Goal: Task Accomplishment & Management: Complete application form

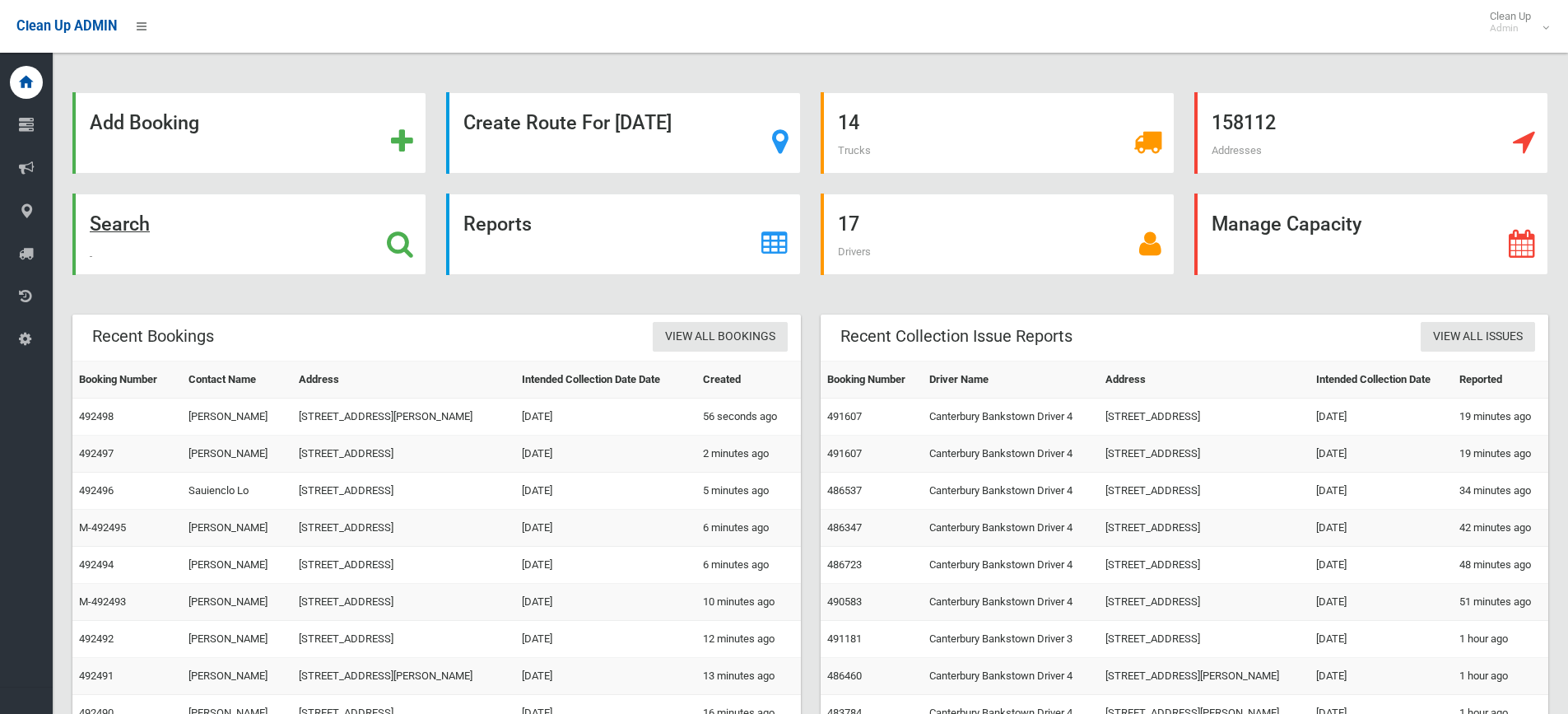
click at [135, 233] on strong "Search" at bounding box center [119, 224] width 60 height 23
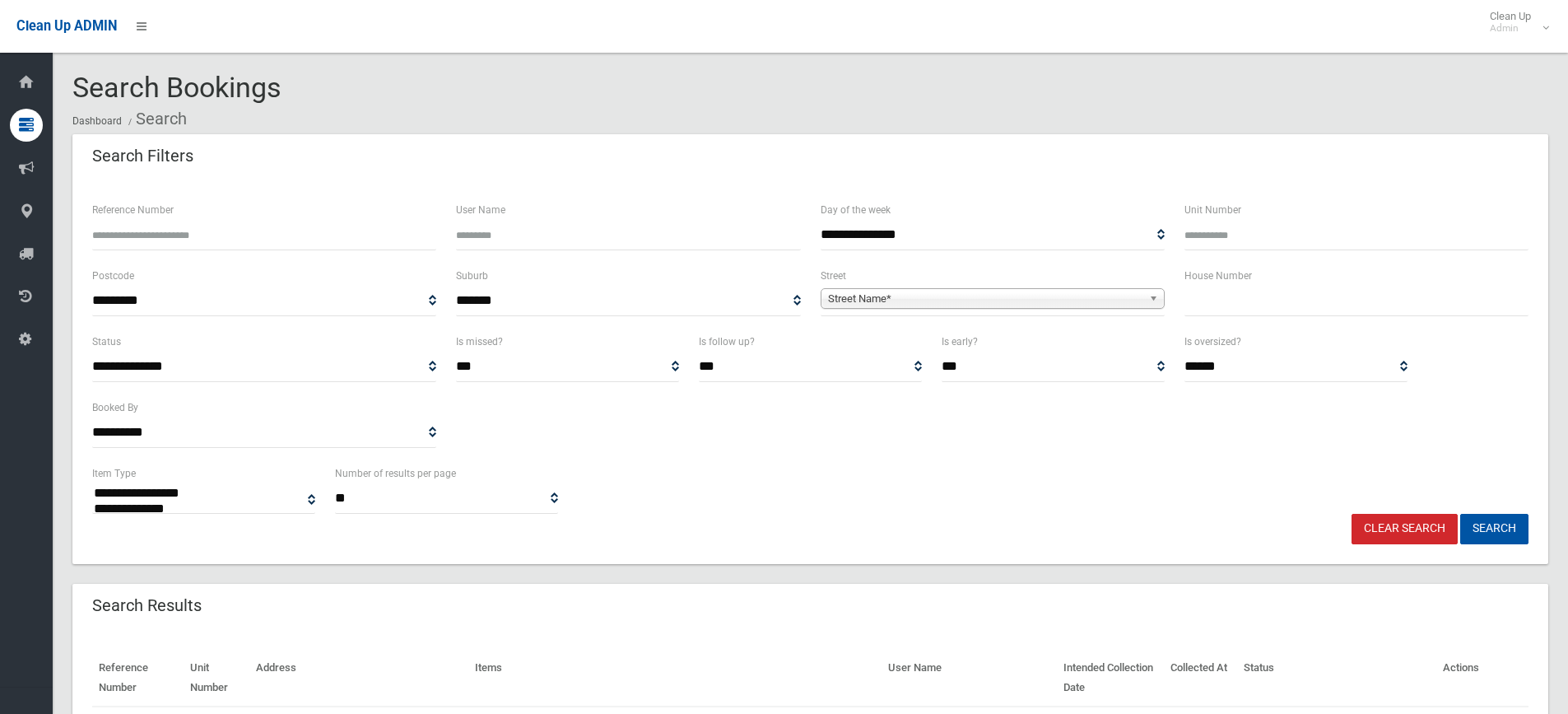
select select
click at [1214, 300] on input "text" at bounding box center [1356, 301] width 344 height 30
click at [316, 251] on div "Reference Number" at bounding box center [263, 233] width 364 height 66
click at [315, 240] on input "Reference Number" at bounding box center [264, 235] width 344 height 30
type input "*"
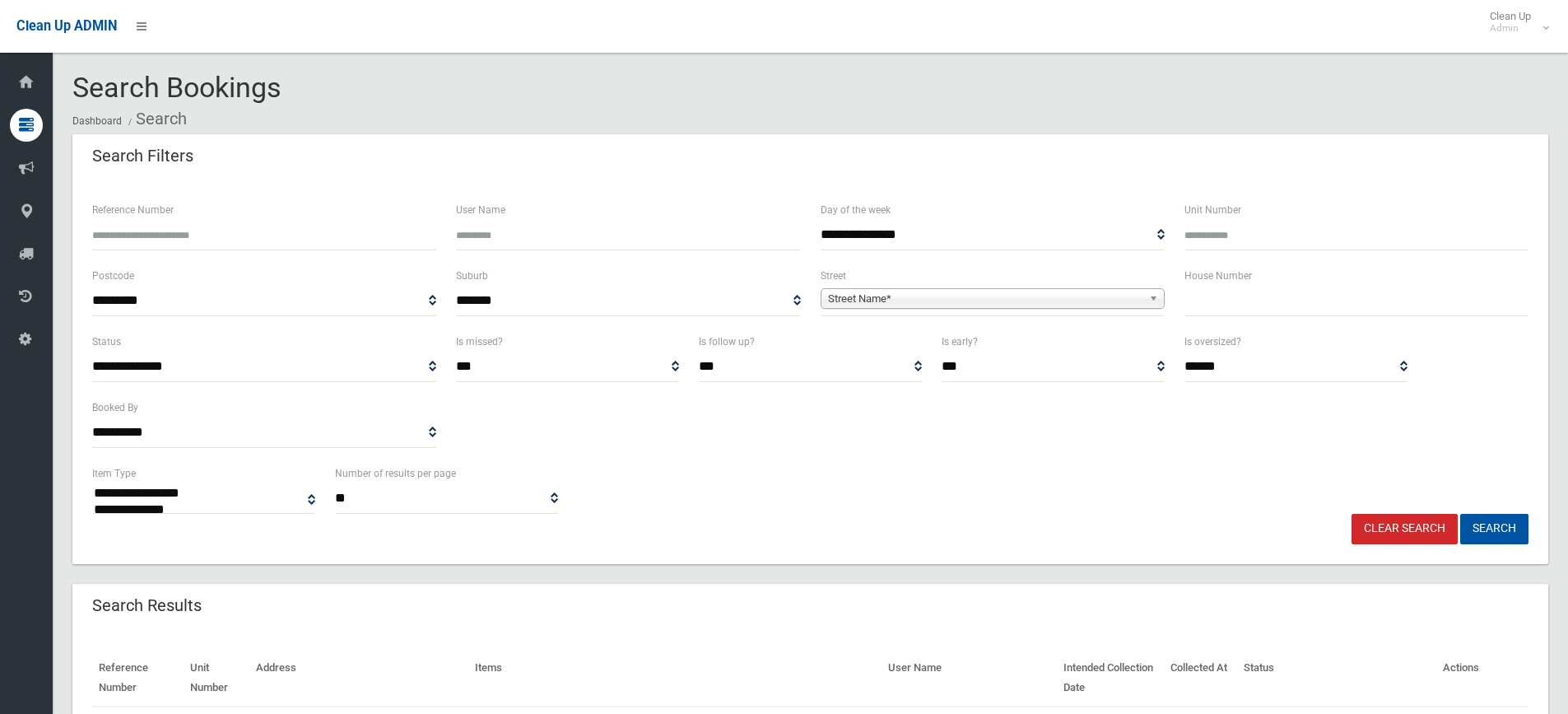
click at [1334, 299] on input "text" at bounding box center [1356, 301] width 344 height 30
type input "****"
click at [983, 294] on span "Street Name*" at bounding box center [985, 298] width 314 height 20
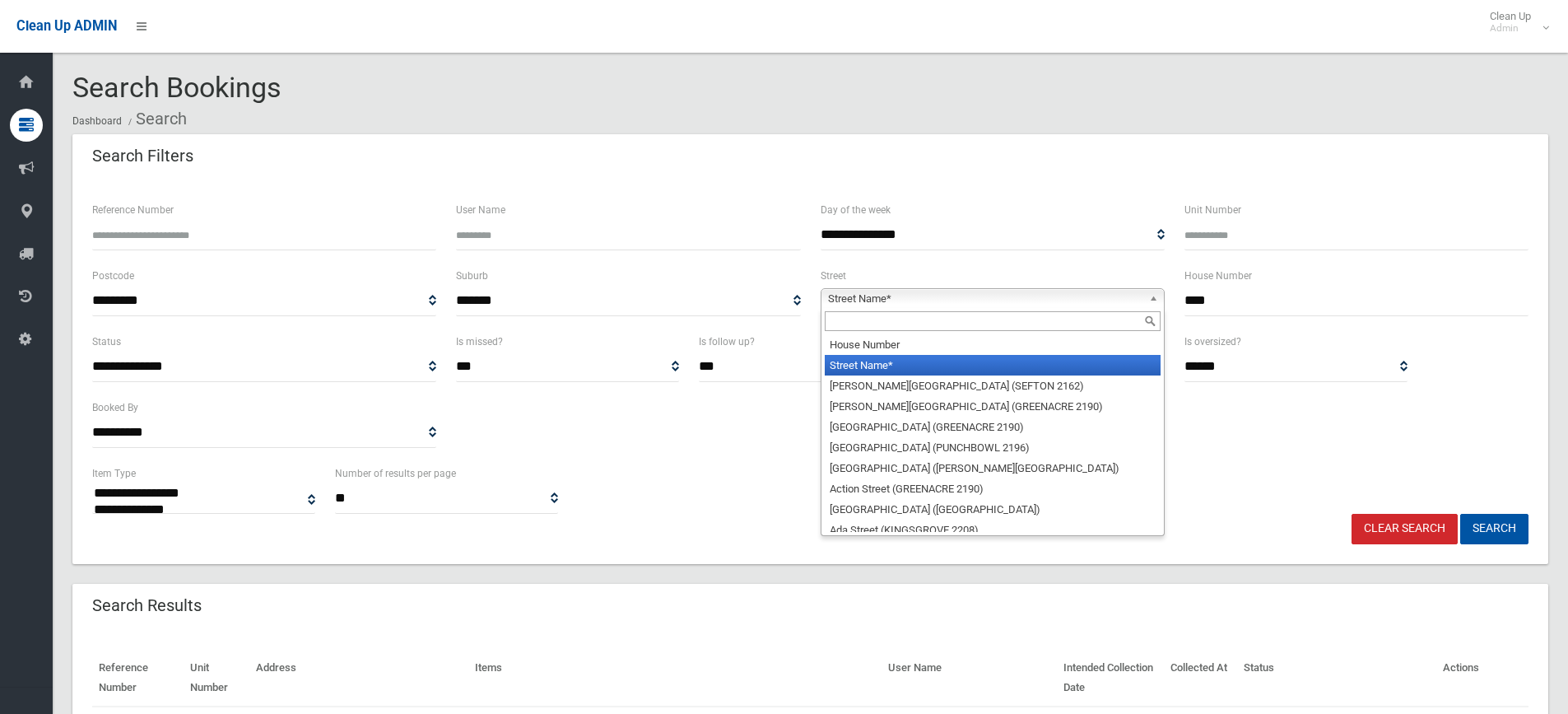
click at [863, 320] on input "text" at bounding box center [992, 321] width 336 height 20
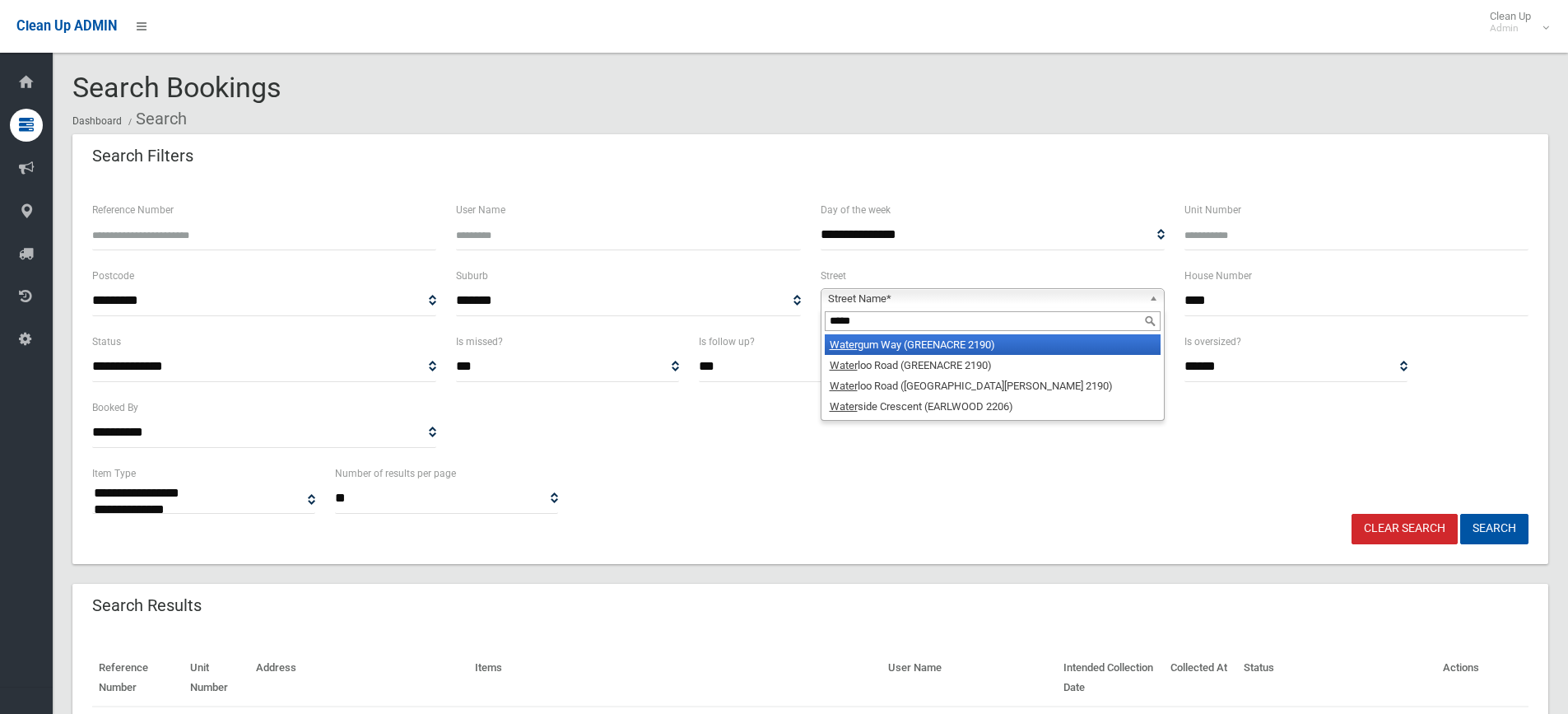
type input "*****"
click at [863, 339] on li "Water gum Way (GREENACRE 2190)" at bounding box center [992, 344] width 336 height 21
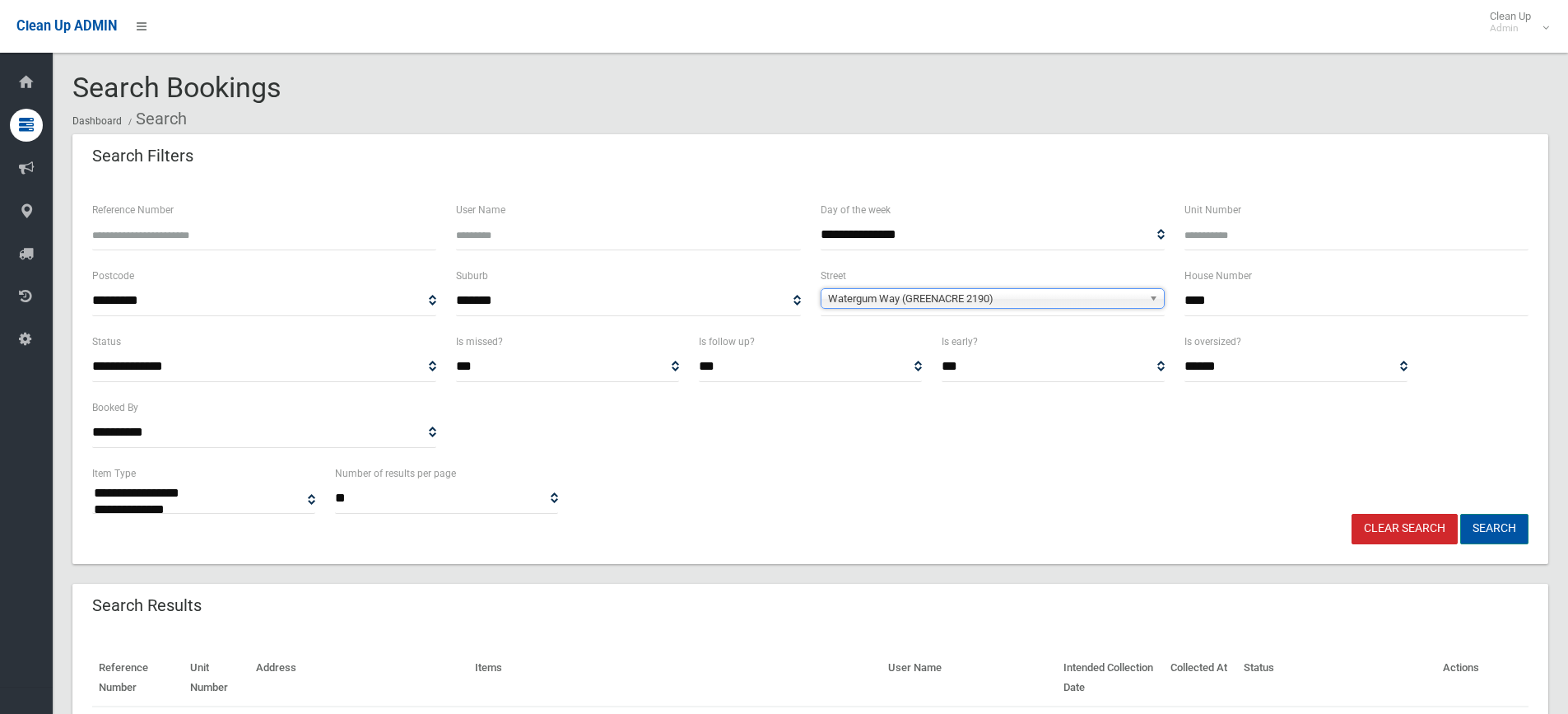
click at [1478, 532] on button "Search" at bounding box center [1494, 529] width 69 height 30
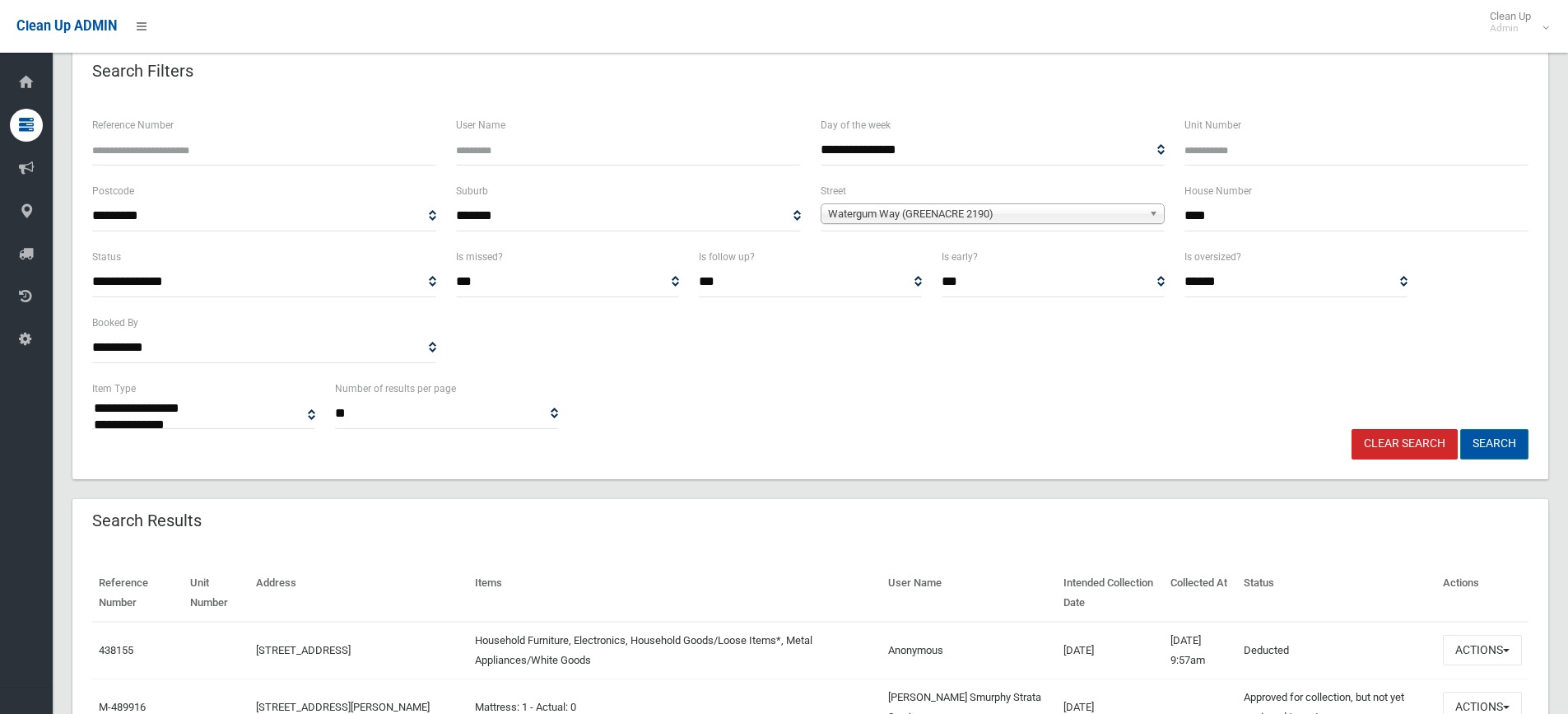
scroll to position [165, 0]
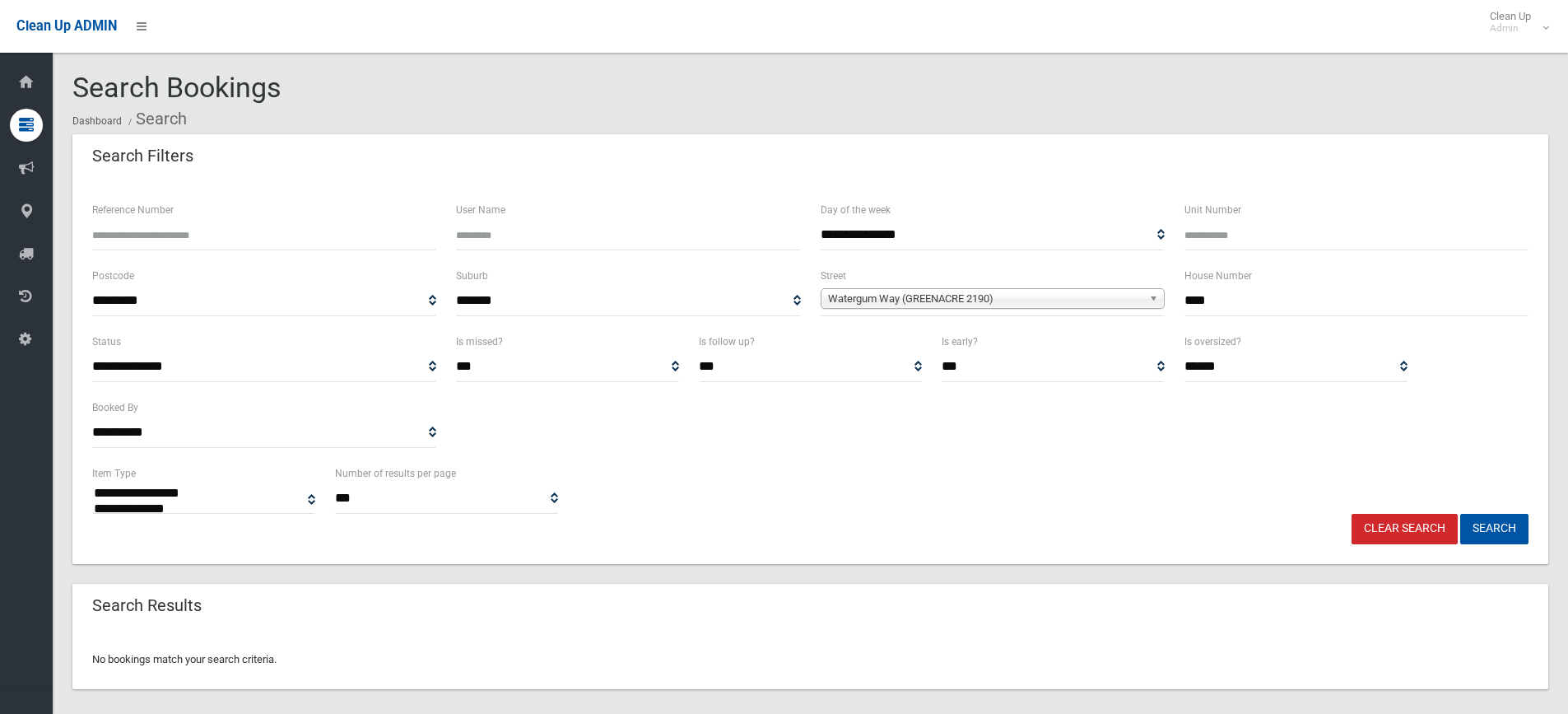
select select
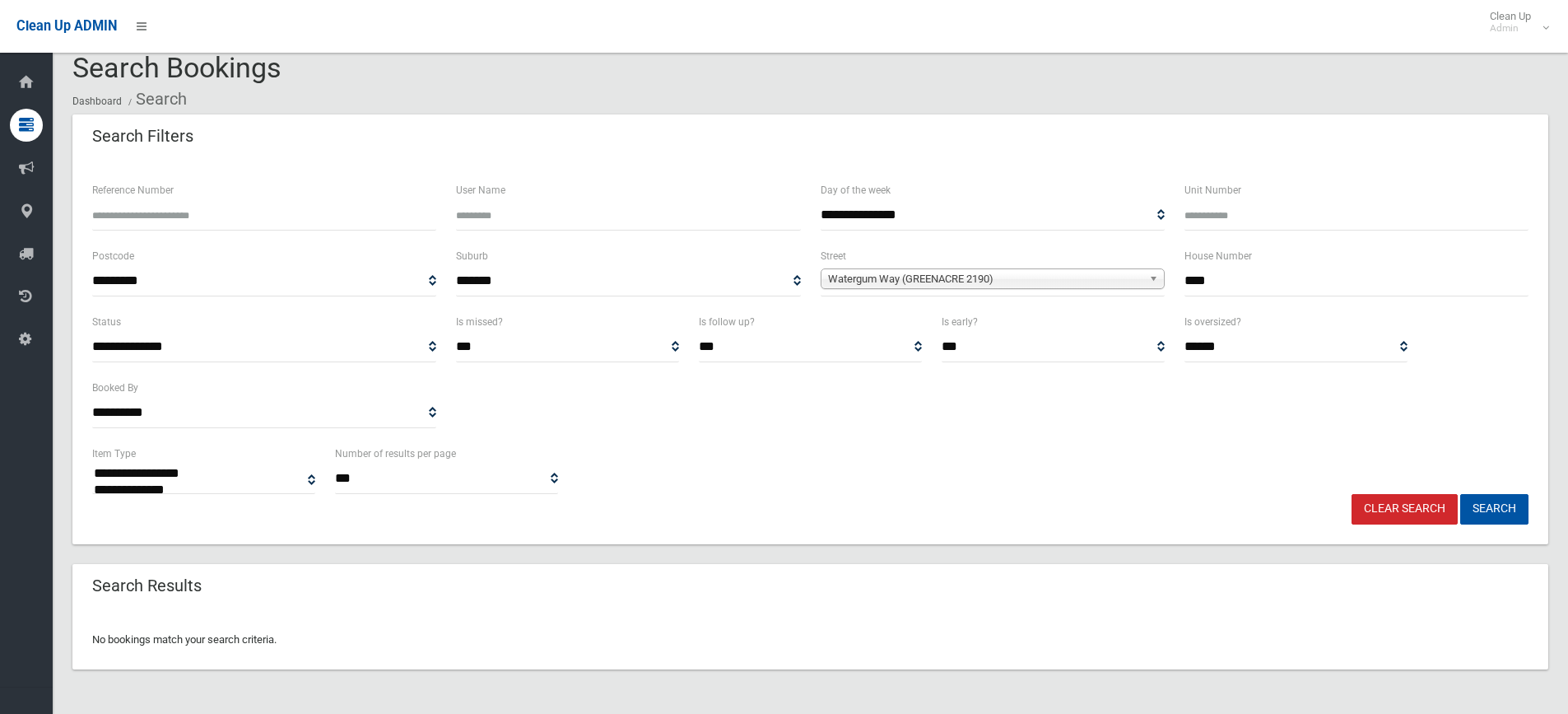
drag, startPoint x: 1247, startPoint y: 270, endPoint x: 1076, endPoint y: 262, distance: 171.2
click at [1085, 257] on div "**********" at bounding box center [810, 279] width 1456 height 66
type input "*"
click at [1460, 494] on button "Search" at bounding box center [1494, 509] width 69 height 30
click at [1485, 512] on button "Search" at bounding box center [1494, 509] width 69 height 30
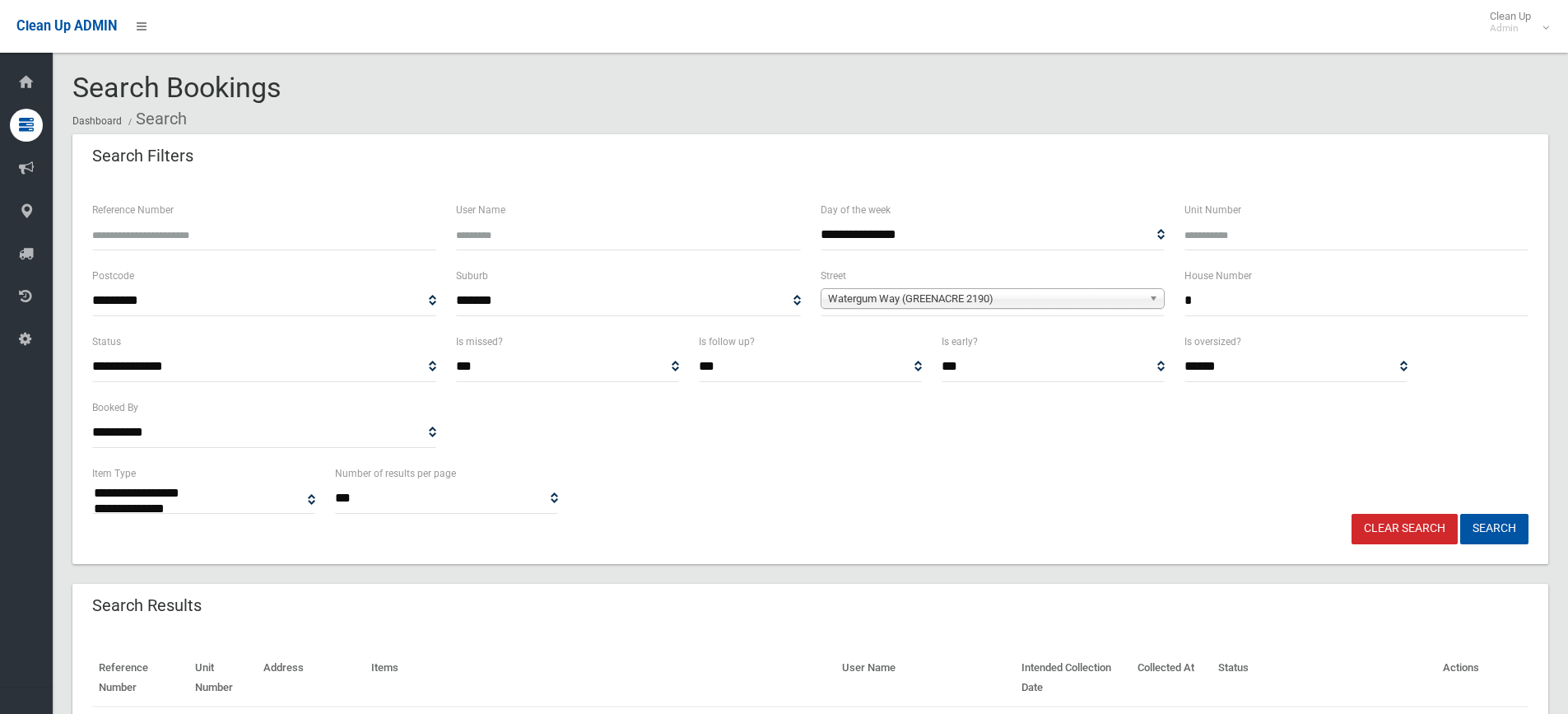
select select
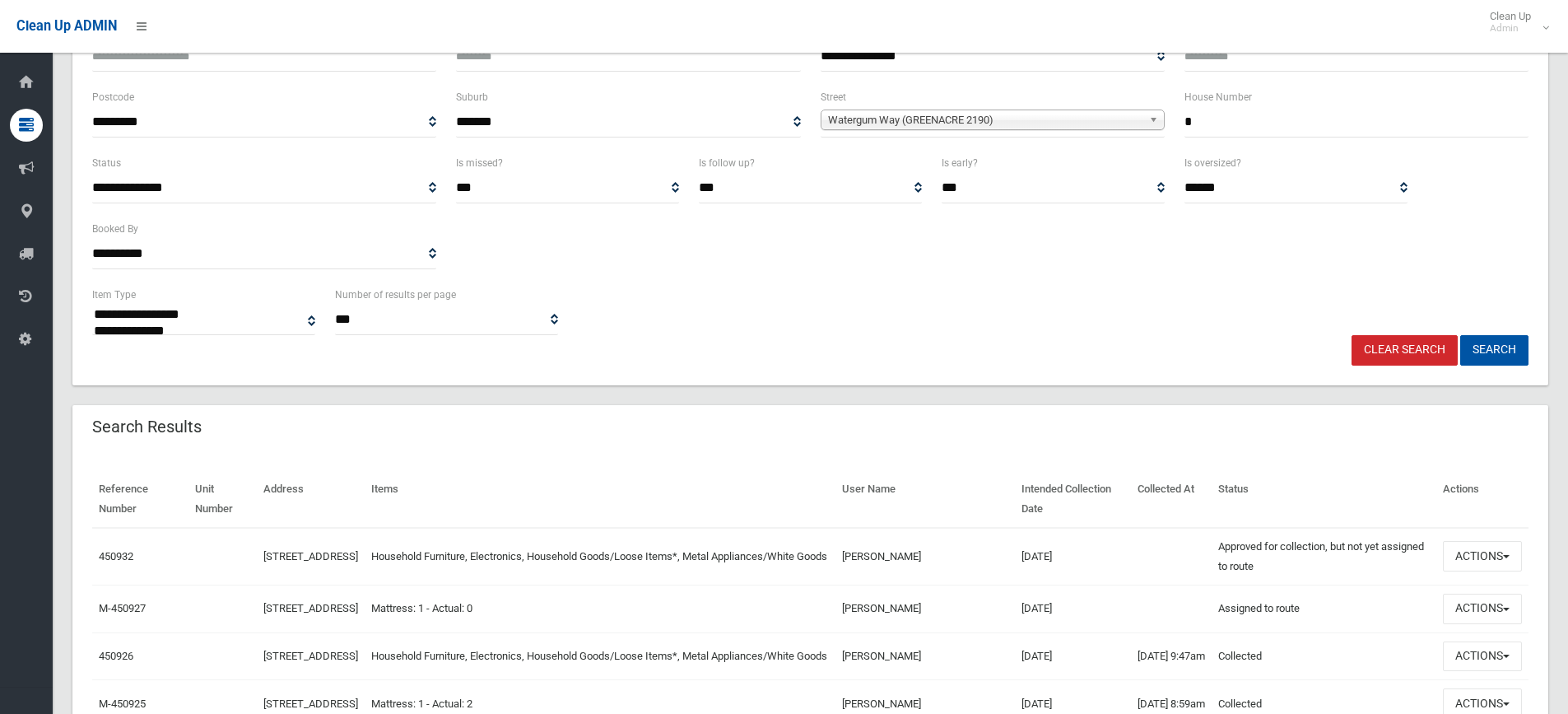
scroll to position [329, 0]
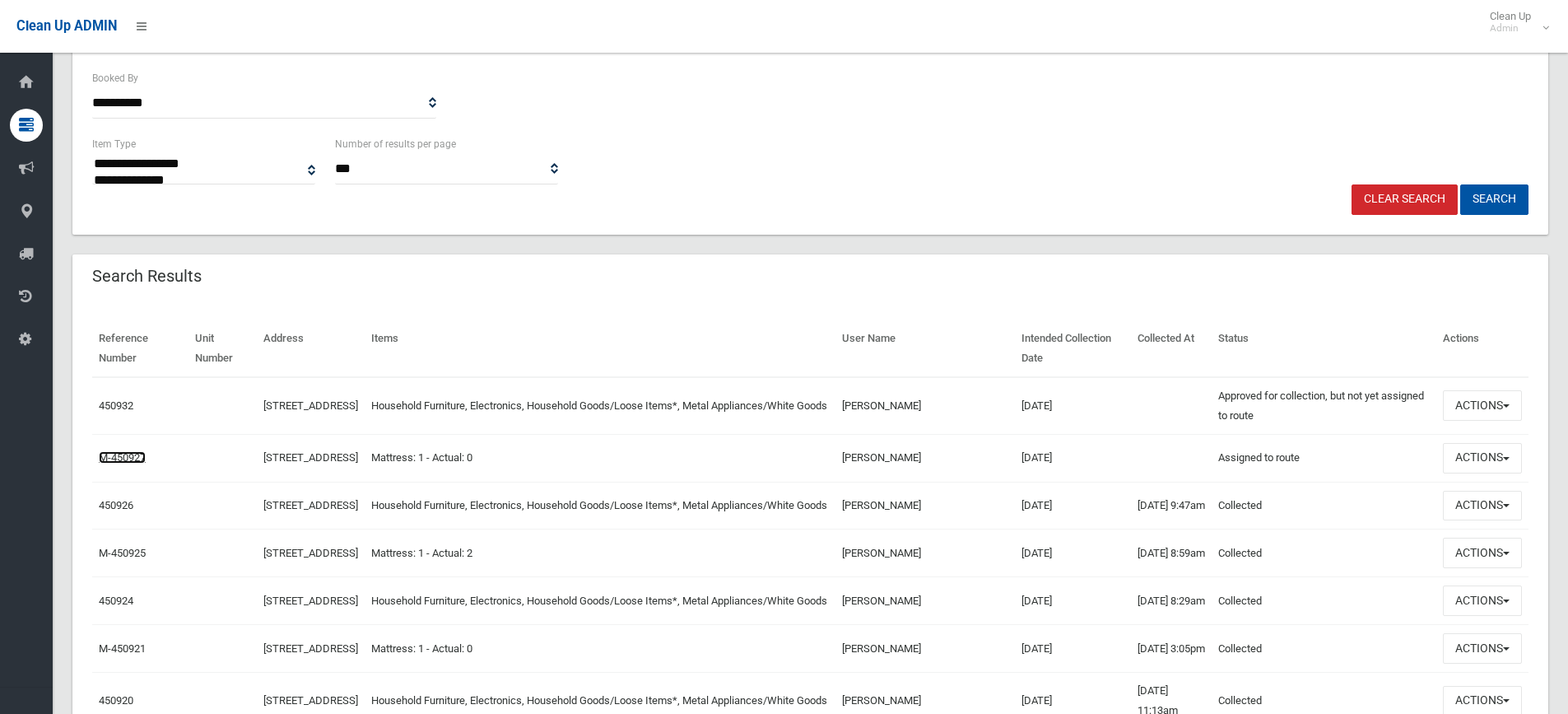
click at [144, 464] on link "M-450927" at bounding box center [122, 456] width 47 height 12
click at [125, 511] on link "450926" at bounding box center [116, 504] width 35 height 12
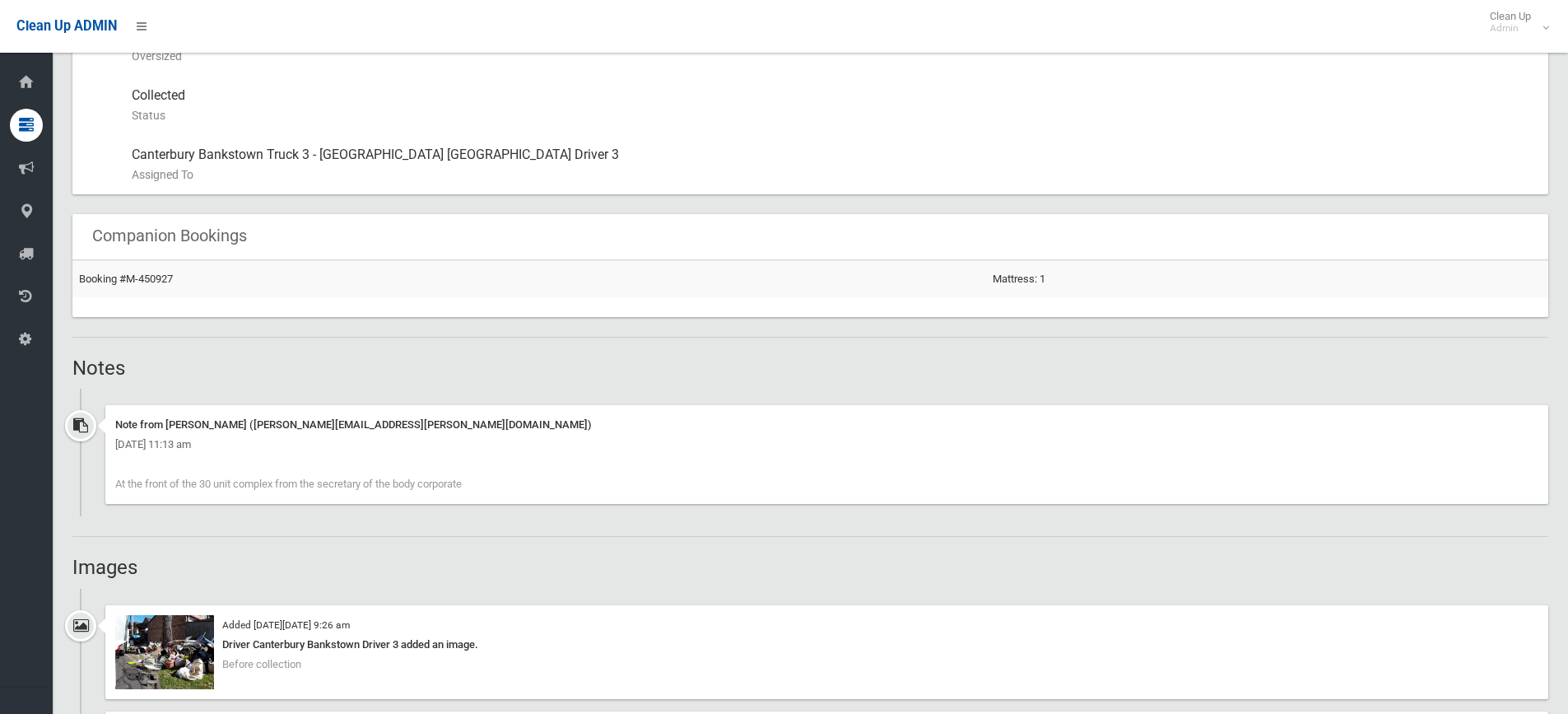
scroll to position [1152, 0]
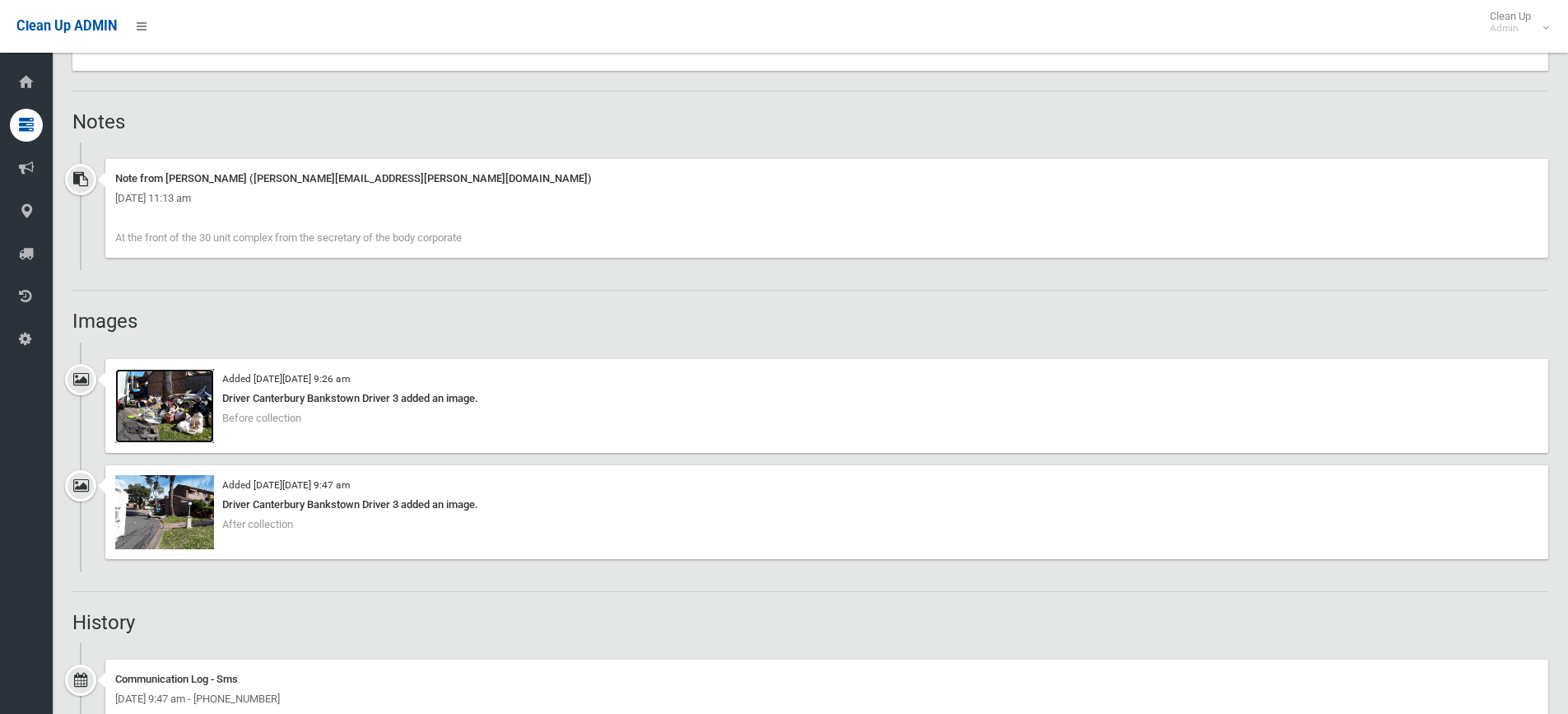
click at [207, 403] on img at bounding box center [164, 405] width 99 height 74
click at [164, 528] on img at bounding box center [164, 512] width 99 height 74
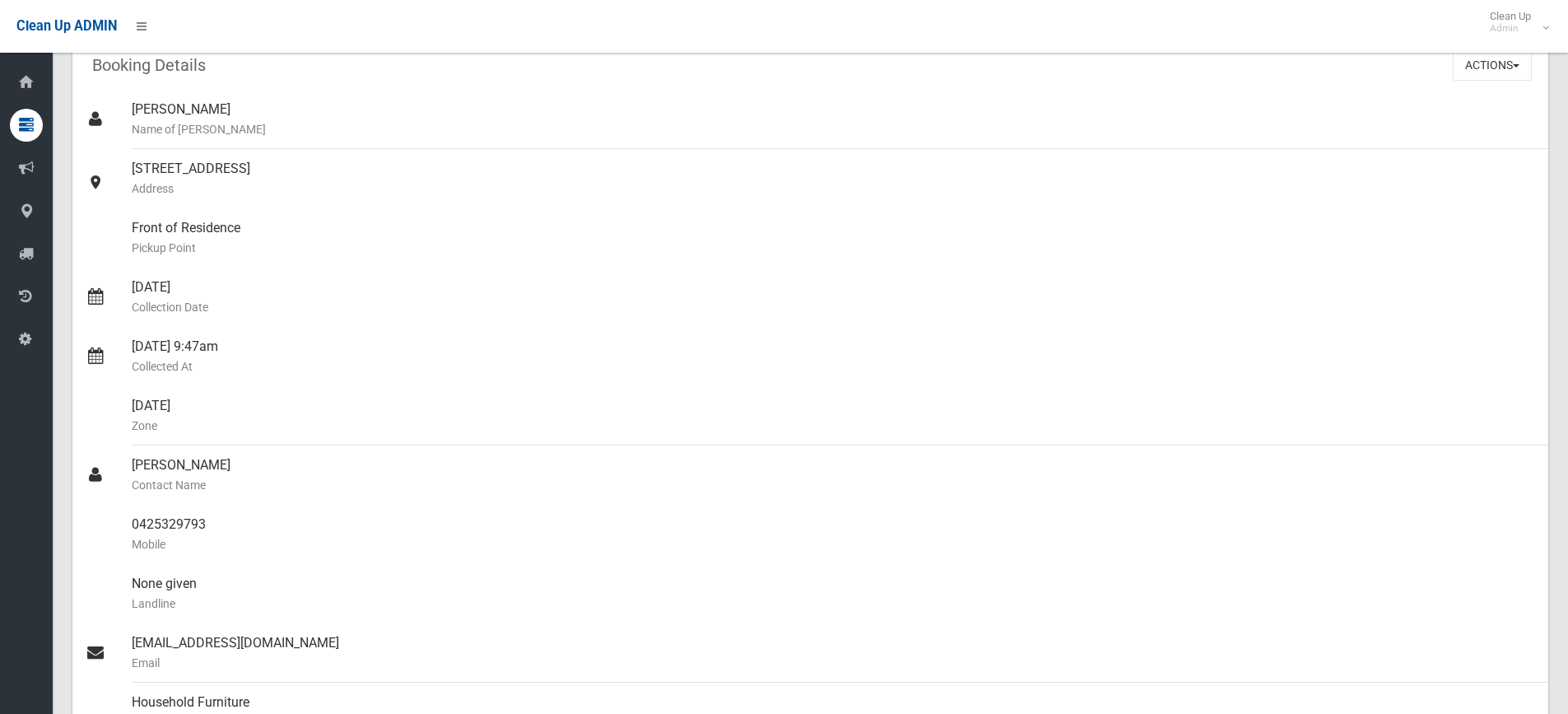
scroll to position [0, 0]
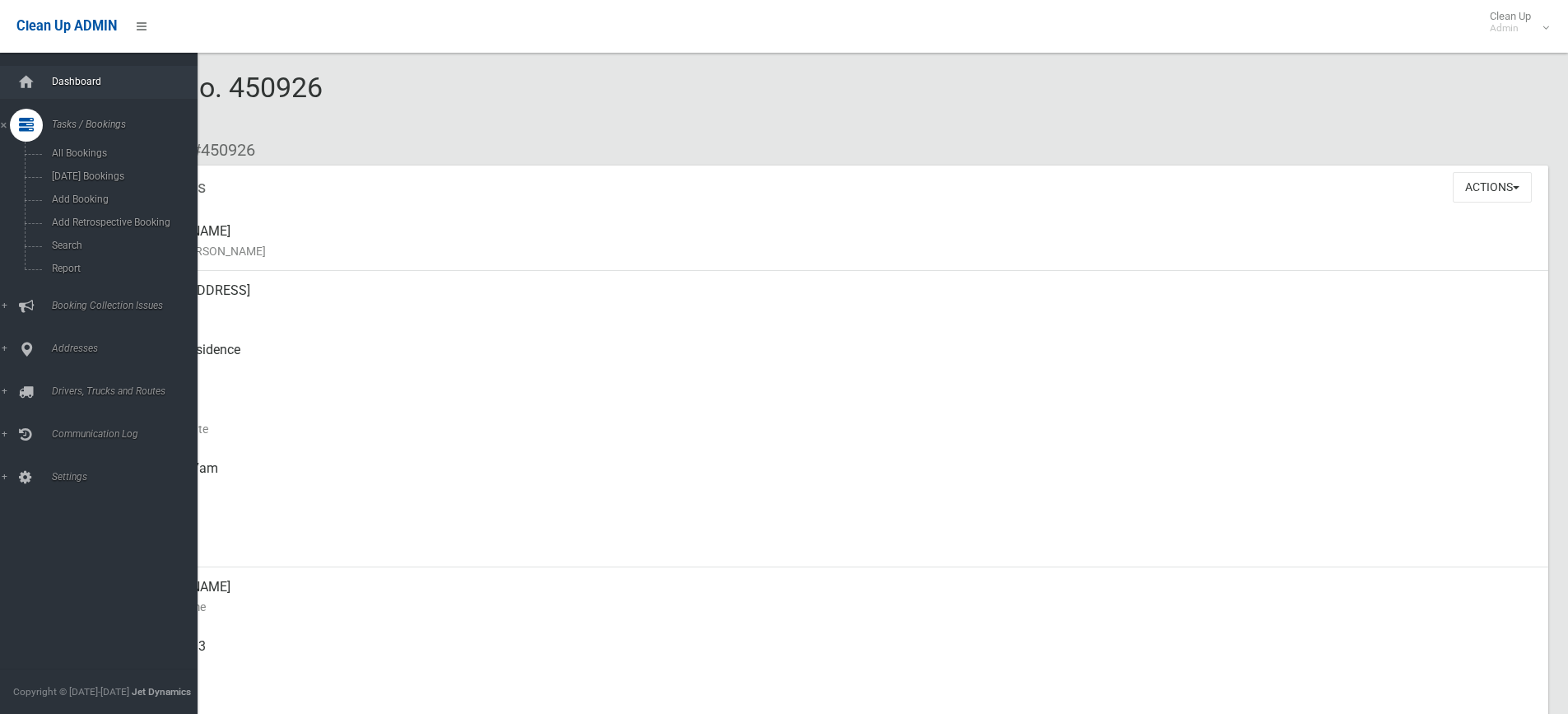
click at [79, 84] on span "Dashboard" at bounding box center [128, 81] width 163 height 11
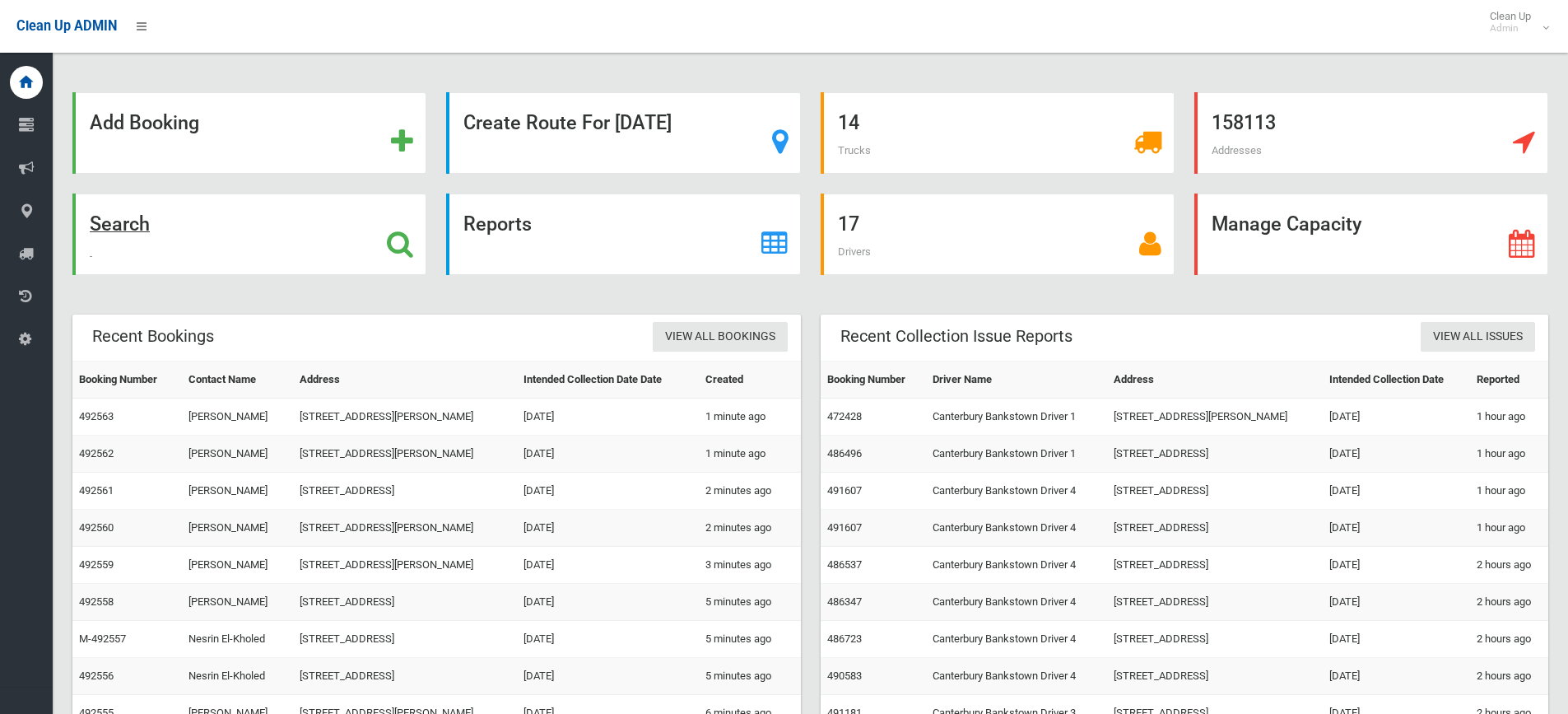
click at [339, 219] on div "Search" at bounding box center [249, 234] width 354 height 82
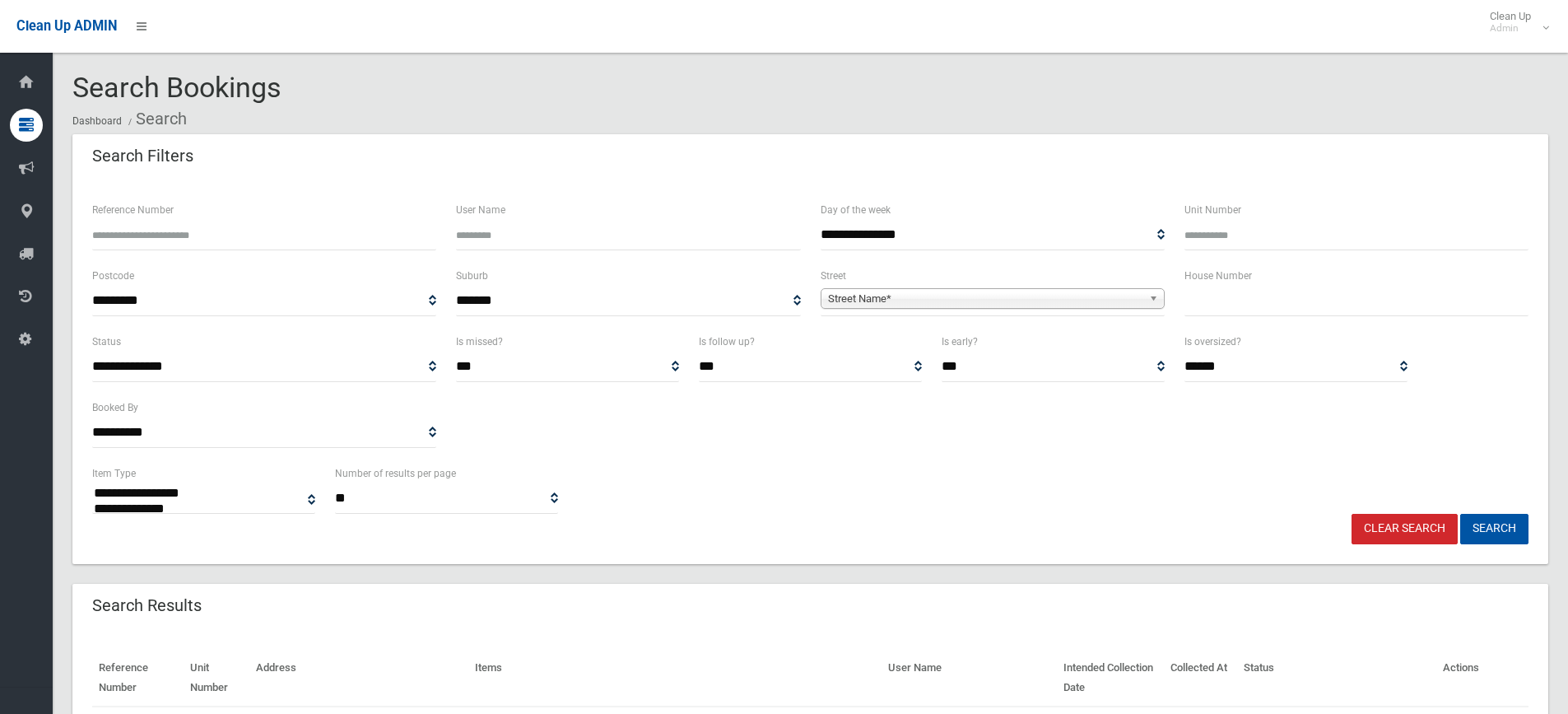
select select
click at [1242, 301] on input "text" at bounding box center [1356, 301] width 344 height 30
type input "***"
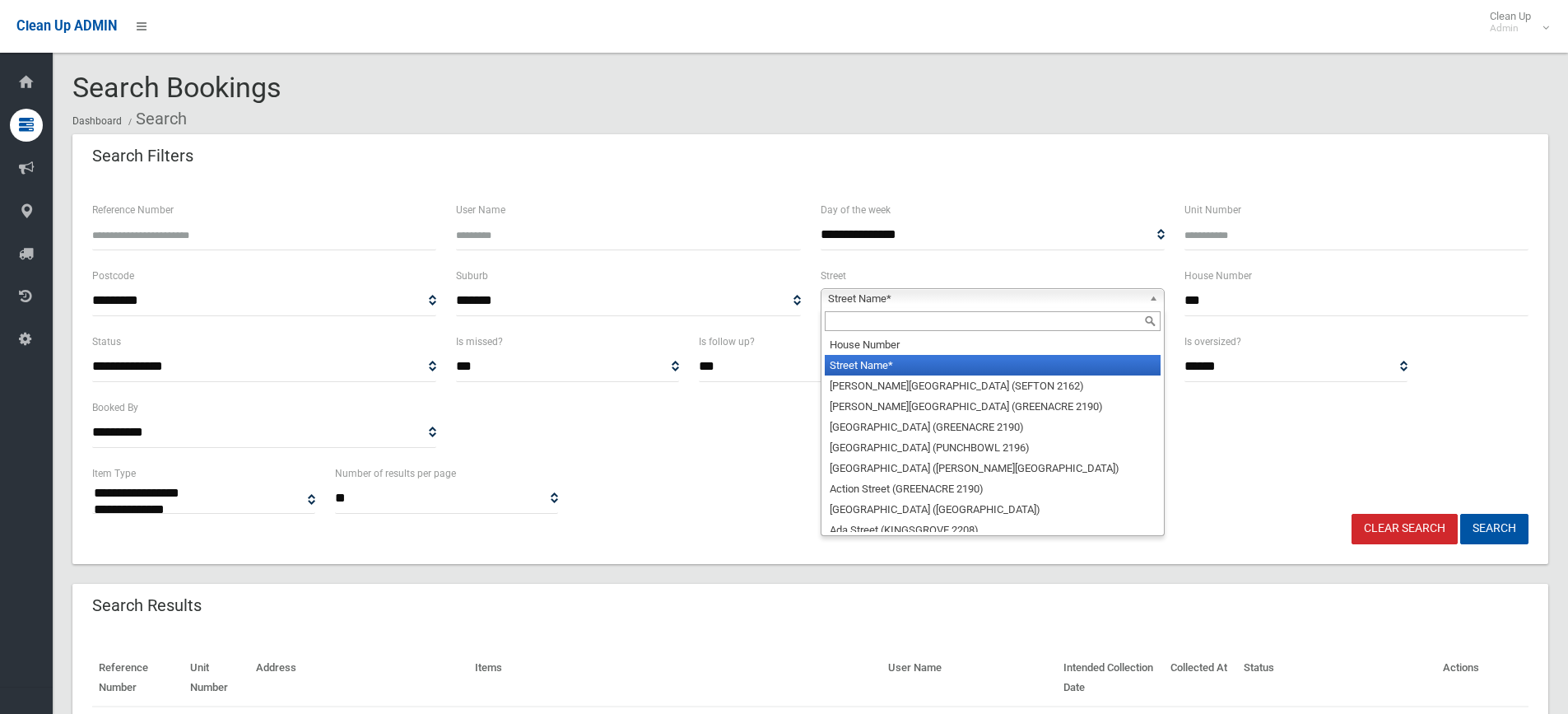
click at [907, 301] on span "Street Name*" at bounding box center [985, 298] width 314 height 20
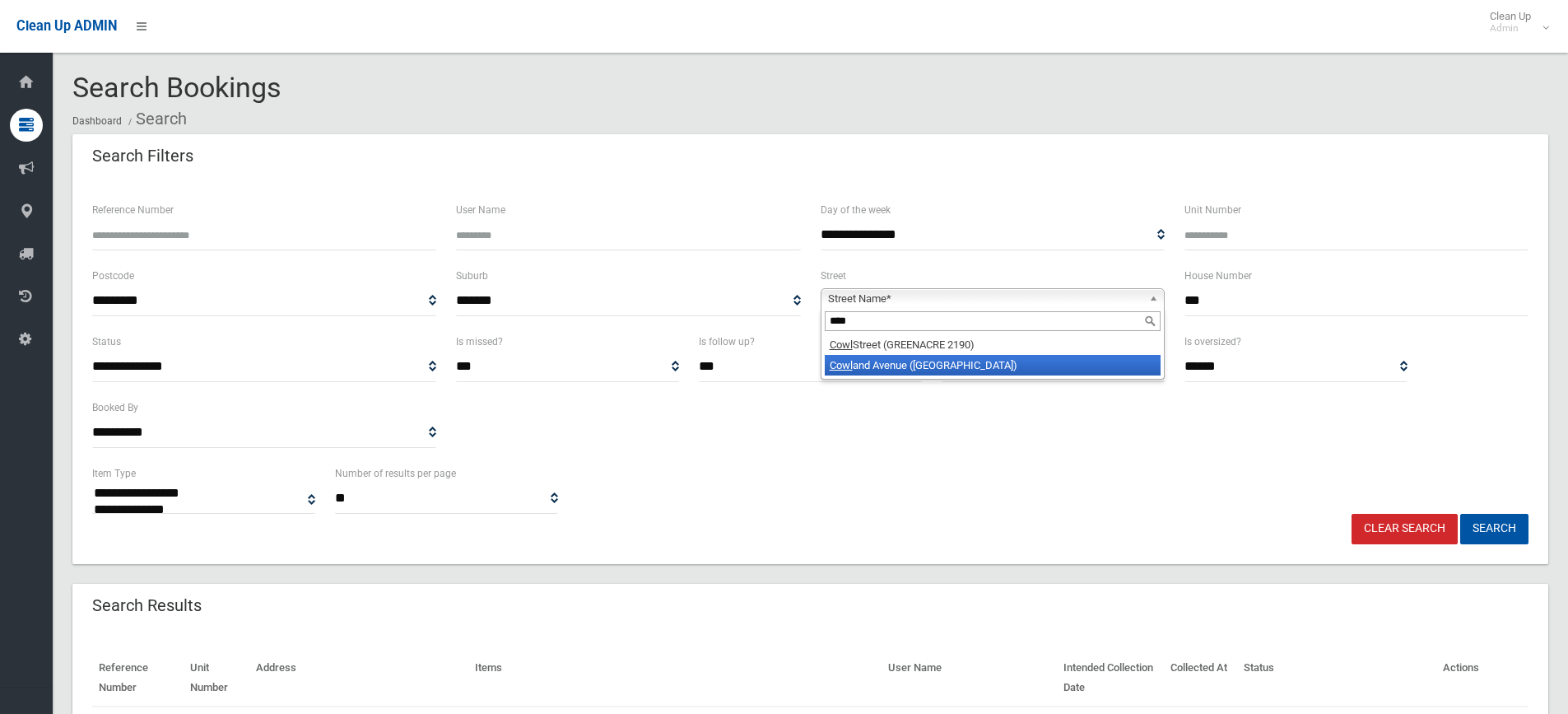
type input "****"
click at [874, 372] on li "Cowl and Avenue (EAST HILLS 2213)" at bounding box center [992, 365] width 336 height 21
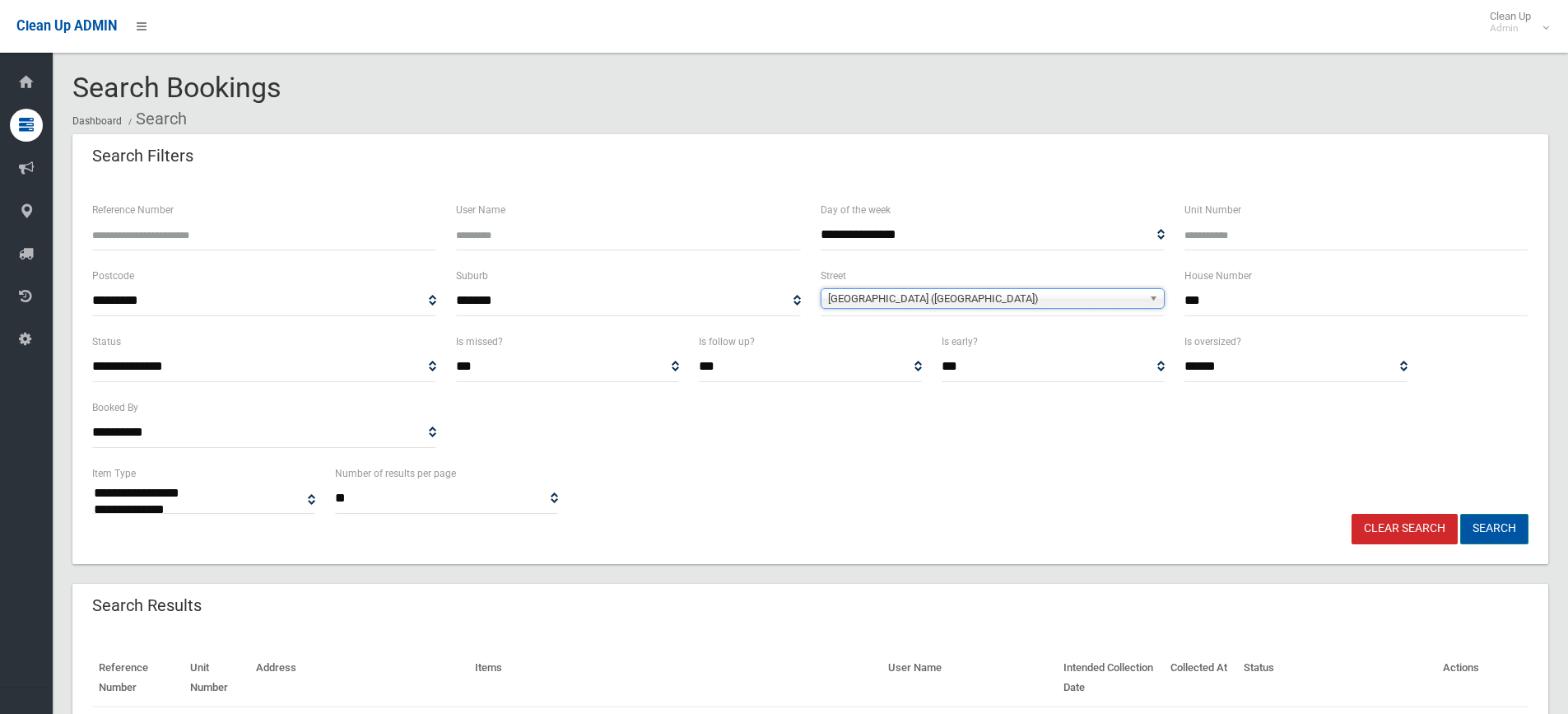
click at [1500, 536] on button "Search" at bounding box center [1494, 529] width 69 height 30
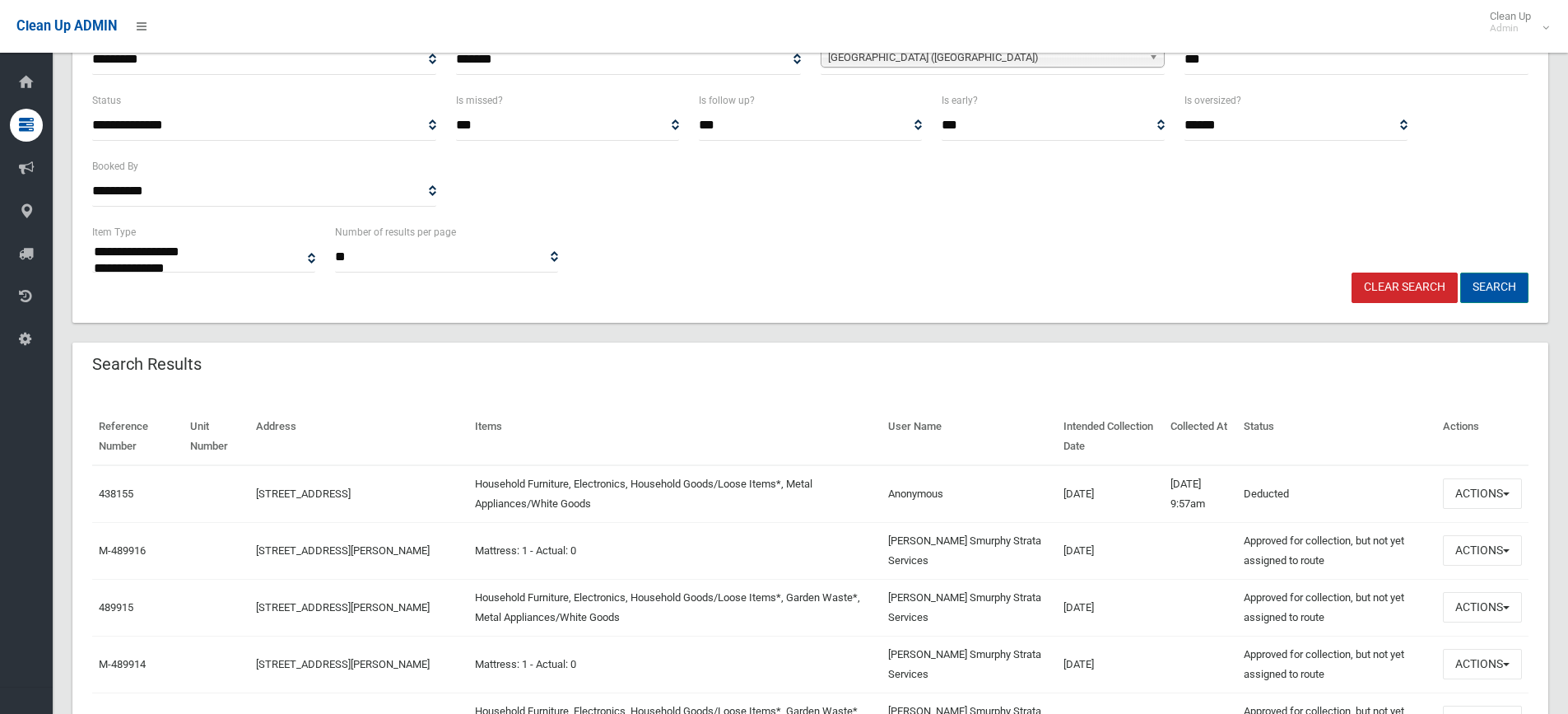
scroll to position [246, 0]
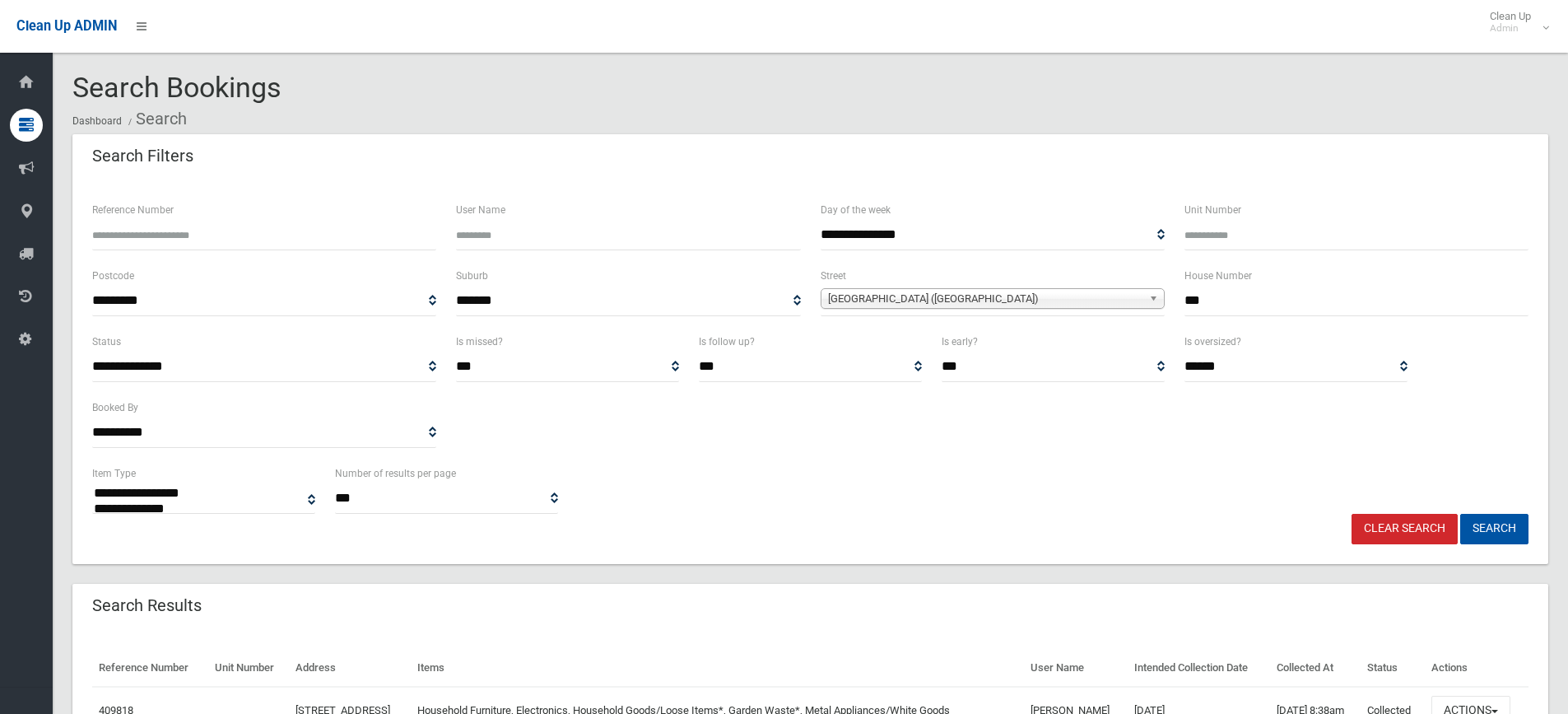
select select
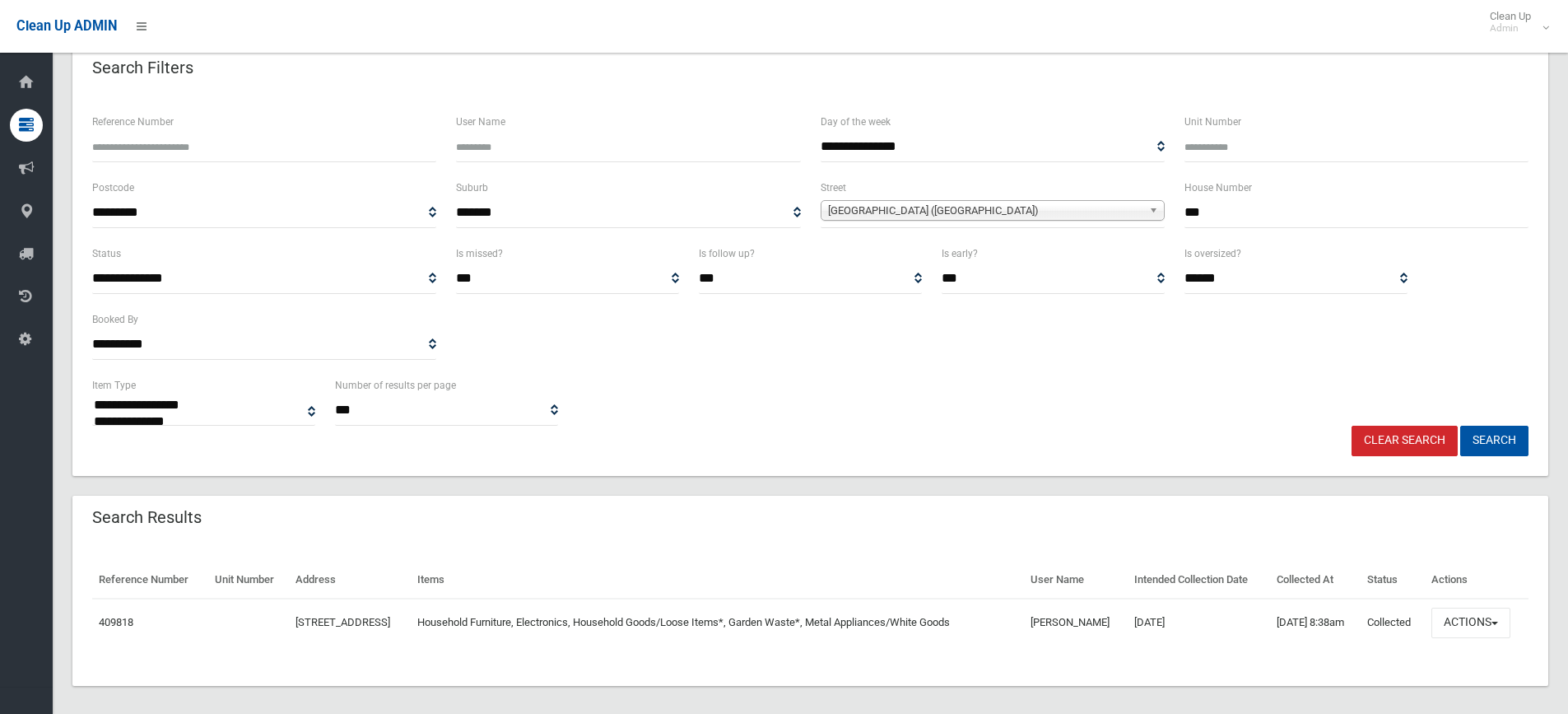
scroll to position [100, 0]
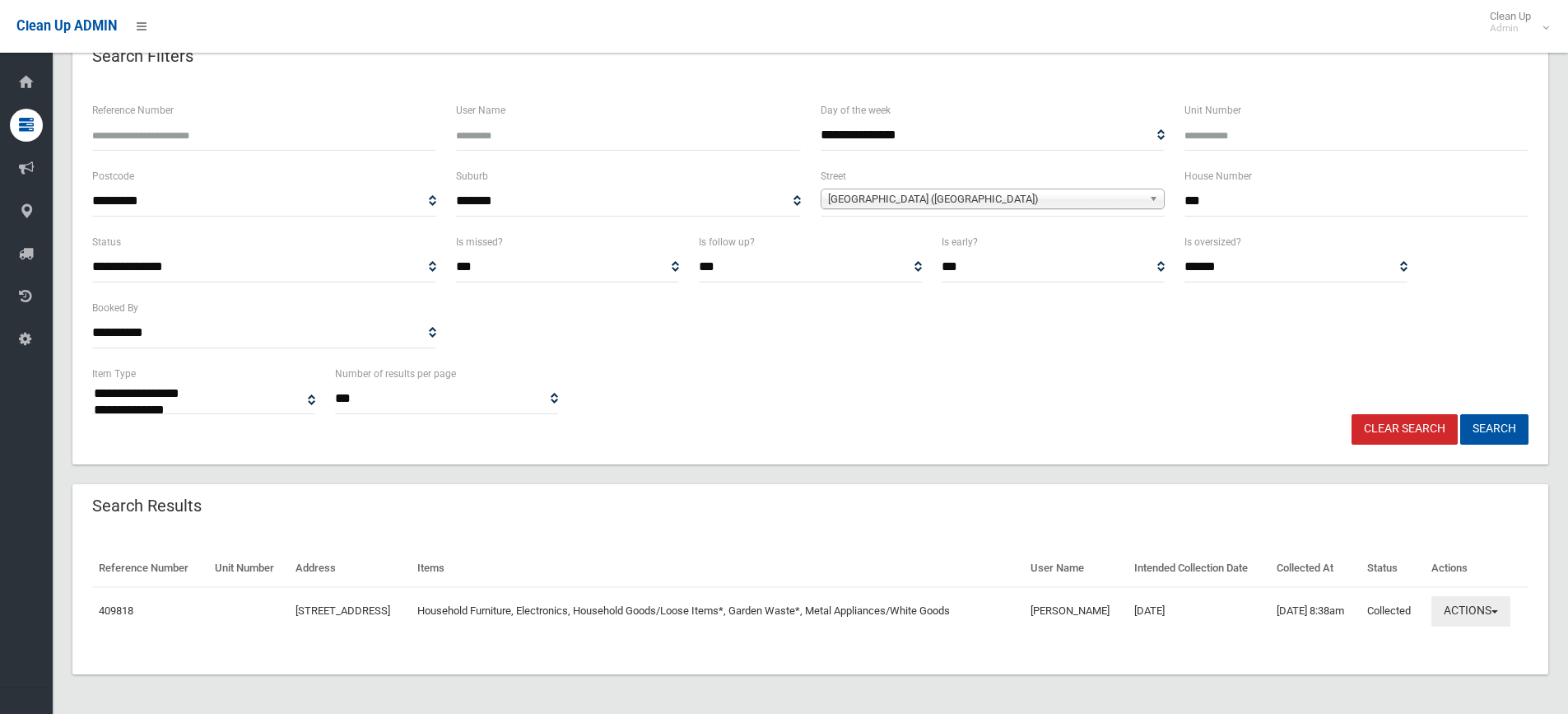
click at [1472, 612] on button "Actions" at bounding box center [1471, 611] width 79 height 30
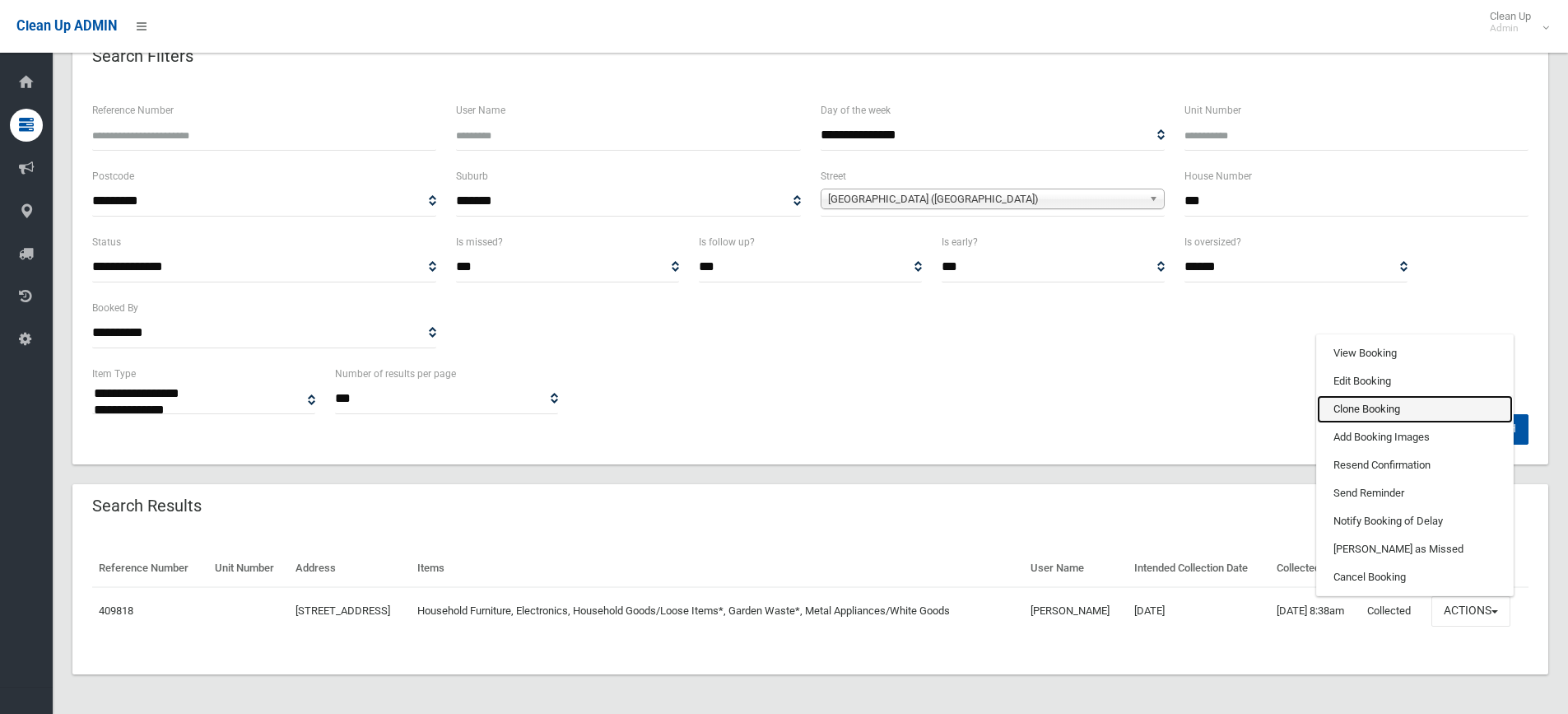
click at [1389, 405] on link "Clone Booking" at bounding box center [1415, 409] width 196 height 28
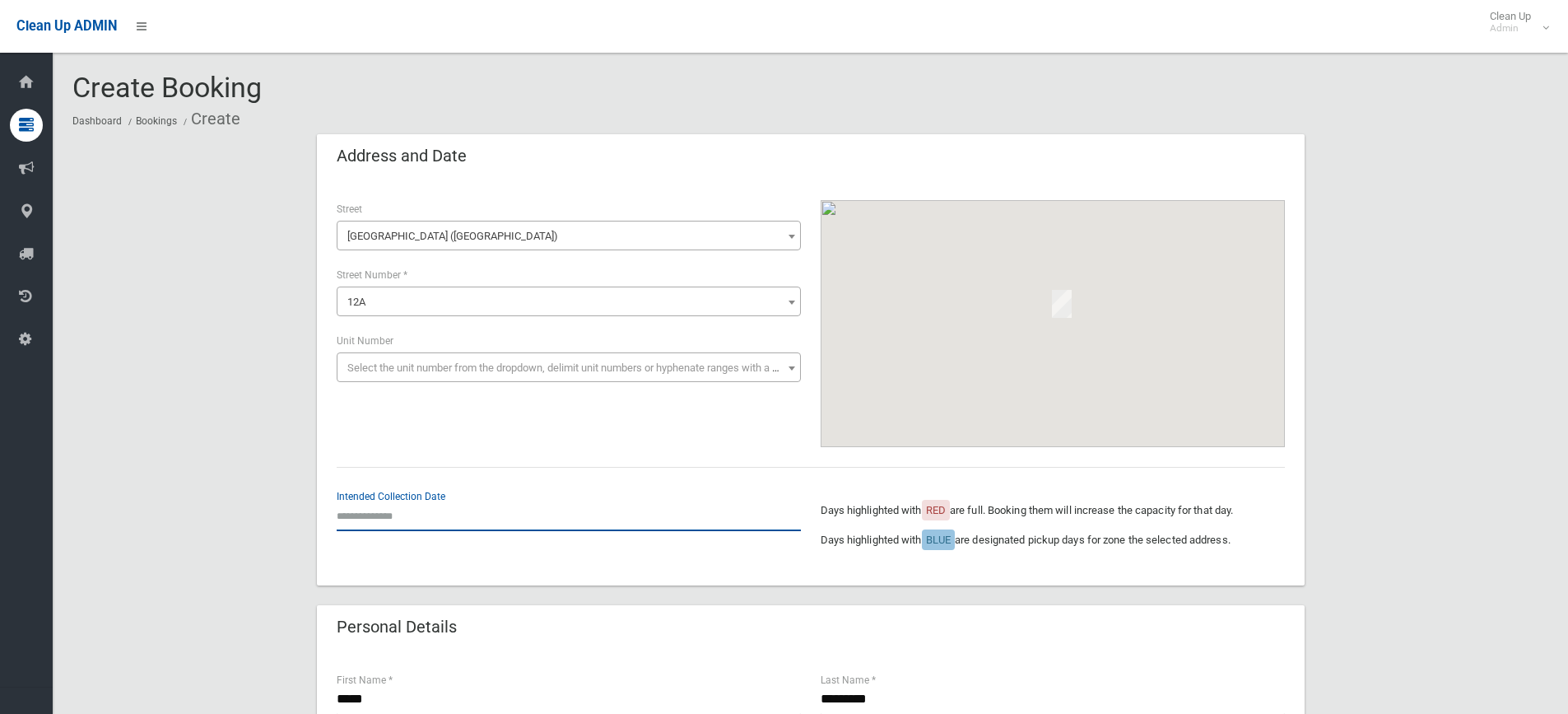
click at [415, 521] on input "text" at bounding box center [568, 516] width 464 height 30
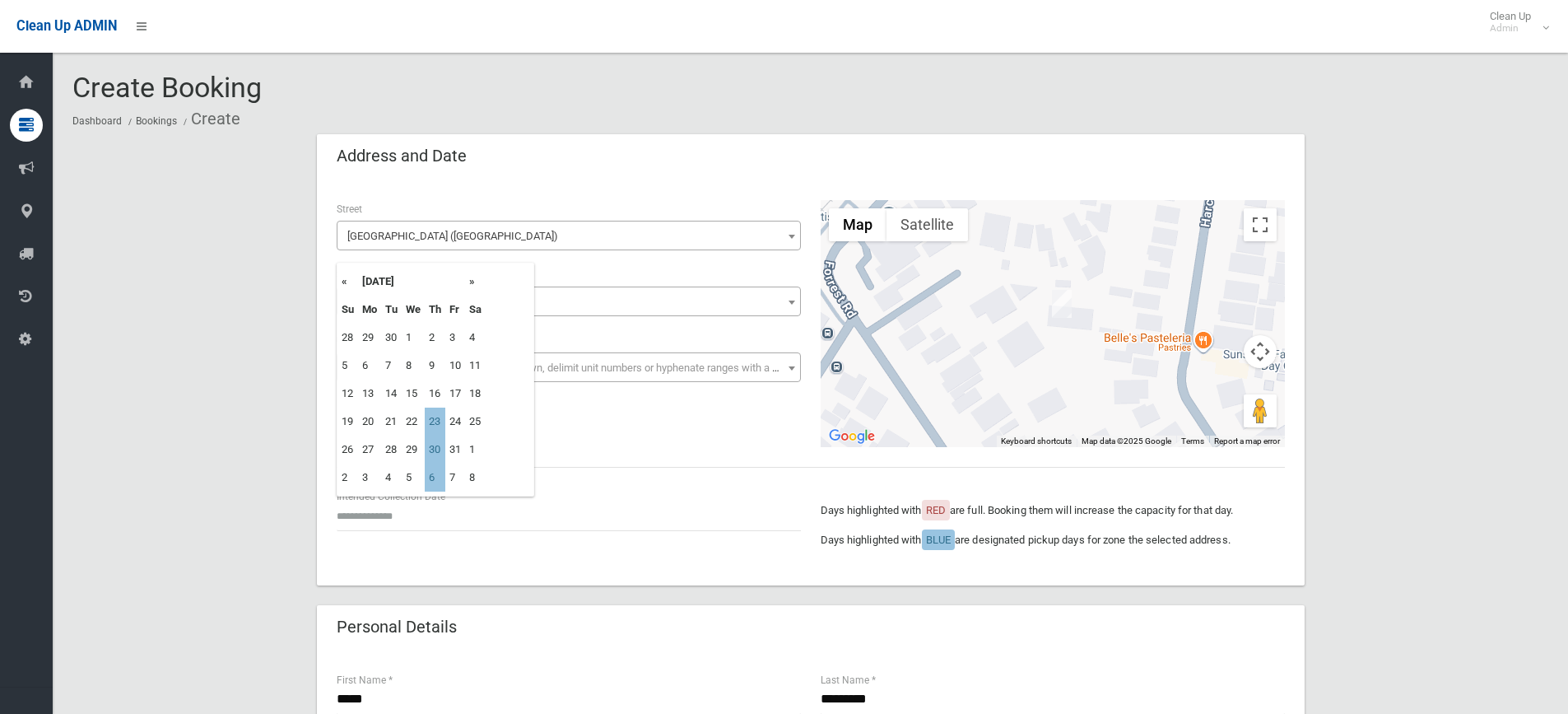
click at [477, 286] on th "»" at bounding box center [475, 281] width 21 height 28
click at [435, 364] on td "6" at bounding box center [435, 366] width 21 height 28
type input "**********"
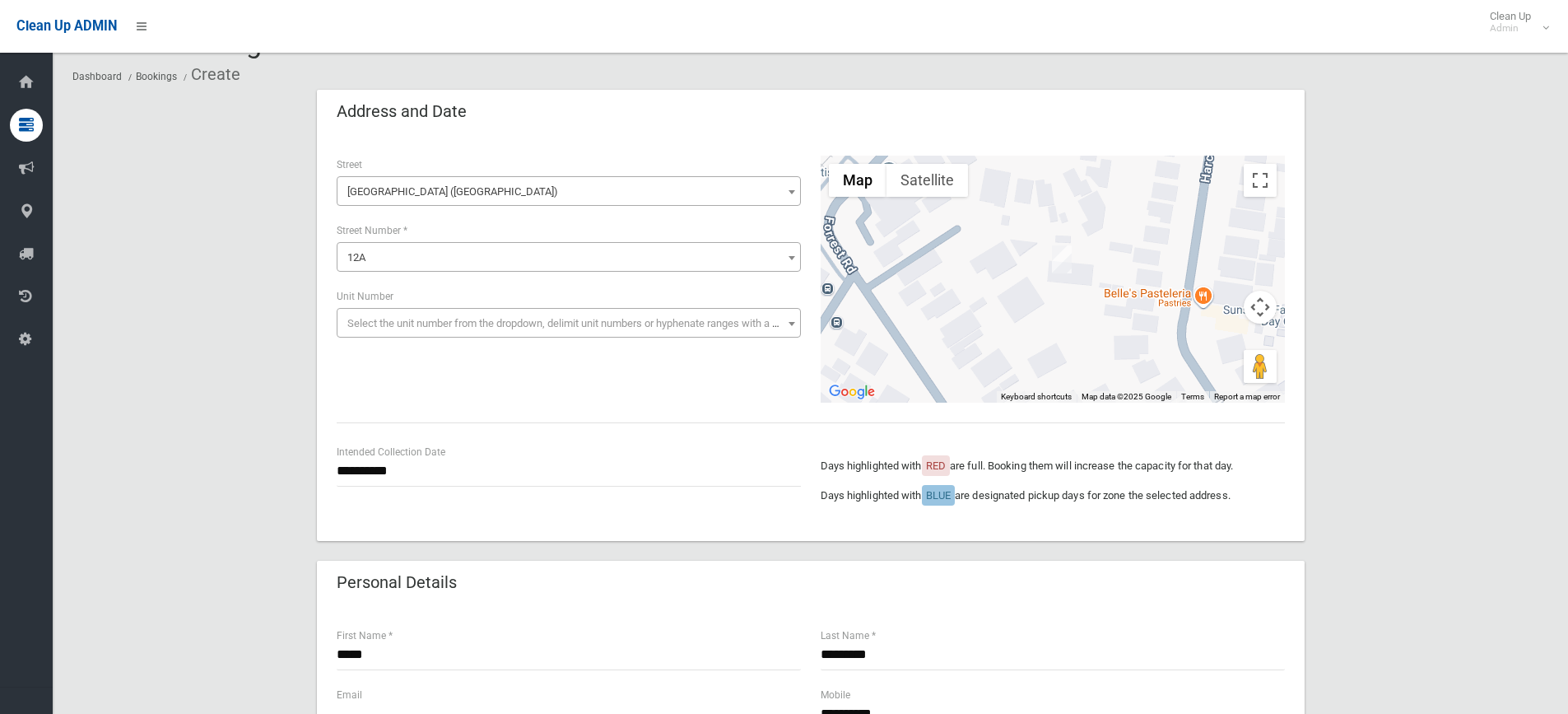
scroll to position [411, 0]
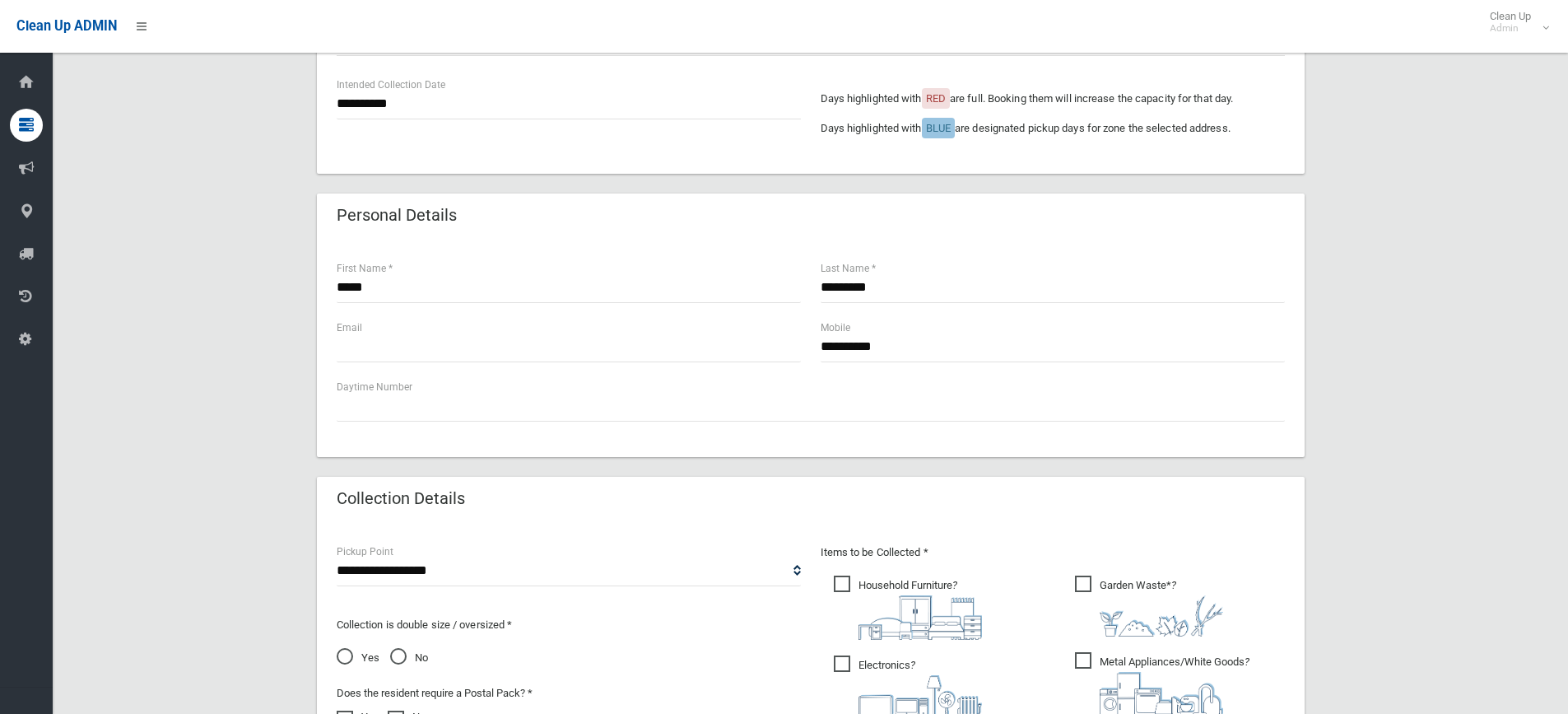
click at [999, 368] on div "**********" at bounding box center [1053, 348] width 483 height 59
click at [997, 357] on input "**********" at bounding box center [1052, 347] width 464 height 30
click at [1381, 347] on div "**********" at bounding box center [810, 440] width 1476 height 1436
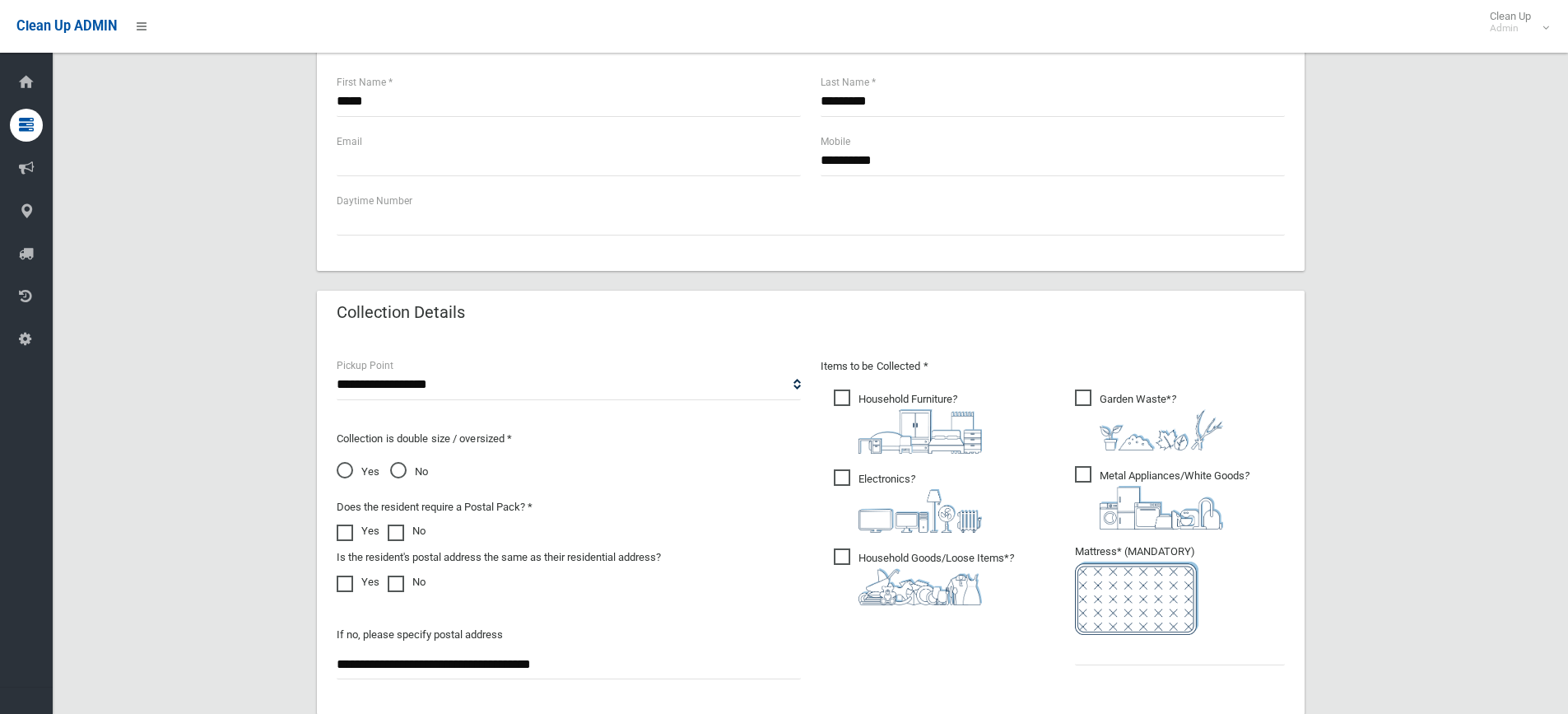
scroll to position [740, 0]
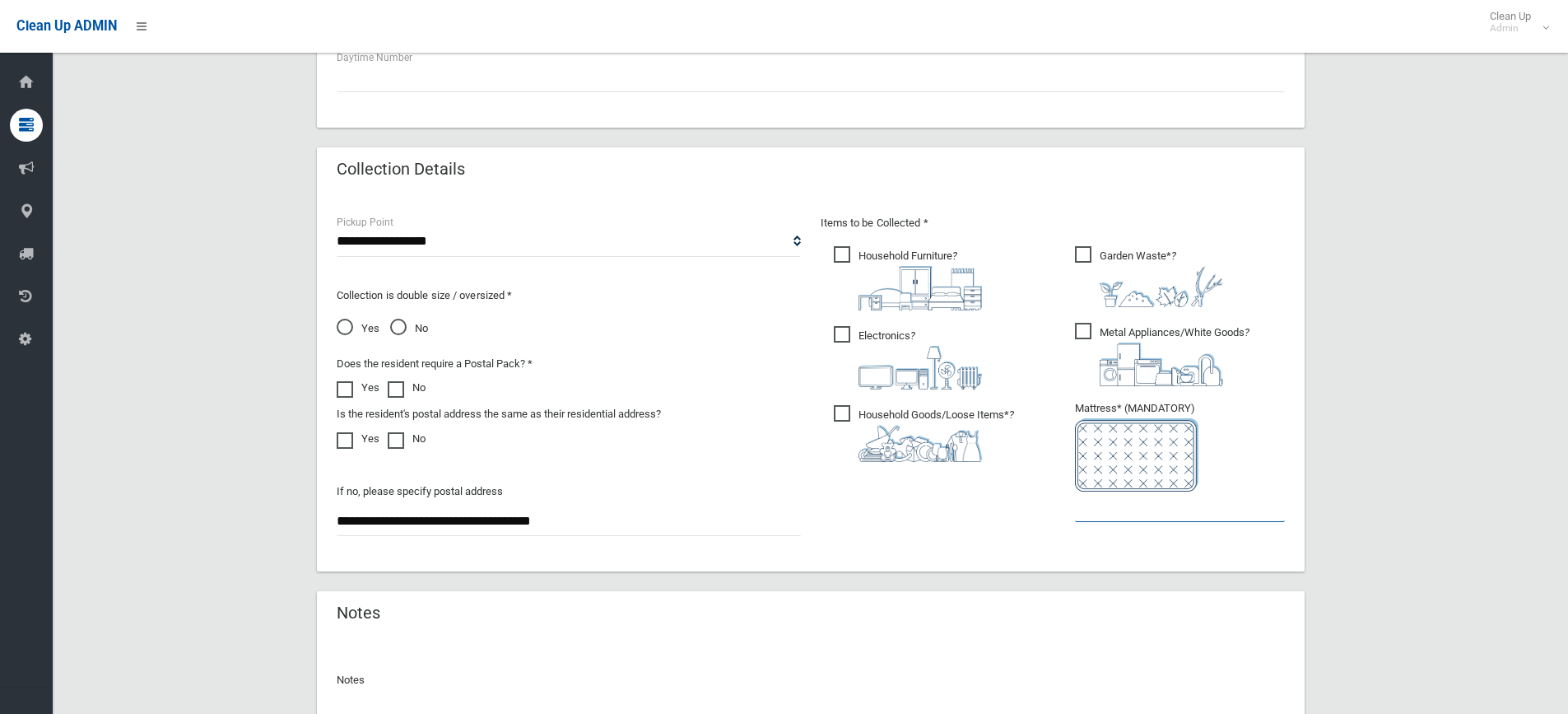
click at [1143, 516] on input "text" at bounding box center [1180, 506] width 210 height 30
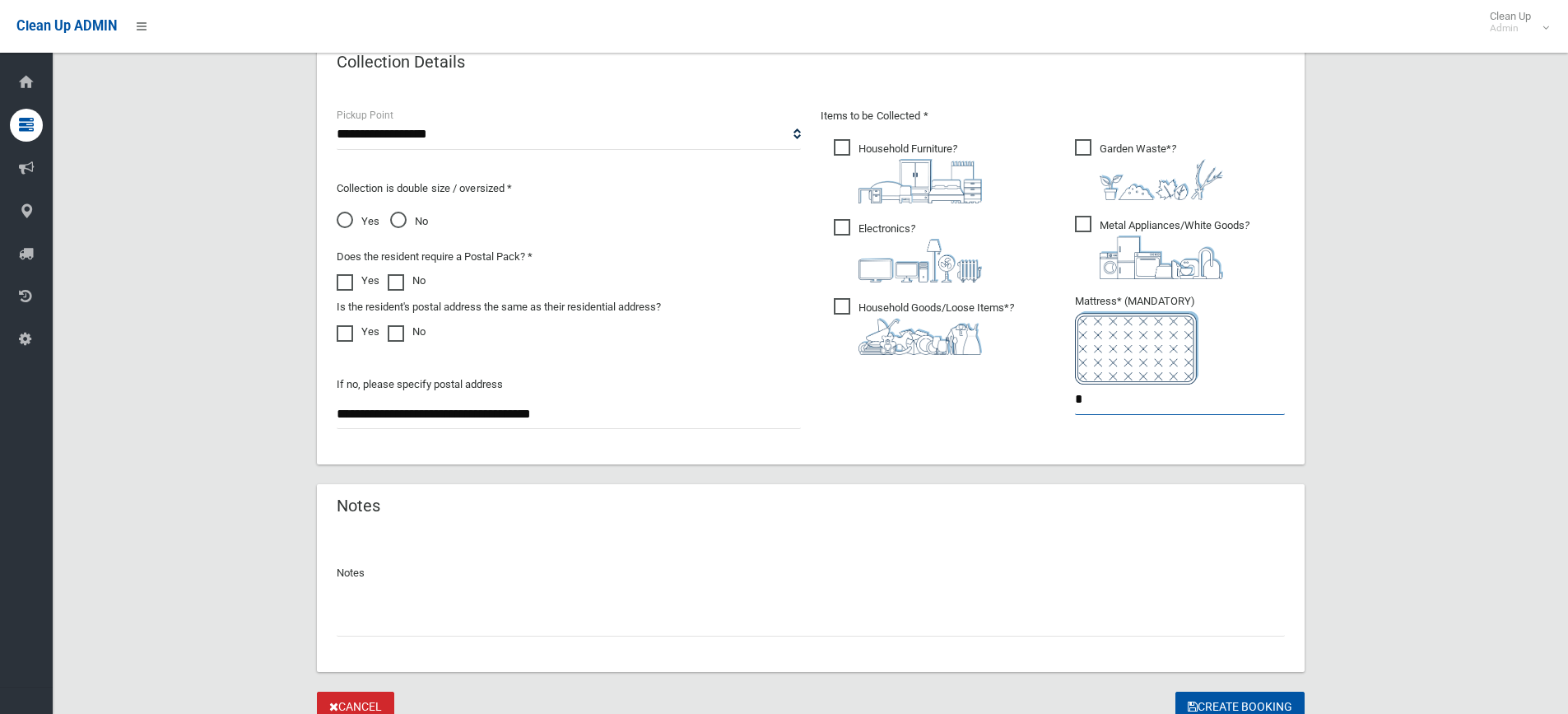
scroll to position [915, 0]
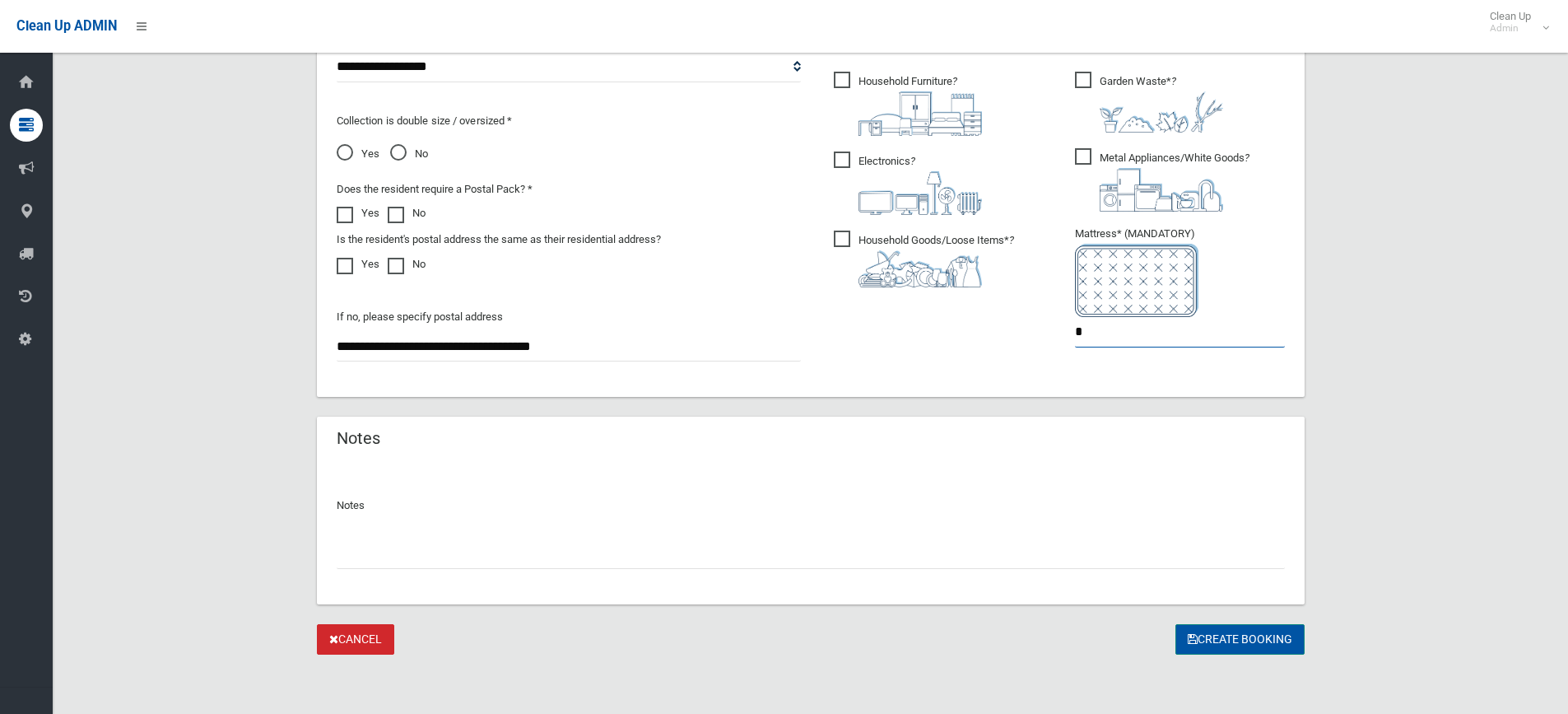
type input "*"
click at [1293, 653] on button "Create Booking" at bounding box center [1239, 639] width 129 height 30
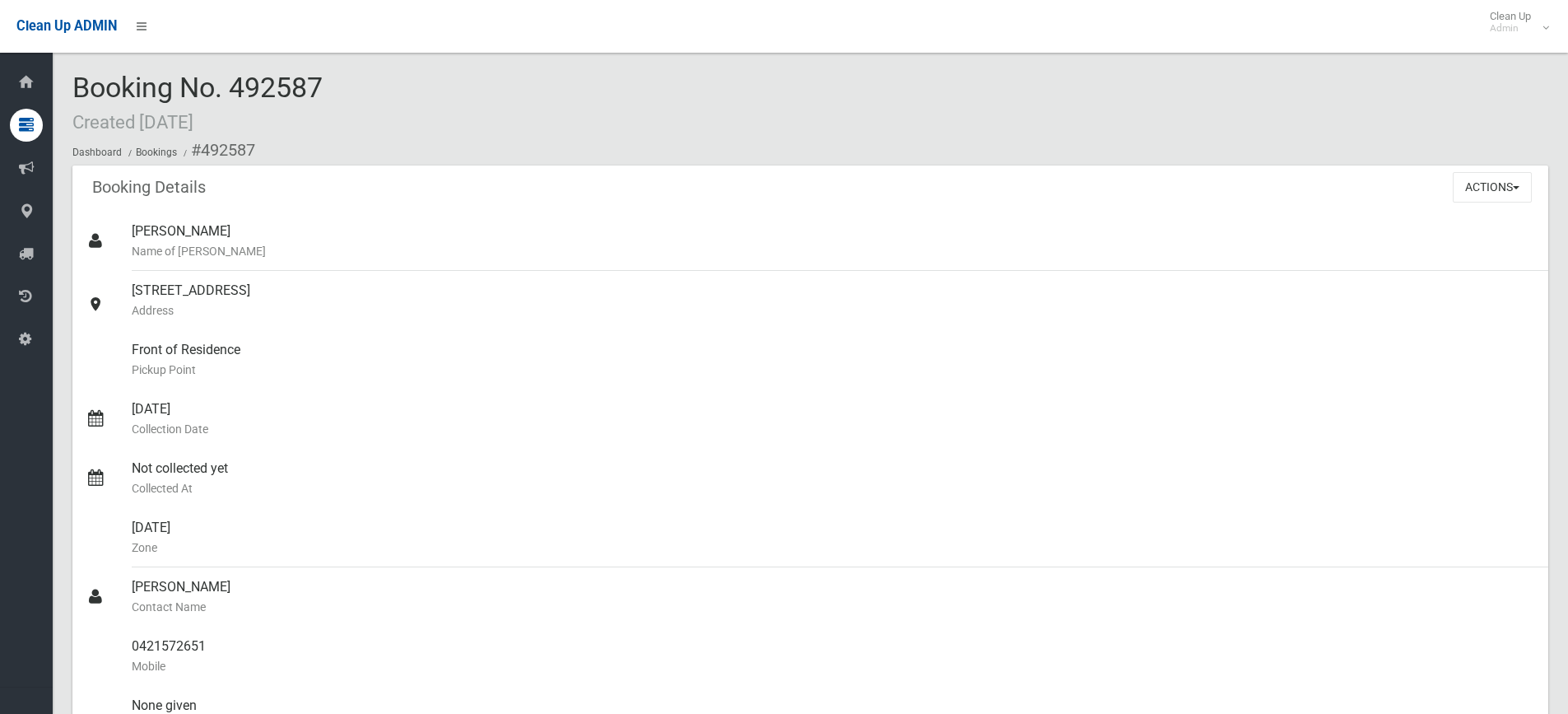
drag, startPoint x: 263, startPoint y: 75, endPoint x: 303, endPoint y: 82, distance: 40.6
click at [303, 82] on span "Booking No. 492587 Created [DATE]" at bounding box center [198, 103] width 250 height 64
click at [342, 79] on div "Booking No. 492587 Created [DATE] Dashboard Bookings #492587" at bounding box center [810, 119] width 1476 height 93
drag, startPoint x: 232, startPoint y: 405, endPoint x: 105, endPoint y: 390, distance: 127.9
click at [105, 390] on link "06/11/2025 Collection Date" at bounding box center [810, 419] width 1476 height 59
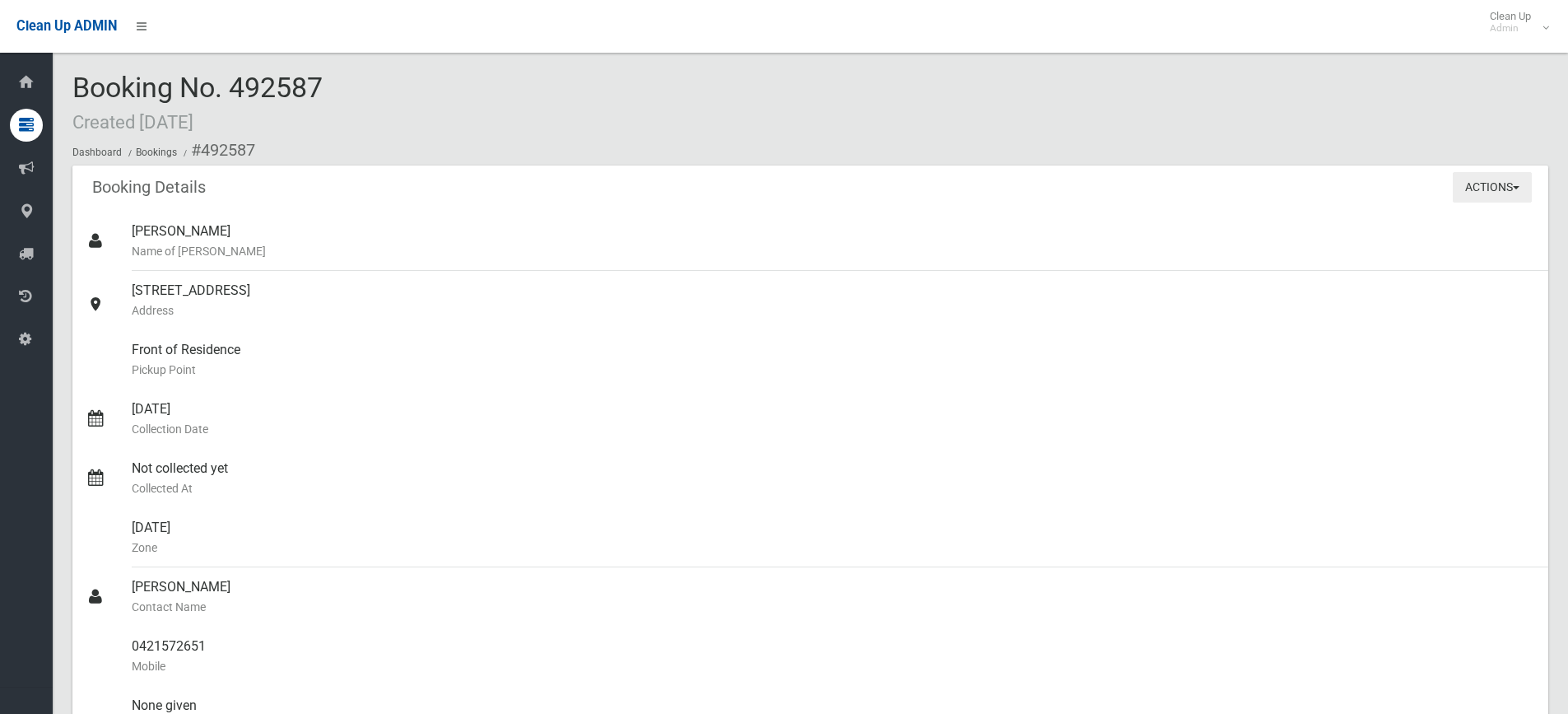
click at [1487, 197] on button "Actions" at bounding box center [1492, 187] width 79 height 30
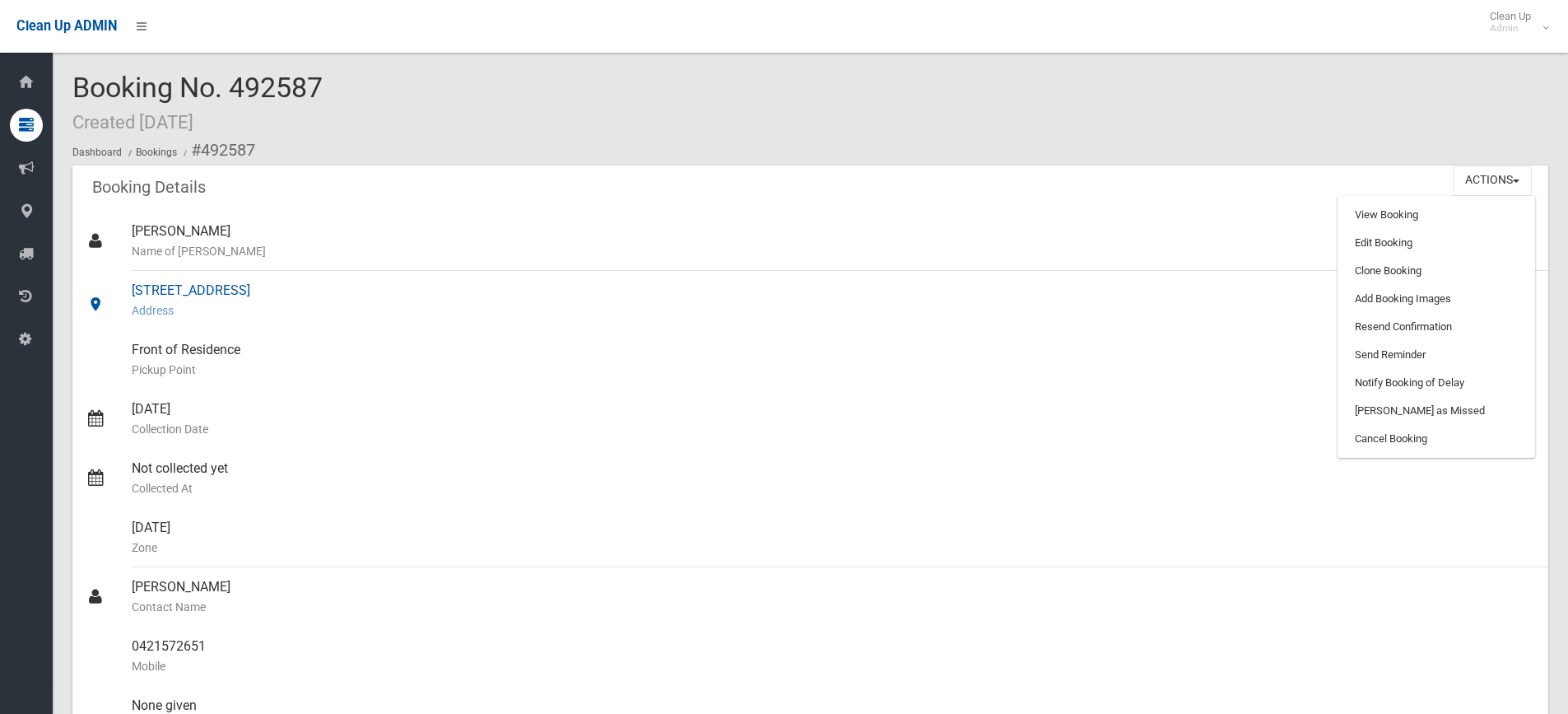
drag, startPoint x: 411, startPoint y: 285, endPoint x: 121, endPoint y: 281, distance: 290.0
click at [121, 281] on link "12A Cowland Avenue, EAST HILLS NSW 2213 Address" at bounding box center [810, 300] width 1476 height 59
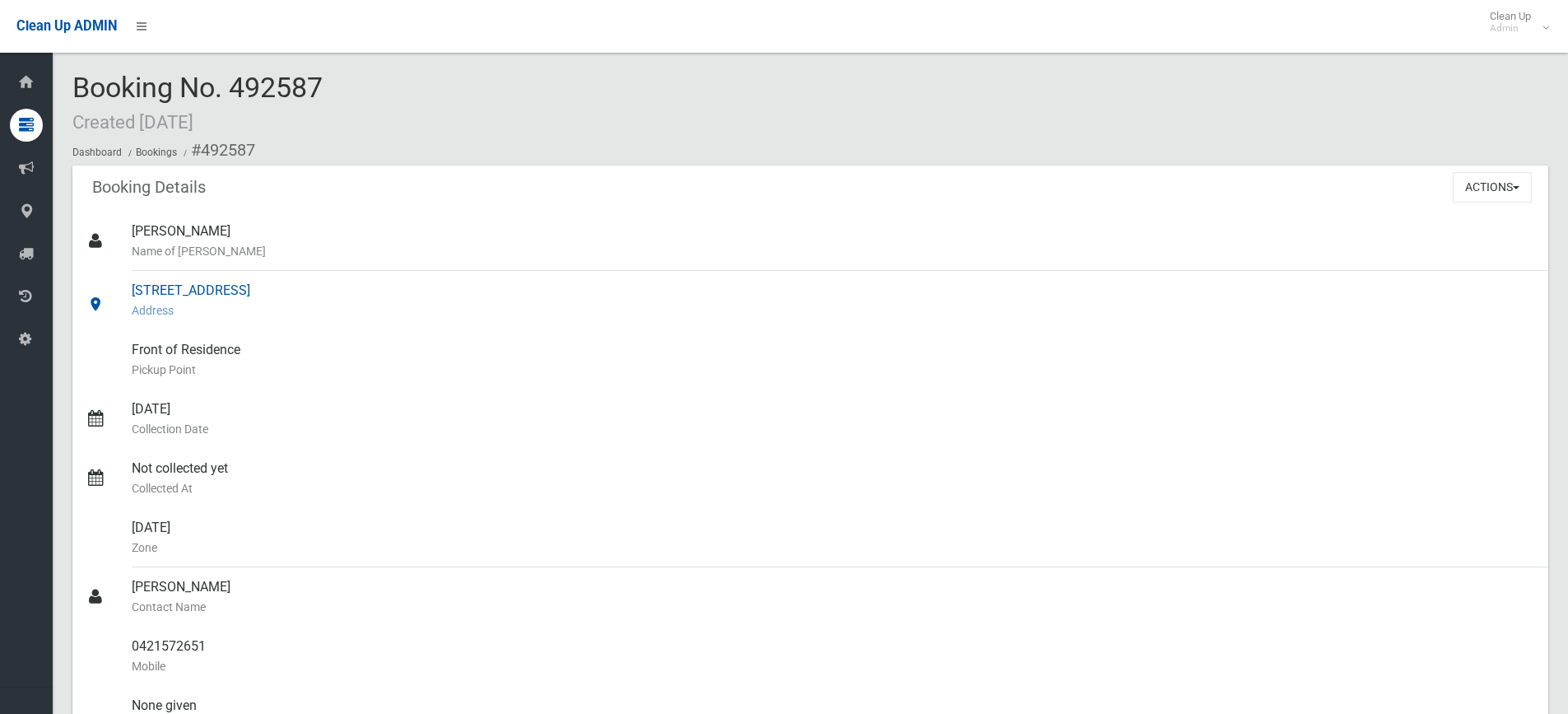
copy link "[STREET_ADDRESS]"
click at [1474, 193] on button "Actions" at bounding box center [1492, 187] width 79 height 30
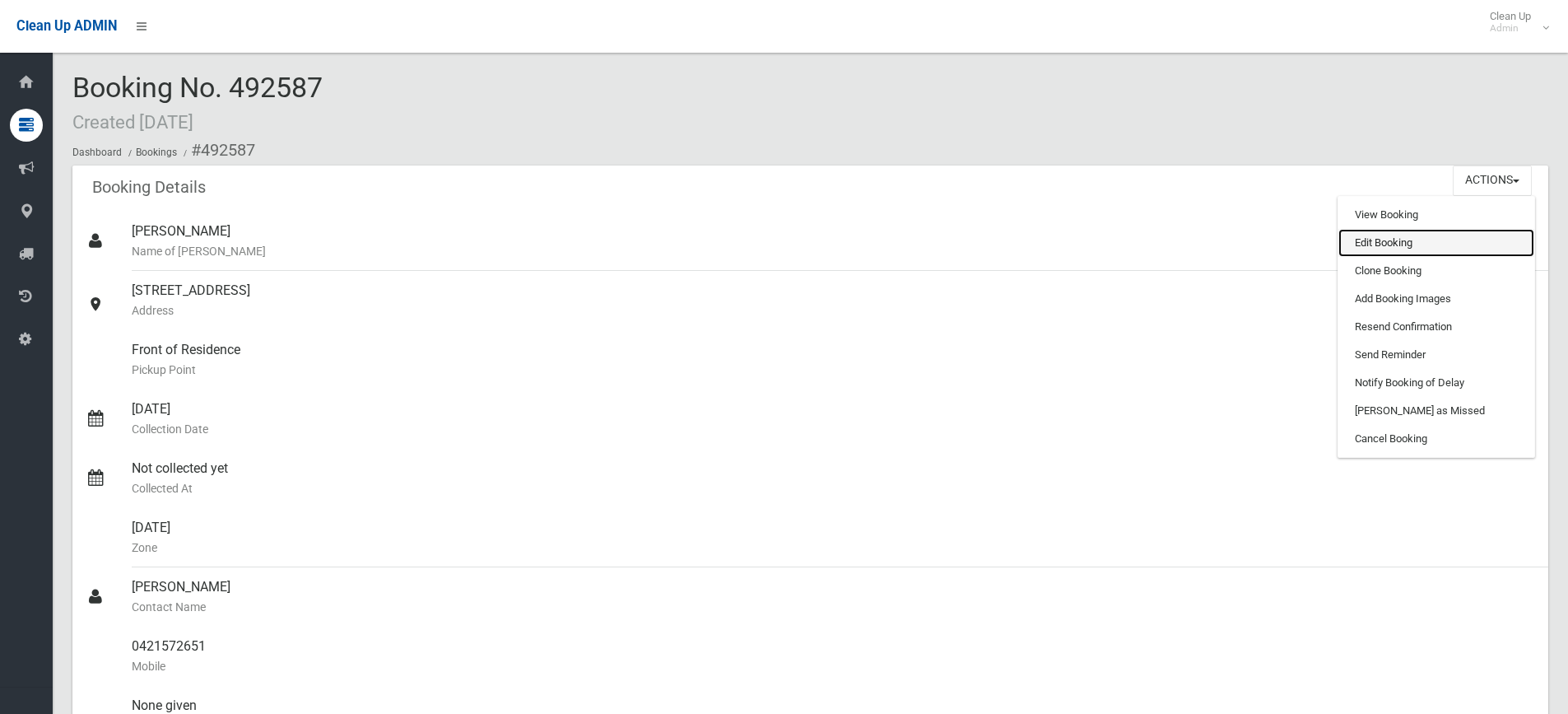
click at [1386, 246] on link "Edit Booking" at bounding box center [1436, 243] width 196 height 28
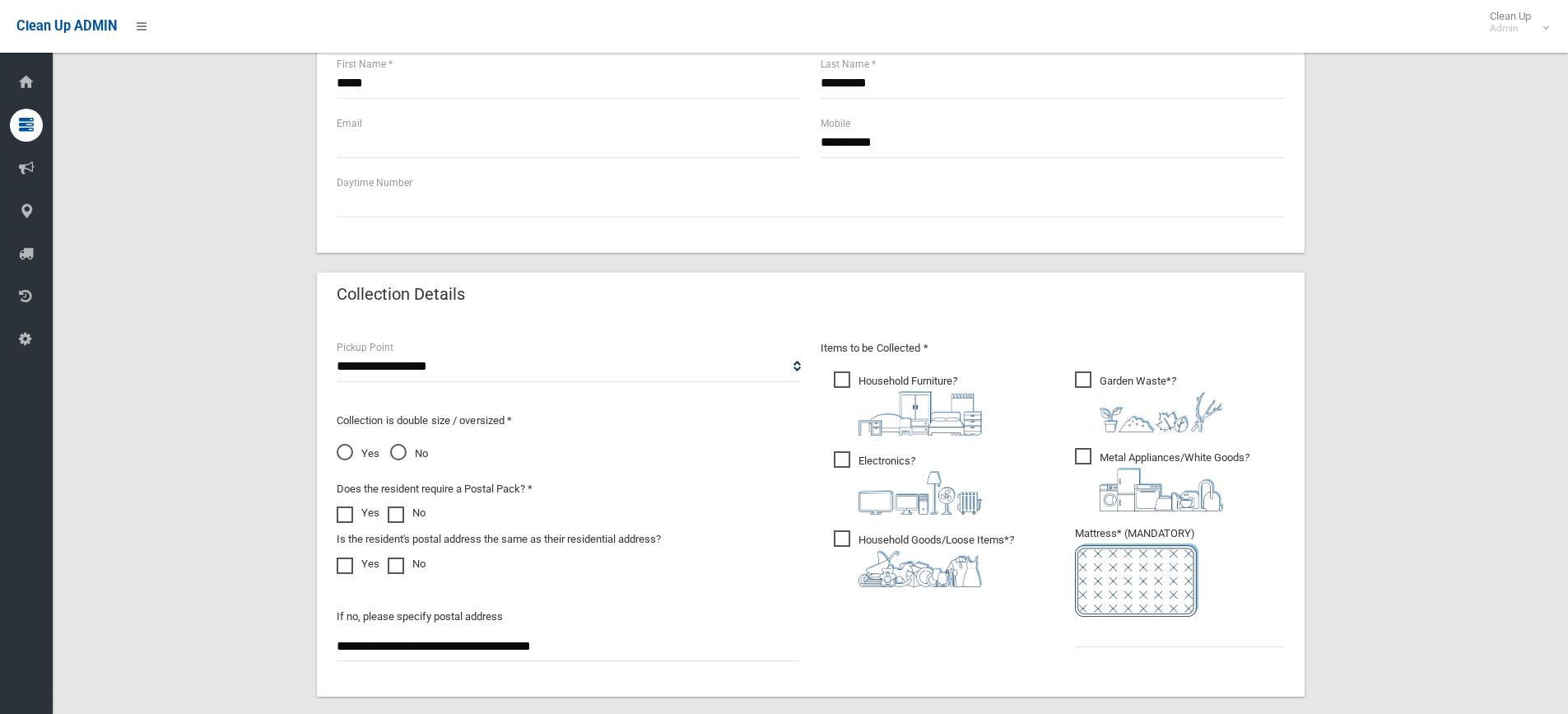
scroll to position [915, 0]
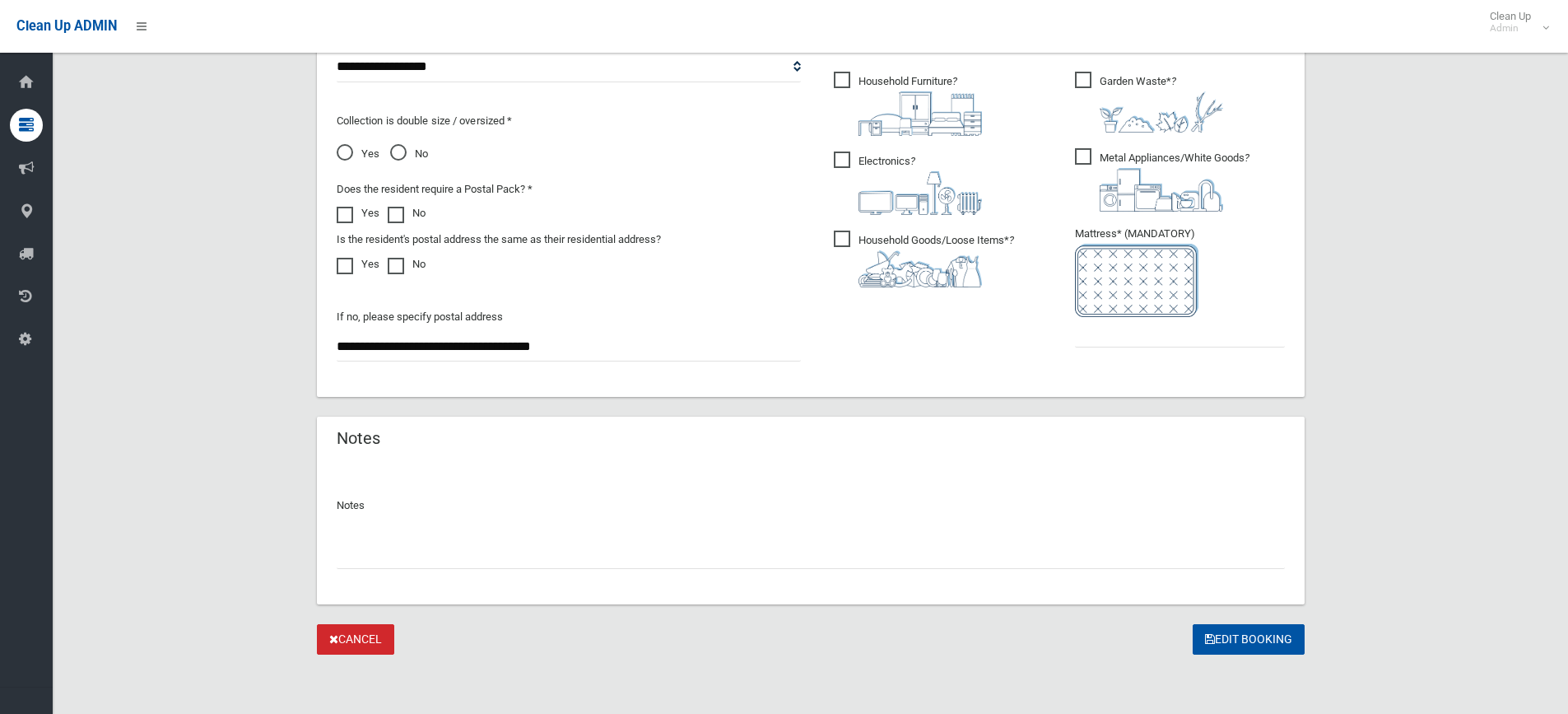
click at [469, 542] on input "text" at bounding box center [811, 553] width 948 height 30
click at [411, 554] on input "**********" at bounding box center [811, 553] width 948 height 30
click at [823, 537] on div "**********" at bounding box center [811, 547] width 948 height 43
drag, startPoint x: 451, startPoint y: 552, endPoint x: 396, endPoint y: 553, distance: 55.0
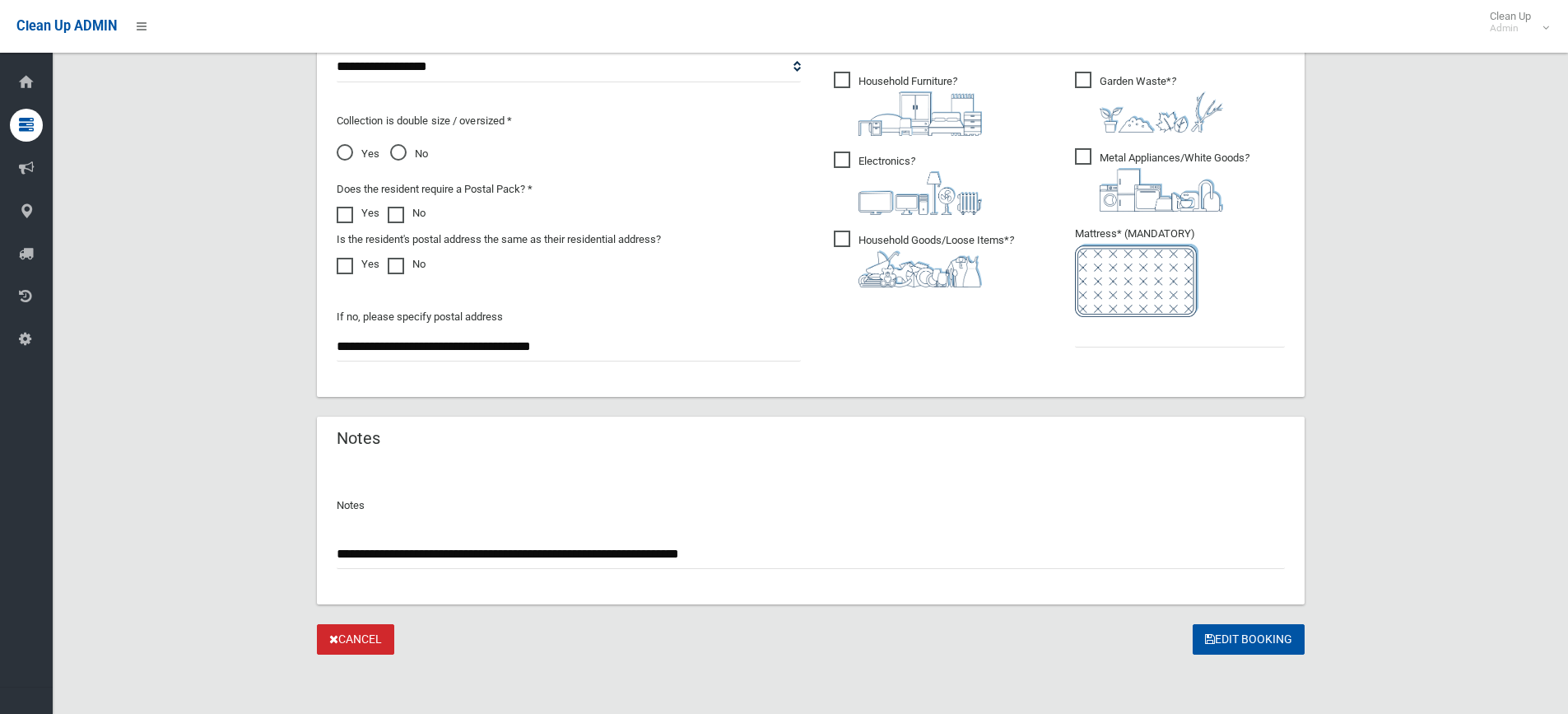
click at [396, 553] on input "**********" at bounding box center [811, 553] width 948 height 30
paste input "**********"
click at [417, 553] on input "**********" at bounding box center [811, 553] width 948 height 30
drag, startPoint x: 657, startPoint y: 550, endPoint x: 627, endPoint y: 542, distance: 31.0
click at [622, 542] on input "**********" at bounding box center [811, 553] width 948 height 30
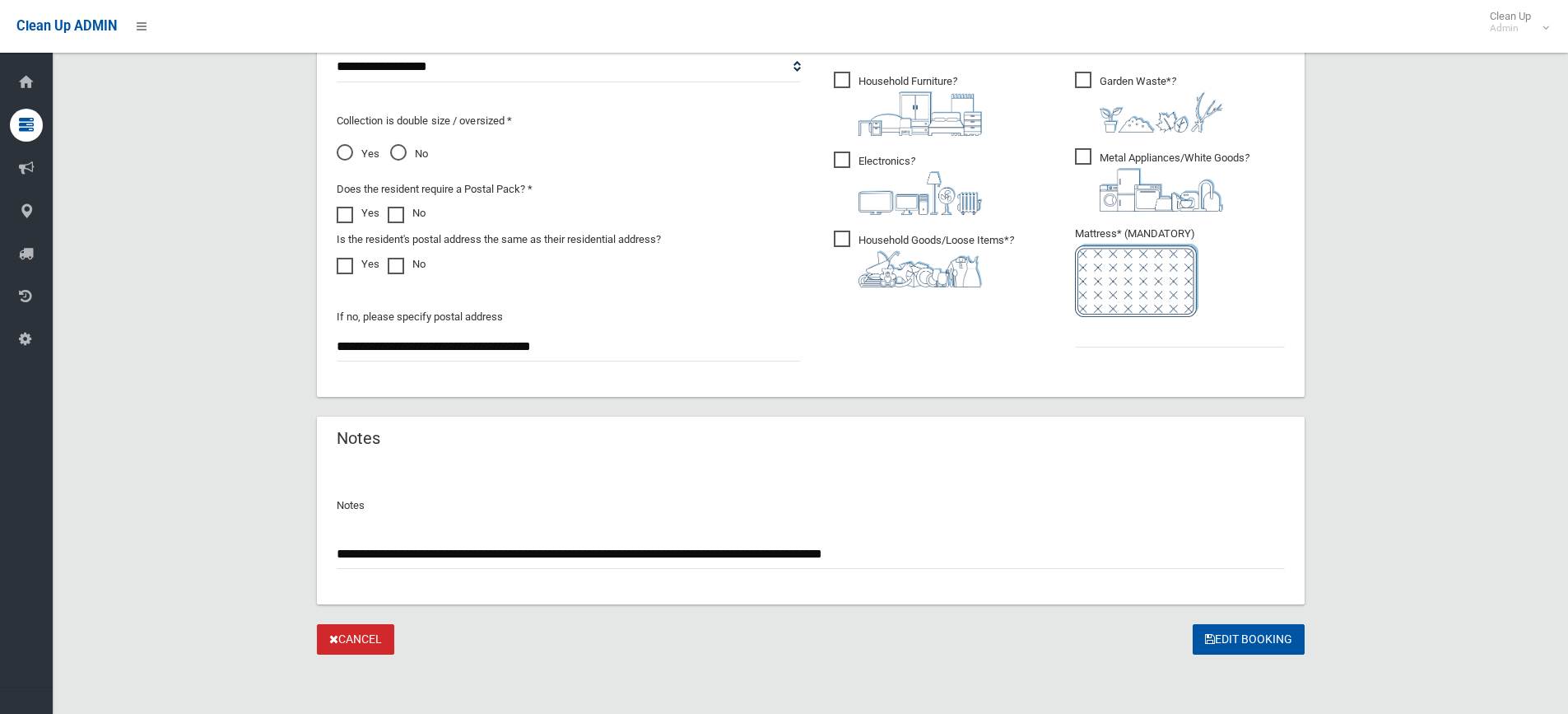
click at [650, 556] on input "**********" at bounding box center [811, 553] width 948 height 30
click at [658, 555] on input "**********" at bounding box center [811, 553] width 948 height 30
click at [1019, 556] on input "**********" at bounding box center [811, 553] width 948 height 30
type input "**********"
click at [1194, 330] on input "text" at bounding box center [1180, 332] width 210 height 30
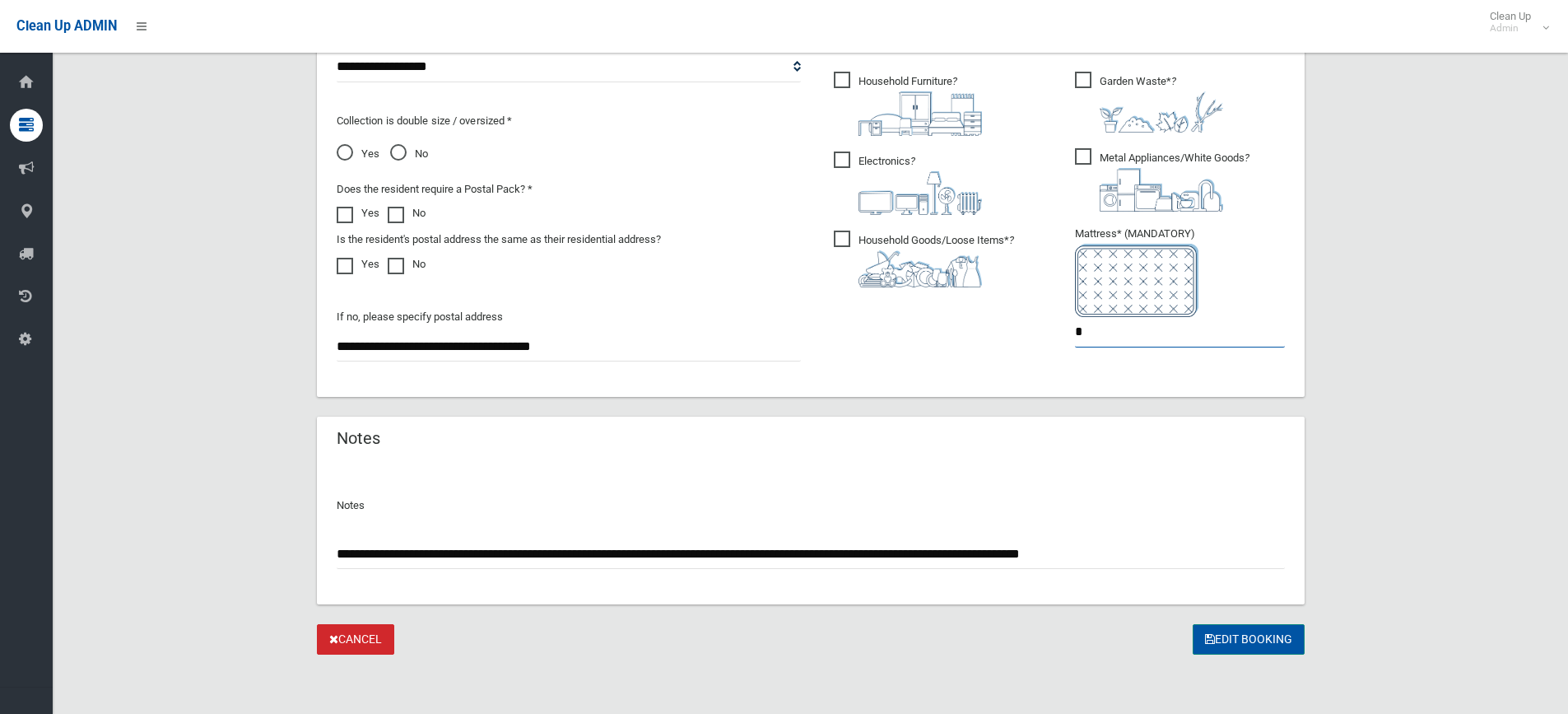
type input "*"
click at [1196, 638] on button "Edit Booking" at bounding box center [1248, 639] width 112 height 30
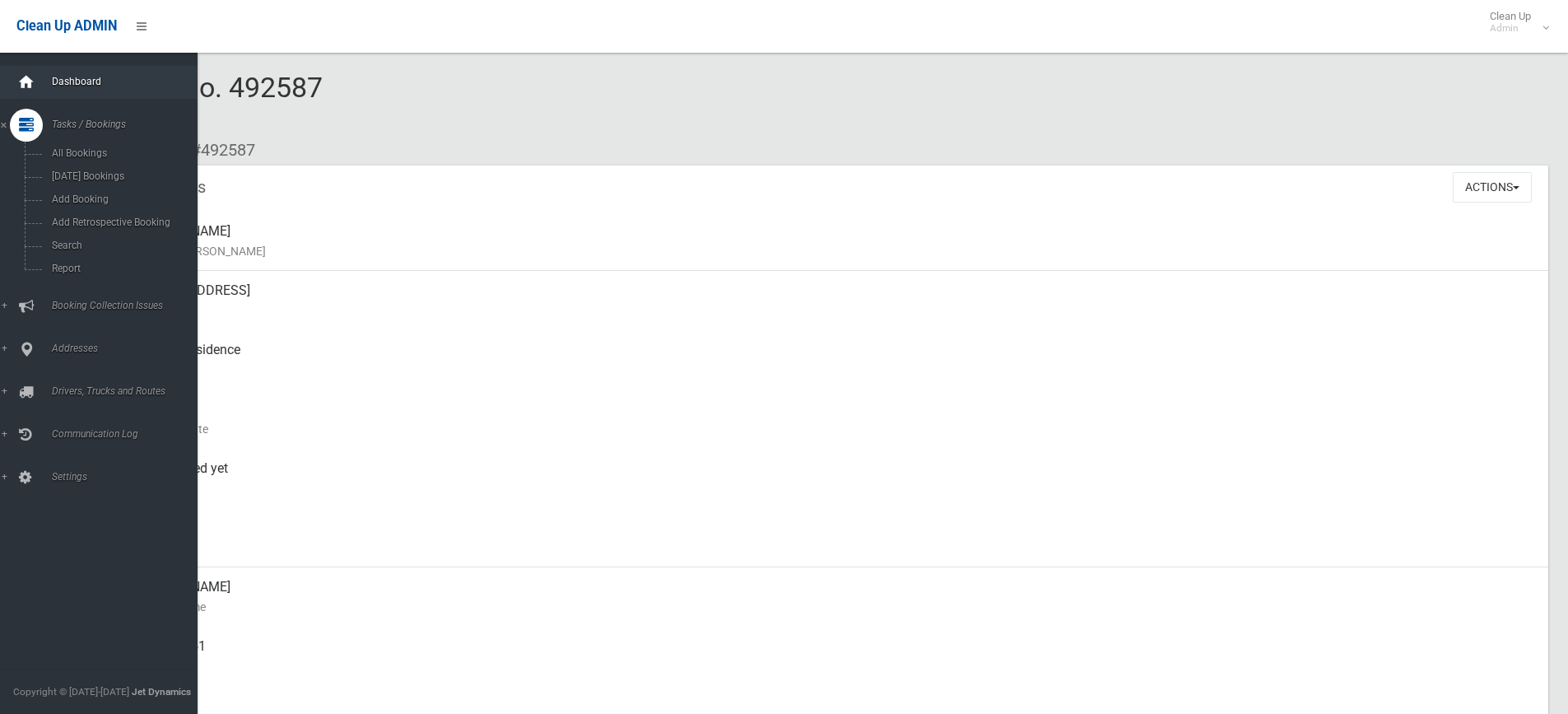
click at [34, 81] on icon at bounding box center [25, 82] width 18 height 33
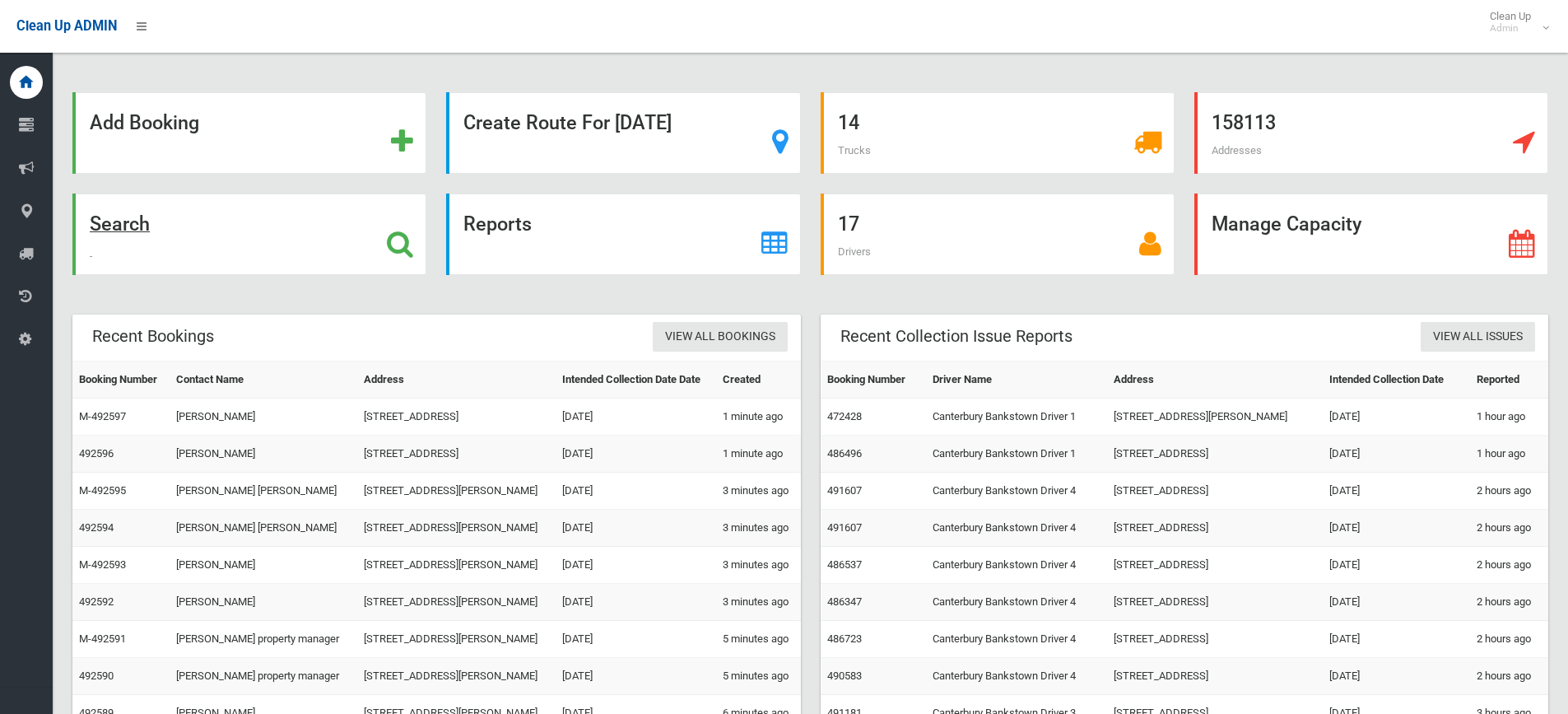
click at [254, 253] on div "Search" at bounding box center [249, 234] width 354 height 82
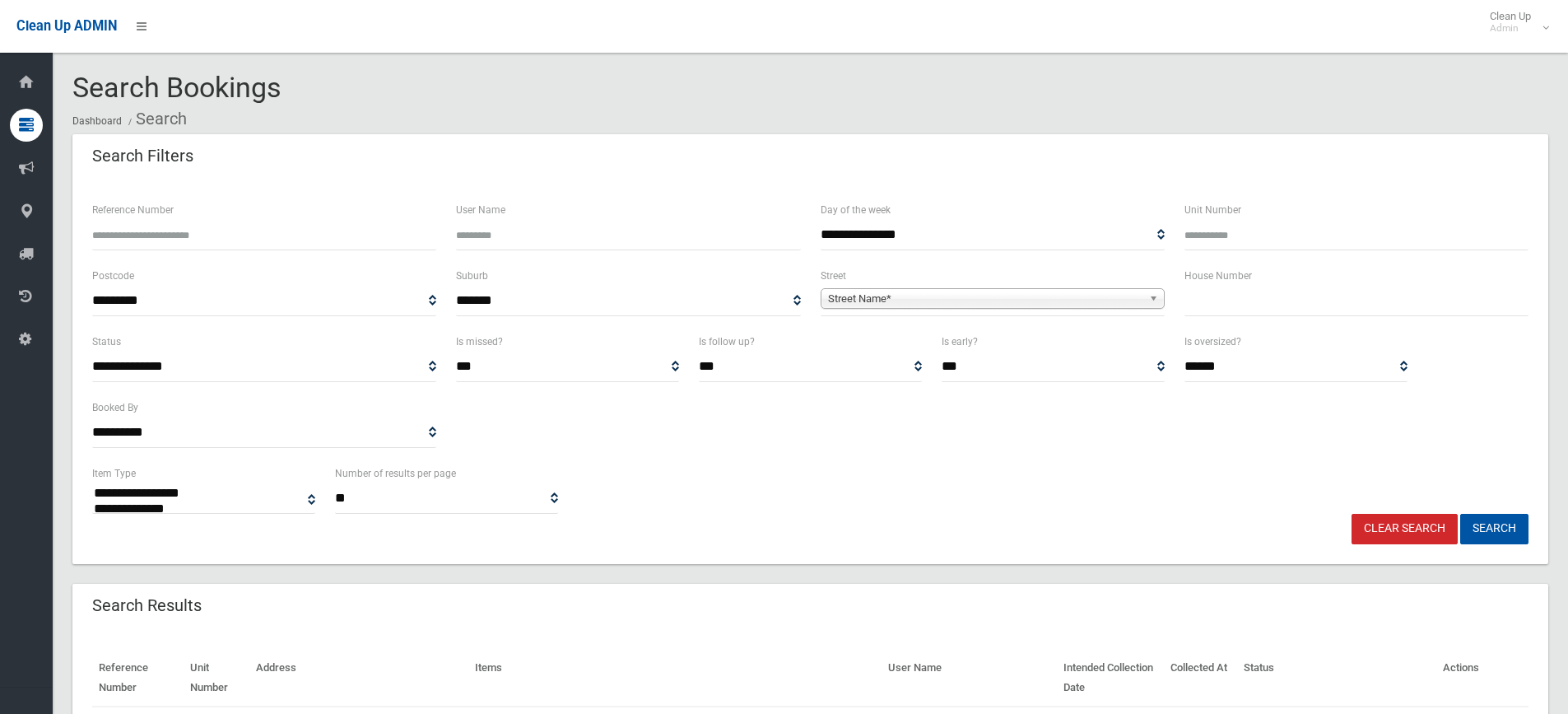
select select
click at [1274, 294] on input "text" at bounding box center [1356, 301] width 344 height 30
type input "**"
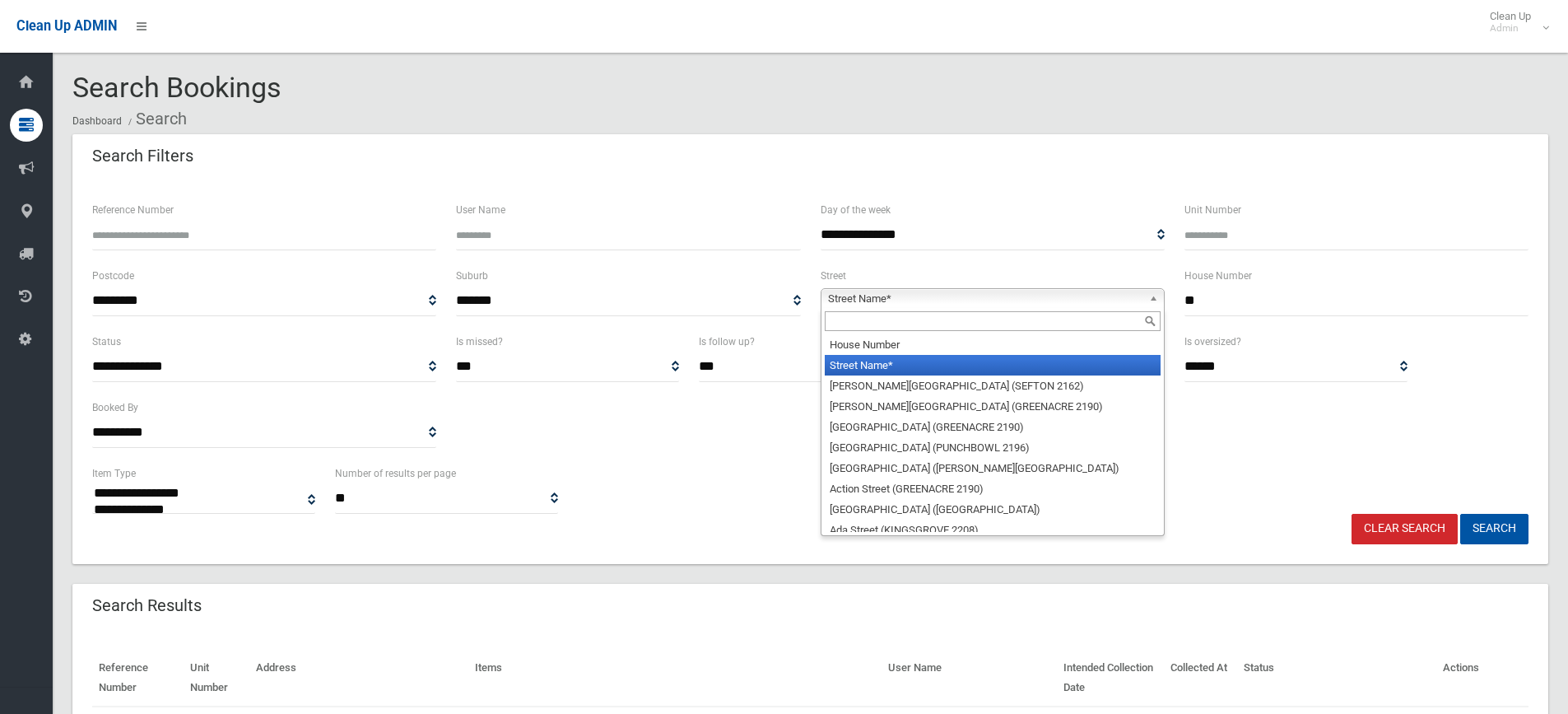
click at [861, 297] on span "Street Name*" at bounding box center [985, 298] width 314 height 20
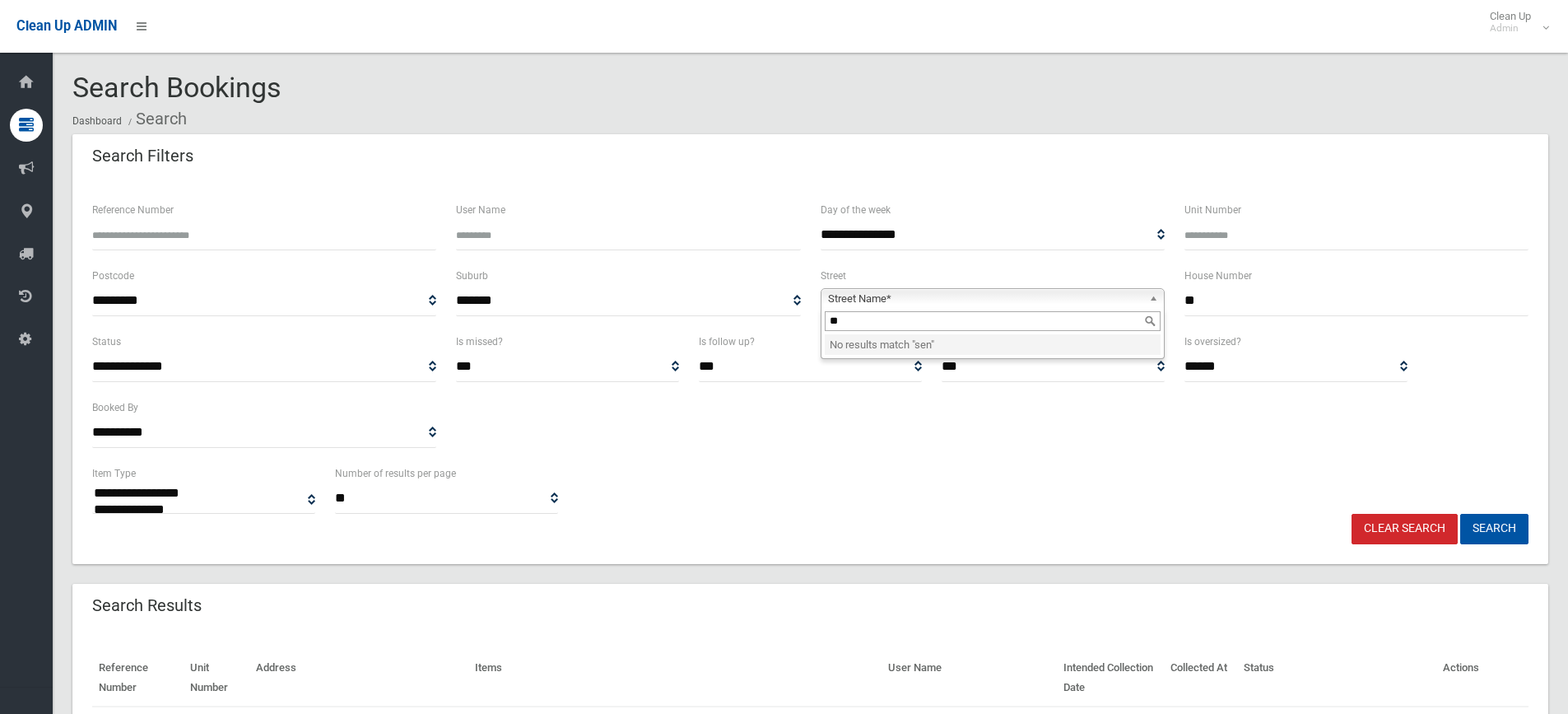
type input "*"
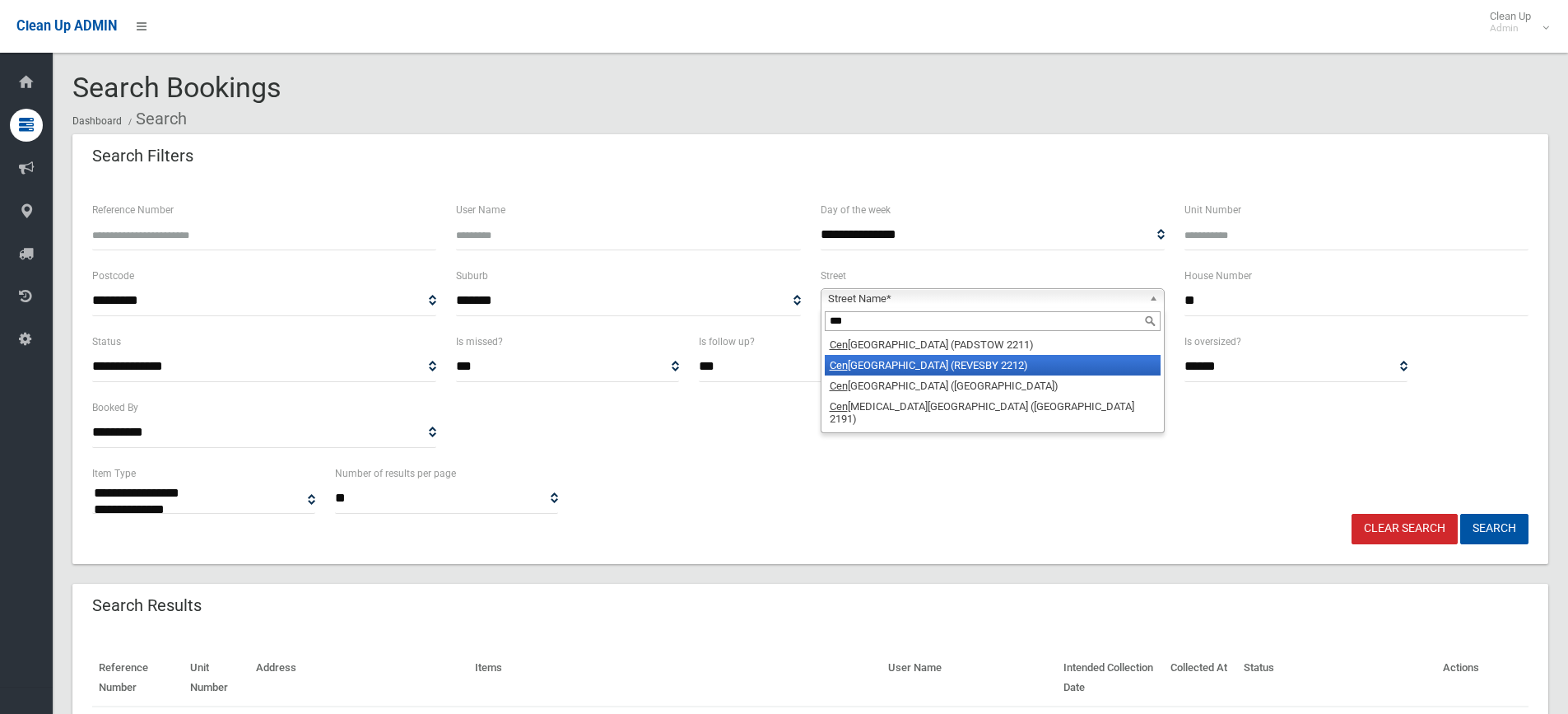
type input "***"
click at [875, 358] on li "Cen taur Street (REVESBY 2212)" at bounding box center [992, 365] width 336 height 21
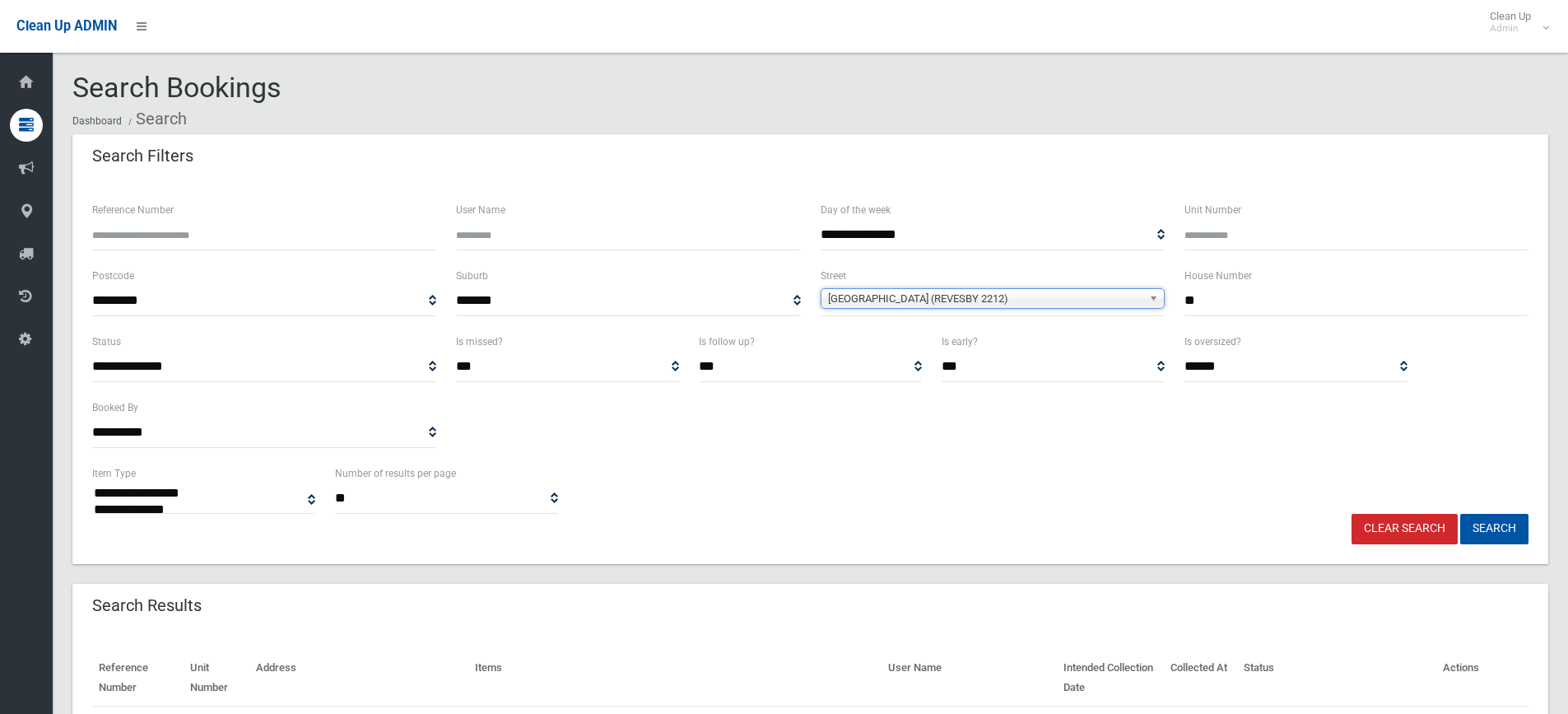
click at [1234, 299] on input "**" at bounding box center [1356, 301] width 344 height 30
click at [1492, 540] on button "Search" at bounding box center [1494, 529] width 69 height 30
select select
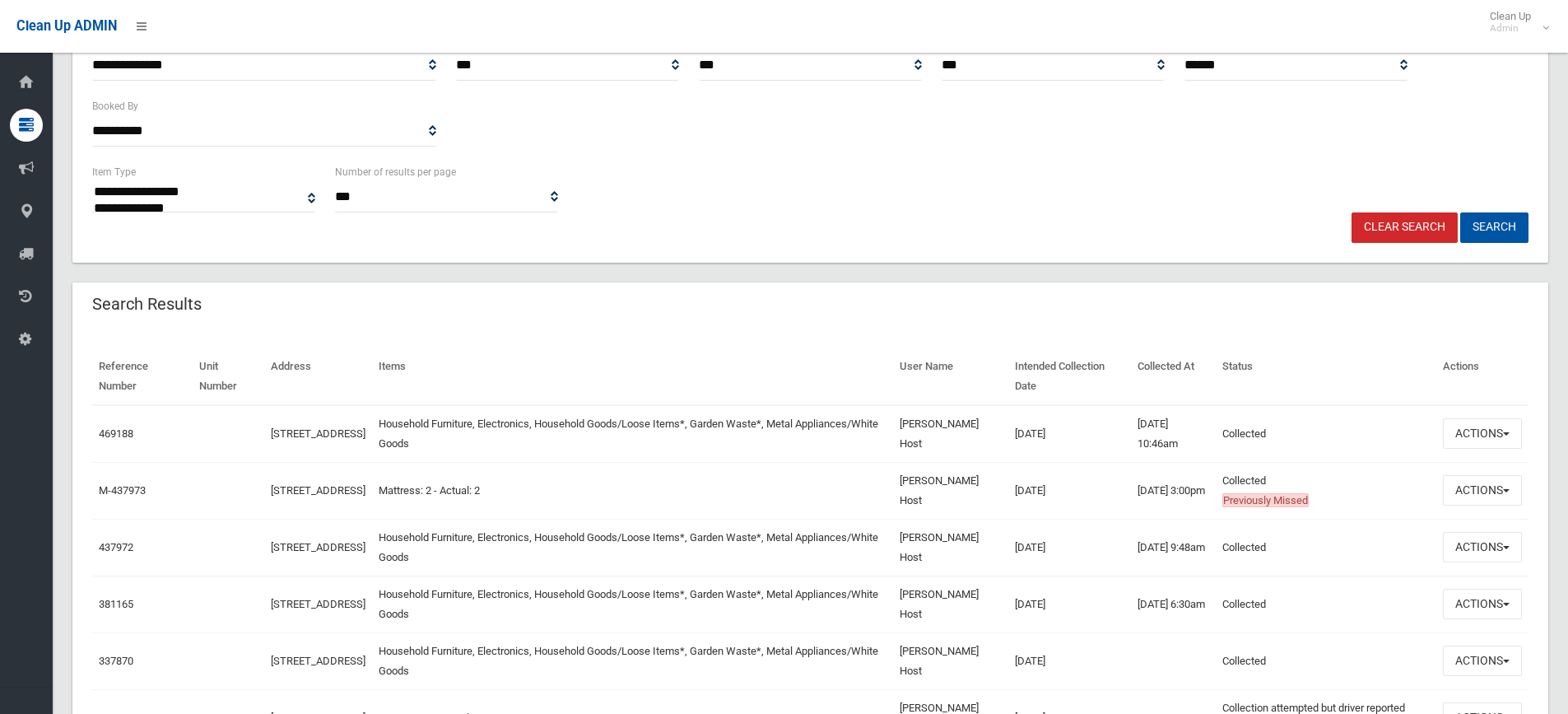
scroll to position [329, 0]
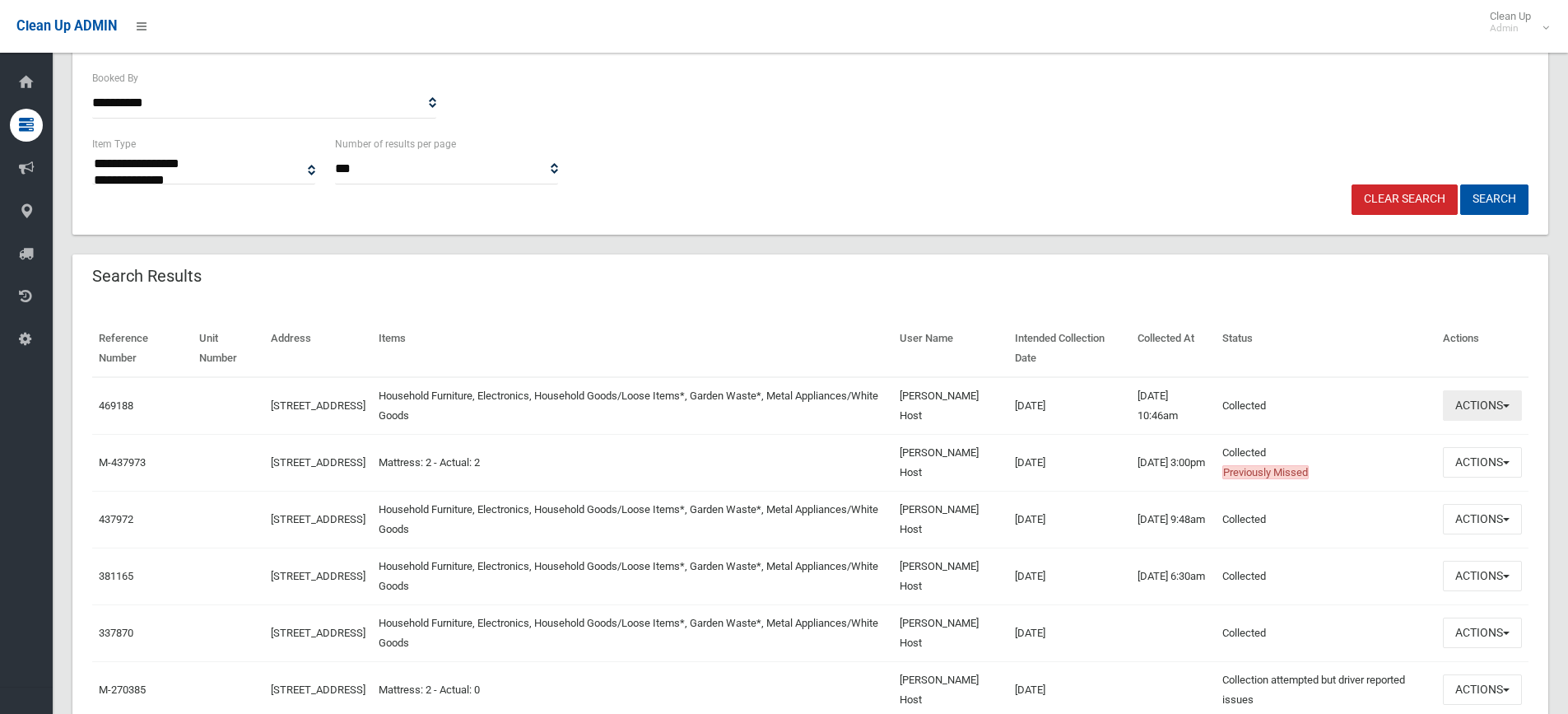
click at [1491, 408] on button "Actions" at bounding box center [1482, 405] width 79 height 30
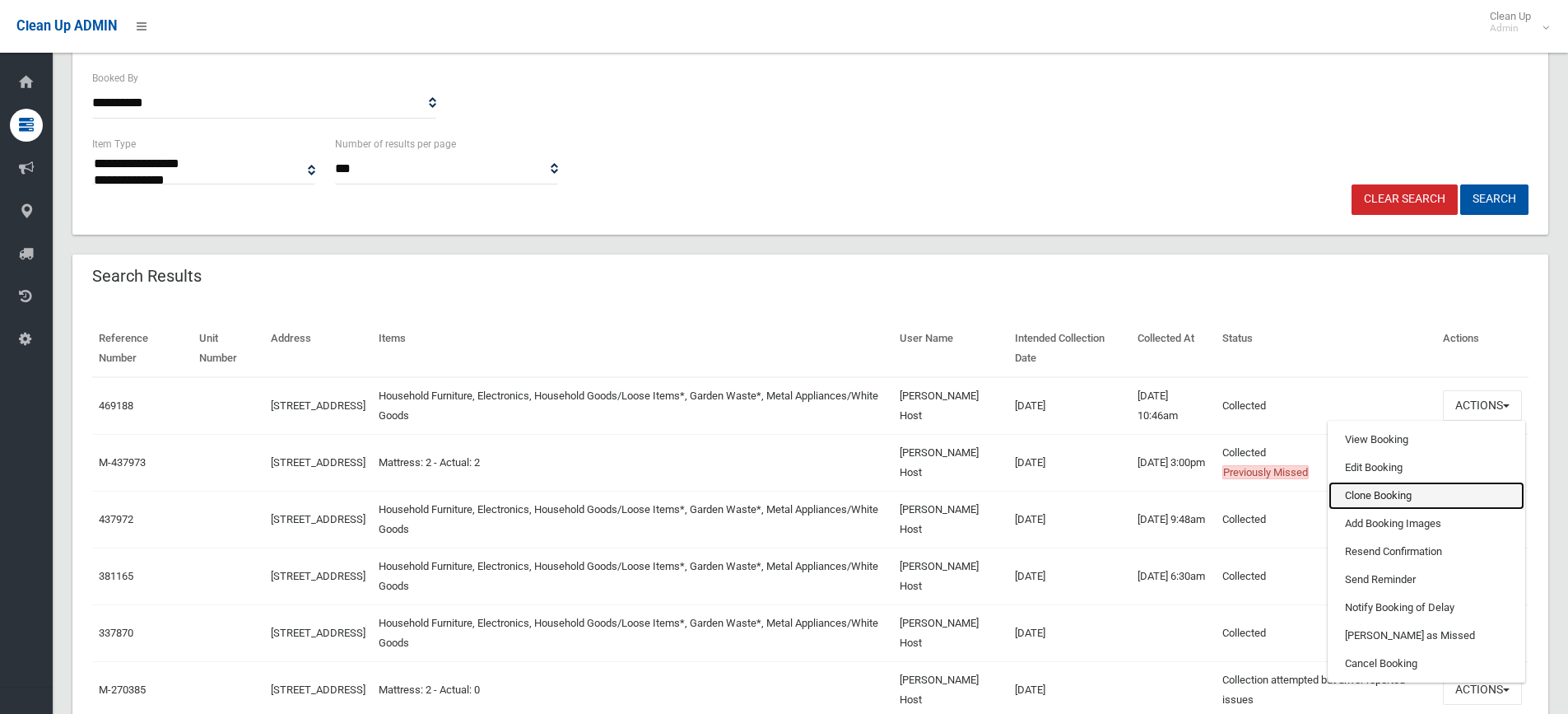
click at [1372, 497] on link "Clone Booking" at bounding box center [1426, 496] width 196 height 28
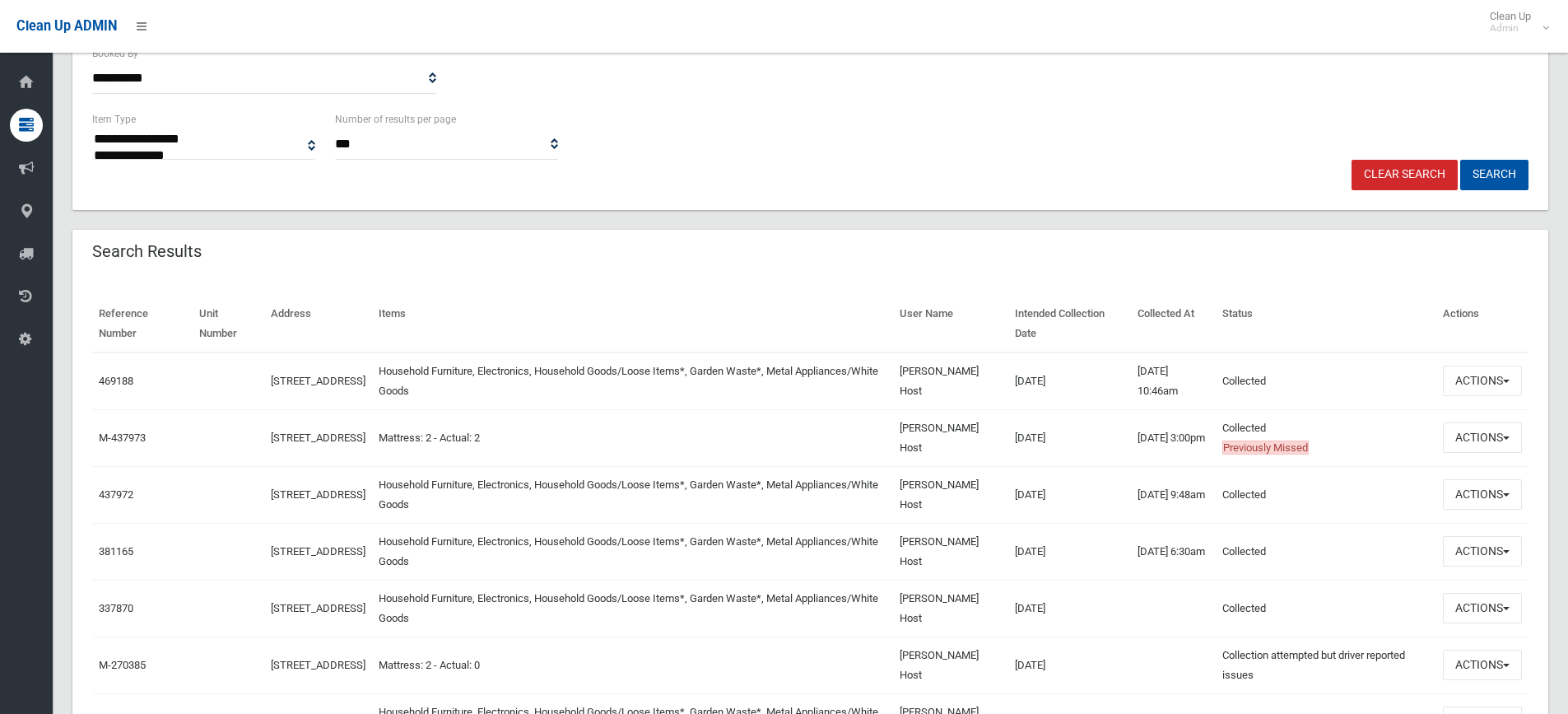
scroll to position [0, 0]
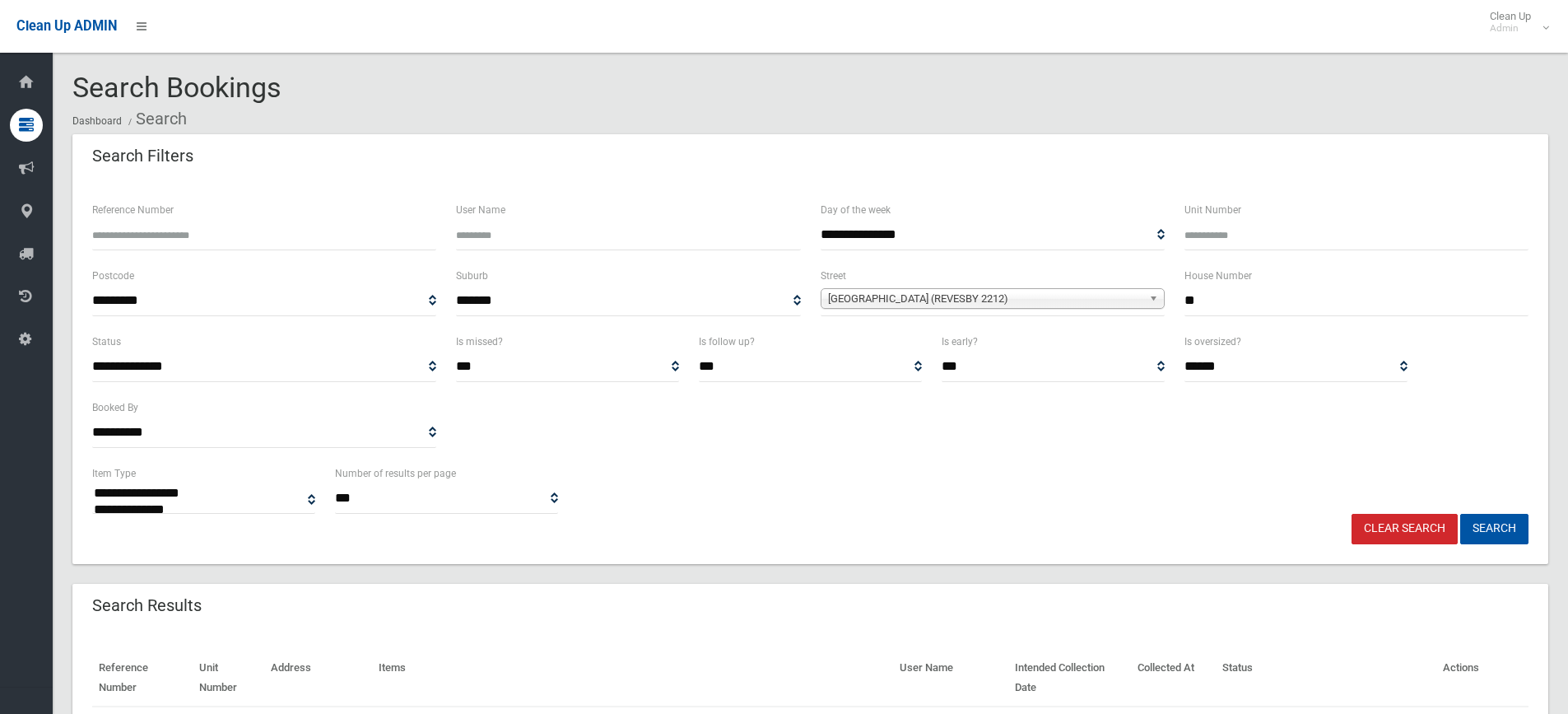
click at [1233, 286] on input "**" at bounding box center [1356, 301] width 344 height 30
type input "***"
click at [1460, 514] on button "Search" at bounding box center [1494, 529] width 69 height 30
click at [1427, 529] on link "Clear Search" at bounding box center [1404, 529] width 106 height 30
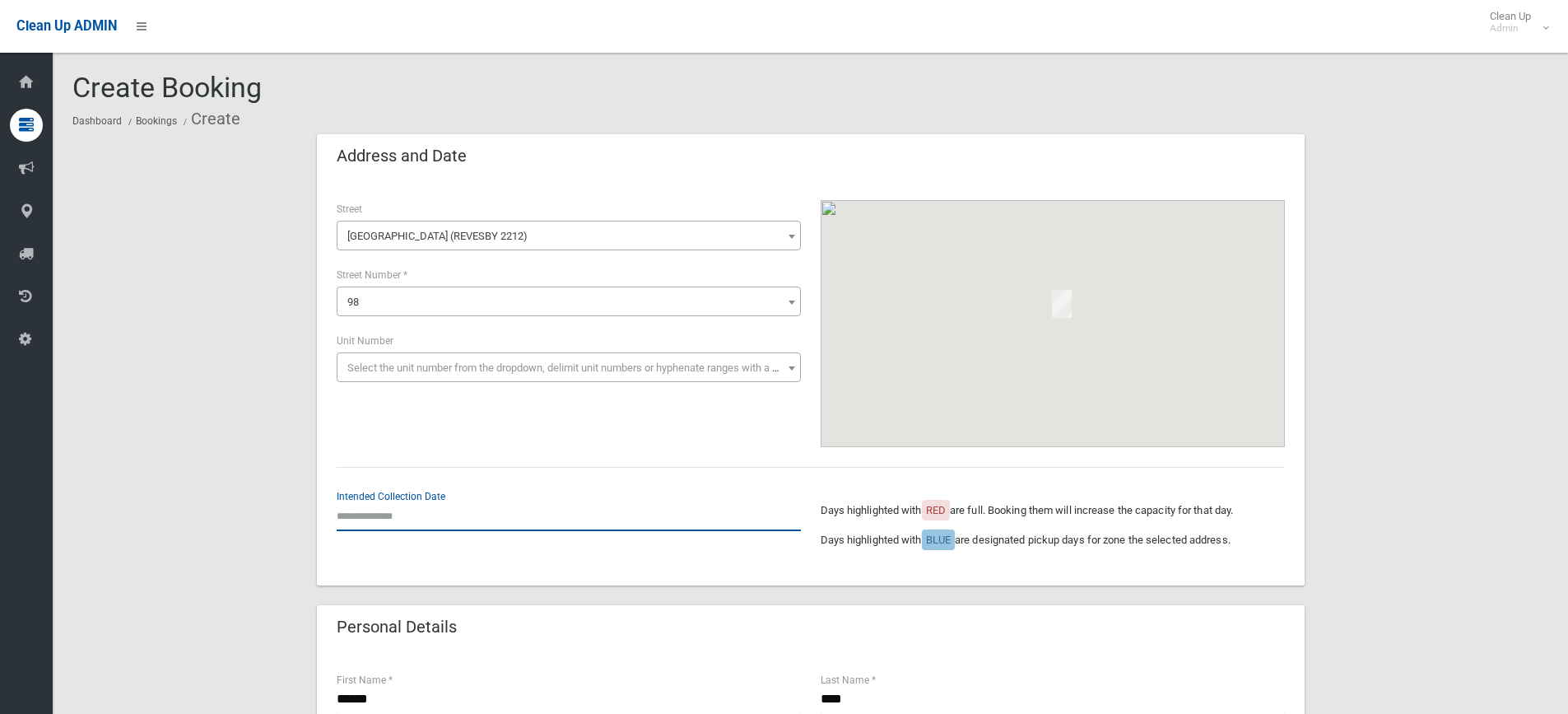
click at [374, 510] on input "text" at bounding box center [568, 516] width 464 height 30
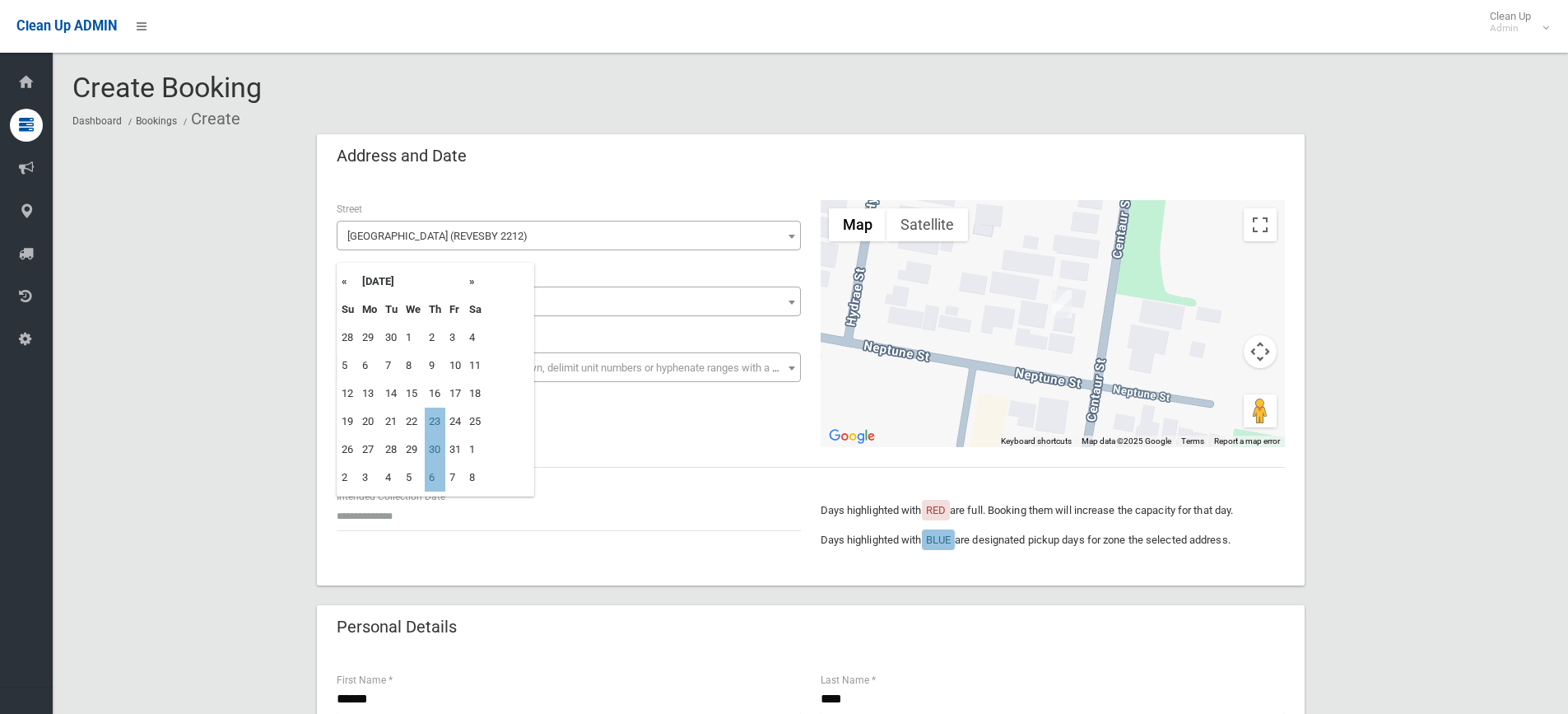
click at [477, 283] on th "»" at bounding box center [475, 281] width 21 height 28
click at [341, 288] on th "«" at bounding box center [348, 281] width 21 height 28
click at [477, 285] on th "»" at bounding box center [475, 281] width 21 height 28
click at [432, 396] on td "13" at bounding box center [435, 393] width 21 height 28
type input "**********"
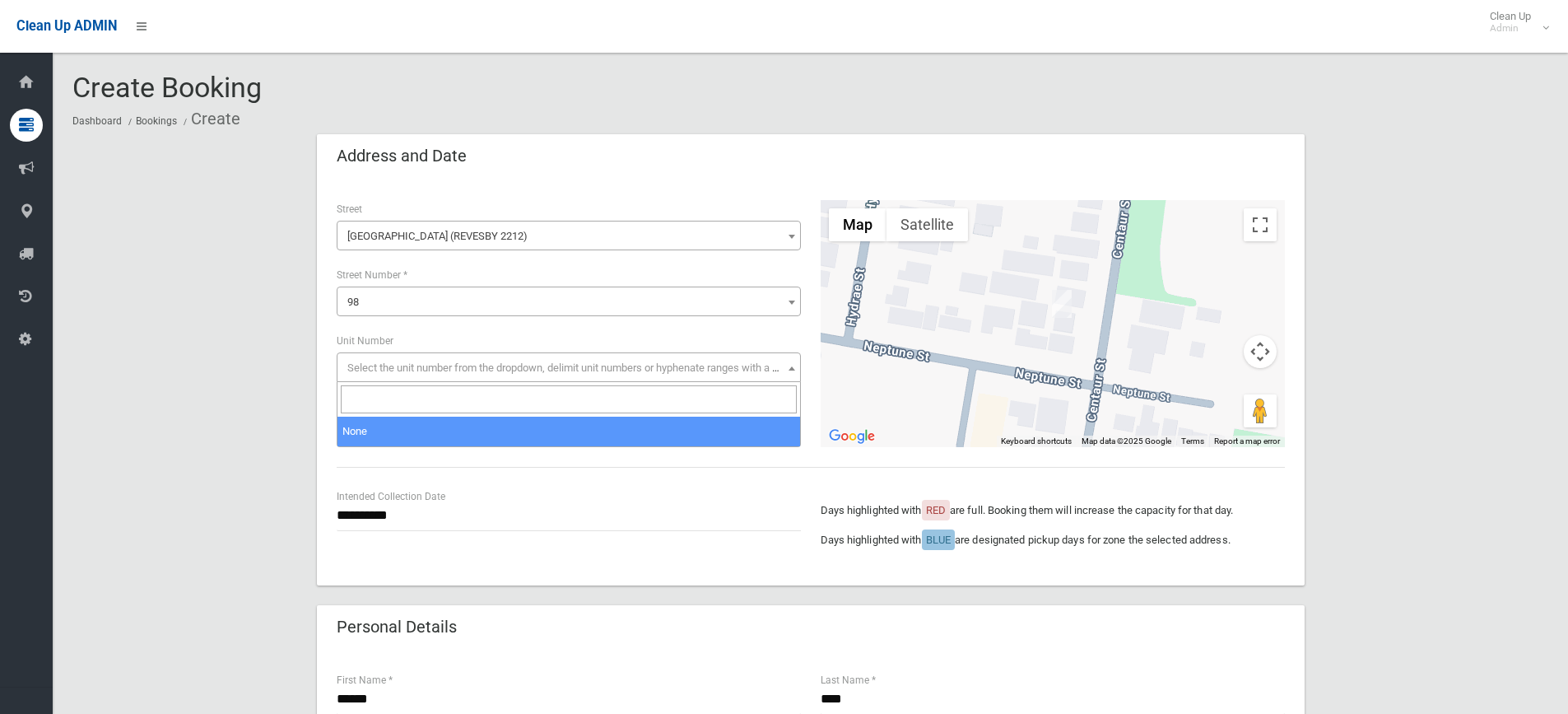
click at [440, 373] on span "Select the unit number from the dropdown, delimit unit numbers or hyphenate ran…" at bounding box center [568, 368] width 456 height 23
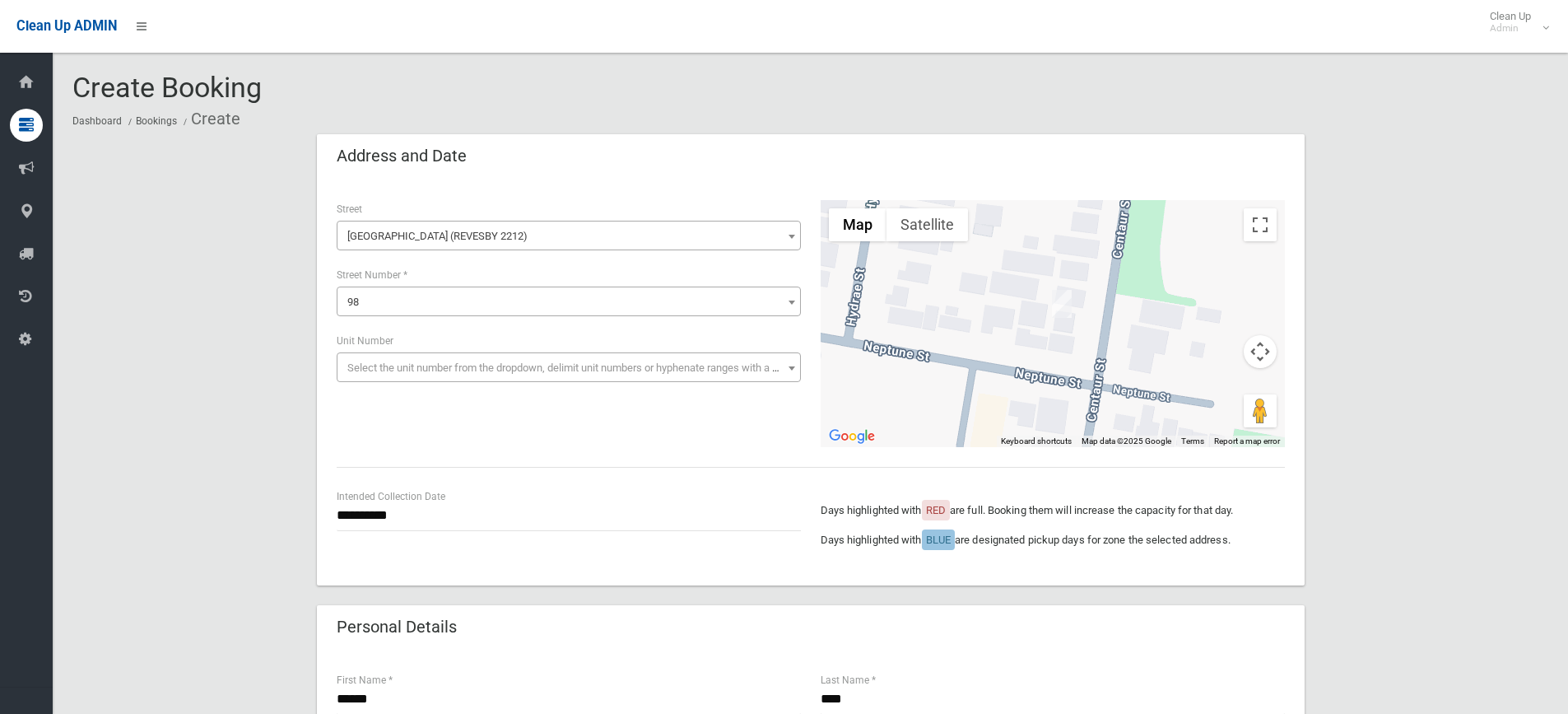
click at [440, 373] on span "Select the unit number from the dropdown, delimit unit numbers or hyphenate ran…" at bounding box center [568, 368] width 456 height 23
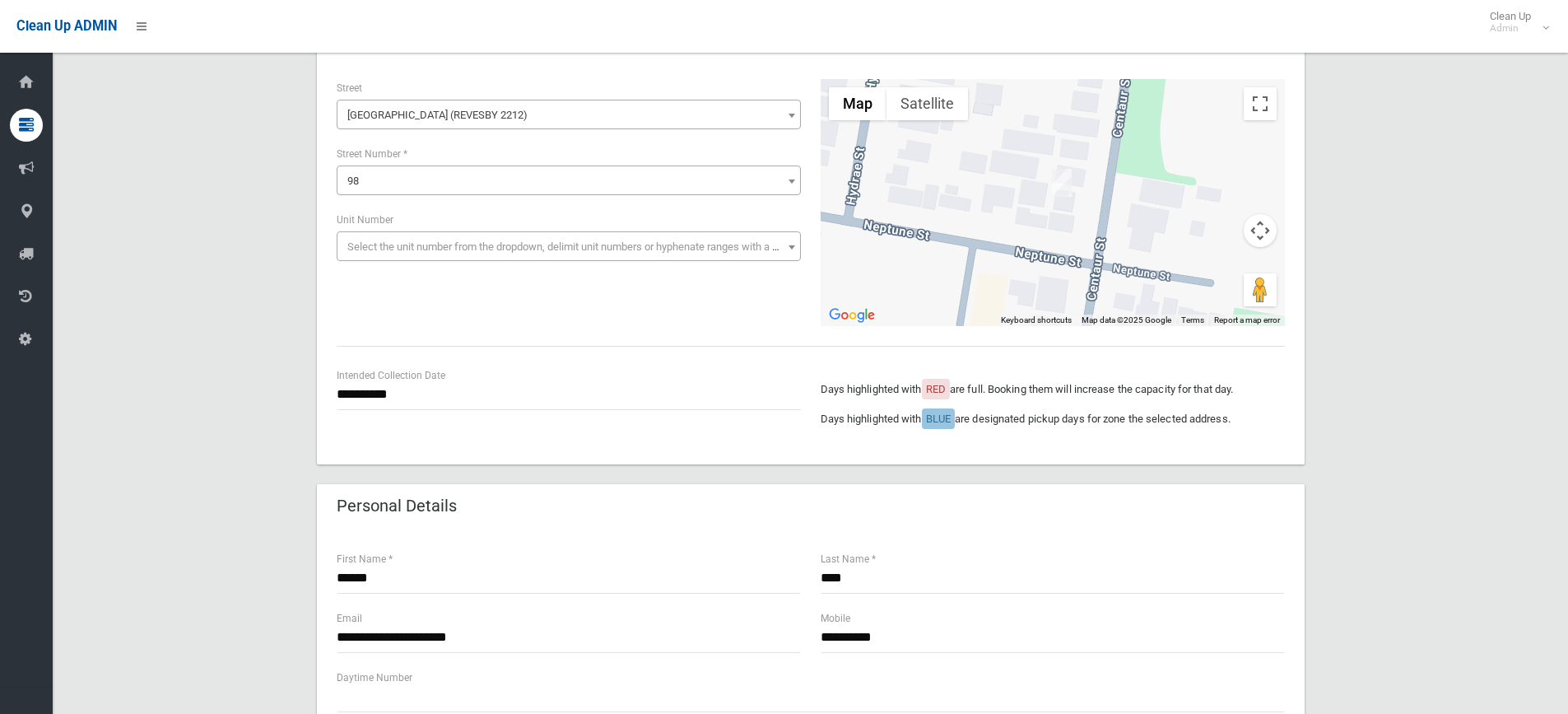
scroll to position [82, 0]
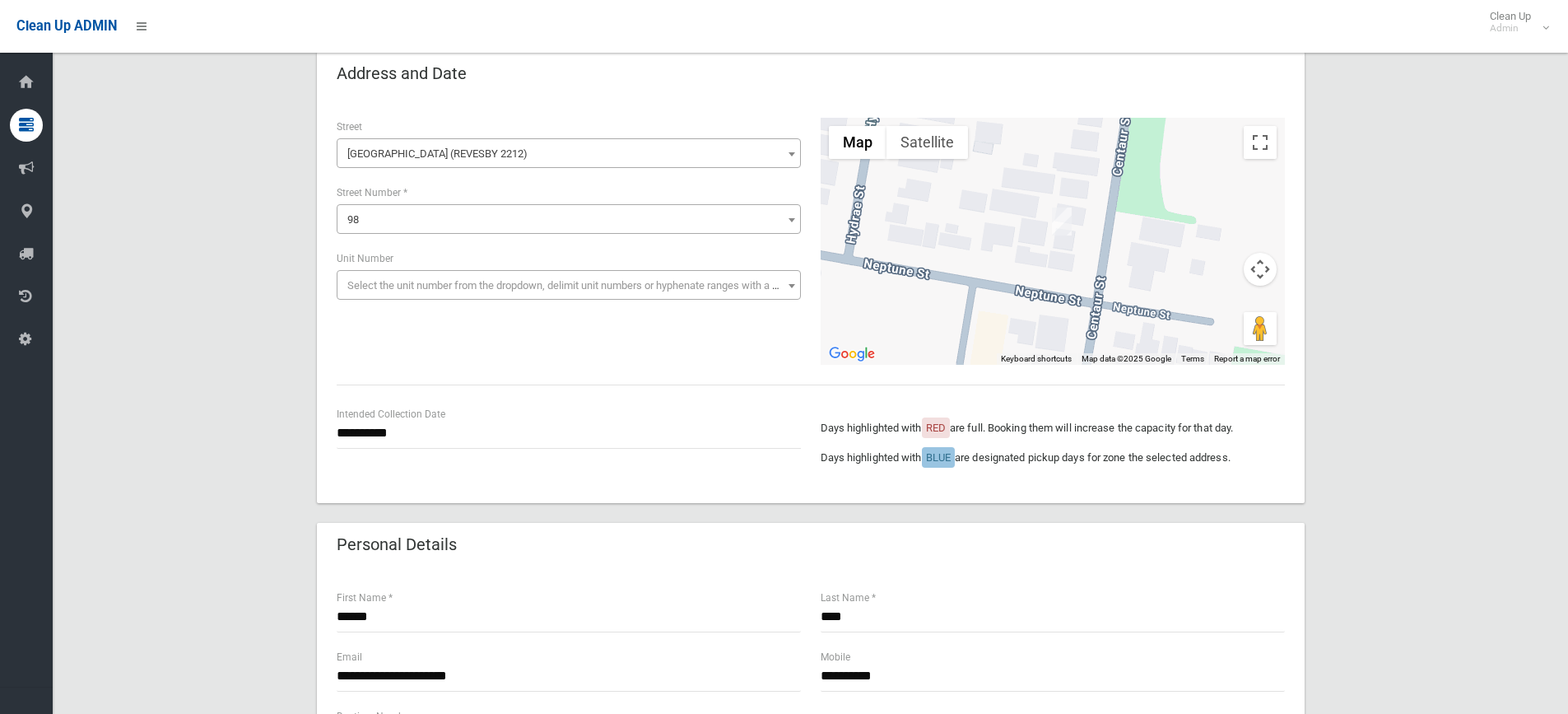
click at [1291, 365] on div "**********" at bounding box center [811, 300] width 988 height 405
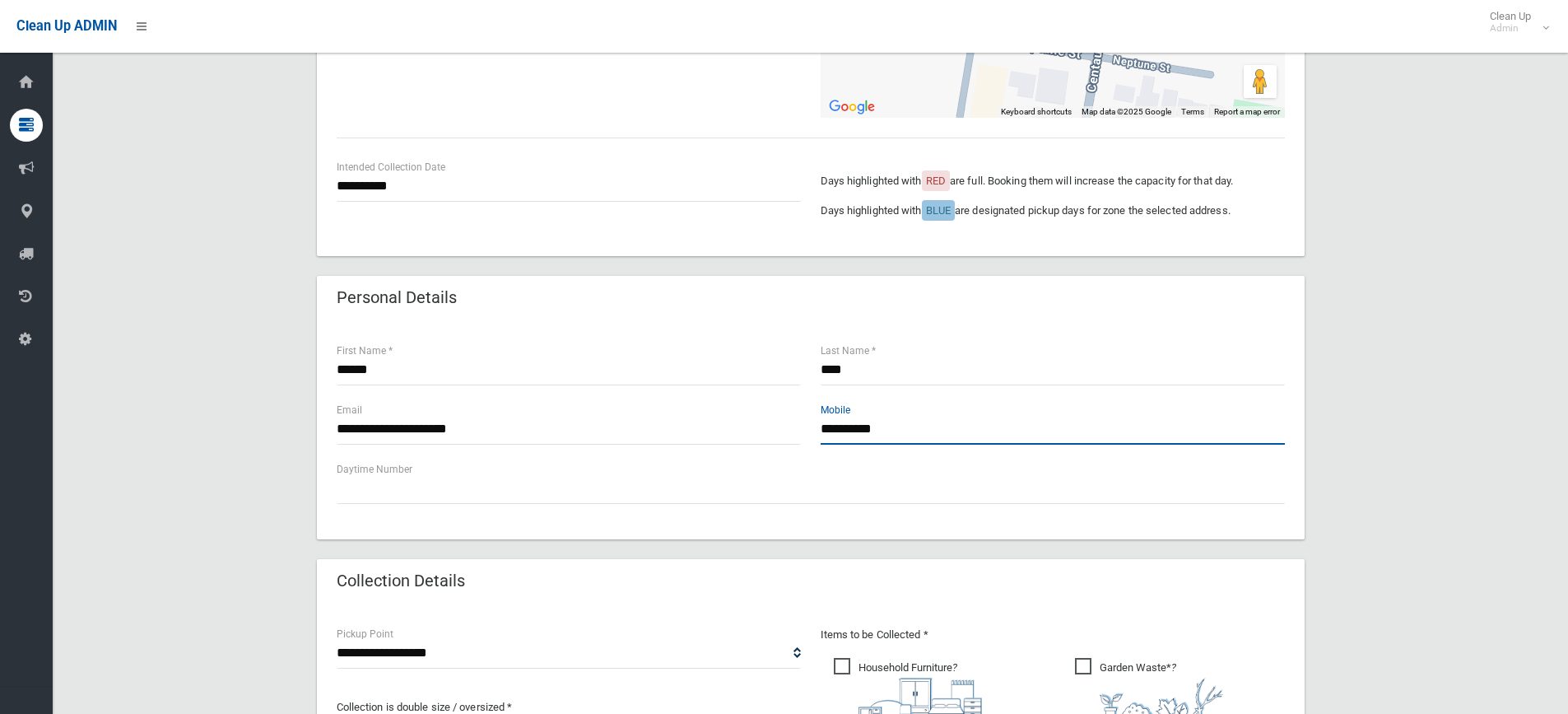
drag, startPoint x: 973, startPoint y: 426, endPoint x: 833, endPoint y: 405, distance: 141.6
click at [871, 416] on input "**********" at bounding box center [1052, 429] width 464 height 30
click at [1390, 398] on div "**********" at bounding box center [810, 523] width 1476 height 1436
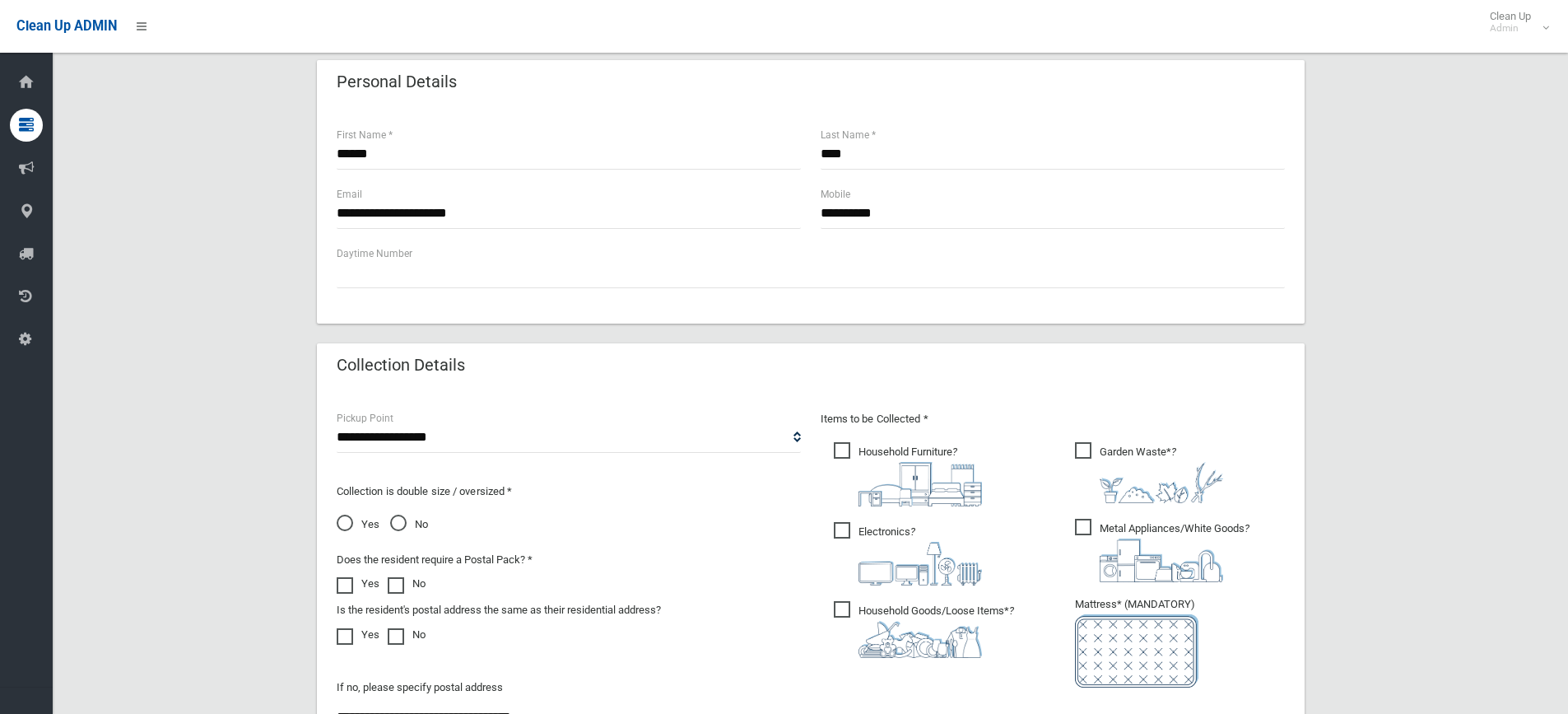
scroll to position [658, 0]
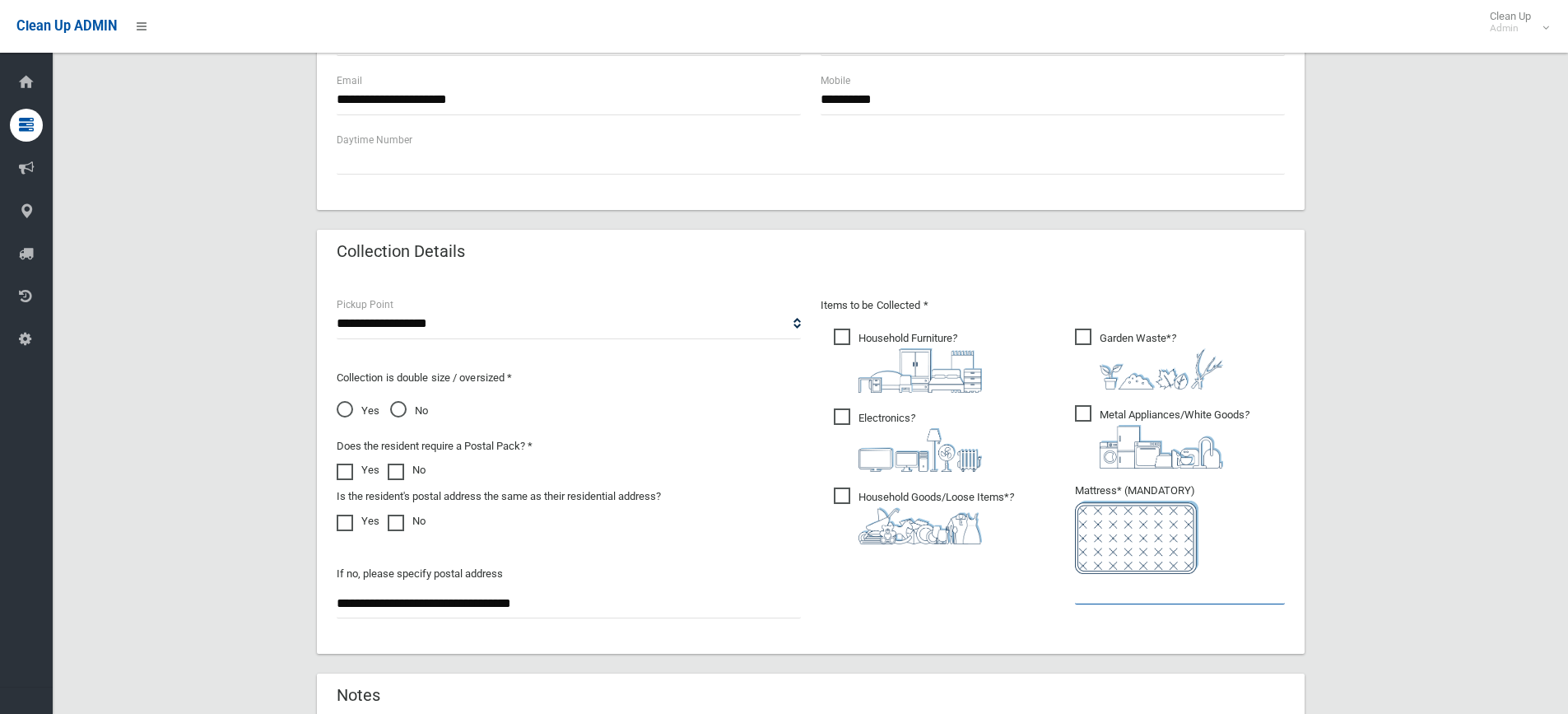
click at [1127, 593] on input "text" at bounding box center [1180, 589] width 210 height 30
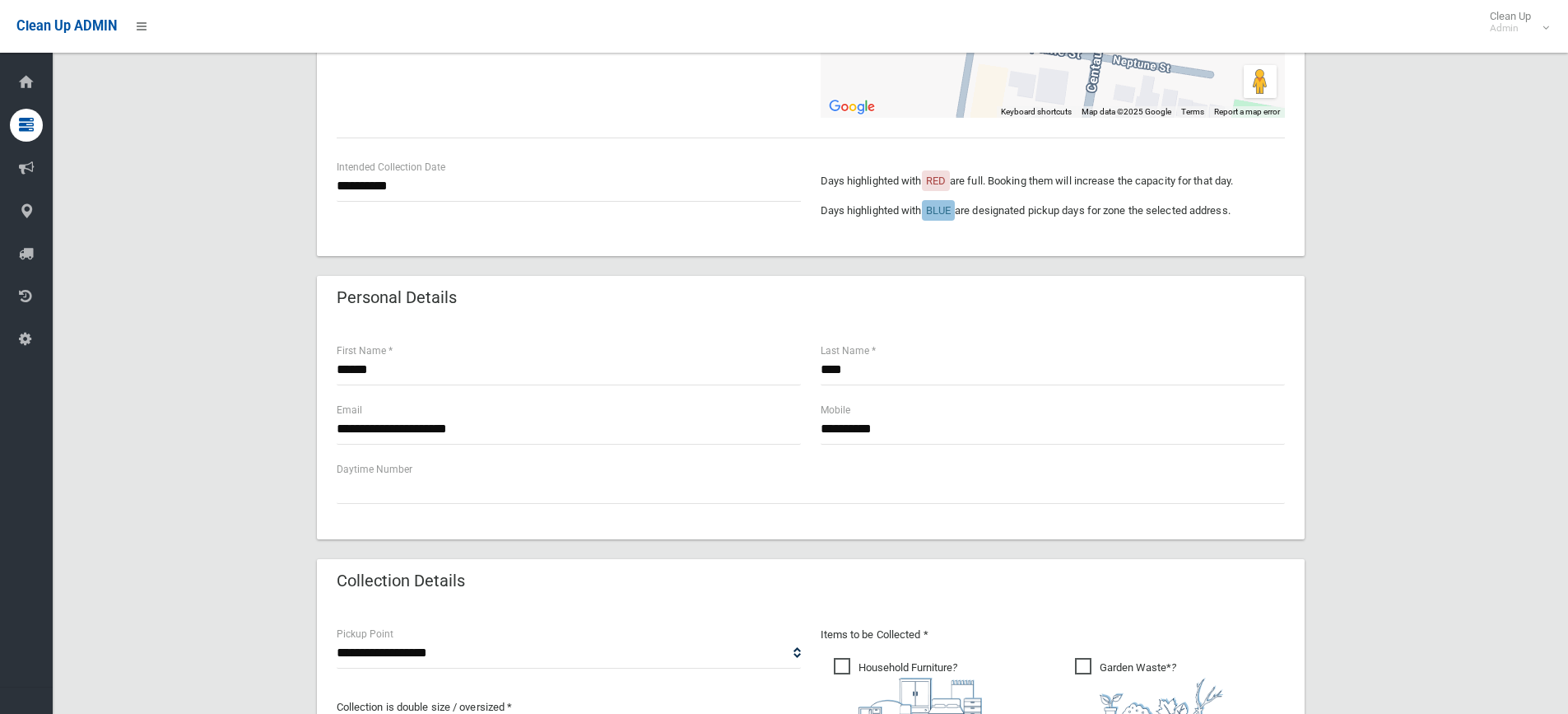
scroll to position [740, 0]
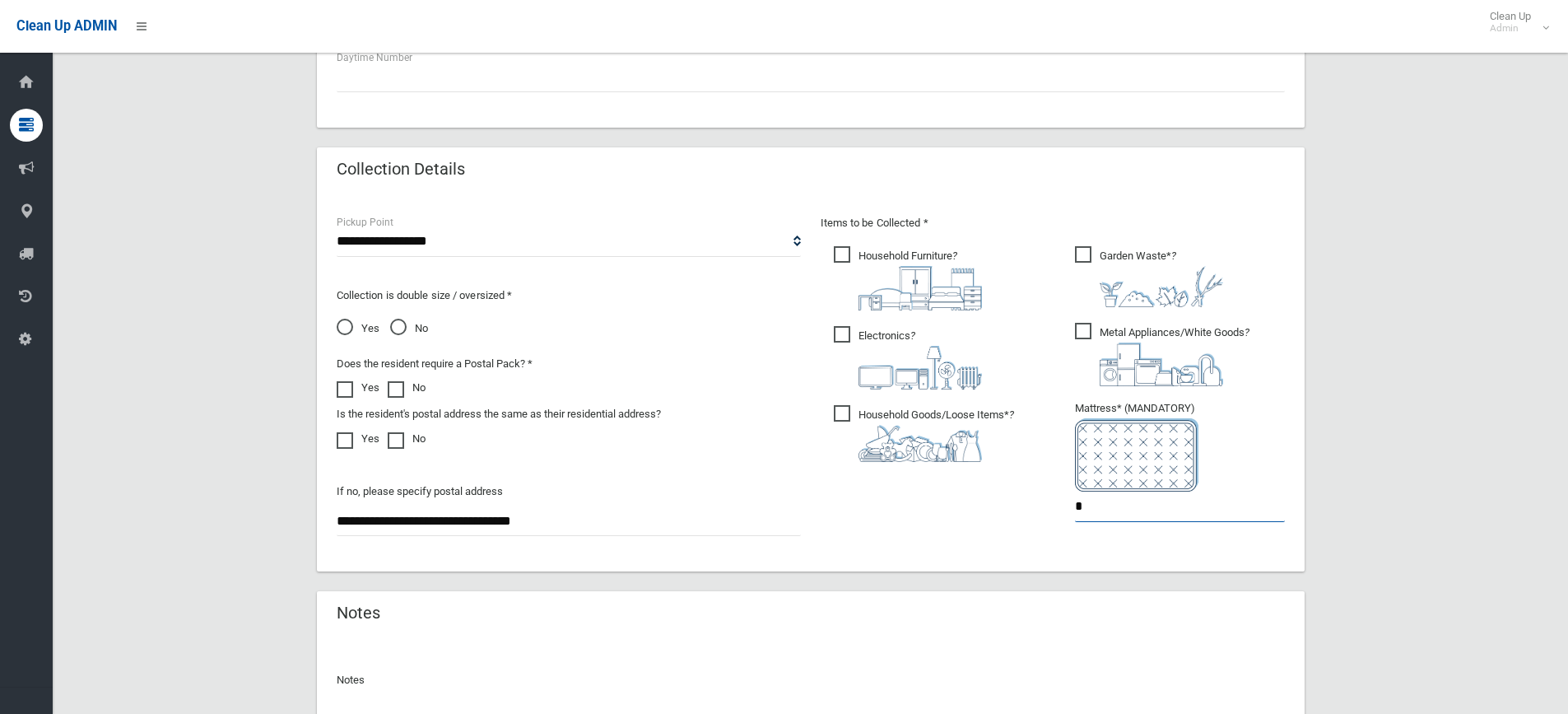
drag, startPoint x: 1201, startPoint y: 510, endPoint x: 964, endPoint y: 484, distance: 238.4
click at [964, 484] on div "Items to be Collected * Household Furniture ? *" at bounding box center [1053, 379] width 483 height 331
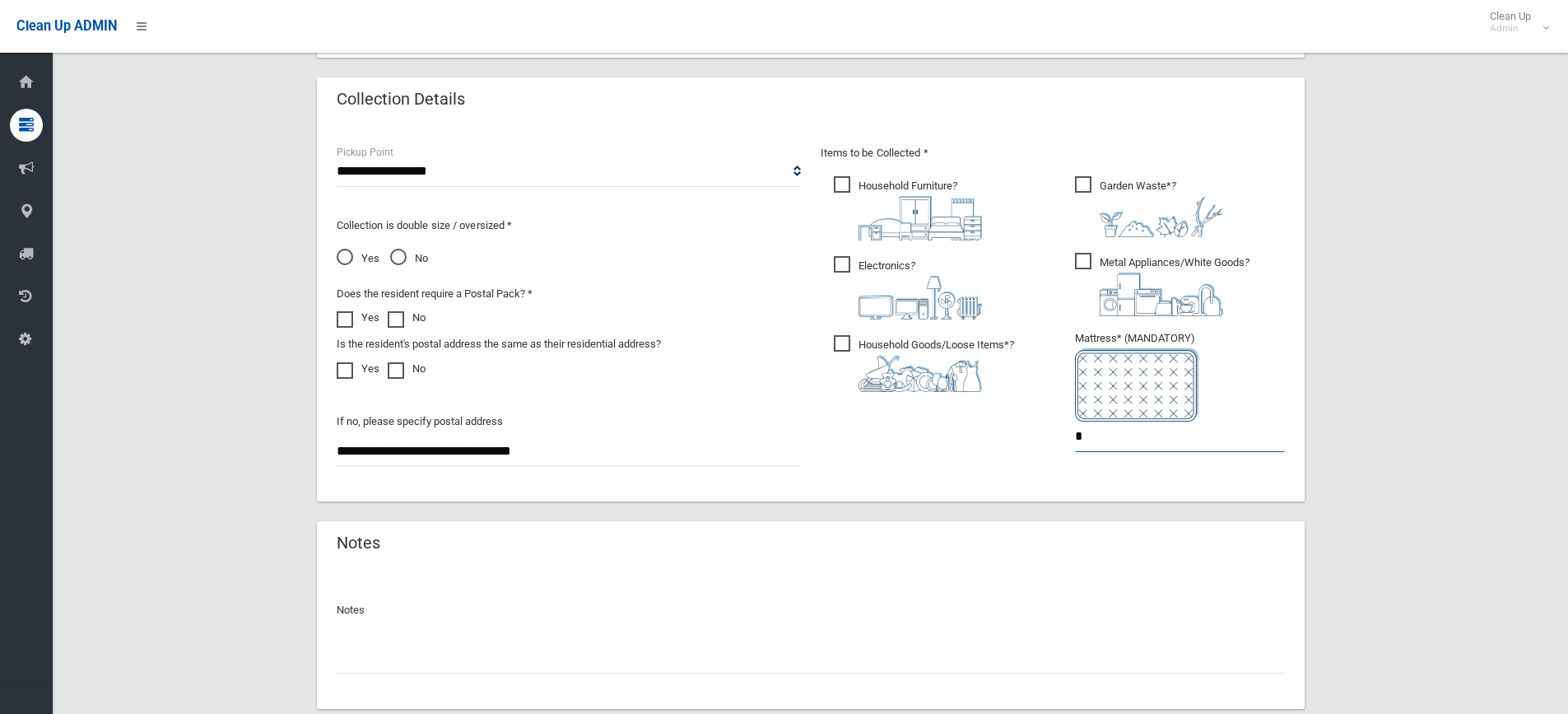
scroll to position [915, 0]
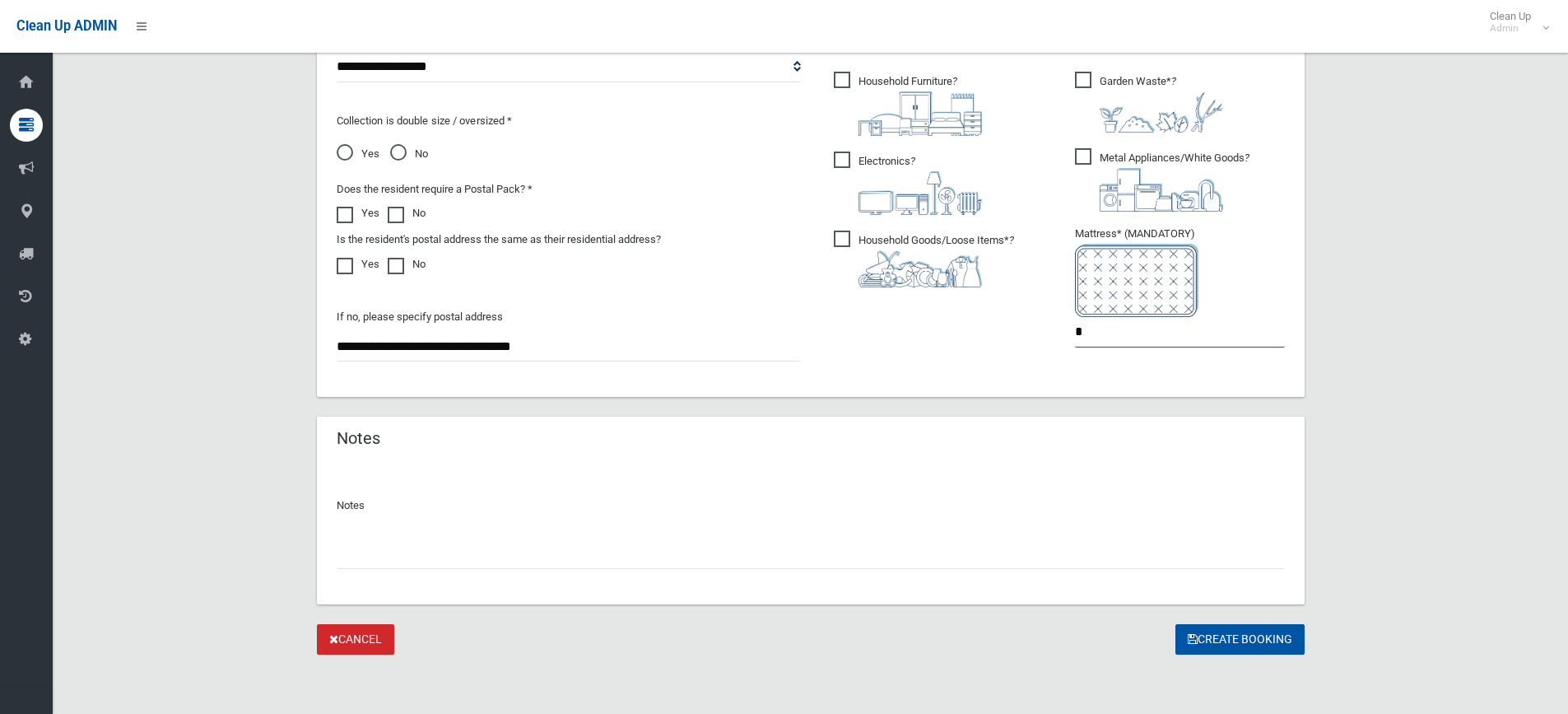
drag, startPoint x: 1102, startPoint y: 319, endPoint x: 969, endPoint y: 323, distance: 133.1
click at [975, 324] on div "Items to be Collected * Household Furniture ? *" at bounding box center [1053, 204] width 483 height 331
type input "*"
click at [1248, 634] on button "Create Booking" at bounding box center [1239, 639] width 129 height 30
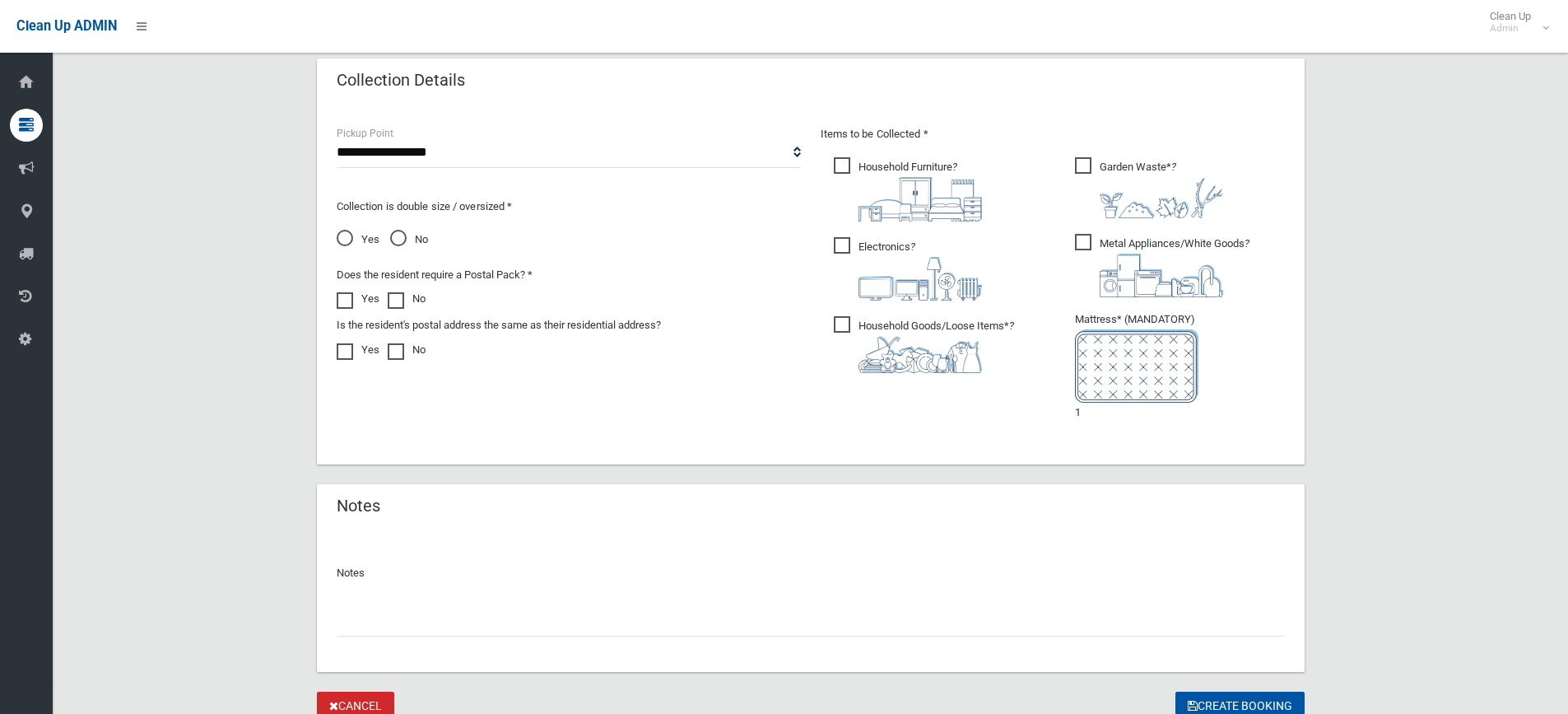
scroll to position [915, 0]
drag, startPoint x: 94, startPoint y: 3, endPoint x: 193, endPoint y: 320, distance: 332.1
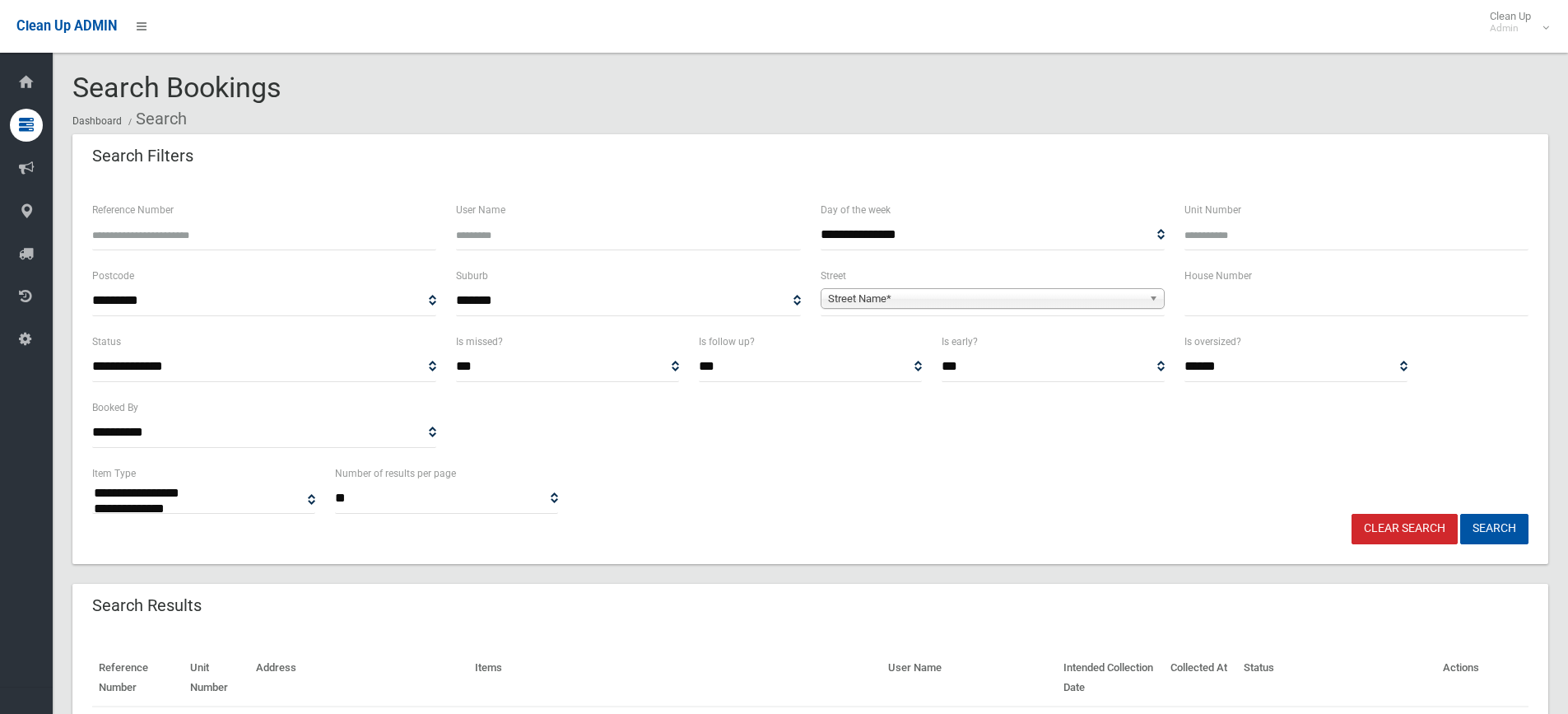
select select
click at [1242, 309] on input "text" at bounding box center [1356, 301] width 344 height 30
type input "***"
click at [1010, 282] on div "**********" at bounding box center [992, 291] width 344 height 50
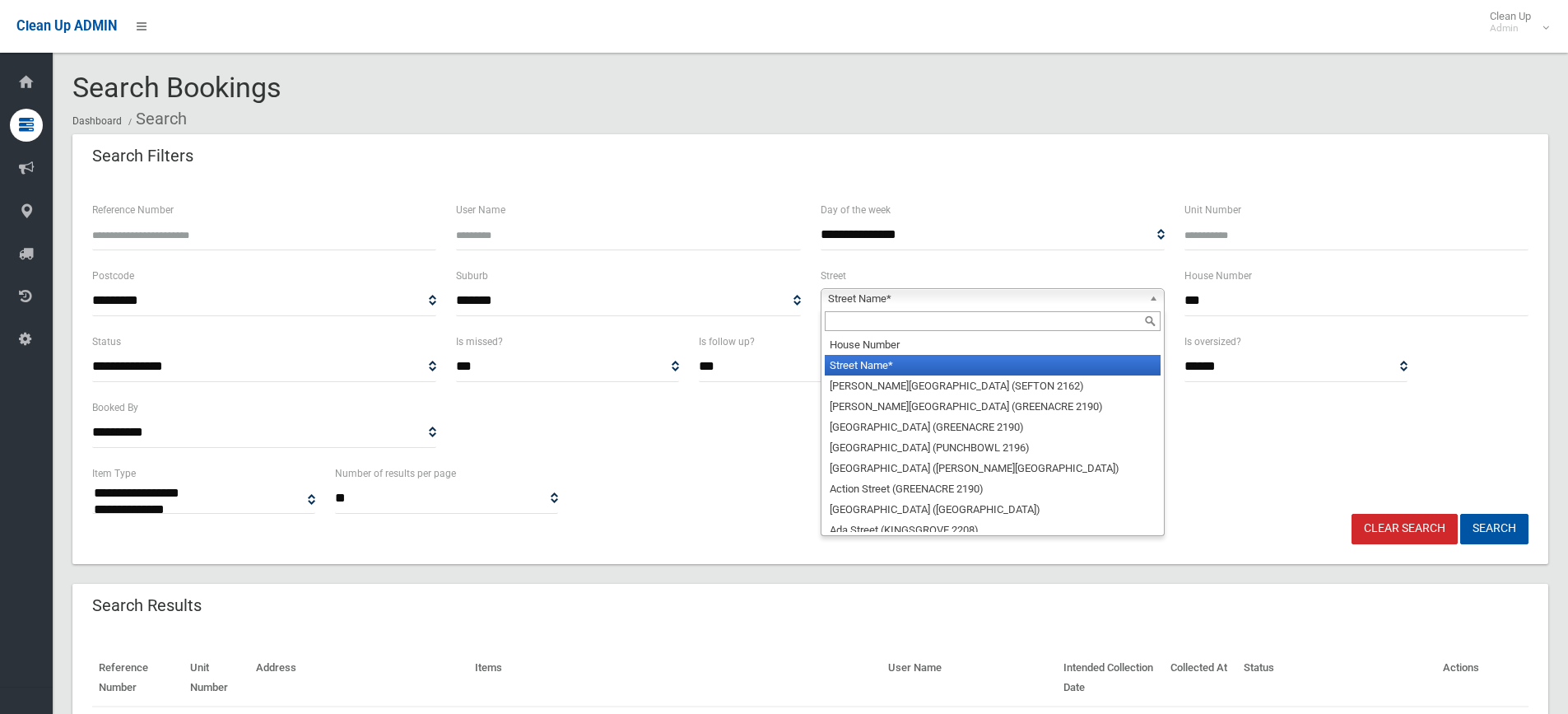
click at [994, 293] on span "Street Name*" at bounding box center [985, 298] width 314 height 20
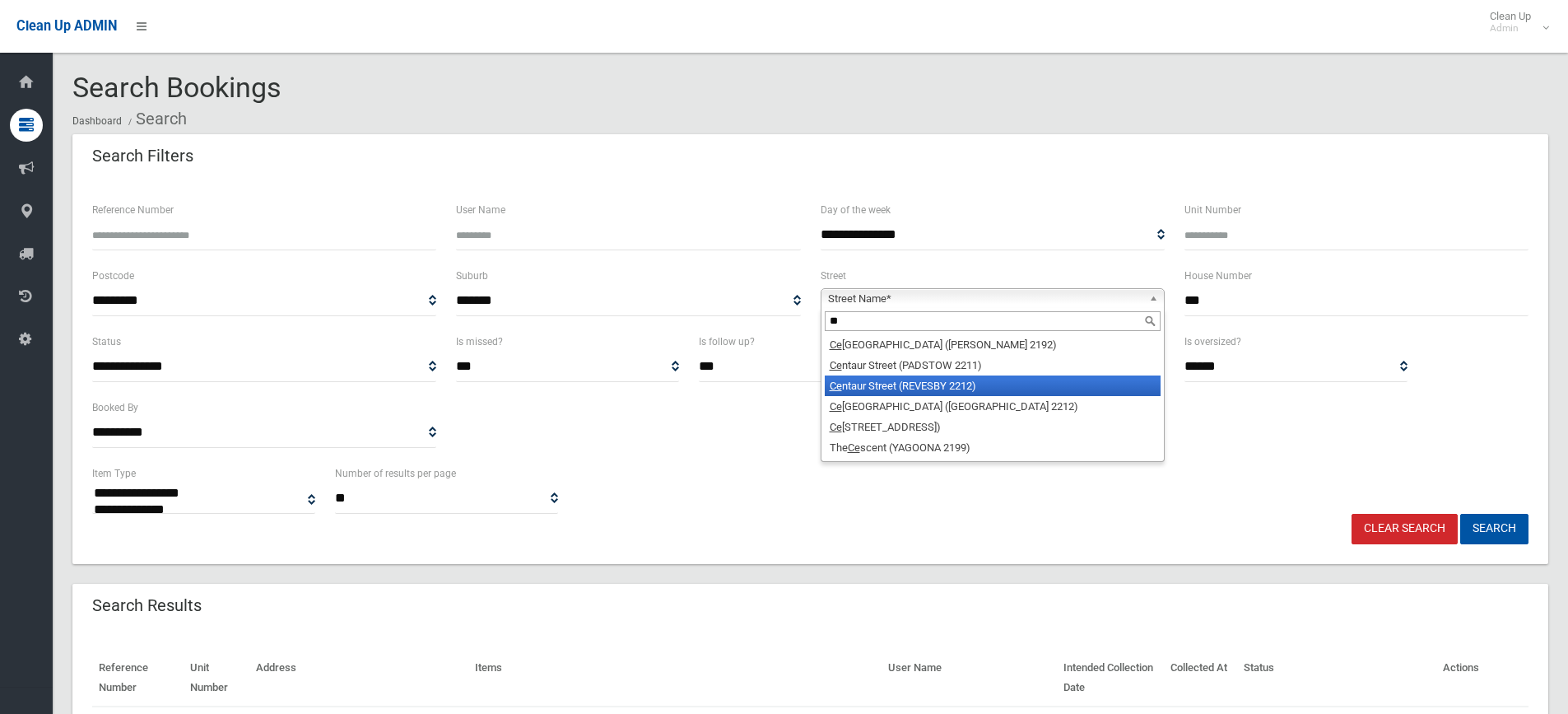
type input "**"
click at [945, 391] on li "Ce ntaur Street (REVESBY 2212)" at bounding box center [992, 386] width 336 height 21
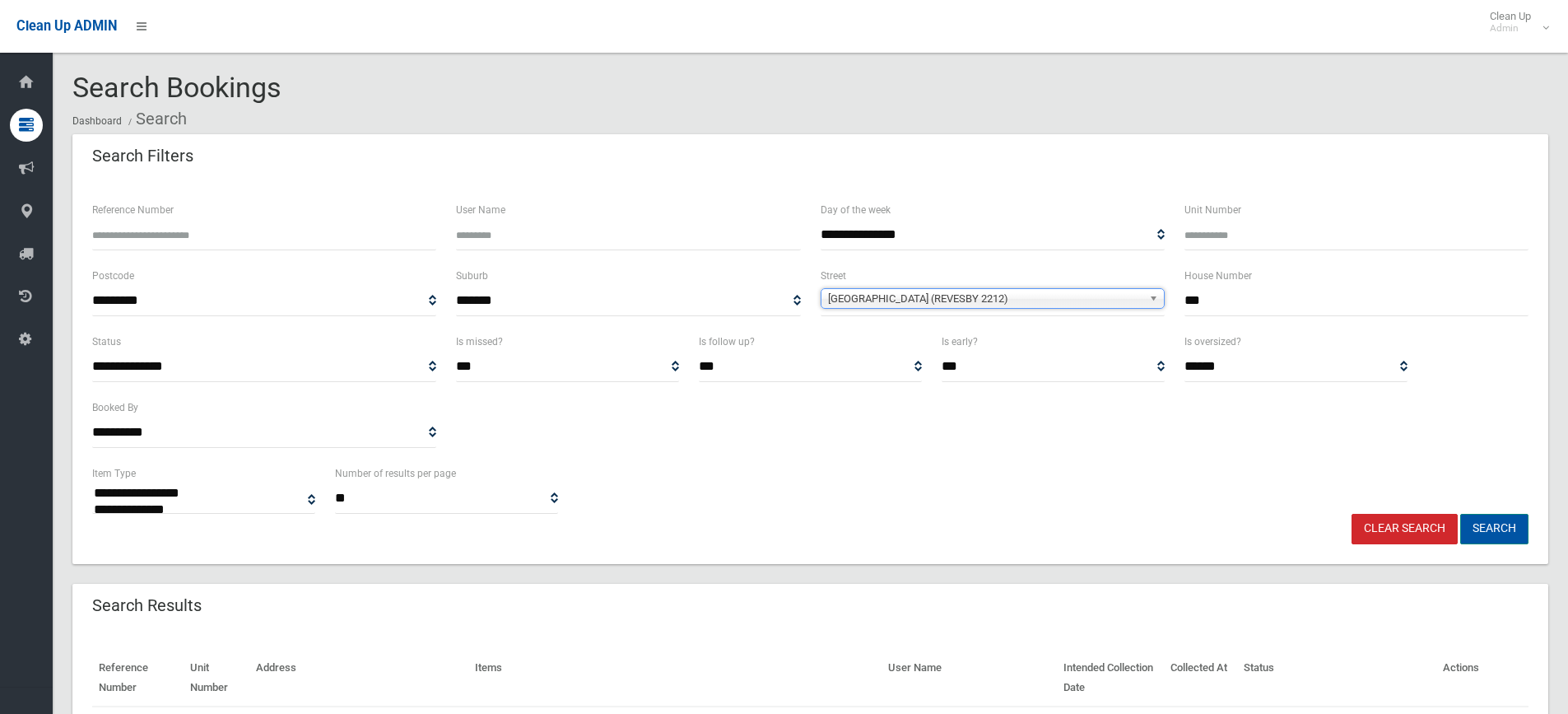
click at [1478, 530] on button "Search" at bounding box center [1494, 529] width 69 height 30
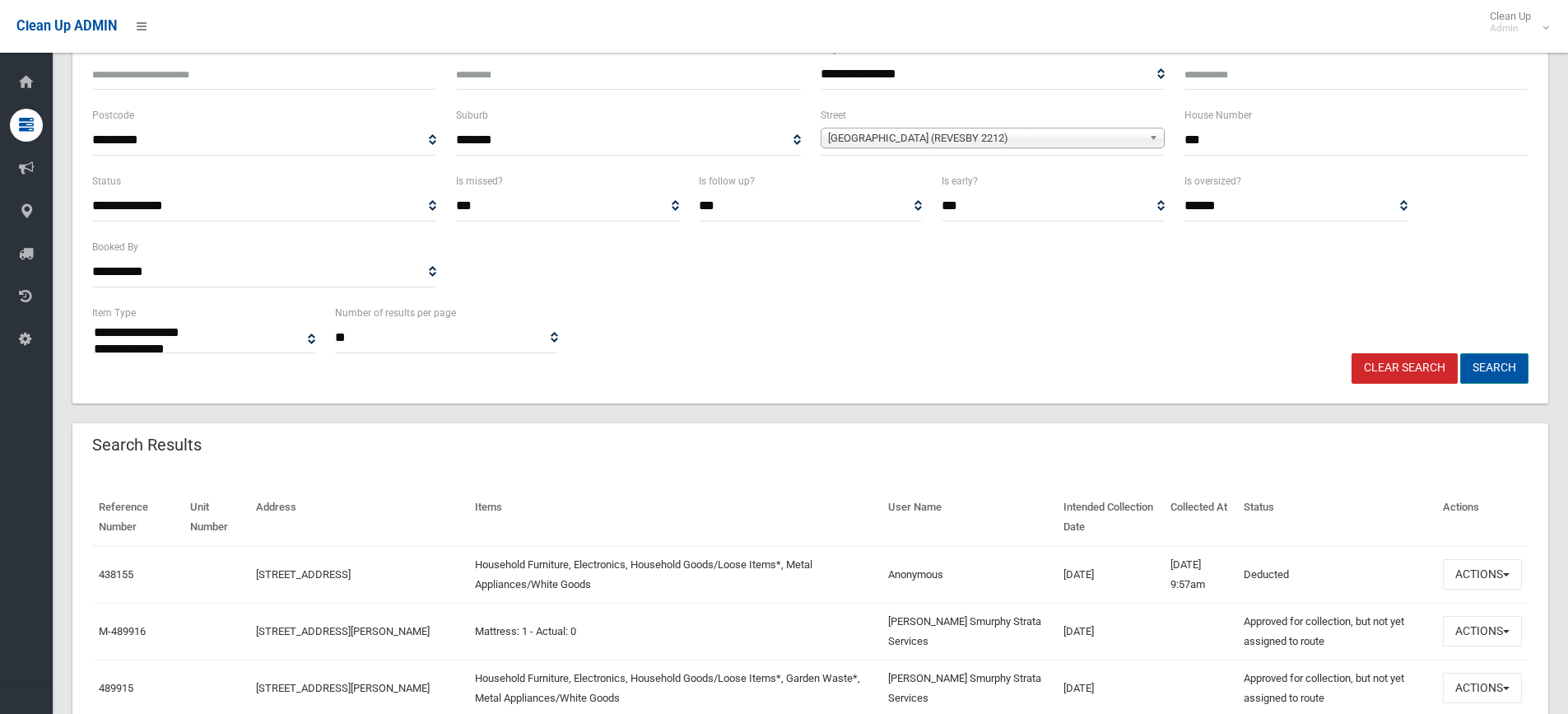
scroll to position [165, 0]
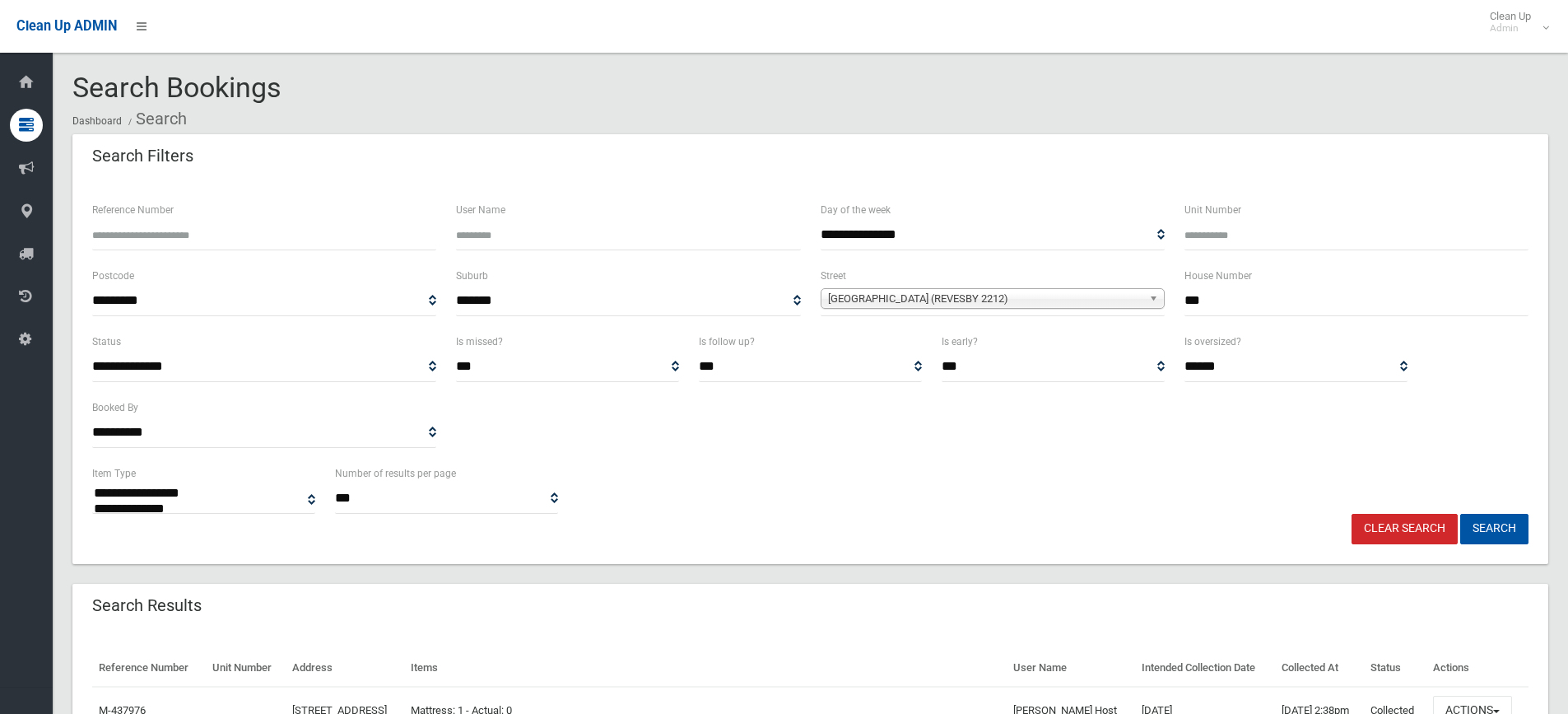
select select
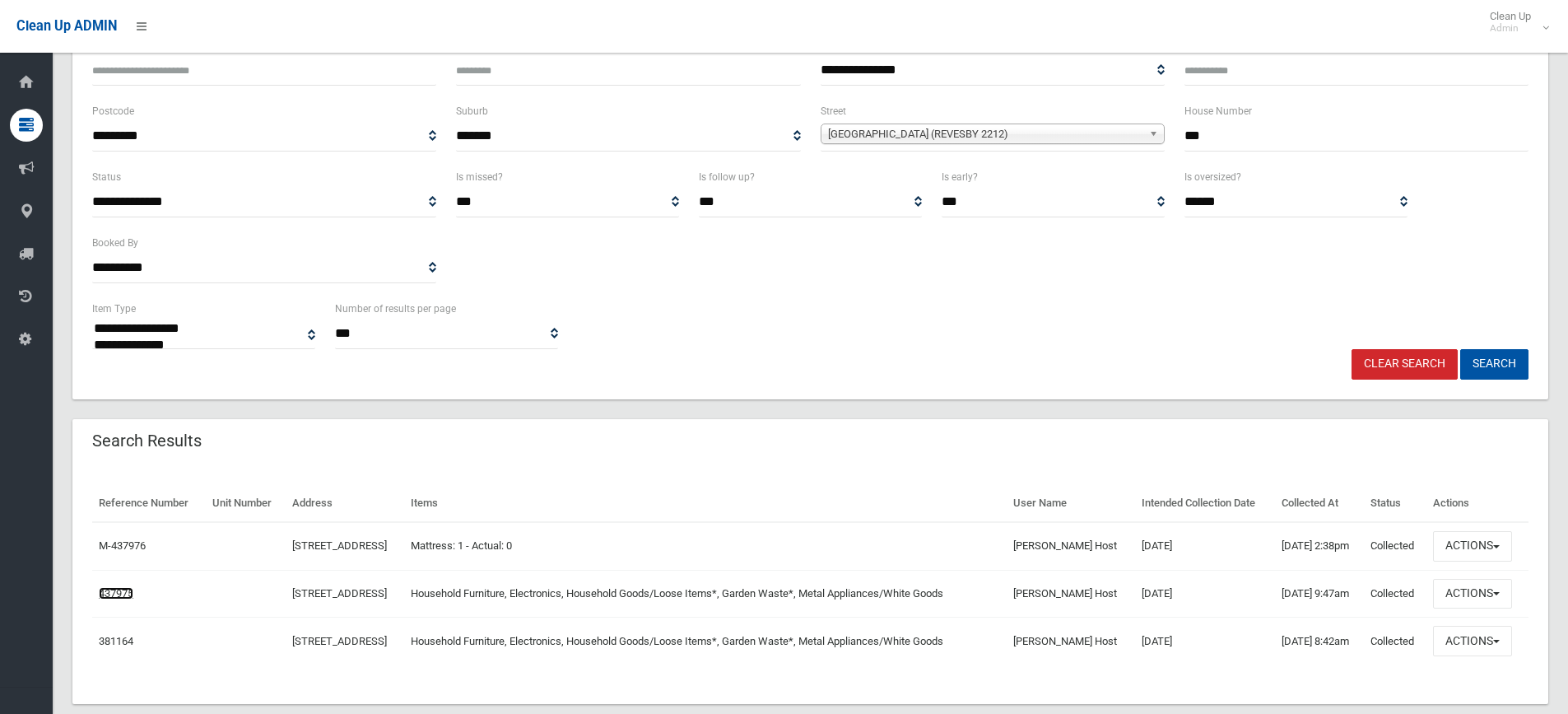
click at [110, 593] on link "437975" at bounding box center [116, 593] width 35 height 12
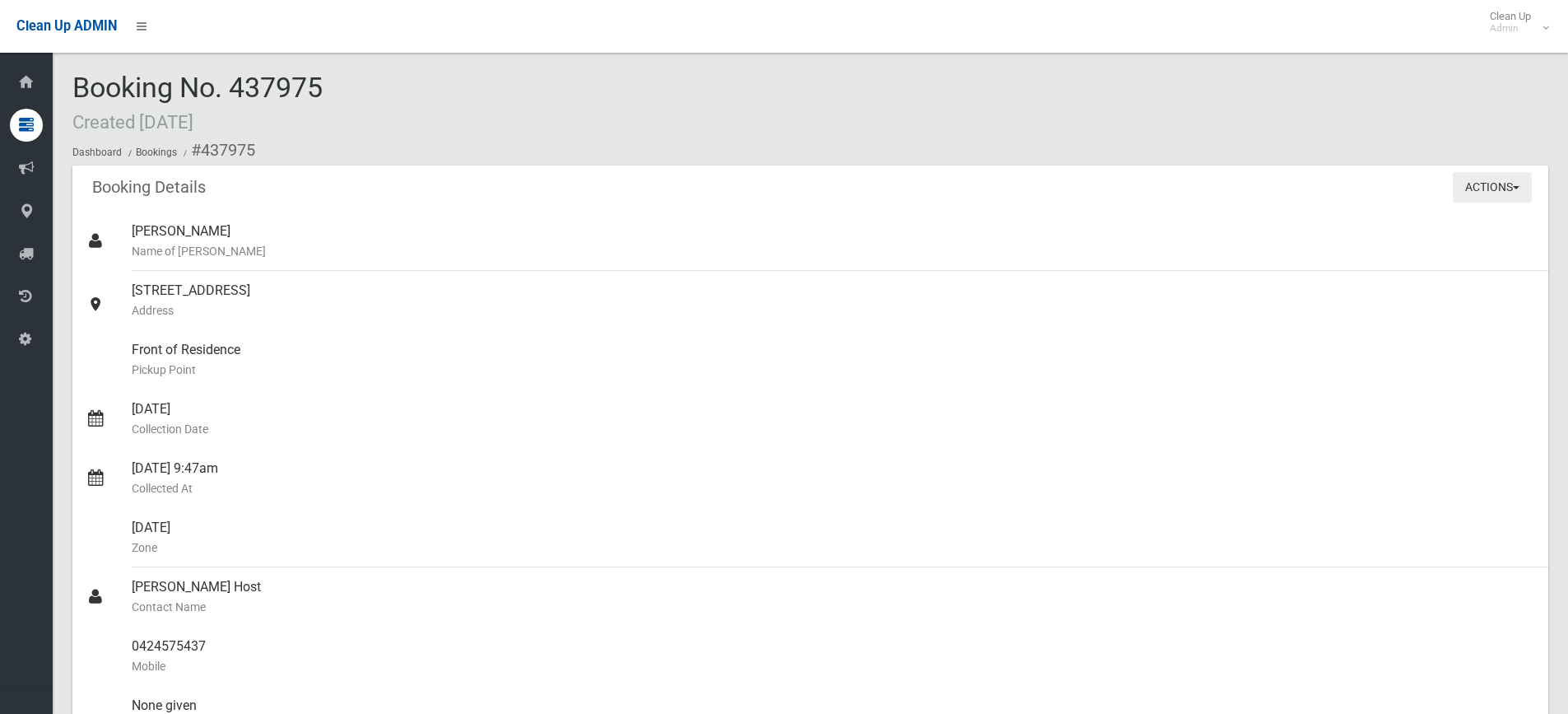
click at [1520, 177] on button "Actions" at bounding box center [1492, 187] width 79 height 30
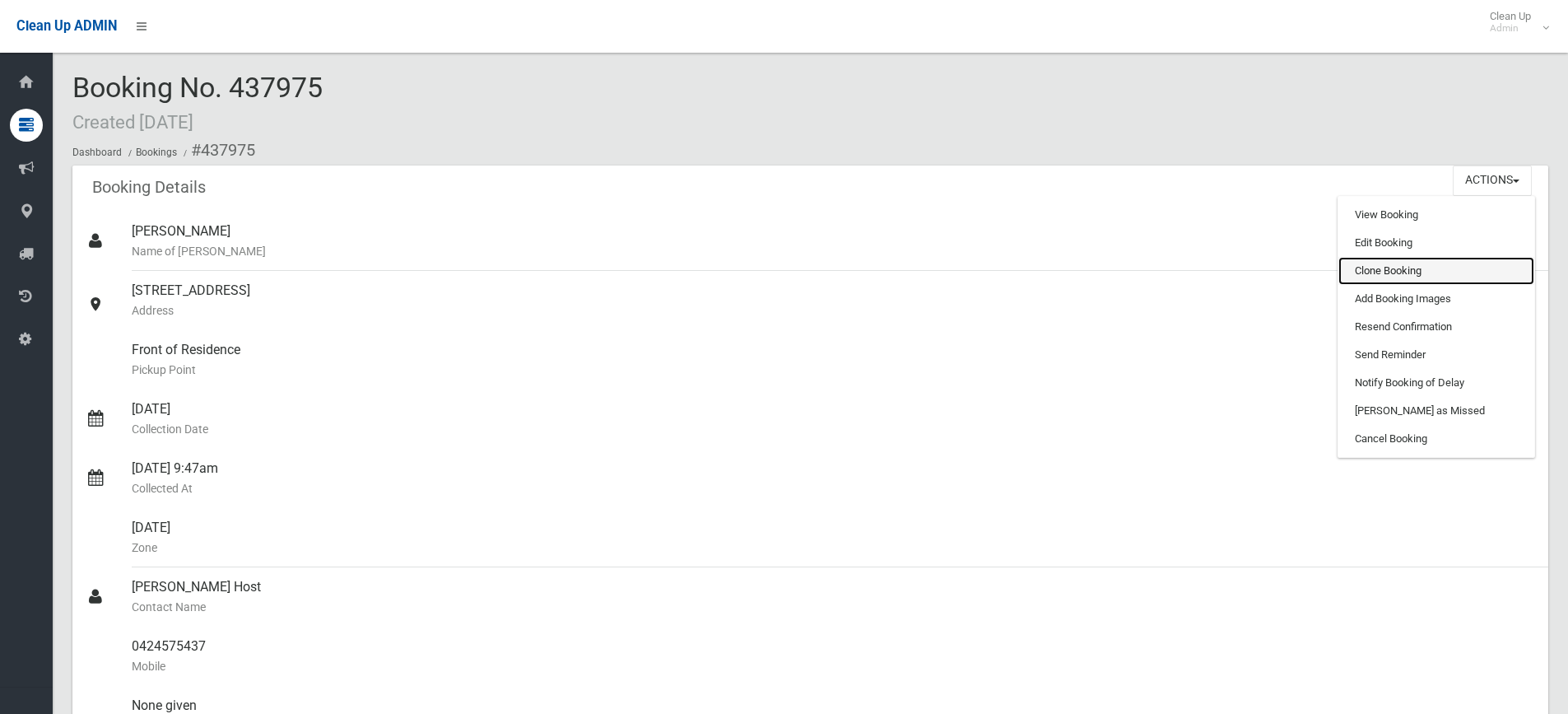
click at [1379, 277] on link "Clone Booking" at bounding box center [1436, 271] width 196 height 28
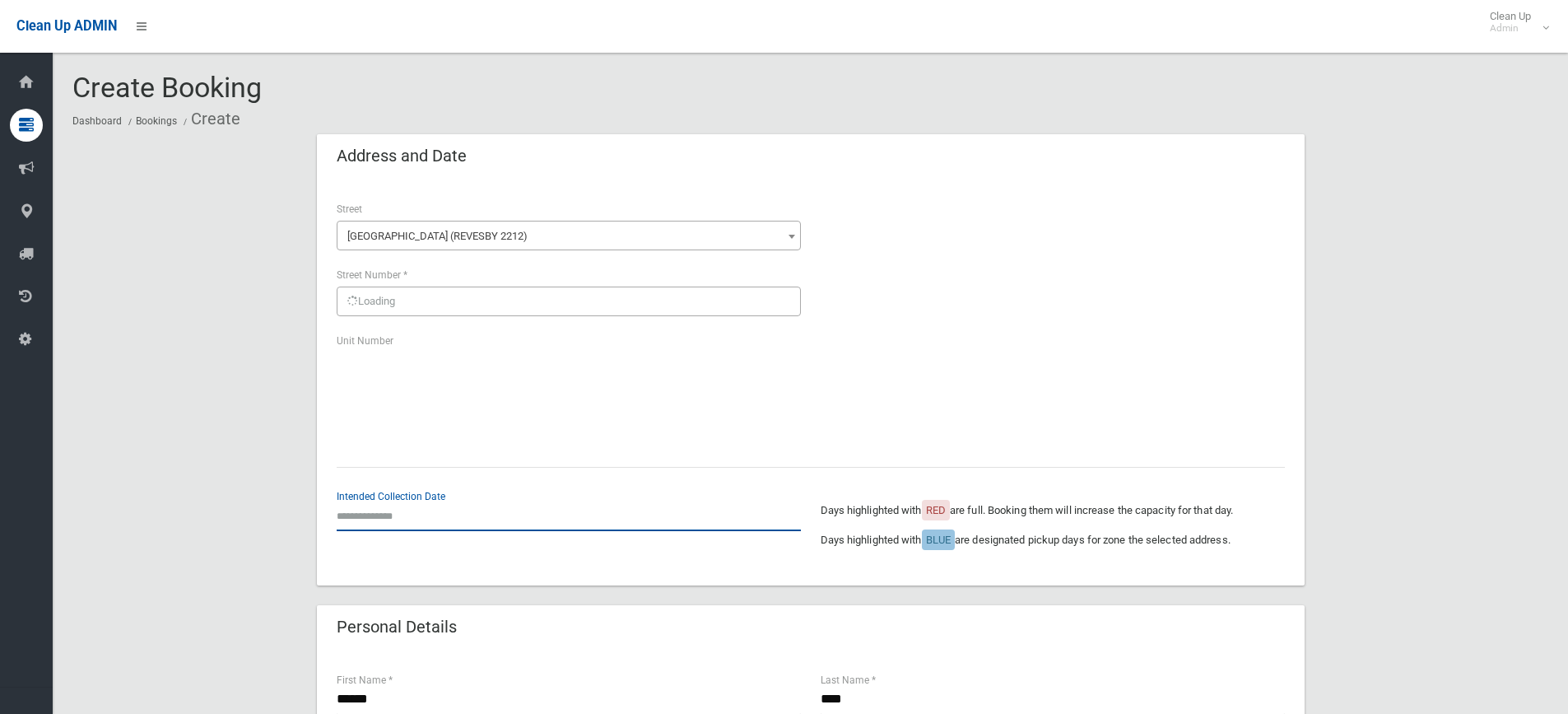
click at [398, 512] on input "text" at bounding box center [568, 516] width 464 height 30
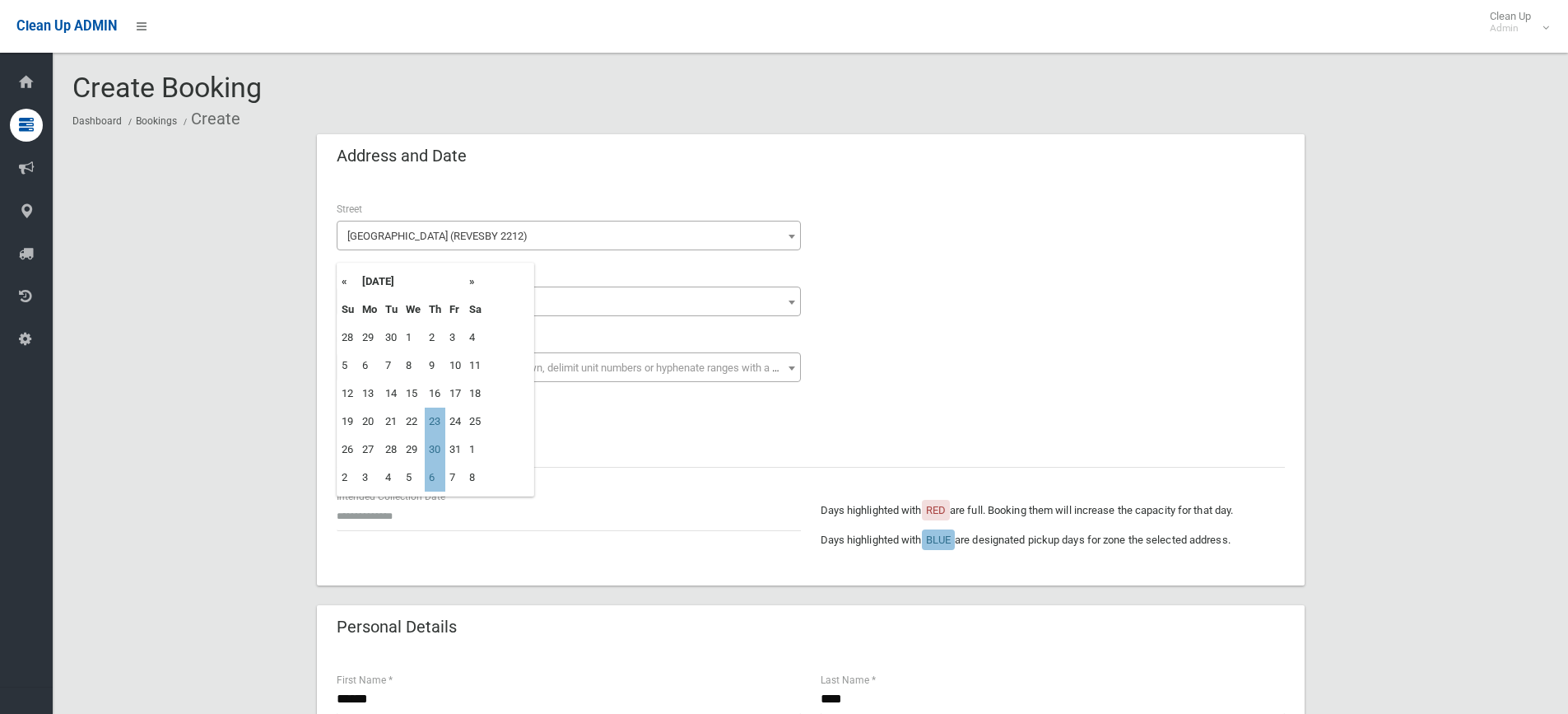
click at [474, 283] on th "»" at bounding box center [475, 281] width 21 height 28
click at [470, 282] on th "»" at bounding box center [475, 281] width 21 height 28
click at [432, 398] on td "13" at bounding box center [435, 393] width 21 height 28
type input "**********"
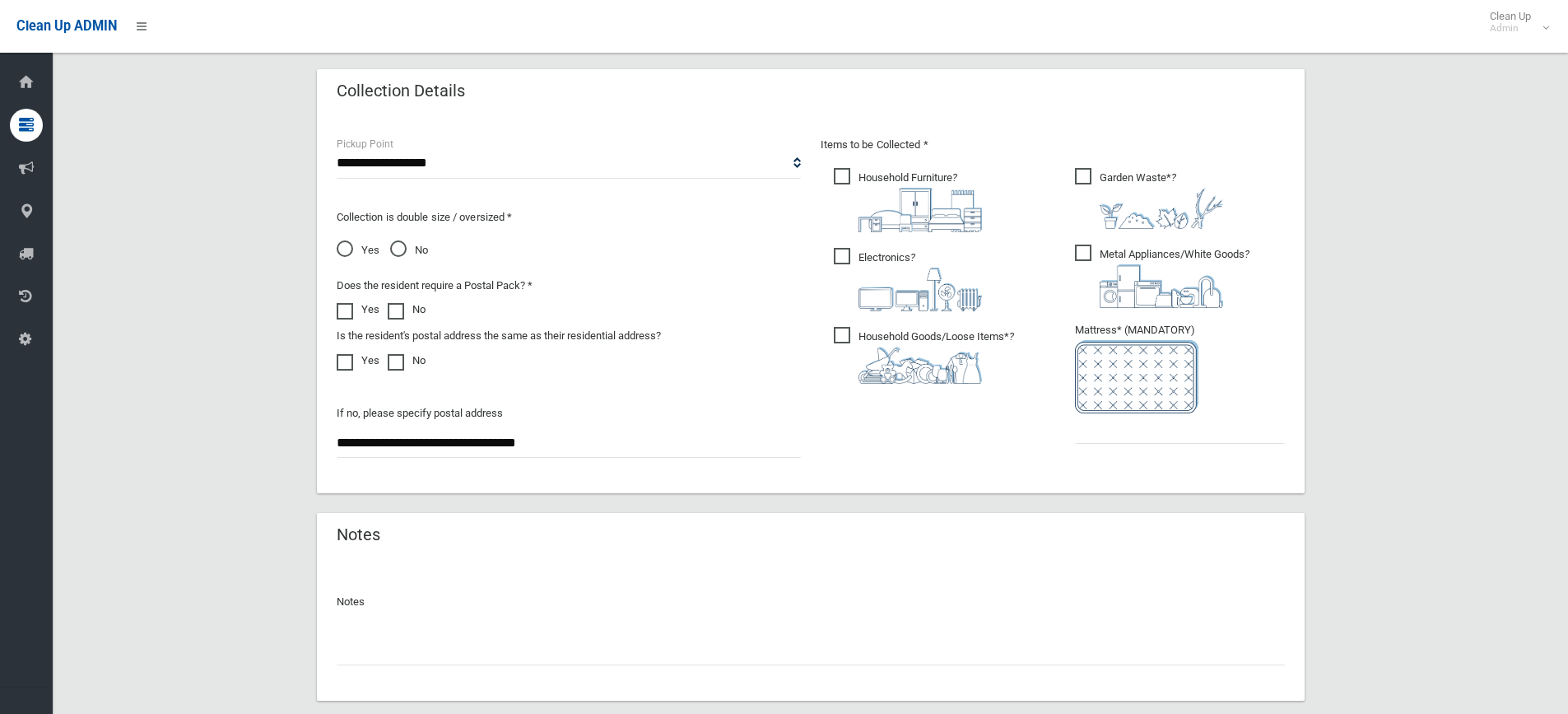
scroll to position [905, 0]
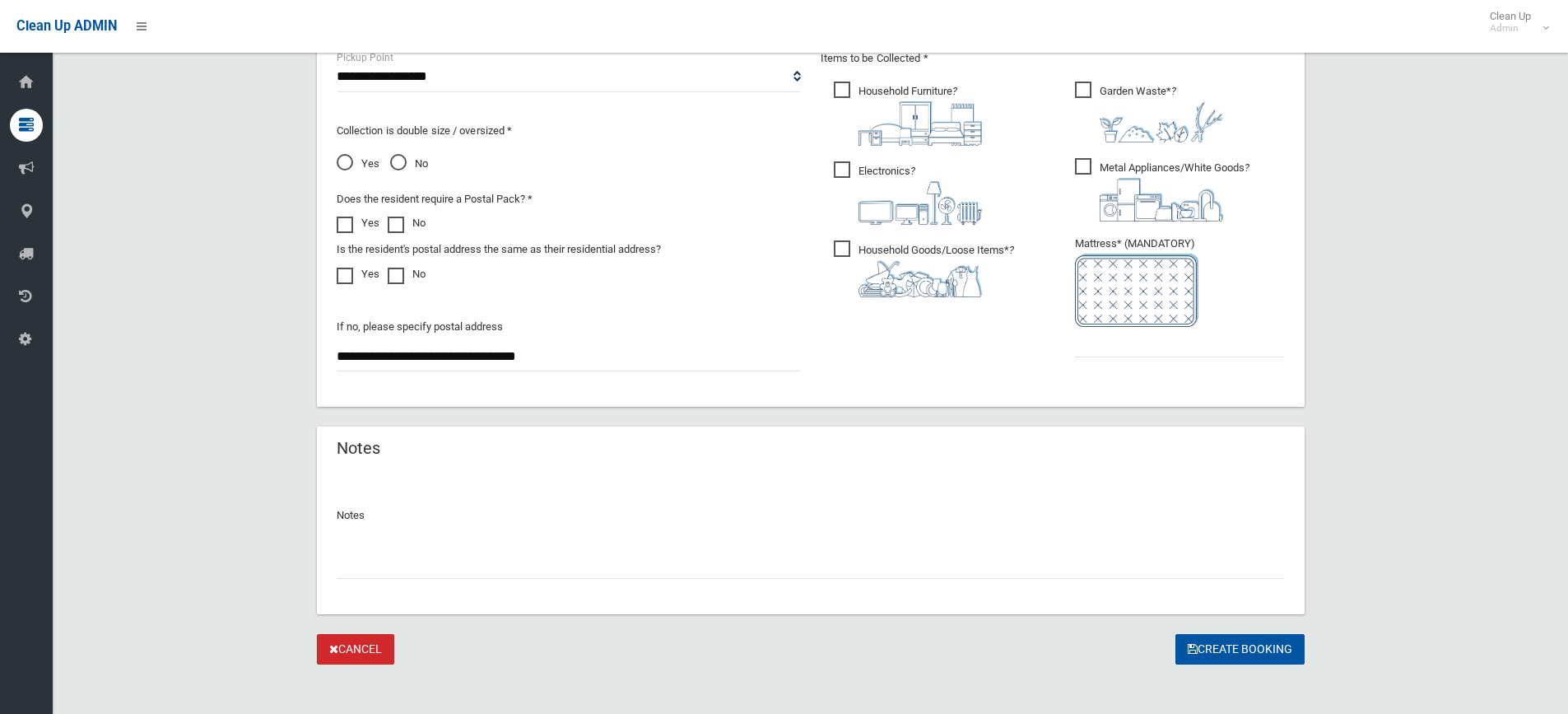
click at [1162, 370] on div "Items to be Collected * Household Furniture ?" at bounding box center [1053, 214] width 483 height 331
click at [1164, 351] on input "text" at bounding box center [1180, 341] width 210 height 30
type input "*"
click at [1227, 660] on button "Create Booking" at bounding box center [1239, 649] width 129 height 30
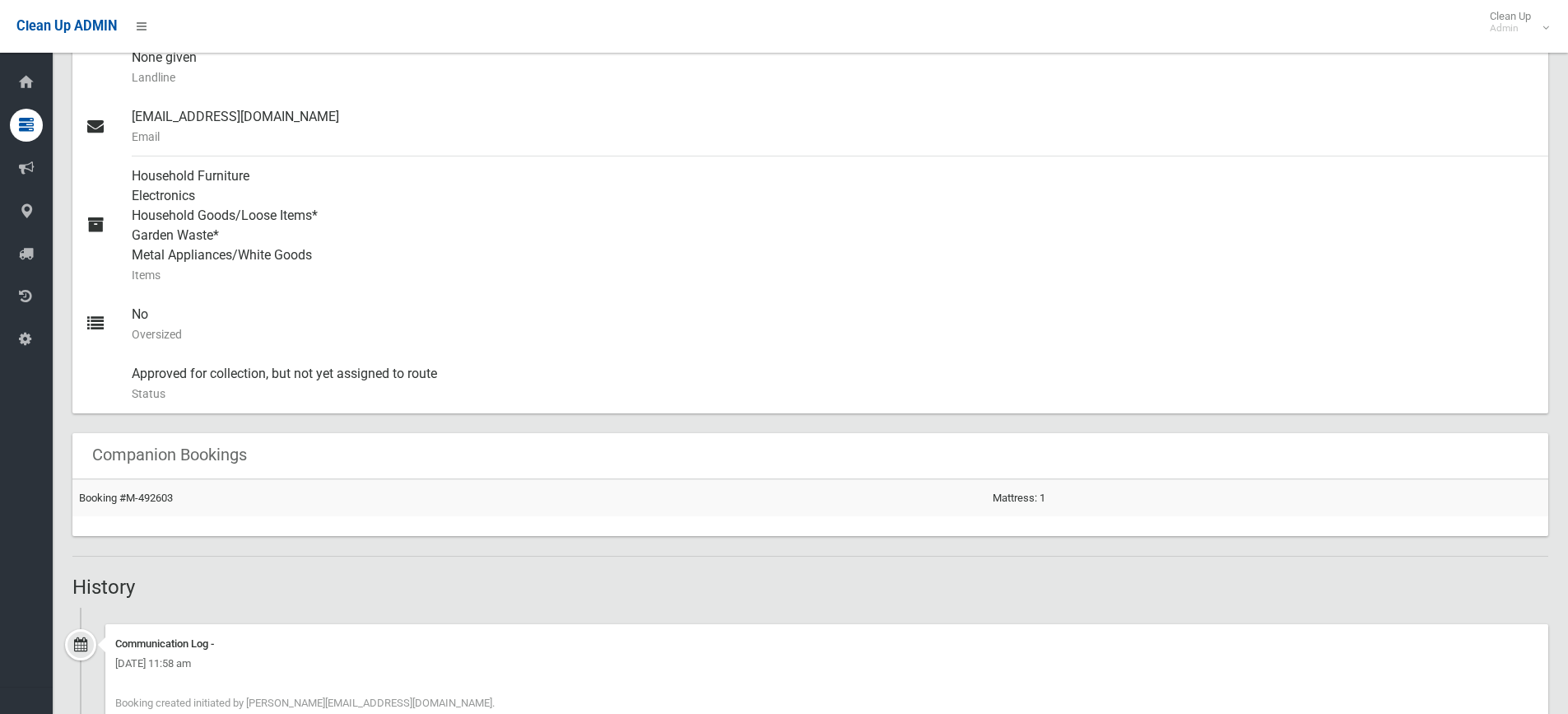
scroll to position [658, 0]
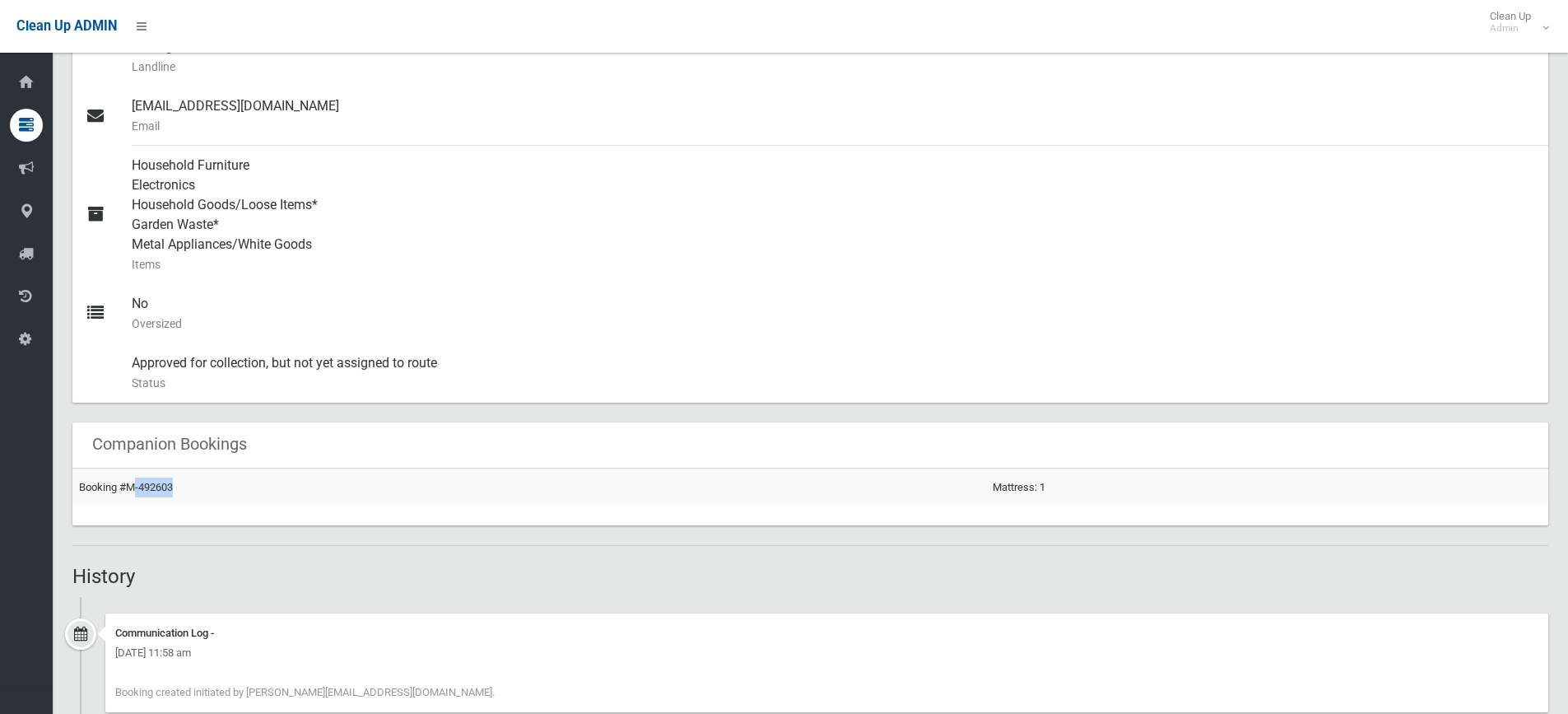
drag, startPoint x: 211, startPoint y: 485, endPoint x: 135, endPoint y: 477, distance: 76.4
click at [135, 478] on td "Booking #M-492603" at bounding box center [529, 486] width 913 height 37
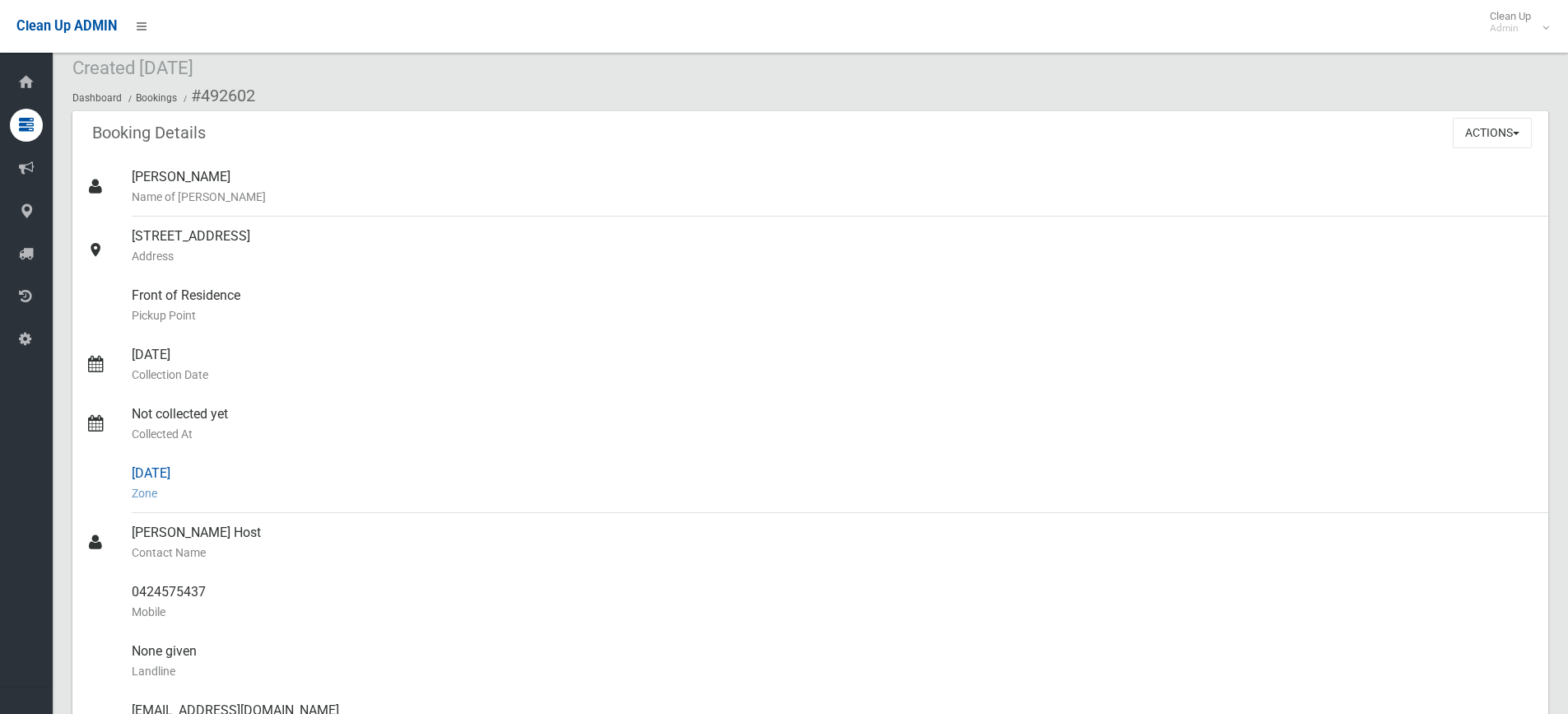
scroll to position [0, 0]
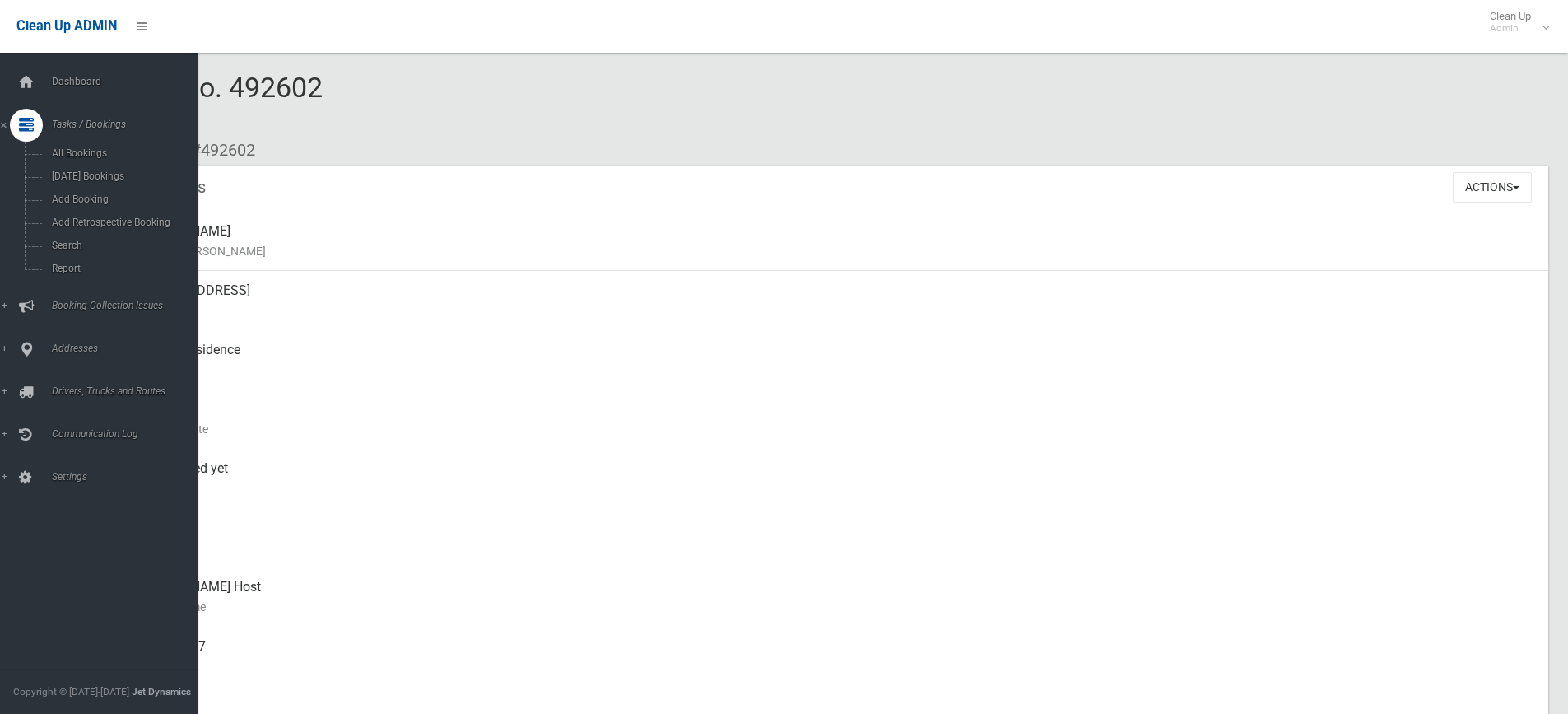
click at [123, 62] on div "Dashboard Tasks / Bookings All Bookings Today's Bookings Add Booking Add Retros…" at bounding box center [104, 383] width 210 height 661
click at [108, 74] on link "Dashboard" at bounding box center [104, 82] width 210 height 33
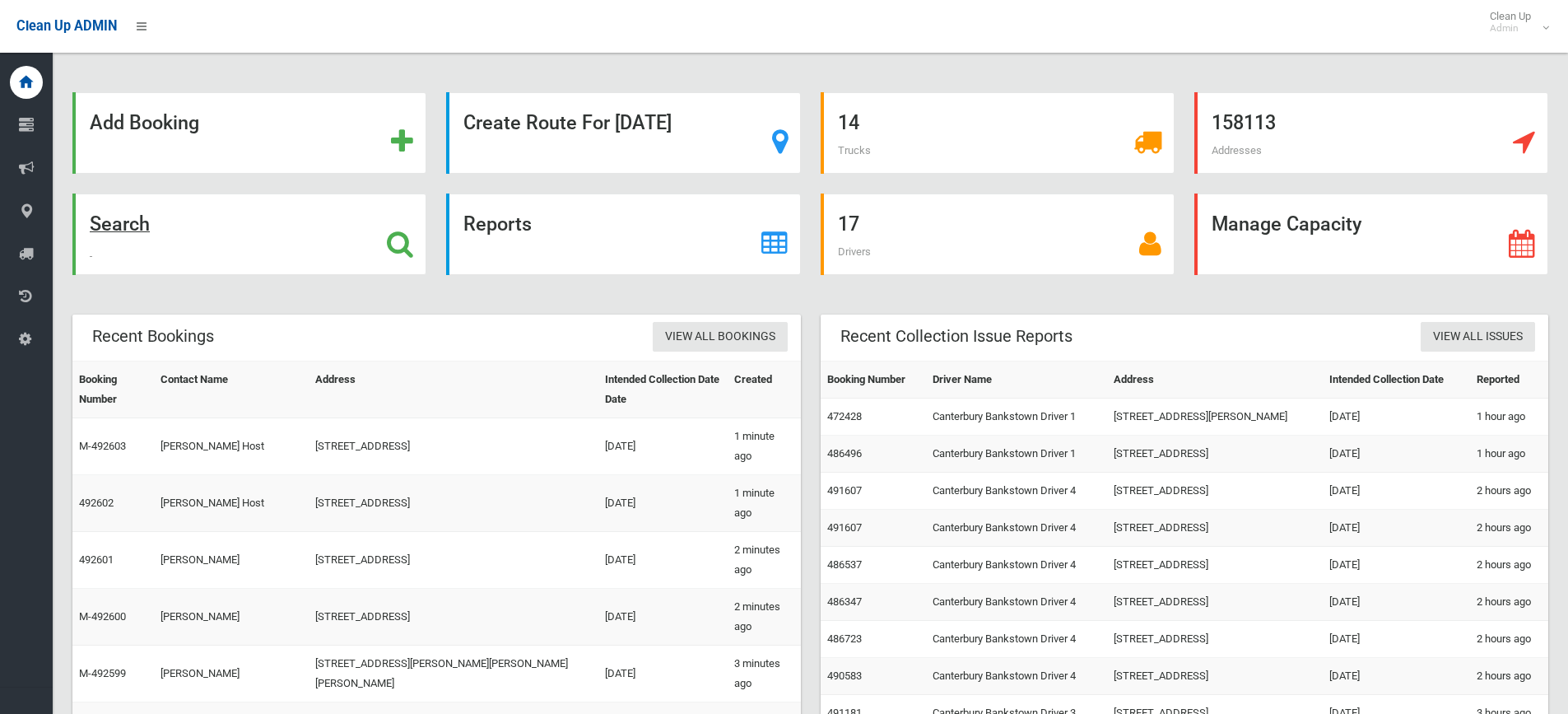
click at [182, 258] on div "Search" at bounding box center [249, 234] width 354 height 82
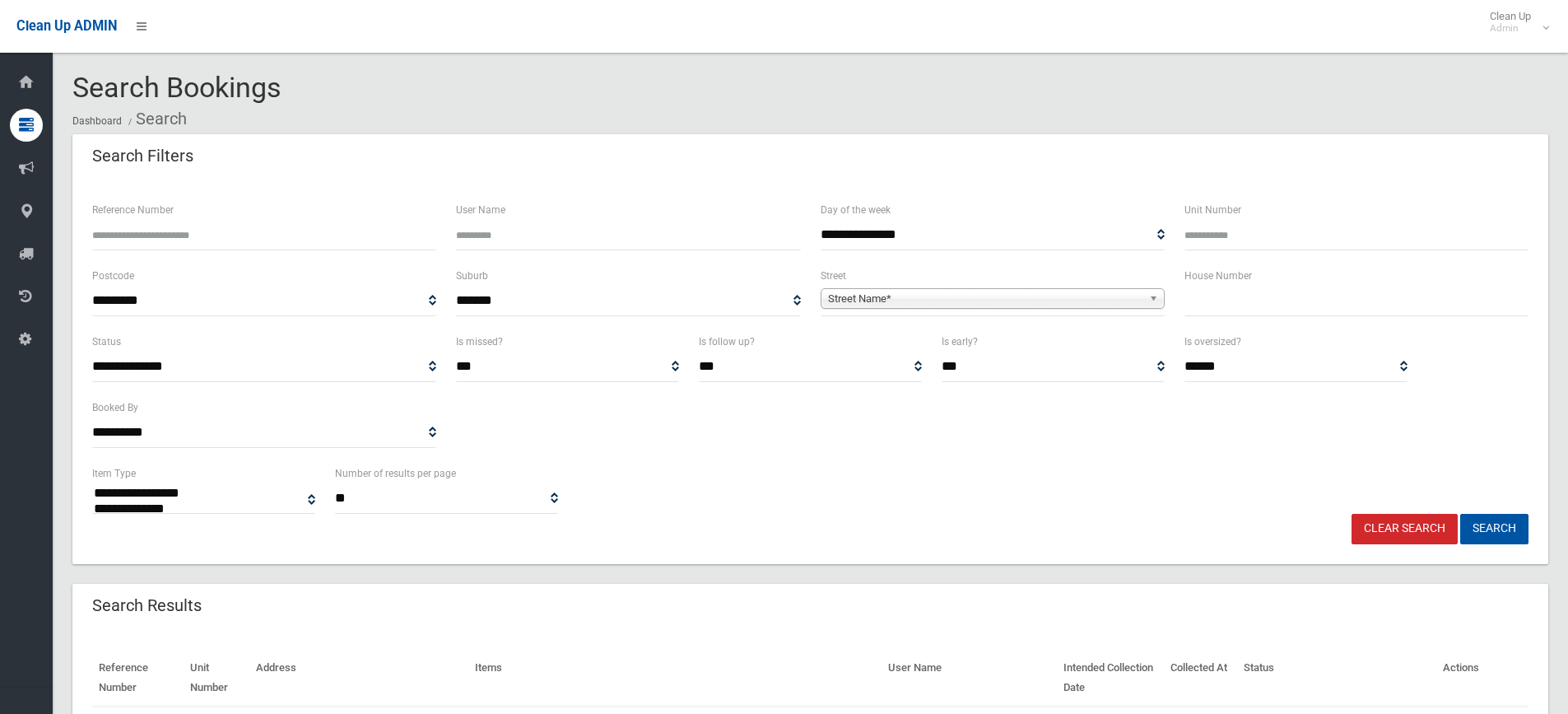
select select
click at [242, 225] on input "Reference Number" at bounding box center [264, 235] width 344 height 30
click at [254, 215] on div "Reference Number" at bounding box center [264, 225] width 344 height 50
click at [243, 227] on input "Reference Number" at bounding box center [264, 235] width 344 height 30
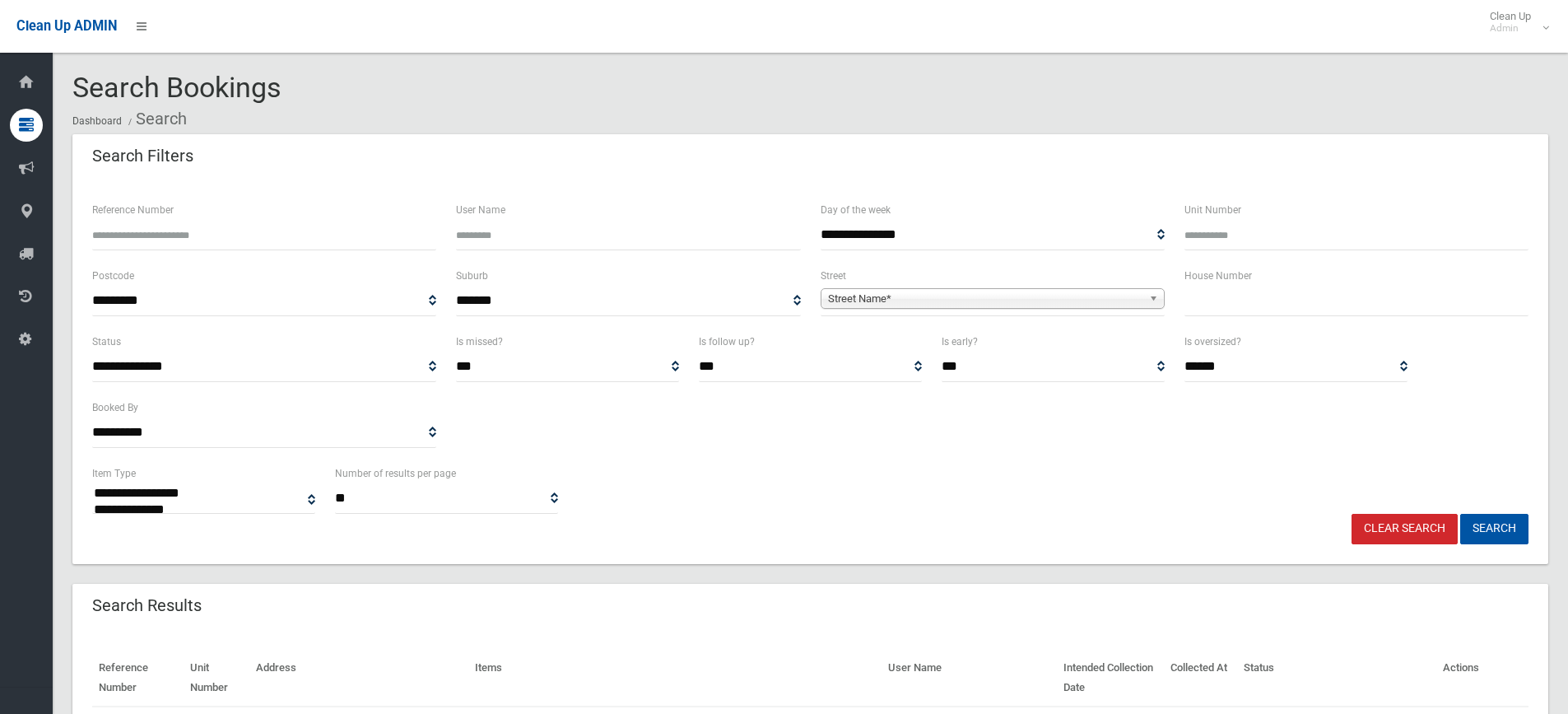
click at [230, 234] on input "Reference Number" at bounding box center [264, 235] width 344 height 30
type input "******"
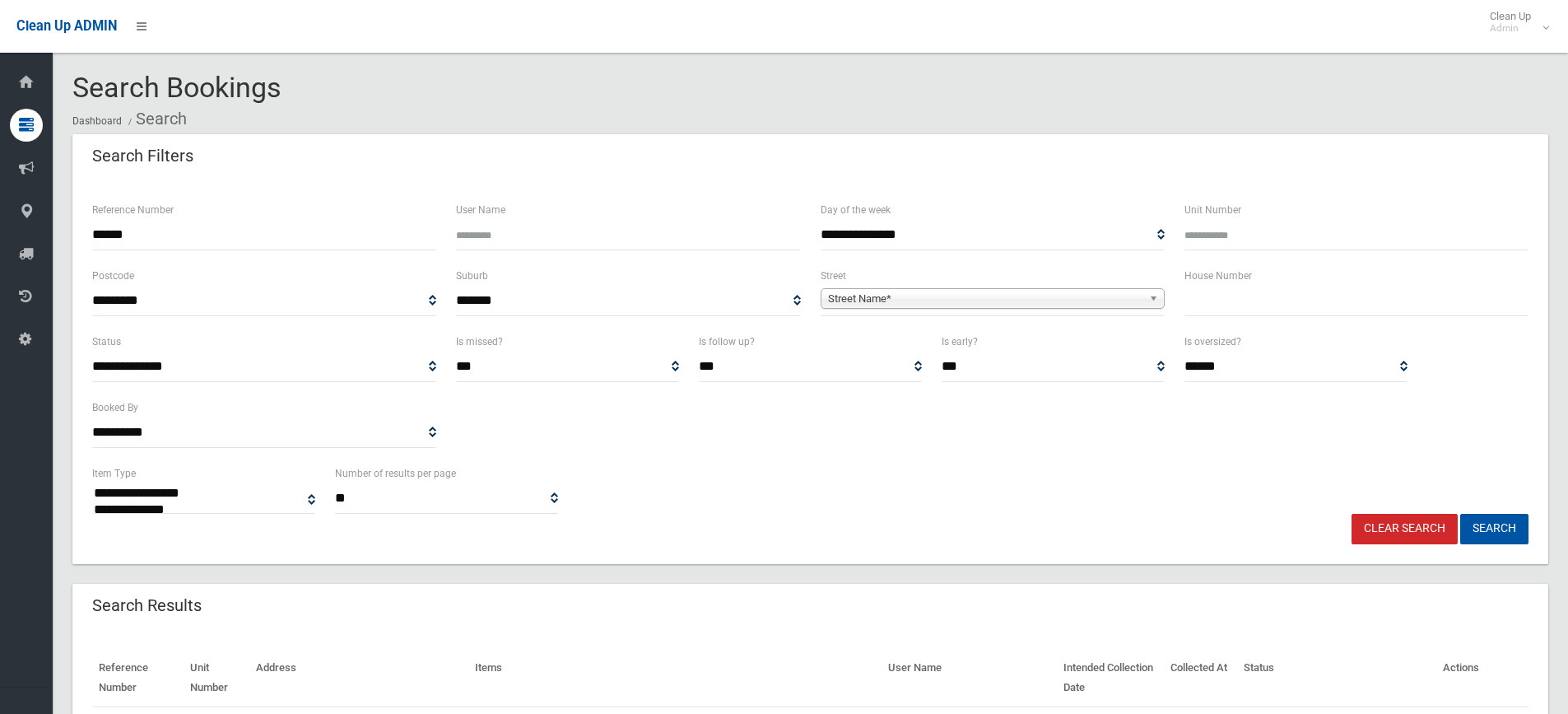
click at [1460, 514] on button "Search" at bounding box center [1494, 529] width 69 height 30
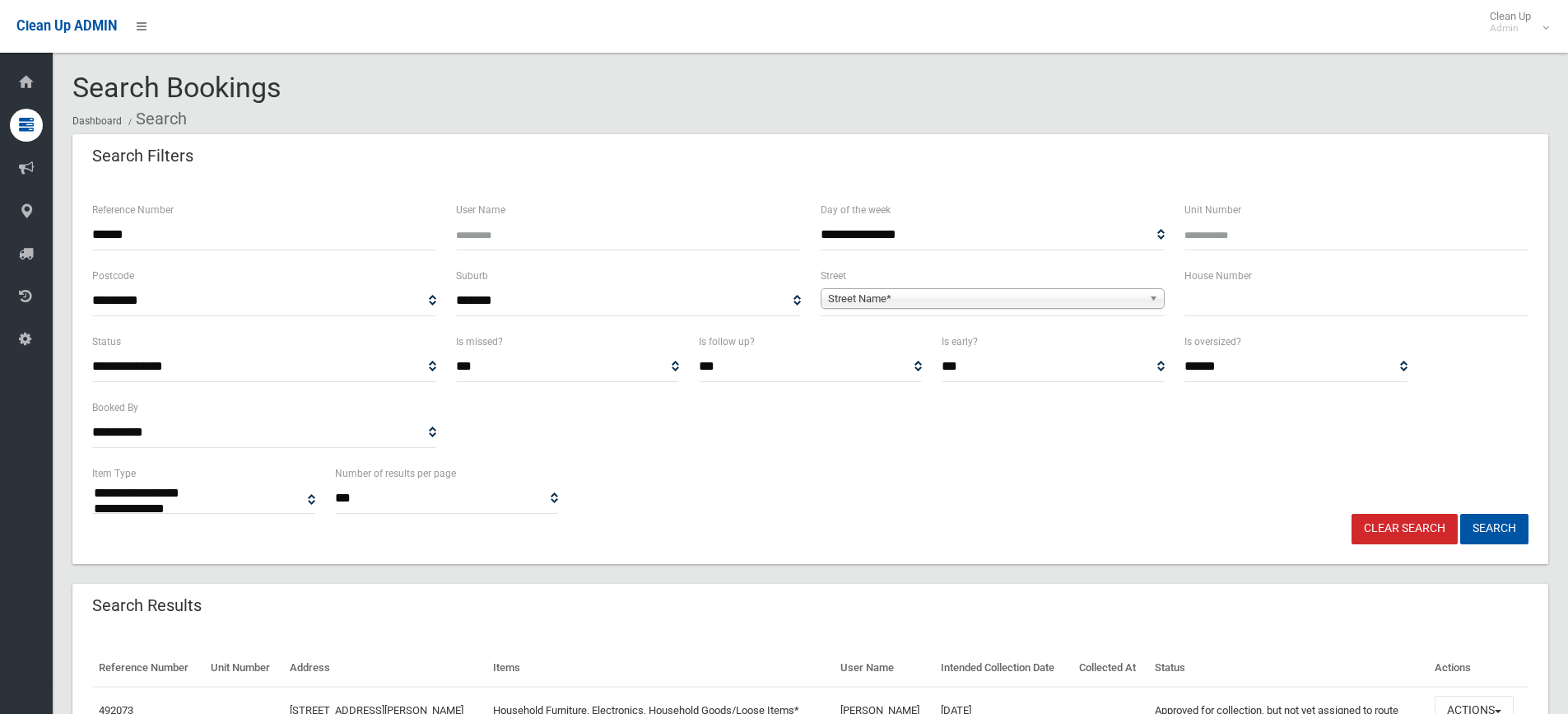
select select
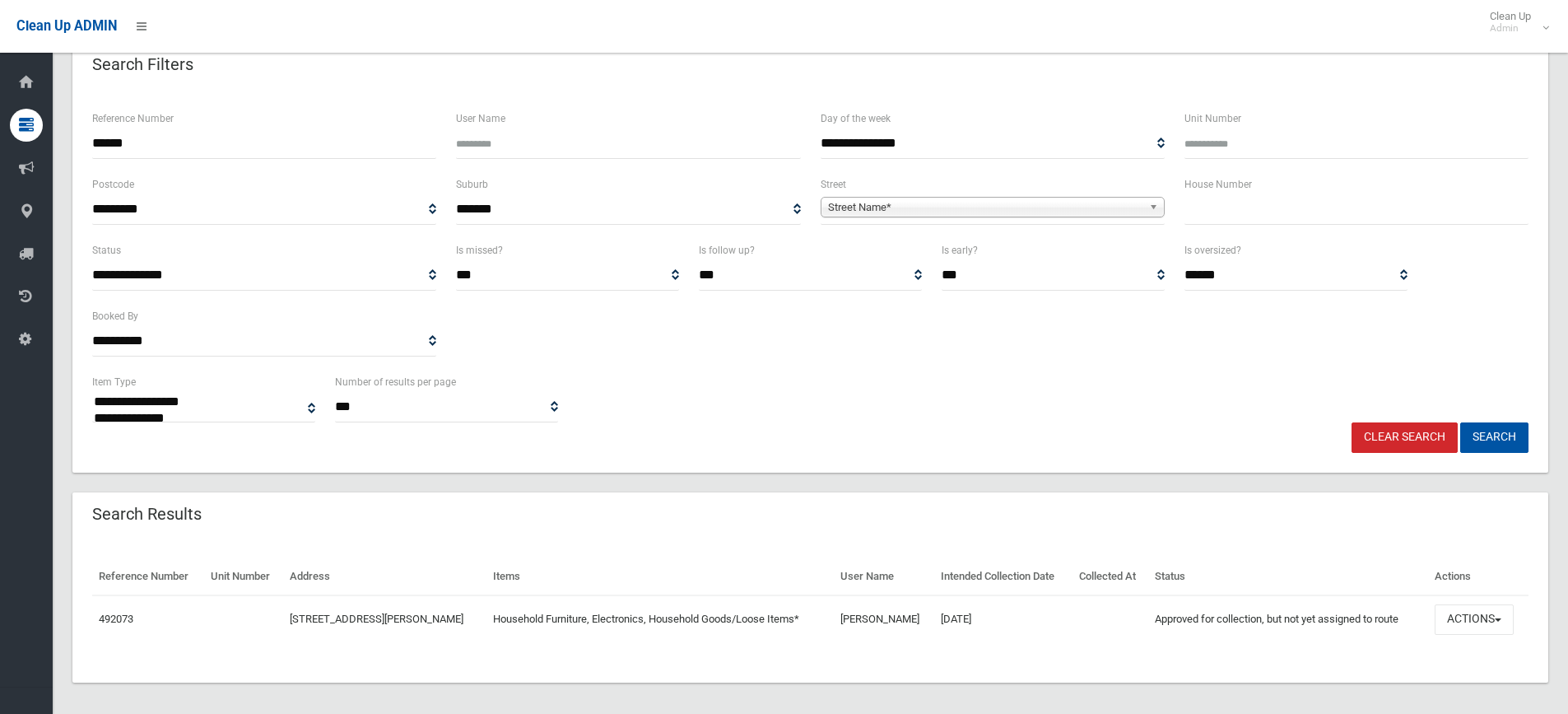
scroll to position [100, 0]
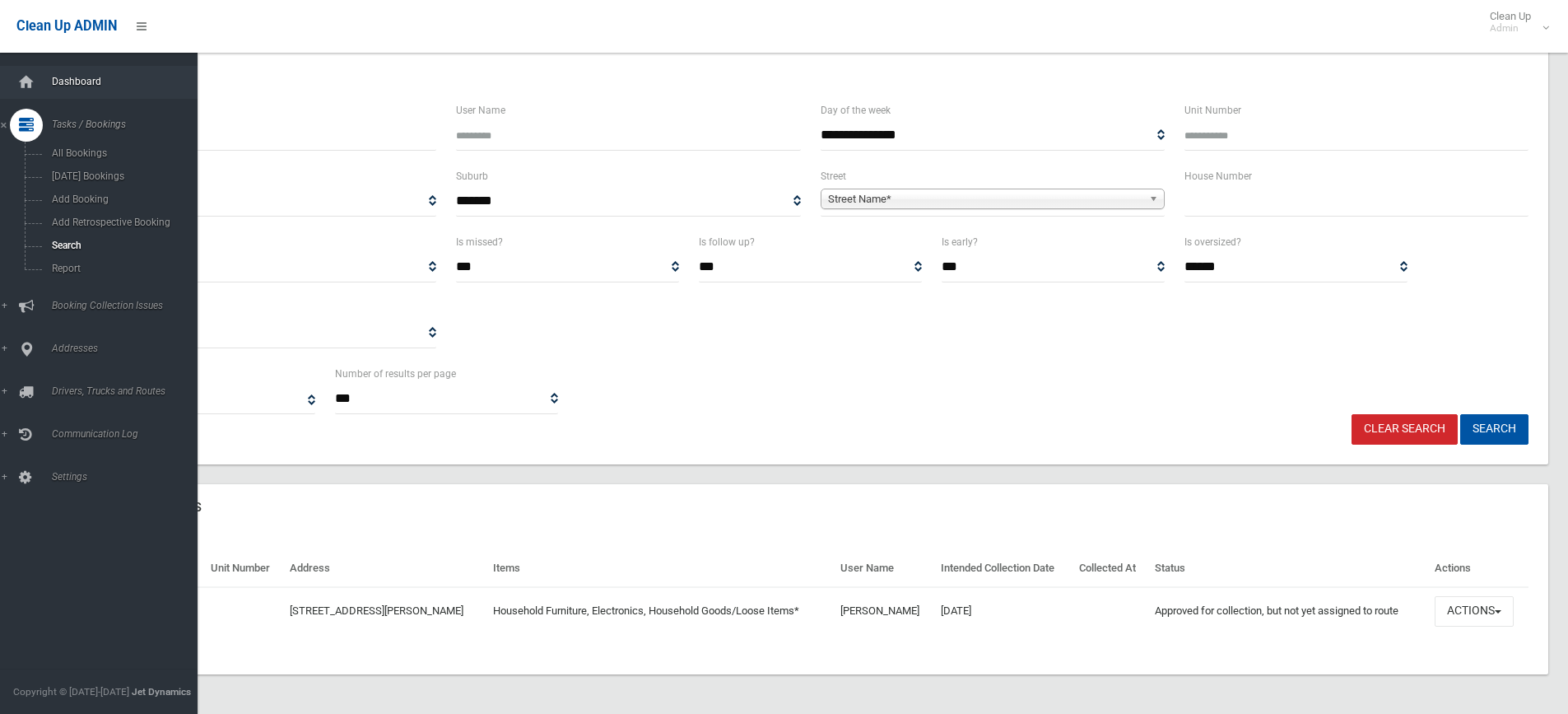
click at [62, 84] on span "Dashboard" at bounding box center [128, 81] width 163 height 11
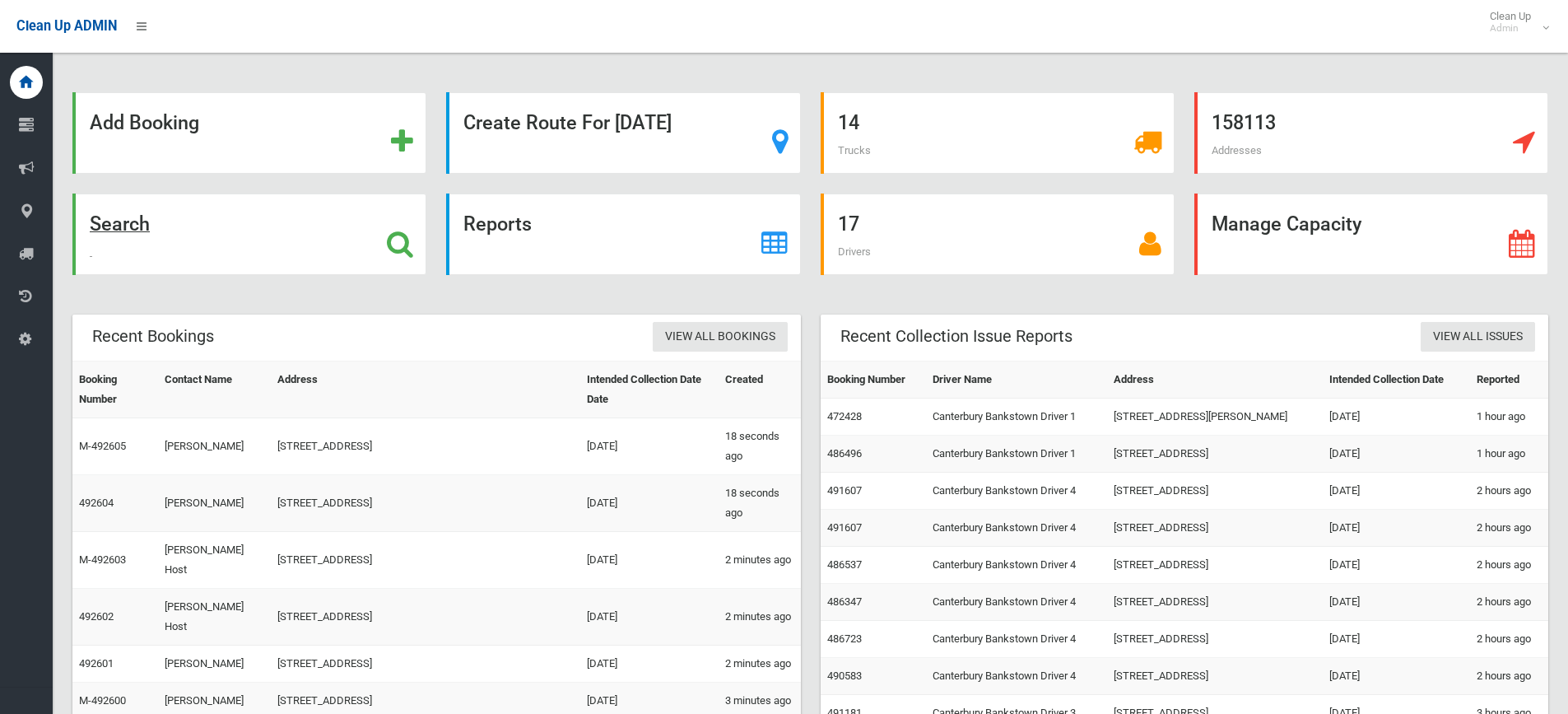
click at [323, 252] on div "Search" at bounding box center [249, 234] width 354 height 82
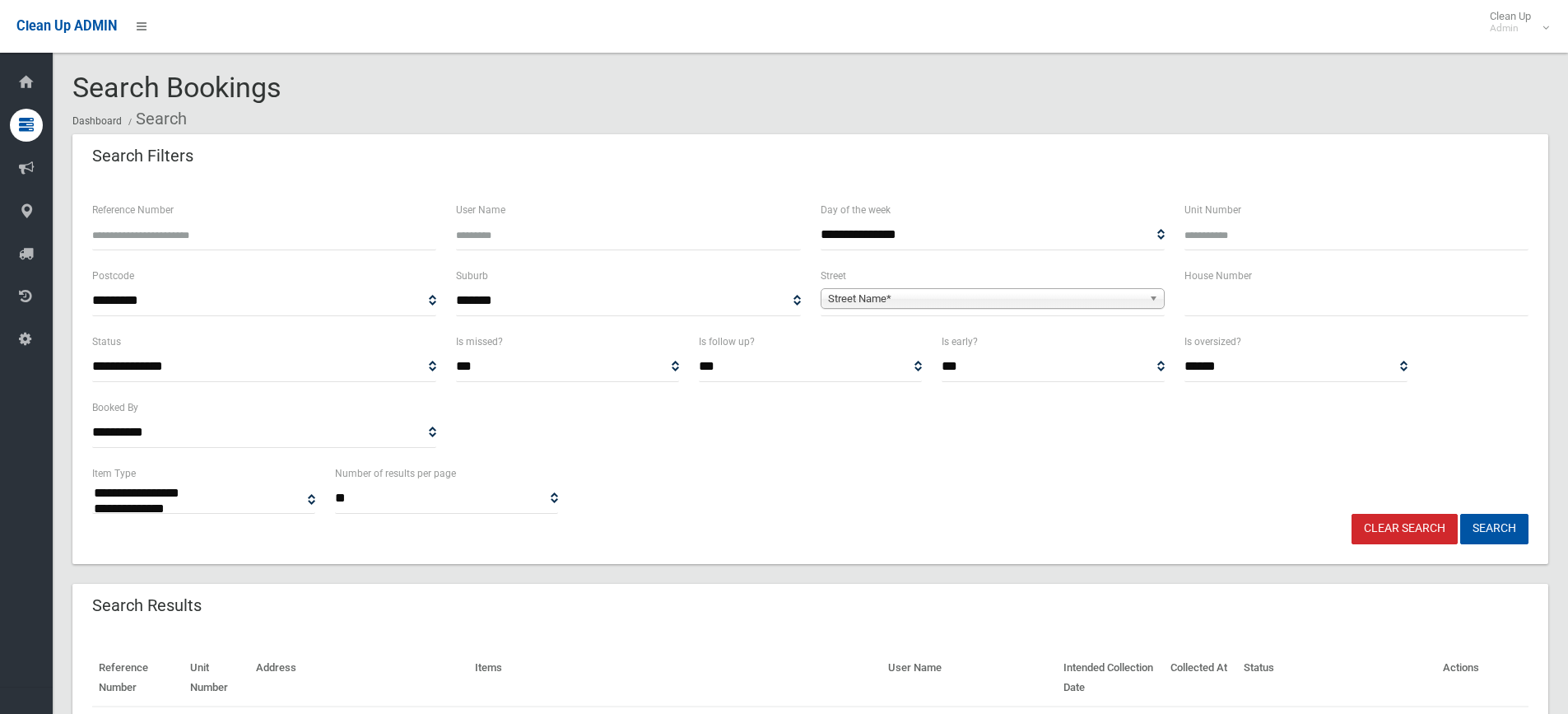
select select
click at [1338, 315] on input "text" at bounding box center [1356, 301] width 344 height 30
type input "**"
click at [1045, 296] on span "Street Name*" at bounding box center [985, 298] width 314 height 20
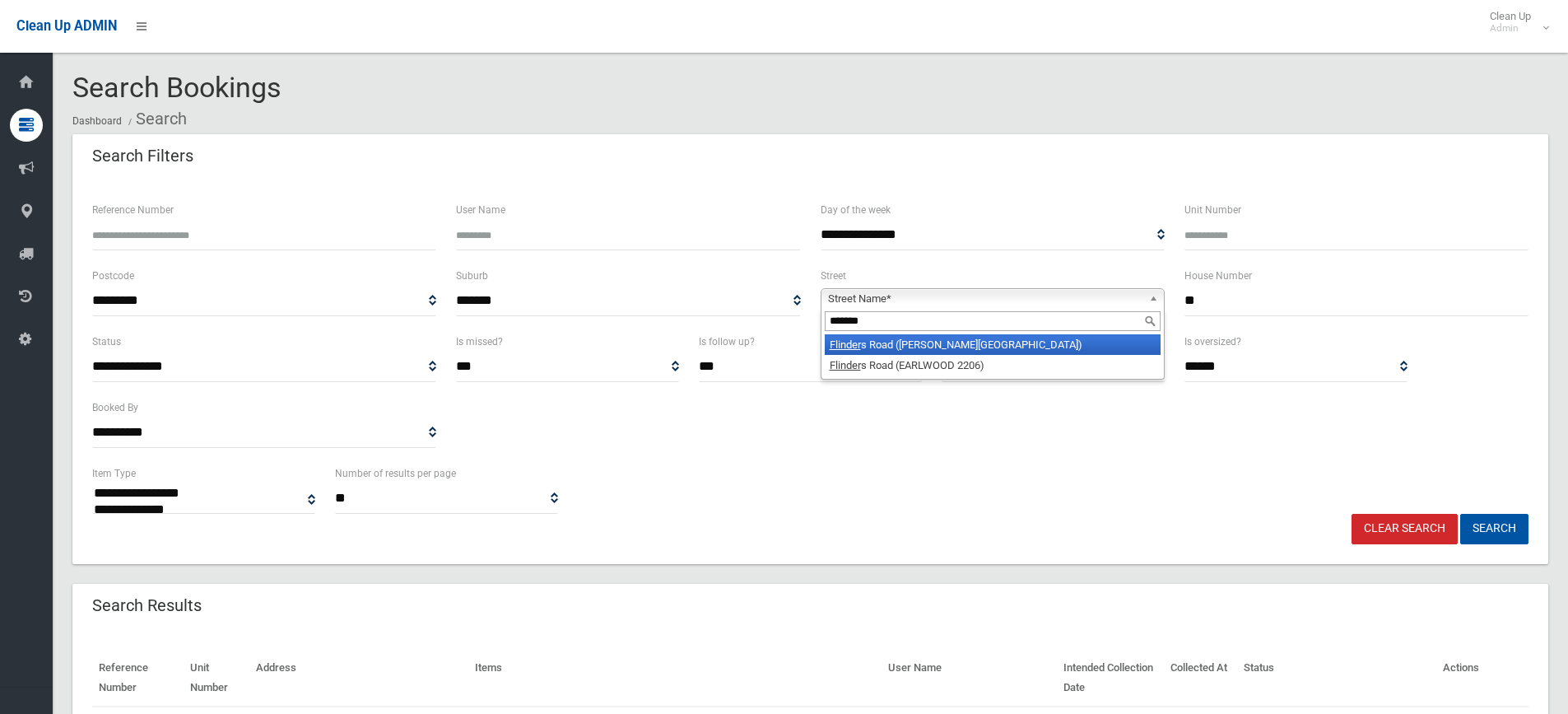
type input "*******"
drag, startPoint x: 971, startPoint y: 345, endPoint x: 983, endPoint y: 356, distance: 16.3
click at [971, 346] on li "Flinder s Road (GEORGES HALL 2198)" at bounding box center [992, 344] width 336 height 21
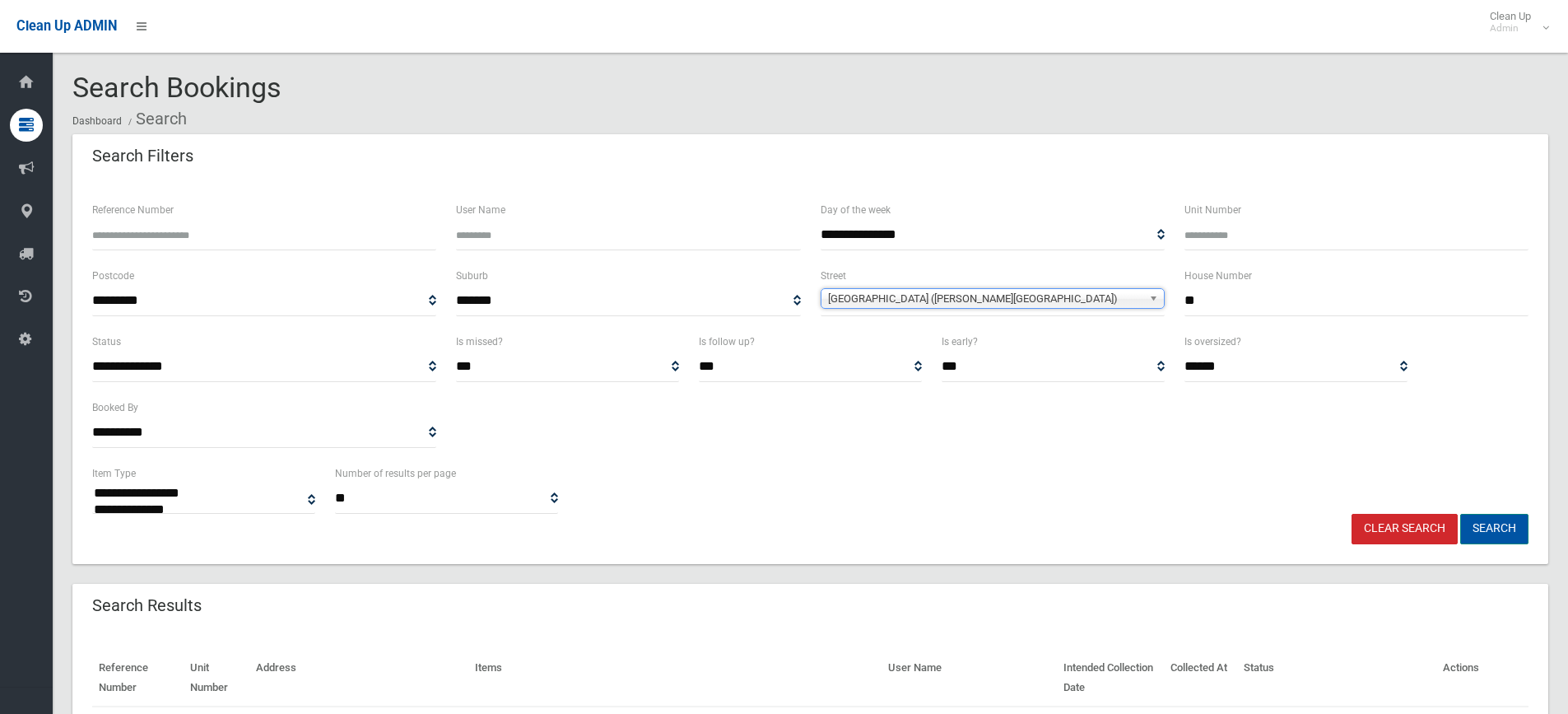
click at [1493, 541] on button "Search" at bounding box center [1494, 529] width 69 height 30
click at [1500, 532] on button "Search" at bounding box center [1494, 529] width 69 height 30
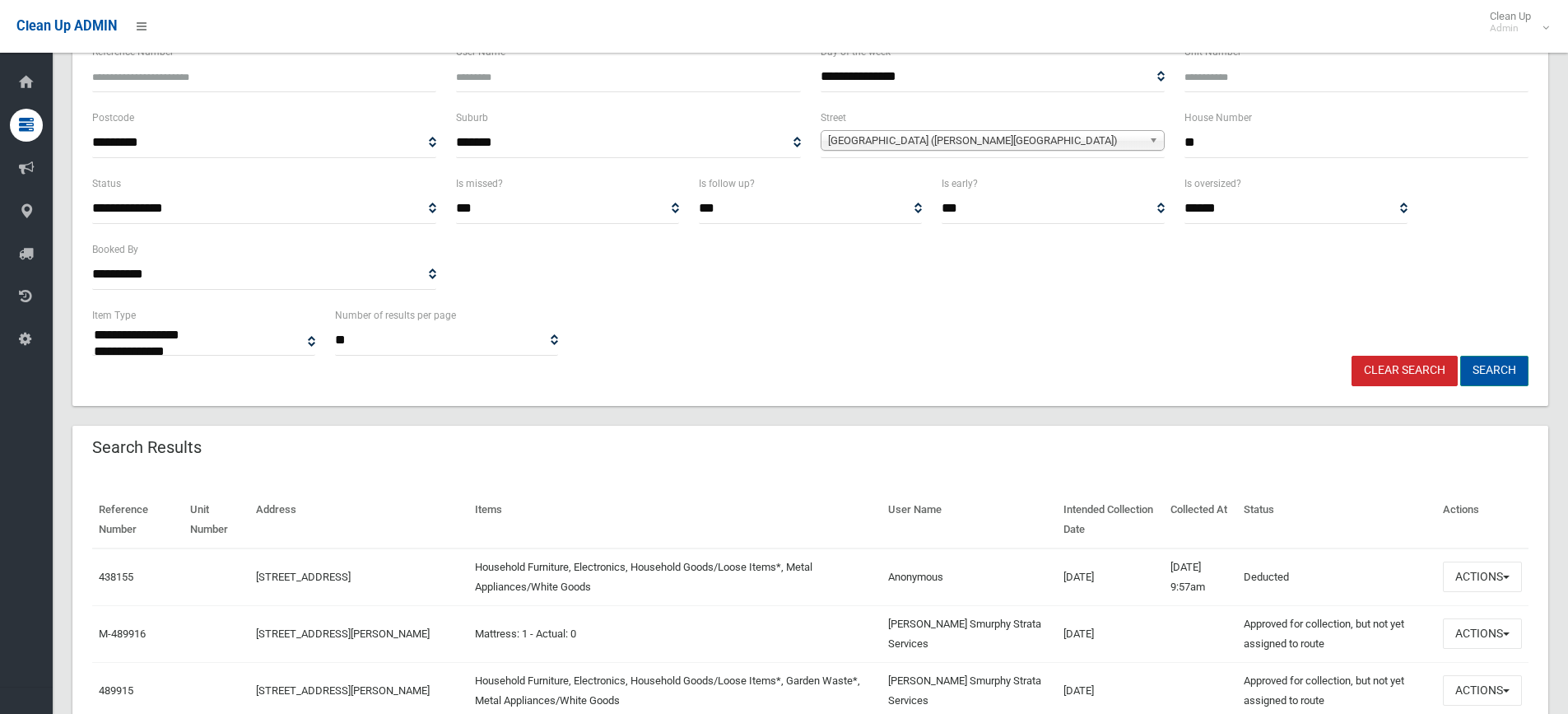
scroll to position [165, 0]
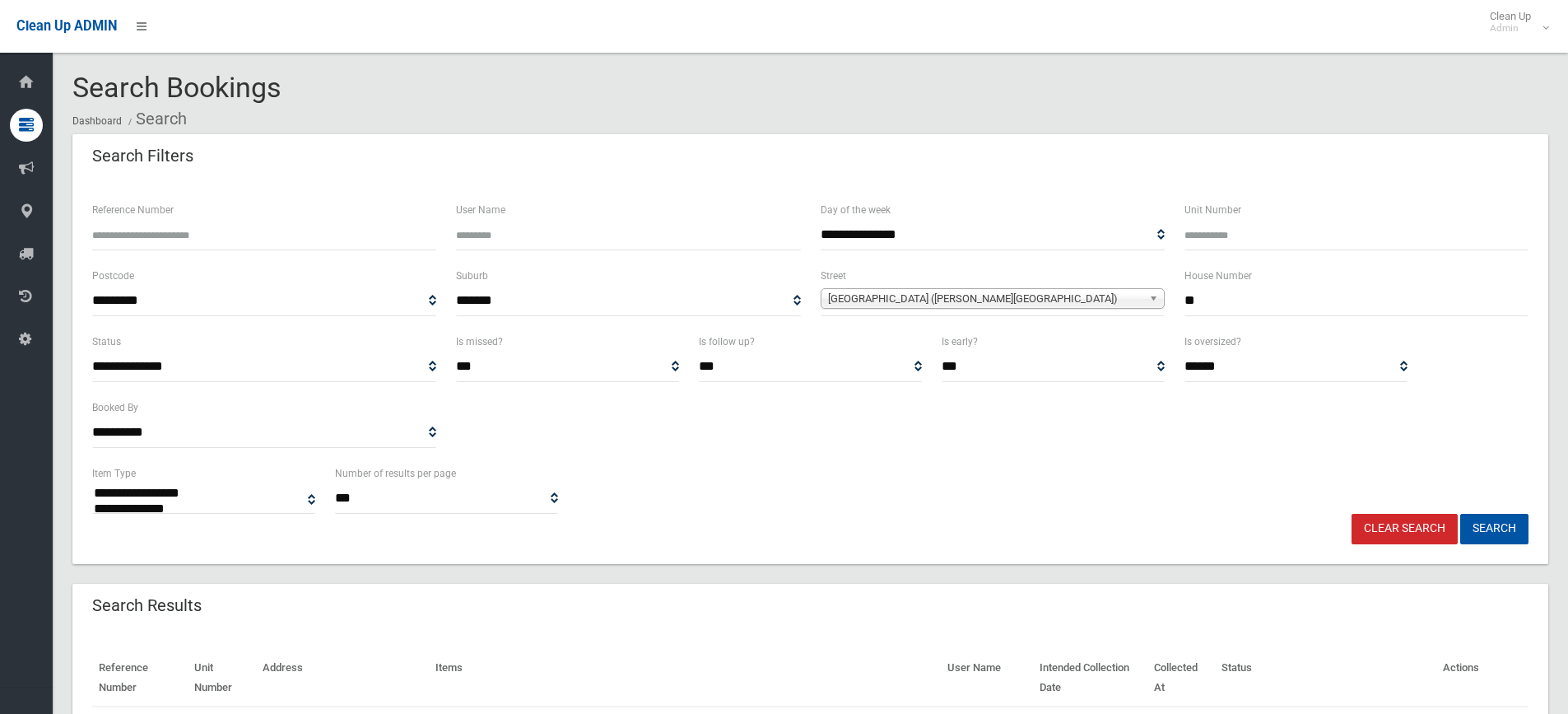
select select
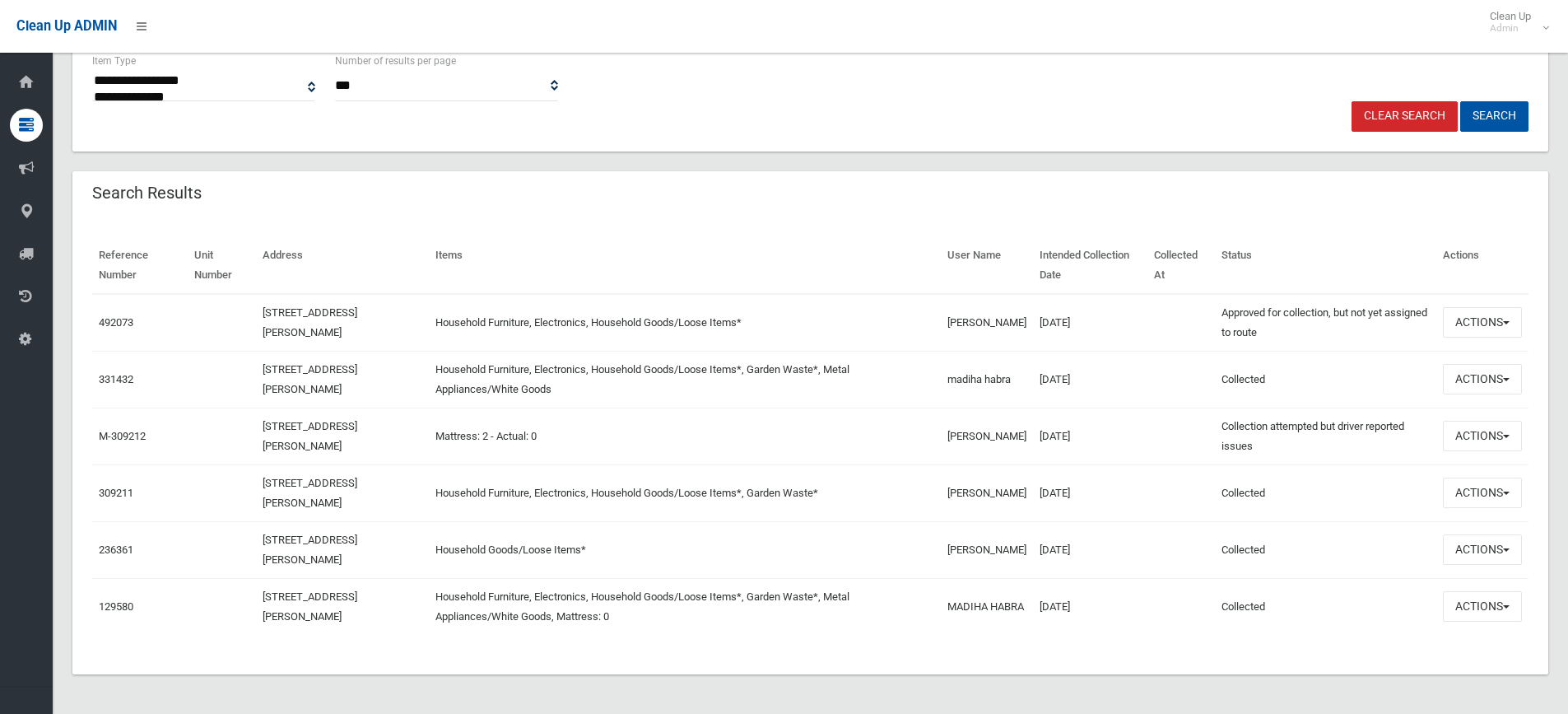
scroll to position [412, 0]
click at [122, 317] on link "492073" at bounding box center [116, 322] width 35 height 12
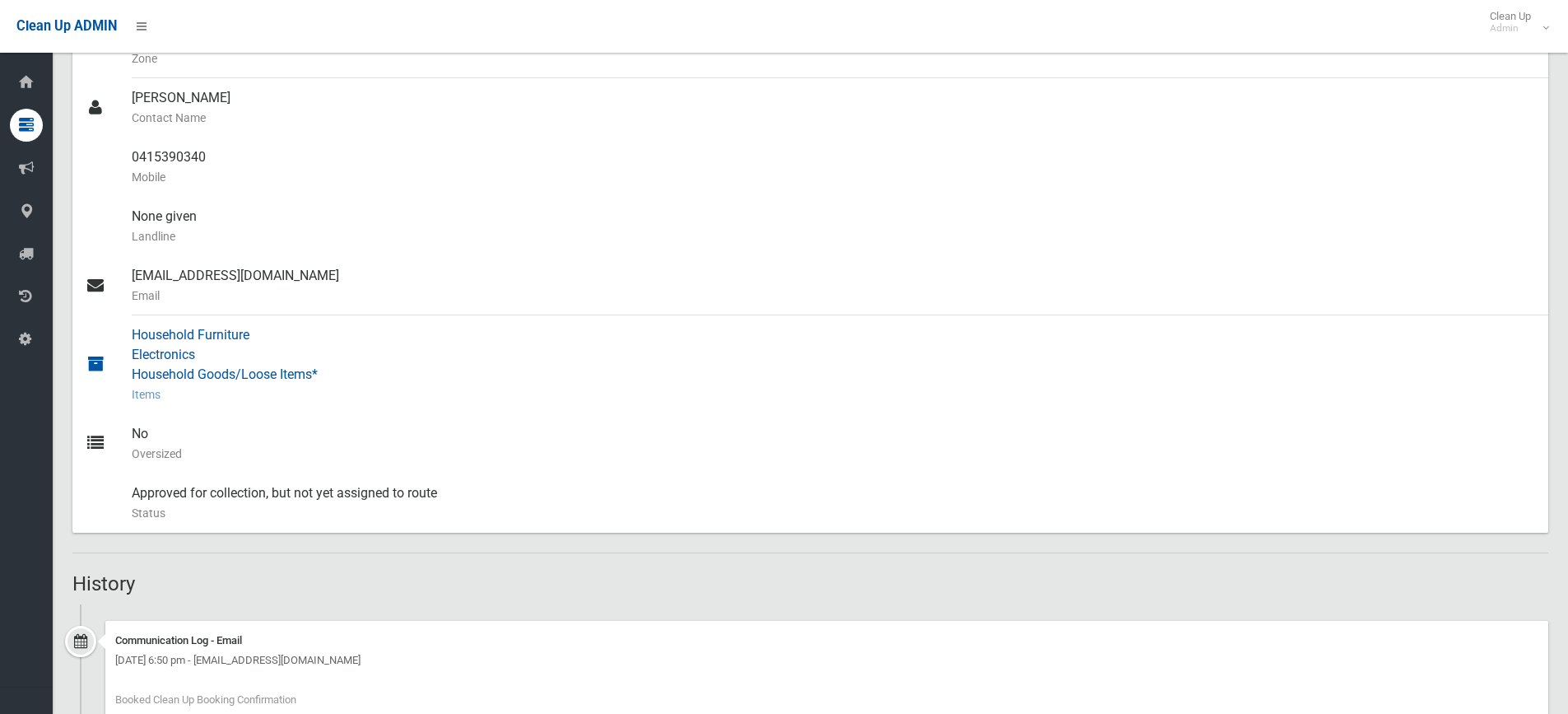
scroll to position [628, 0]
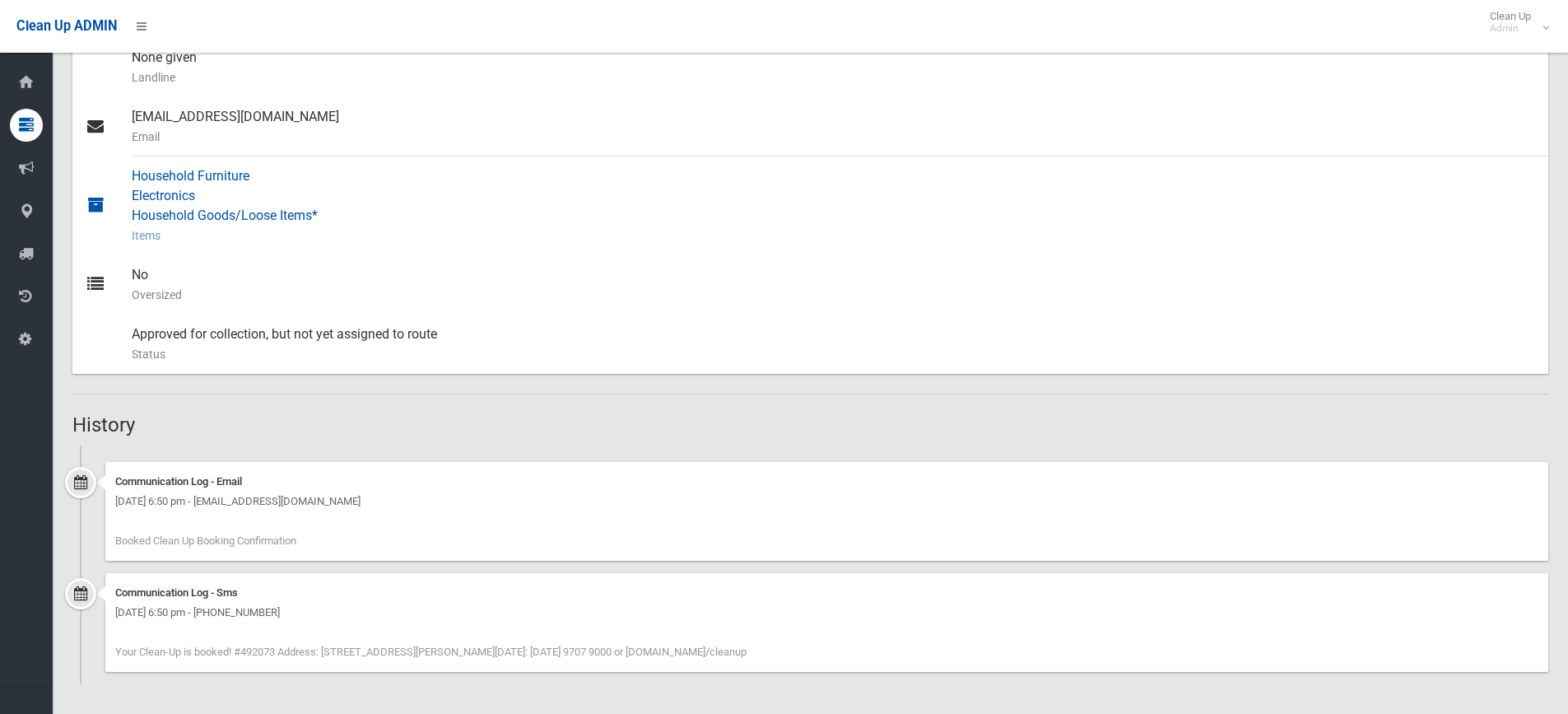
click at [1540, 216] on link "Household Furniture Electronics Household Goods/Loose Items* Items" at bounding box center [810, 205] width 1476 height 99
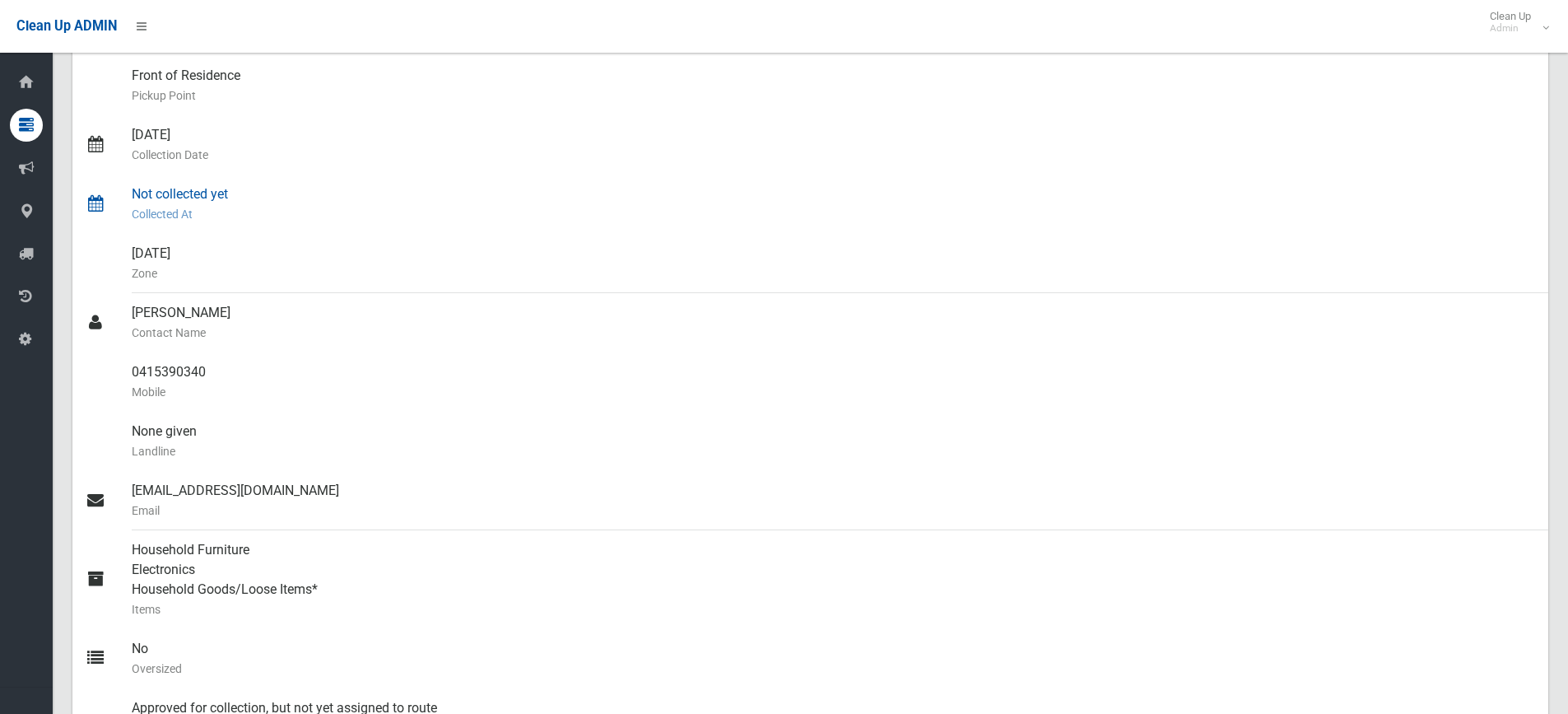
scroll to position [0, 0]
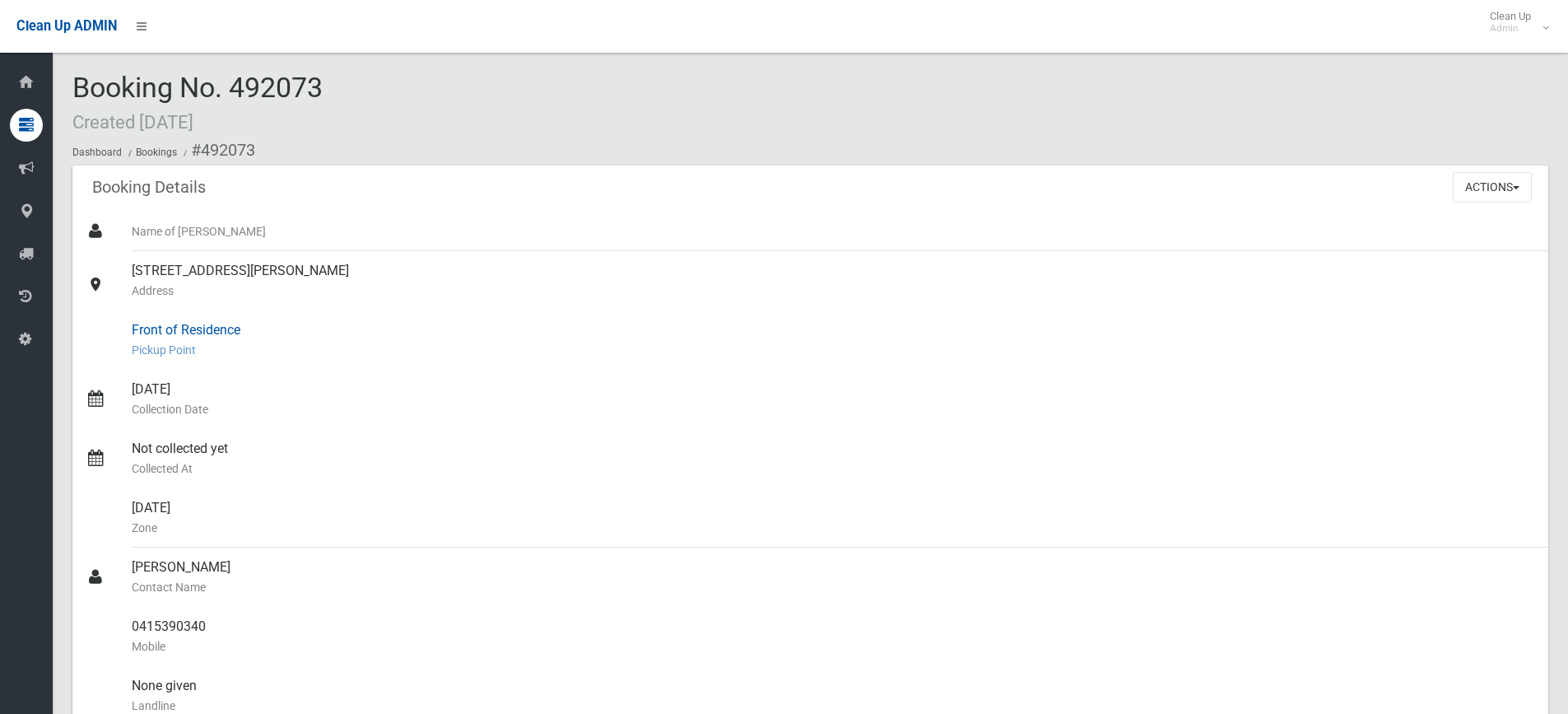
drag, startPoint x: 1470, startPoint y: 350, endPoint x: 1449, endPoint y: 339, distance: 23.7
click at [1470, 350] on small "Pickup Point" at bounding box center [833, 349] width 1403 height 20
click at [531, 202] on div "Booking Details Actions View Booking Edit Booking Clone Booking Add Booking Ima…" at bounding box center [810, 188] width 1476 height 46
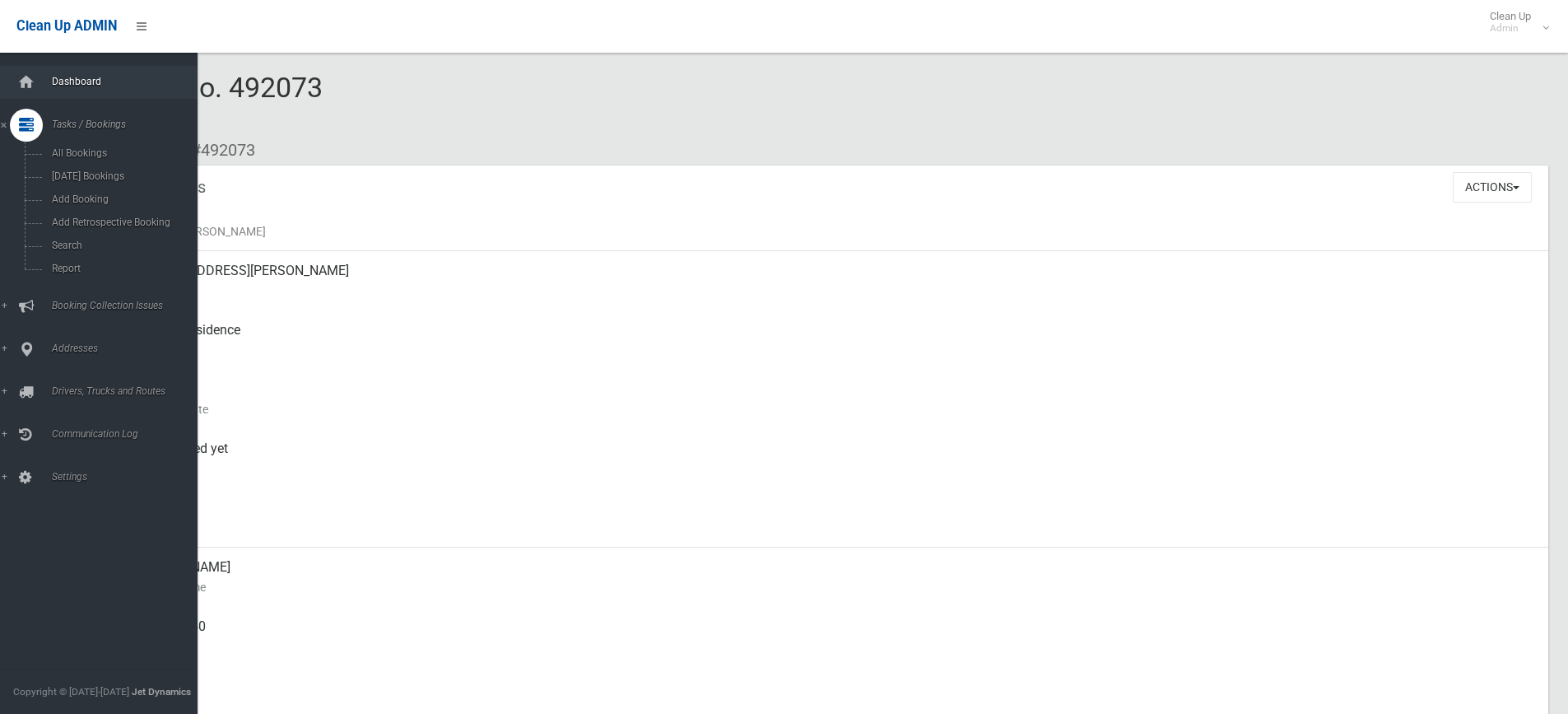
click at [95, 77] on span "Dashboard" at bounding box center [128, 81] width 163 height 11
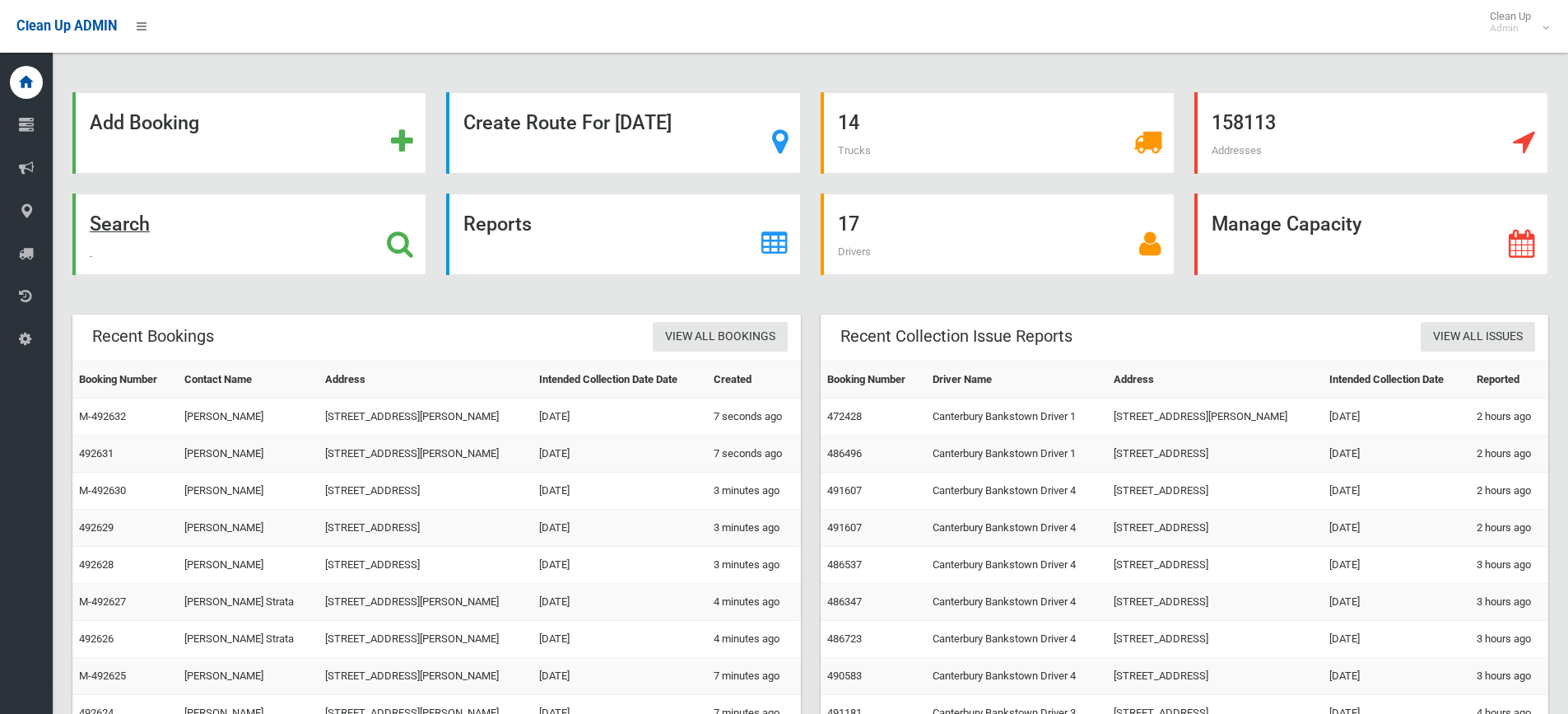
click at [293, 231] on div "Search" at bounding box center [249, 234] width 354 height 82
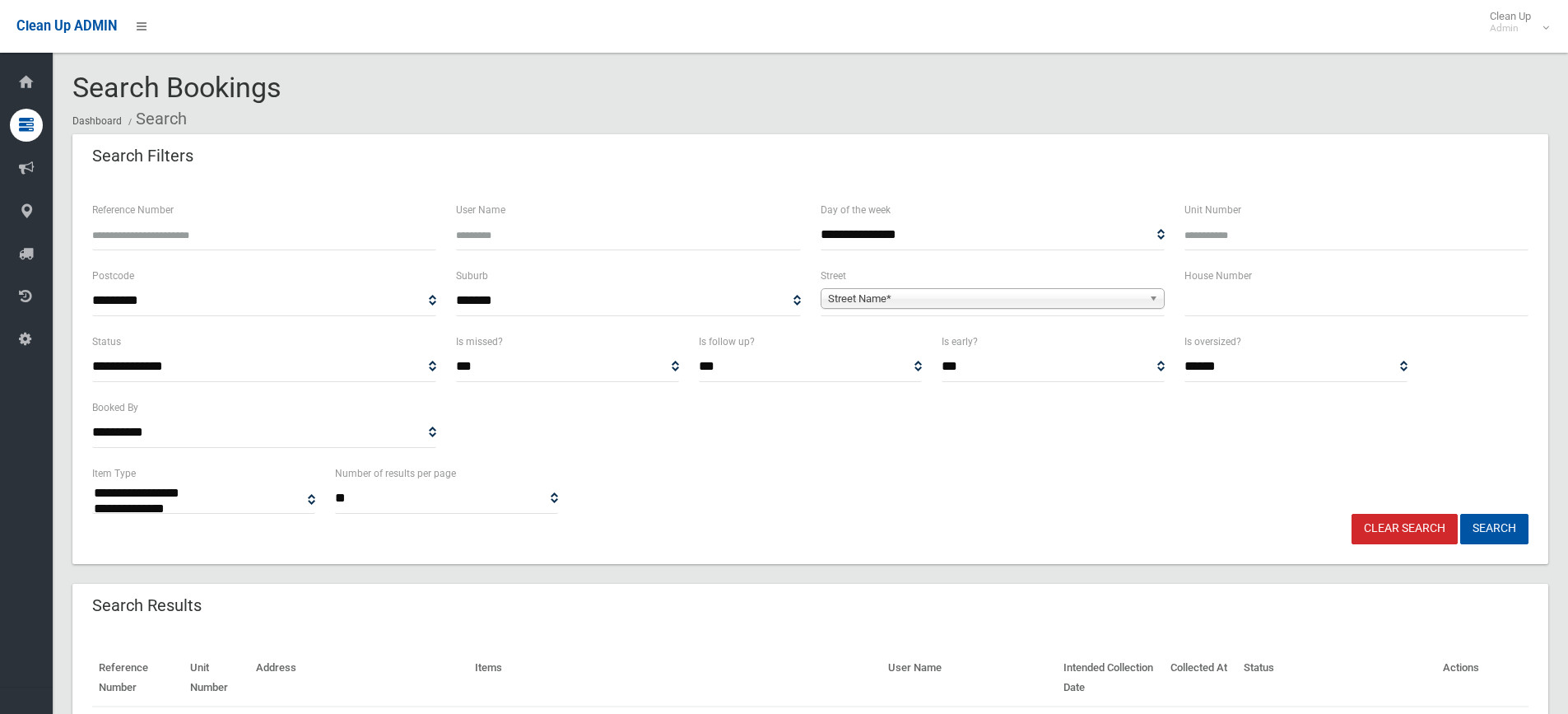
select select
click at [1148, 296] on link "Street Name*" at bounding box center [992, 298] width 344 height 21
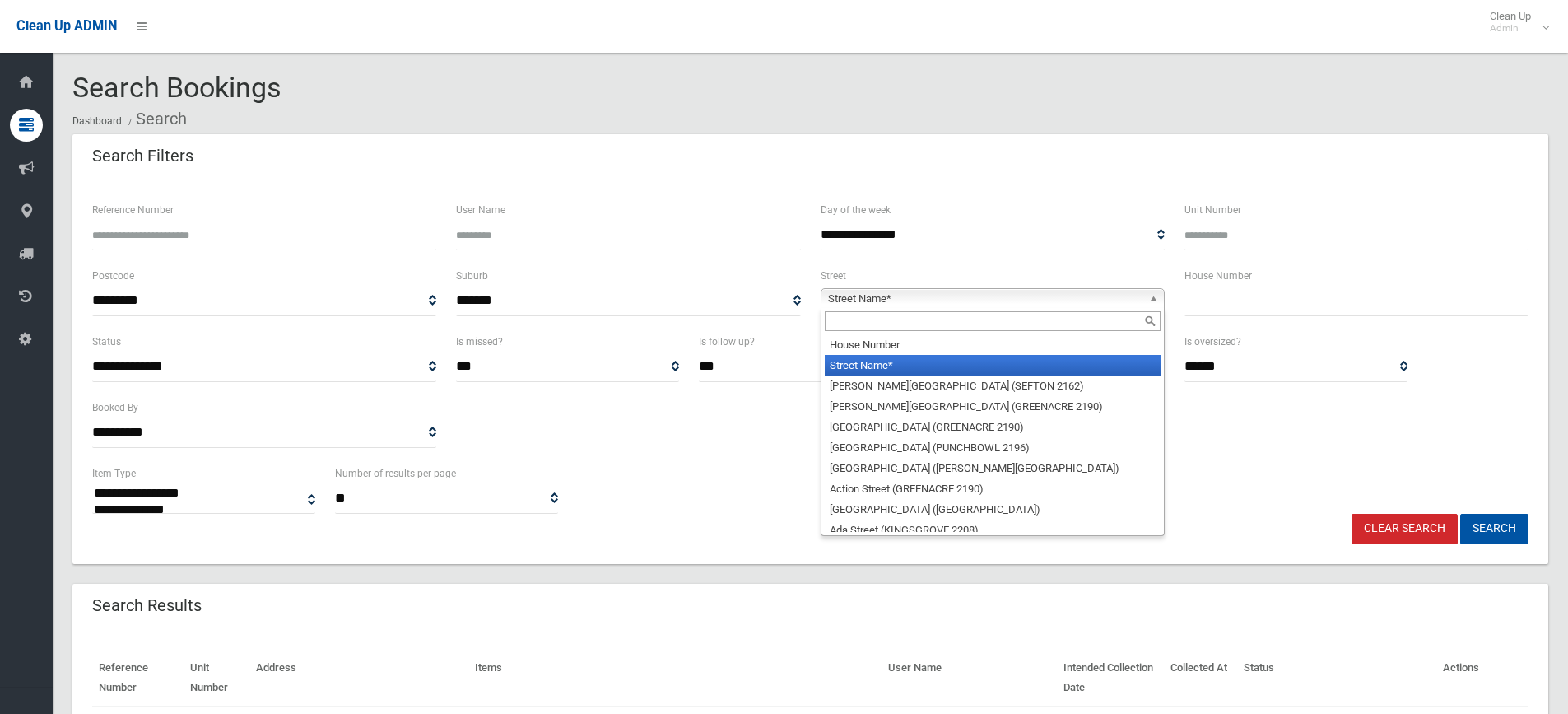
click at [1198, 293] on input "text" at bounding box center [1356, 301] width 344 height 30
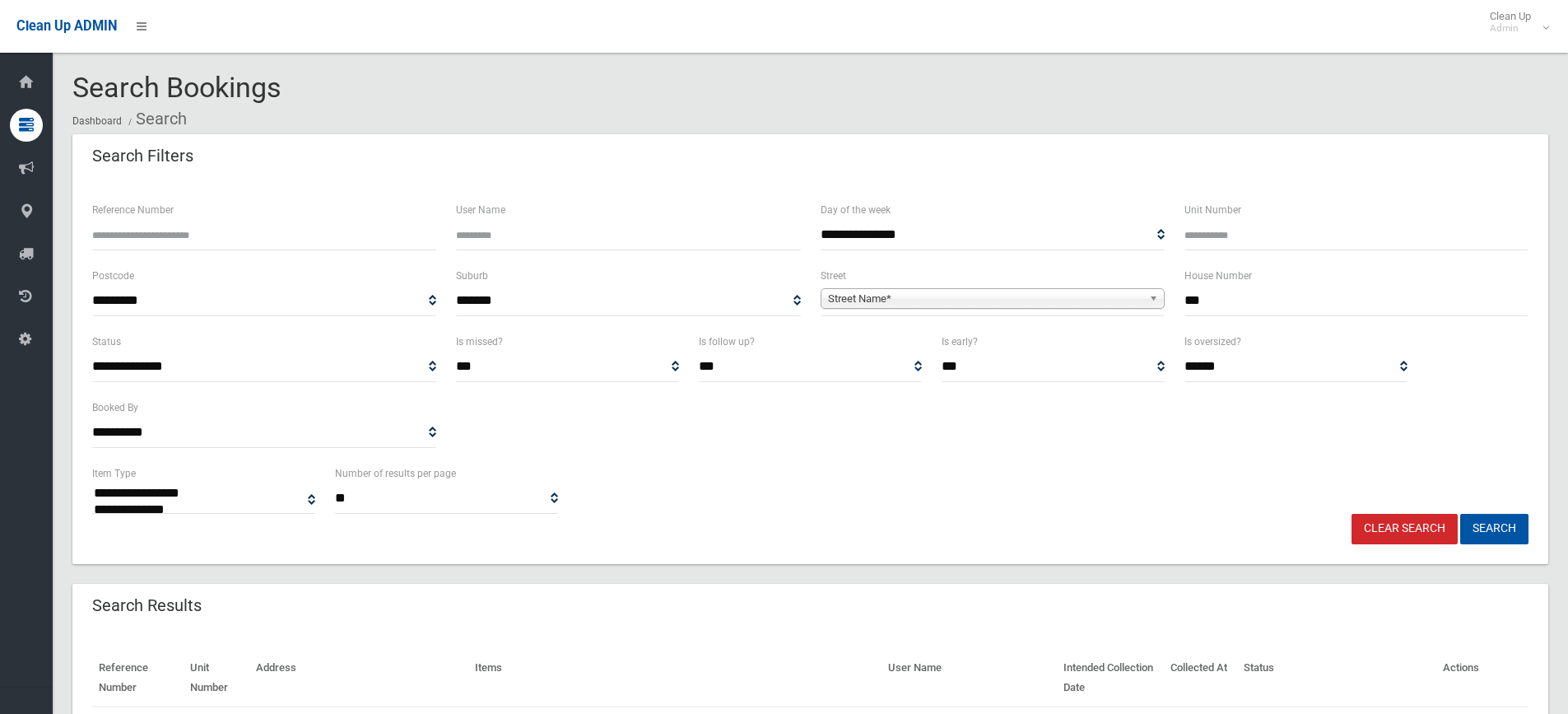
type input "***"
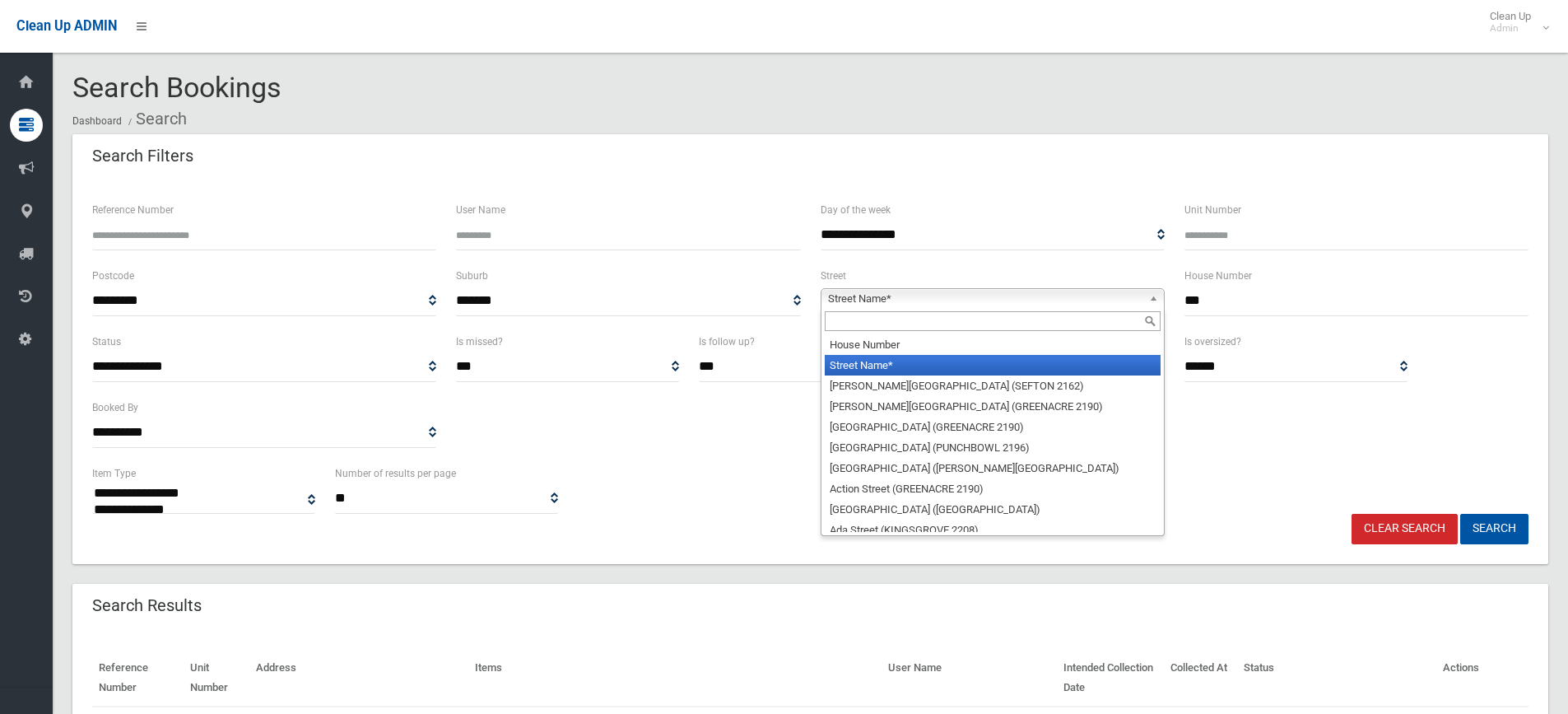
click at [1037, 302] on span "Street Name*" at bounding box center [985, 298] width 314 height 20
click at [957, 327] on input "text" at bounding box center [992, 321] width 336 height 20
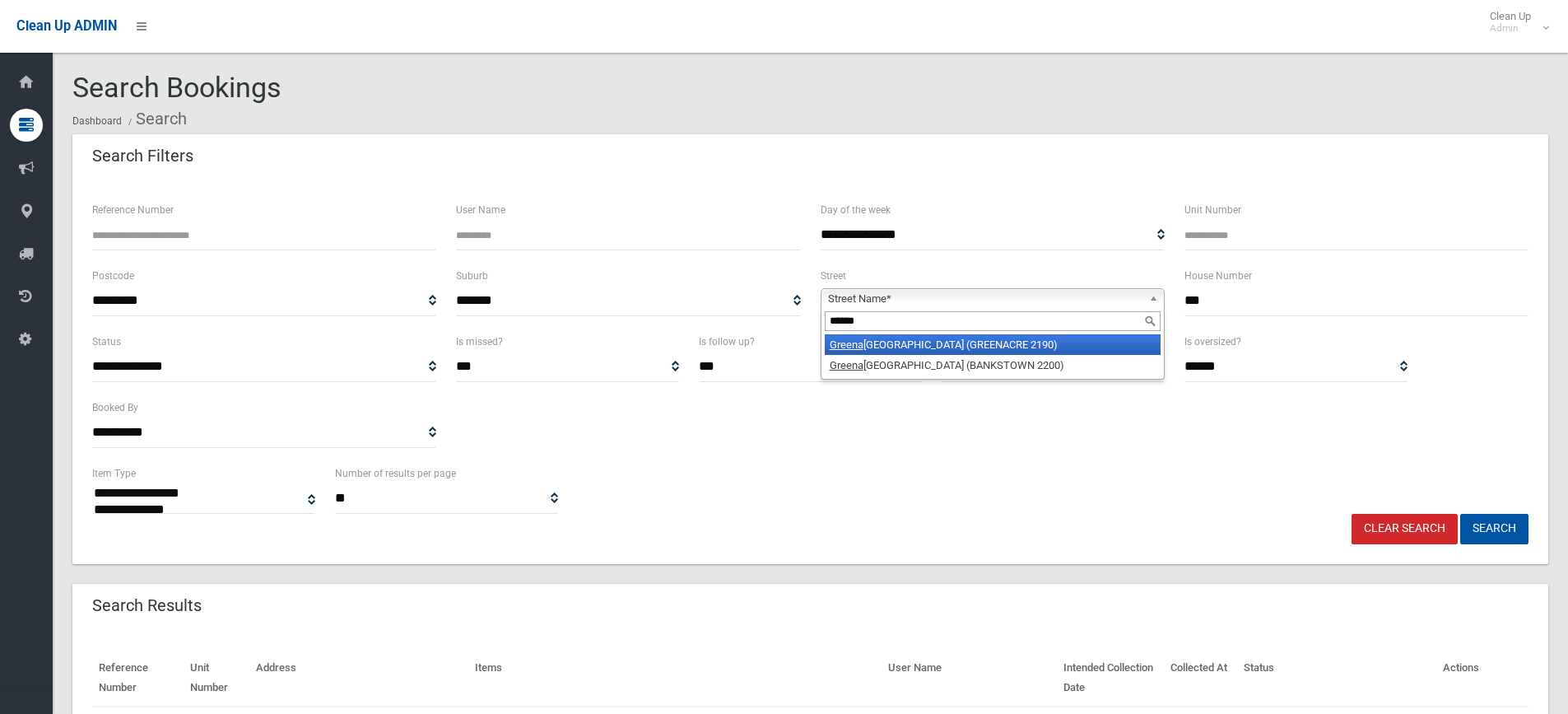
type input "******"
click at [988, 341] on li "Greena cre Road (GREENACRE 2190)" at bounding box center [992, 344] width 336 height 21
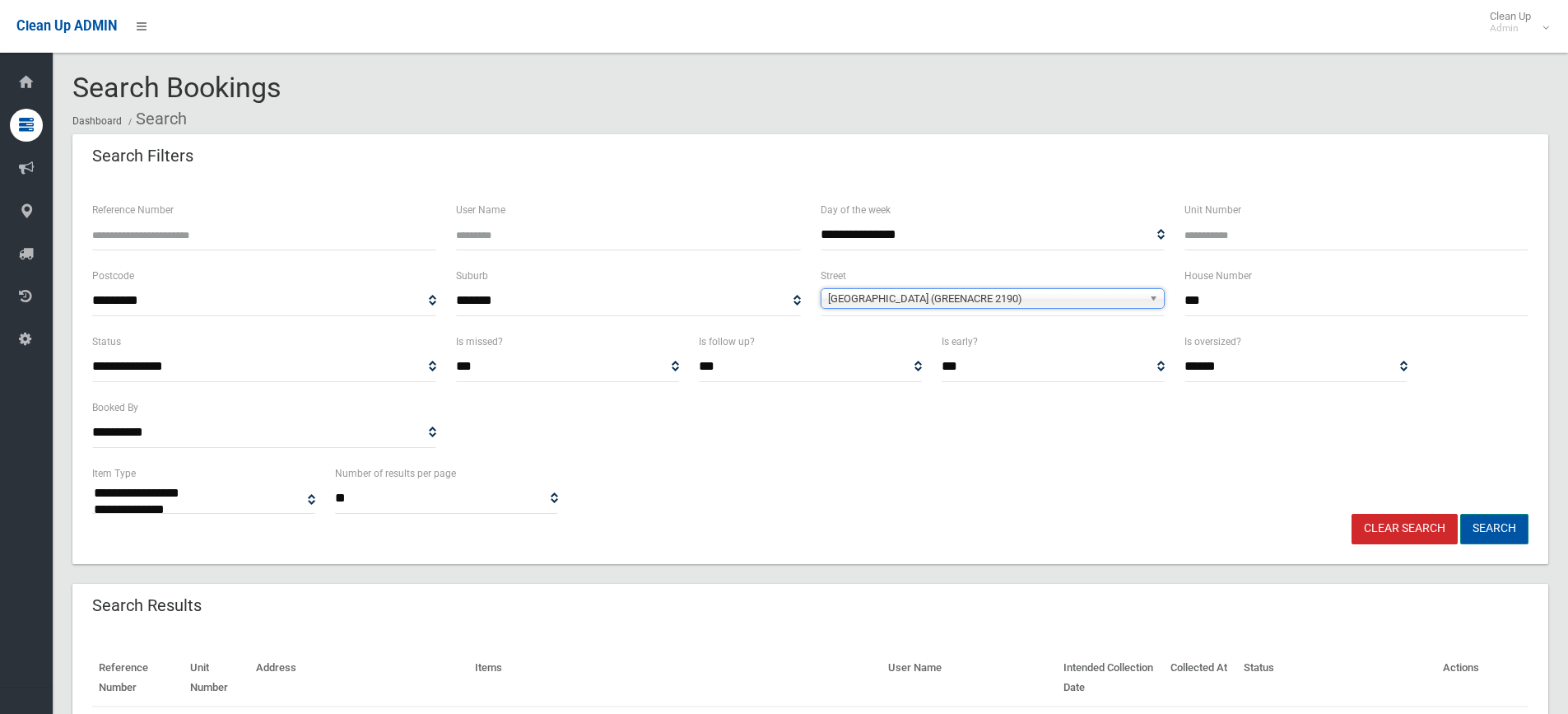
click at [1496, 516] on button "Search" at bounding box center [1494, 529] width 69 height 30
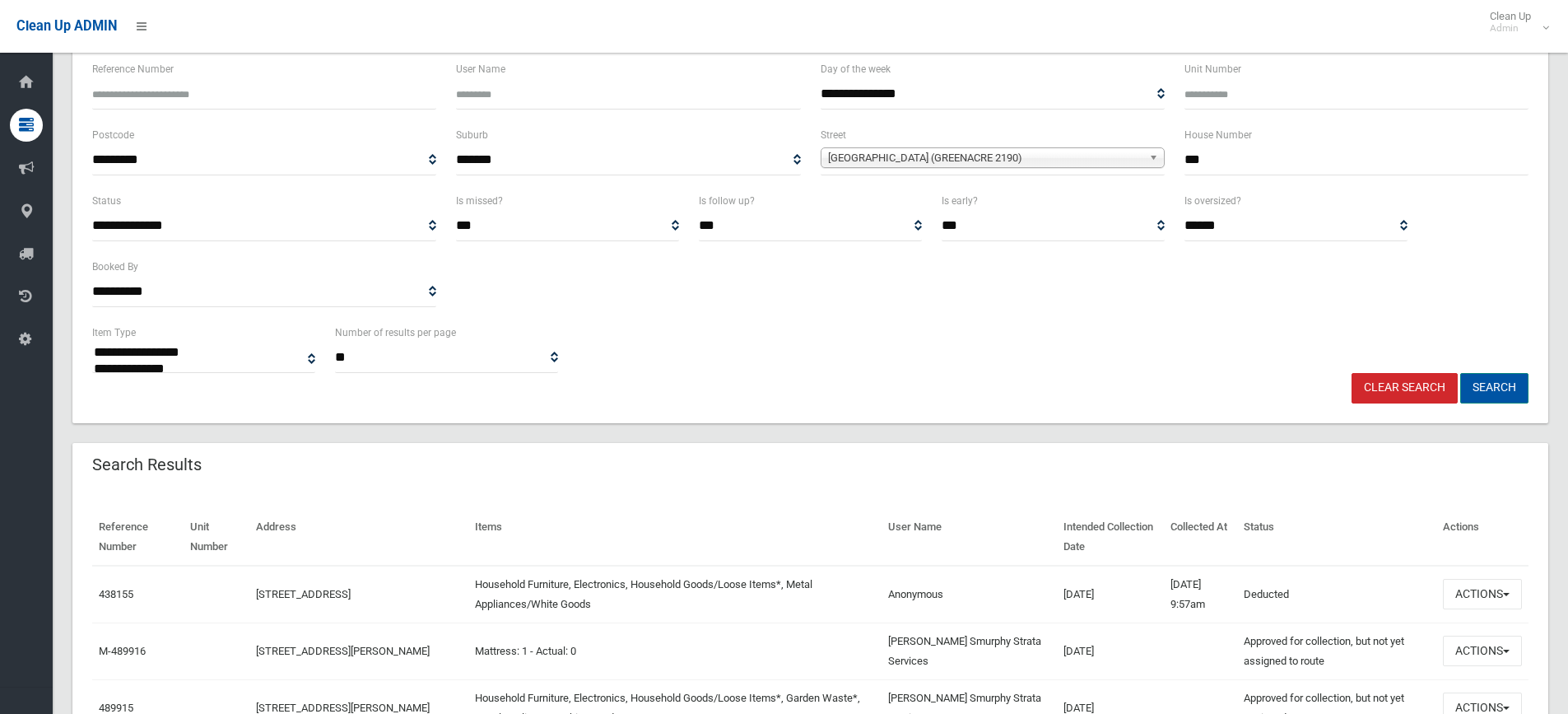
scroll to position [165, 0]
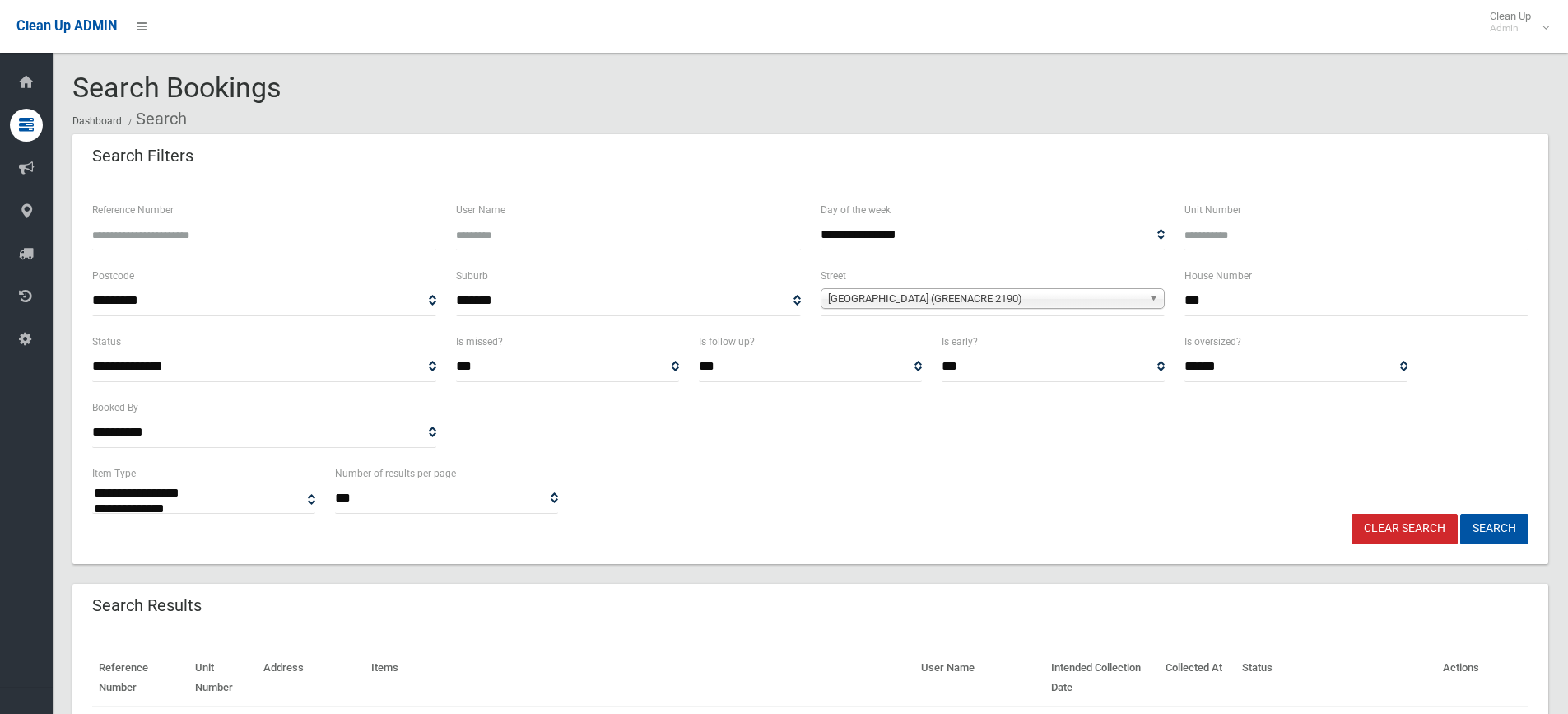
select select
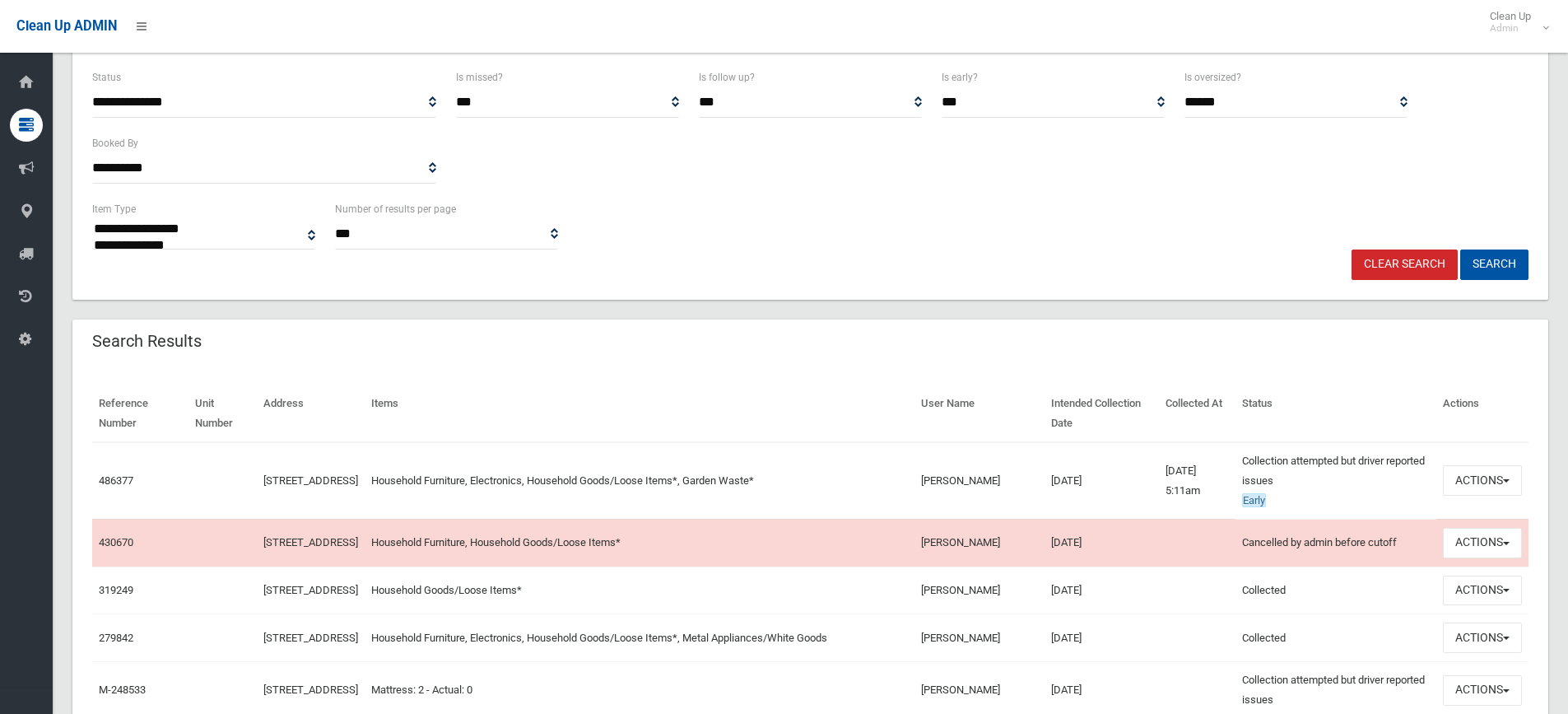
scroll to position [411, 0]
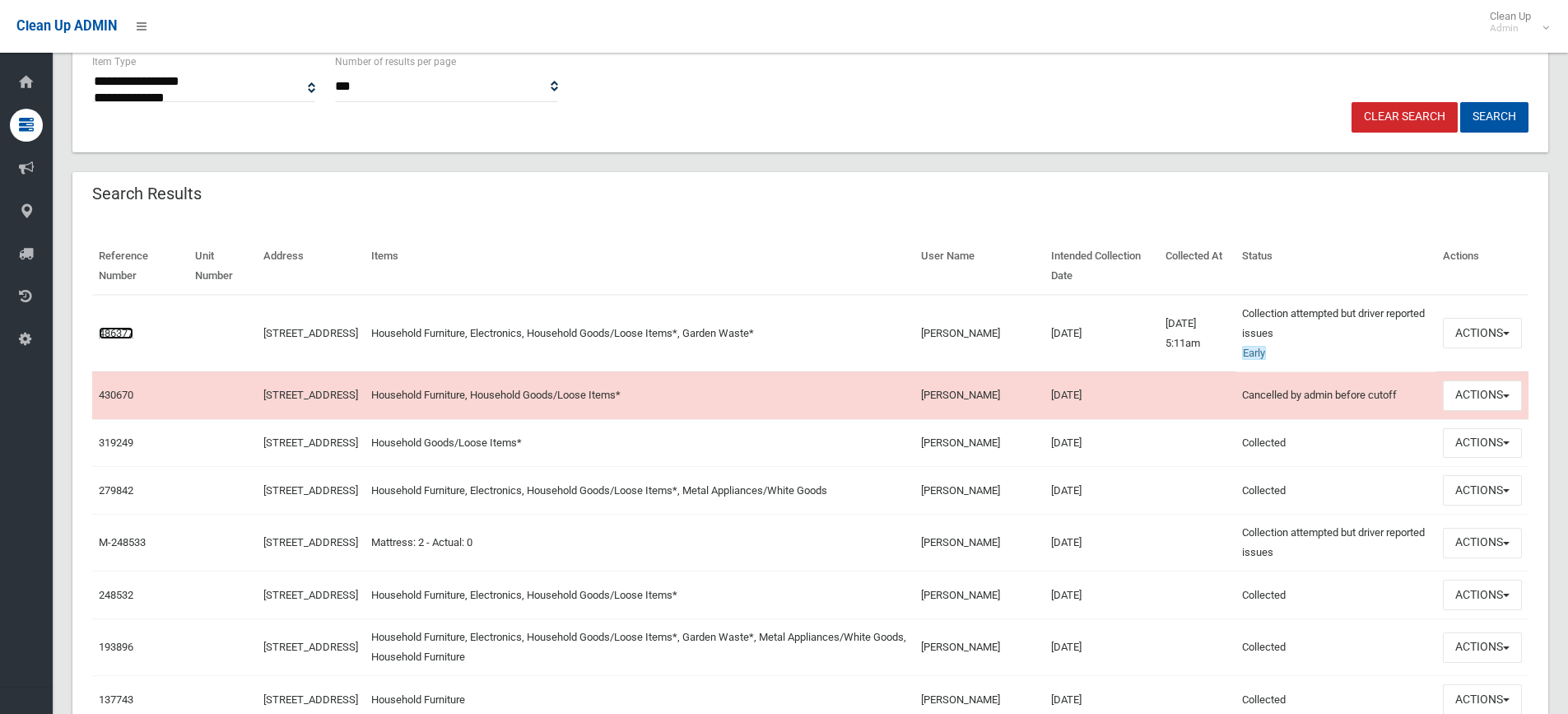
click at [101, 330] on link "486377" at bounding box center [116, 332] width 35 height 12
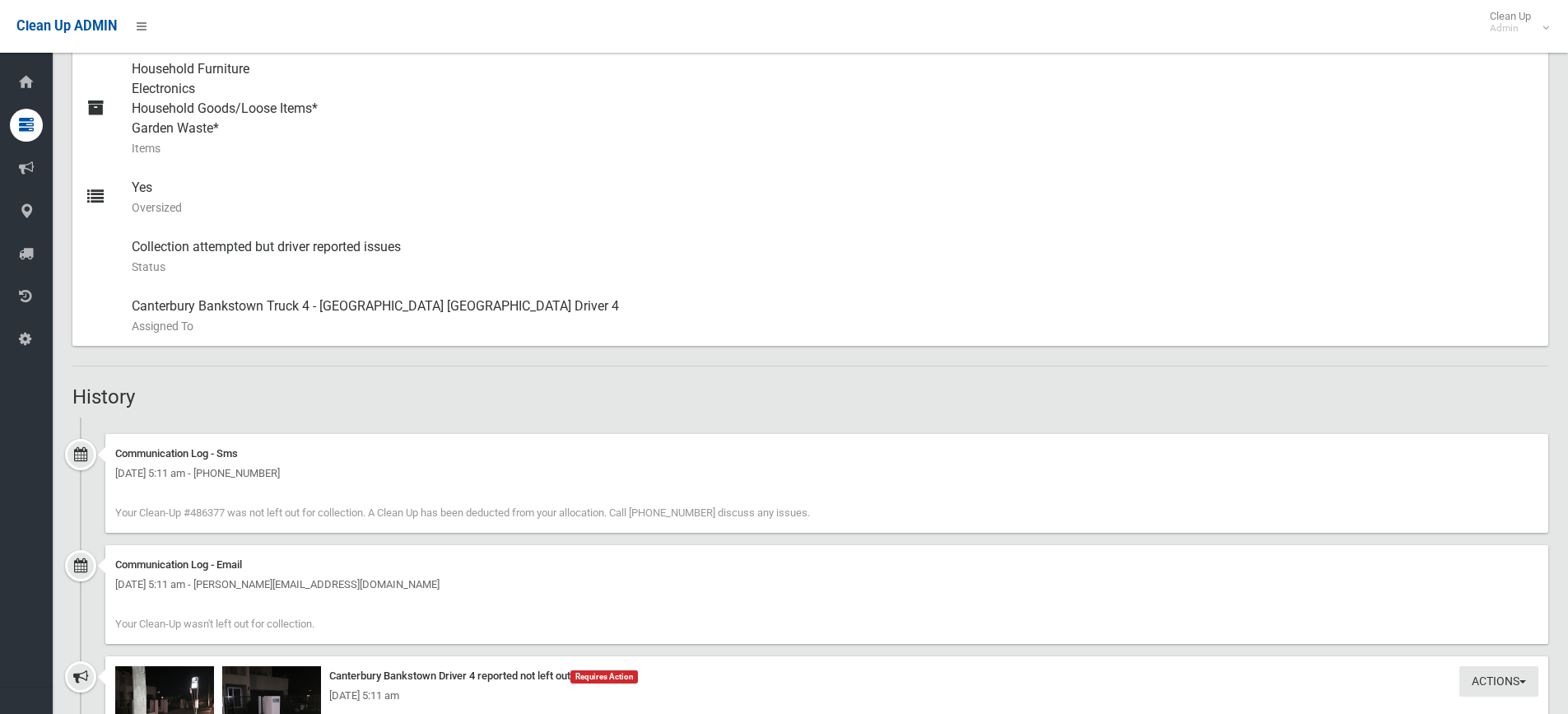
scroll to position [1070, 0]
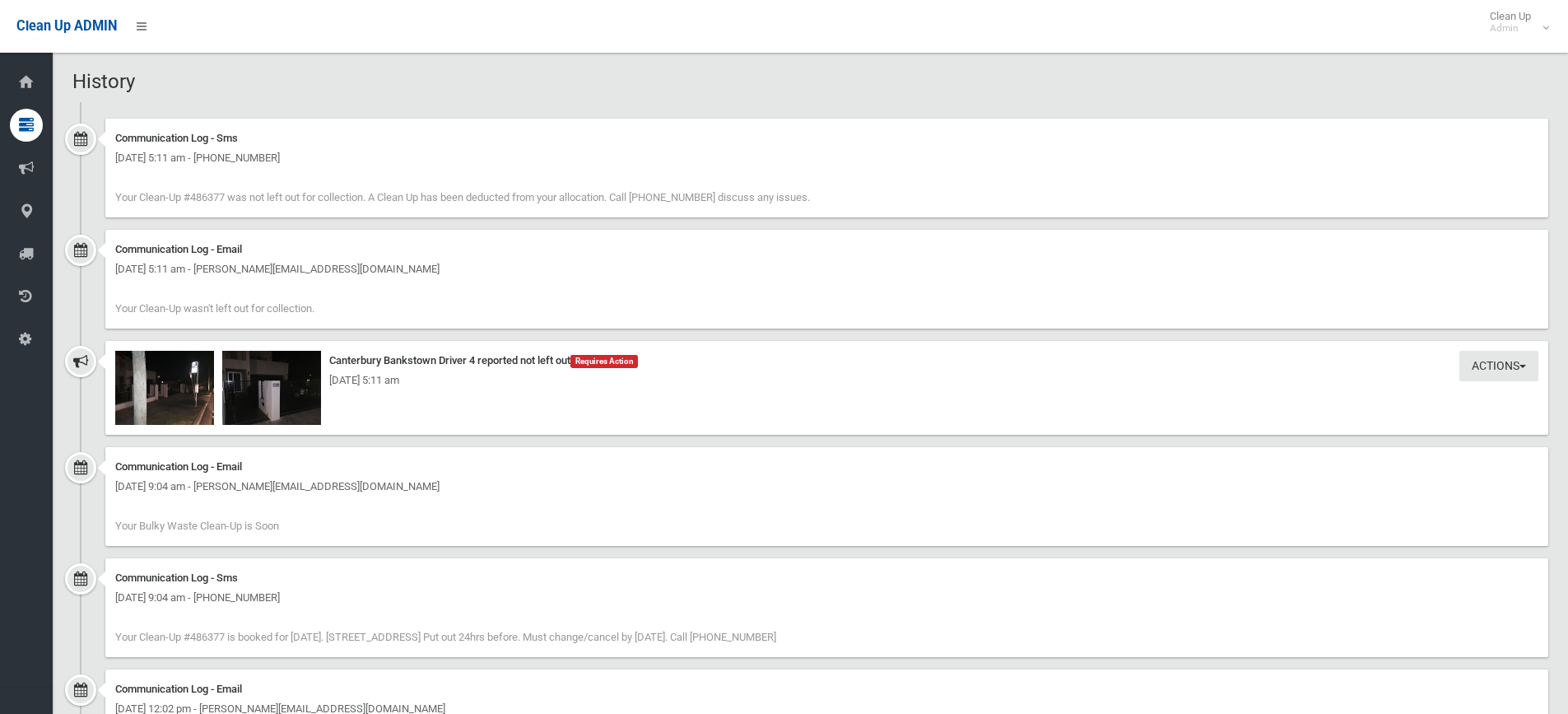
click at [182, 389] on div "[DATE] 5:11 am" at bounding box center [826, 380] width 1423 height 20
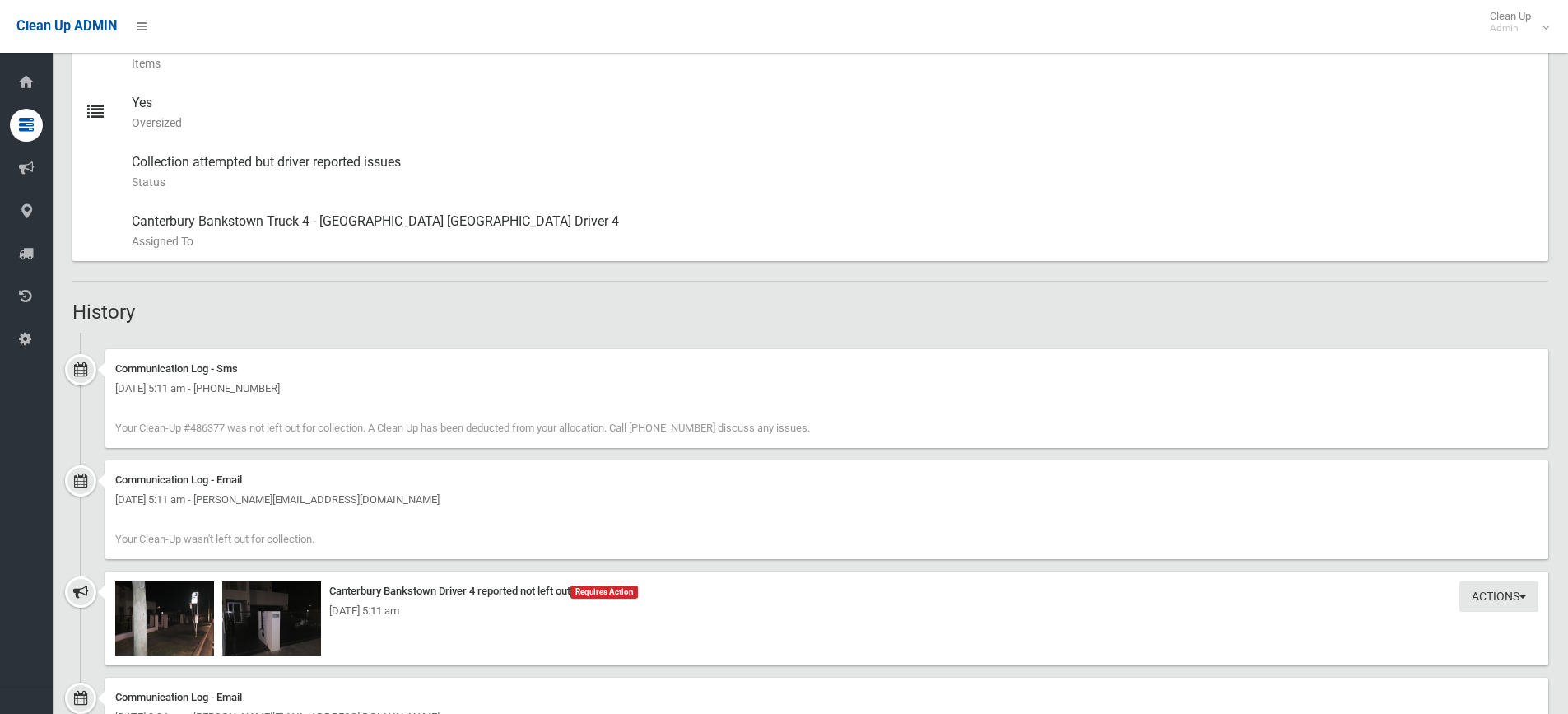
scroll to position [576, 0]
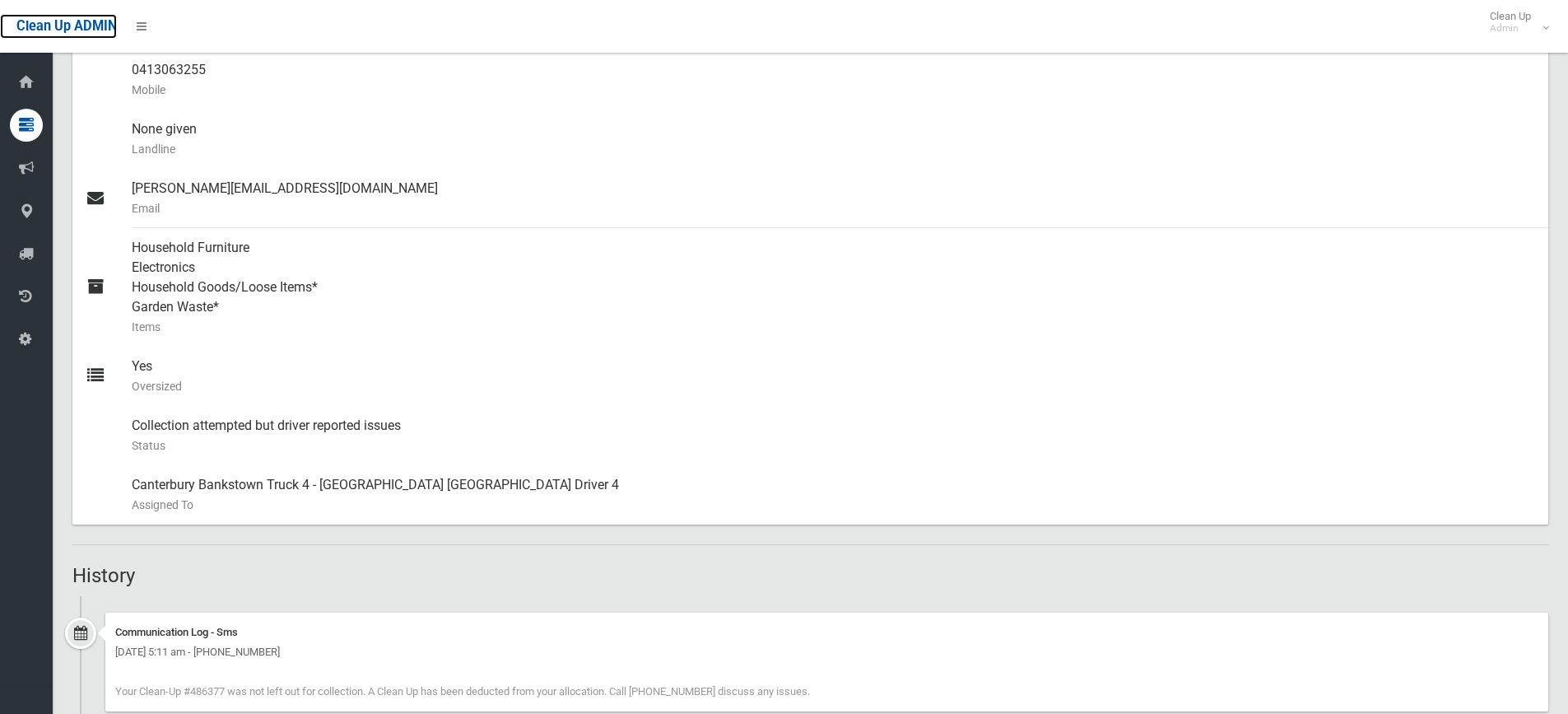
click at [31, 24] on span "Clean Up ADMIN" at bounding box center [66, 25] width 101 height 16
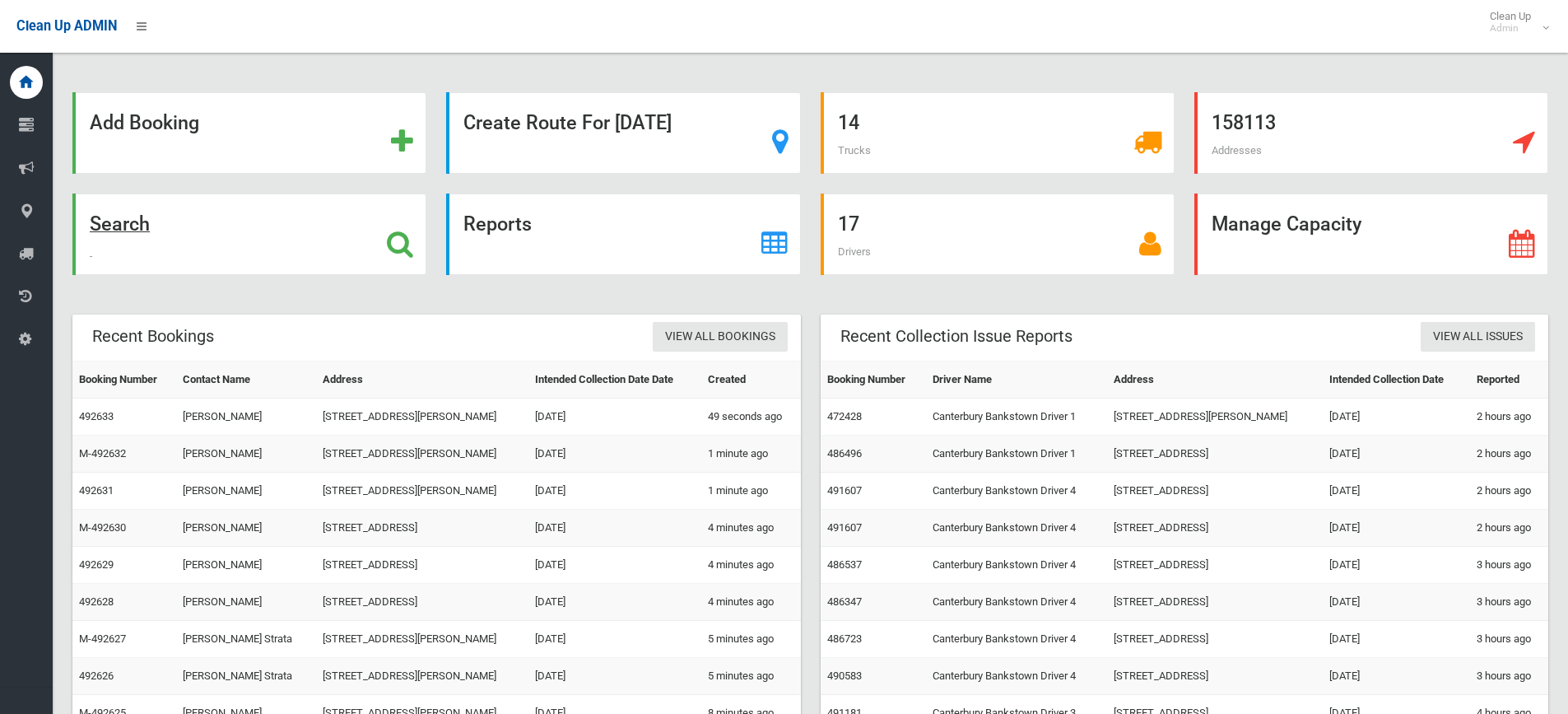
click at [251, 219] on div "Search" at bounding box center [249, 234] width 354 height 82
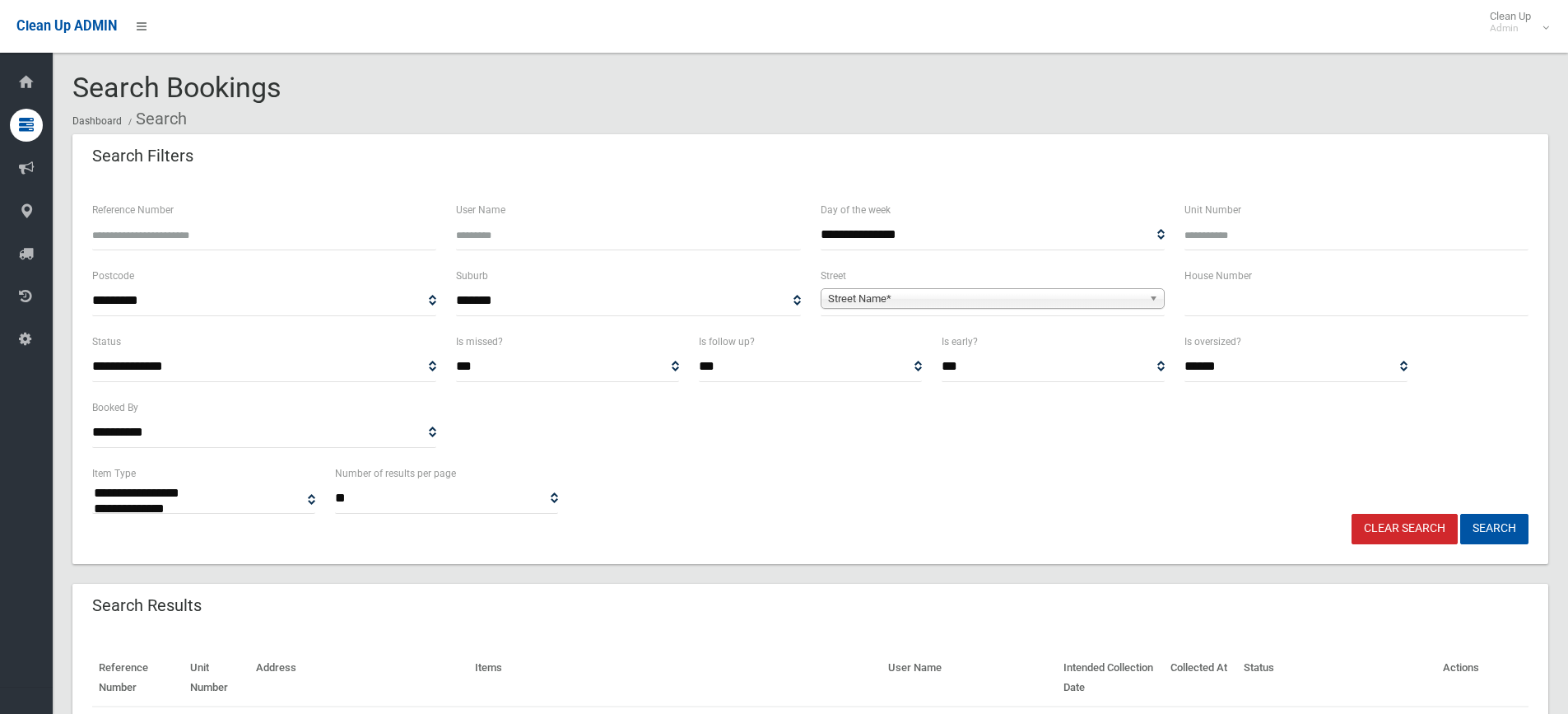
select select
click at [1287, 318] on div "House Number" at bounding box center [1356, 299] width 364 height 66
click at [1293, 307] on input "text" at bounding box center [1356, 301] width 344 height 30
type input "**"
click at [1051, 286] on span "**********" at bounding box center [992, 301] width 344 height 30
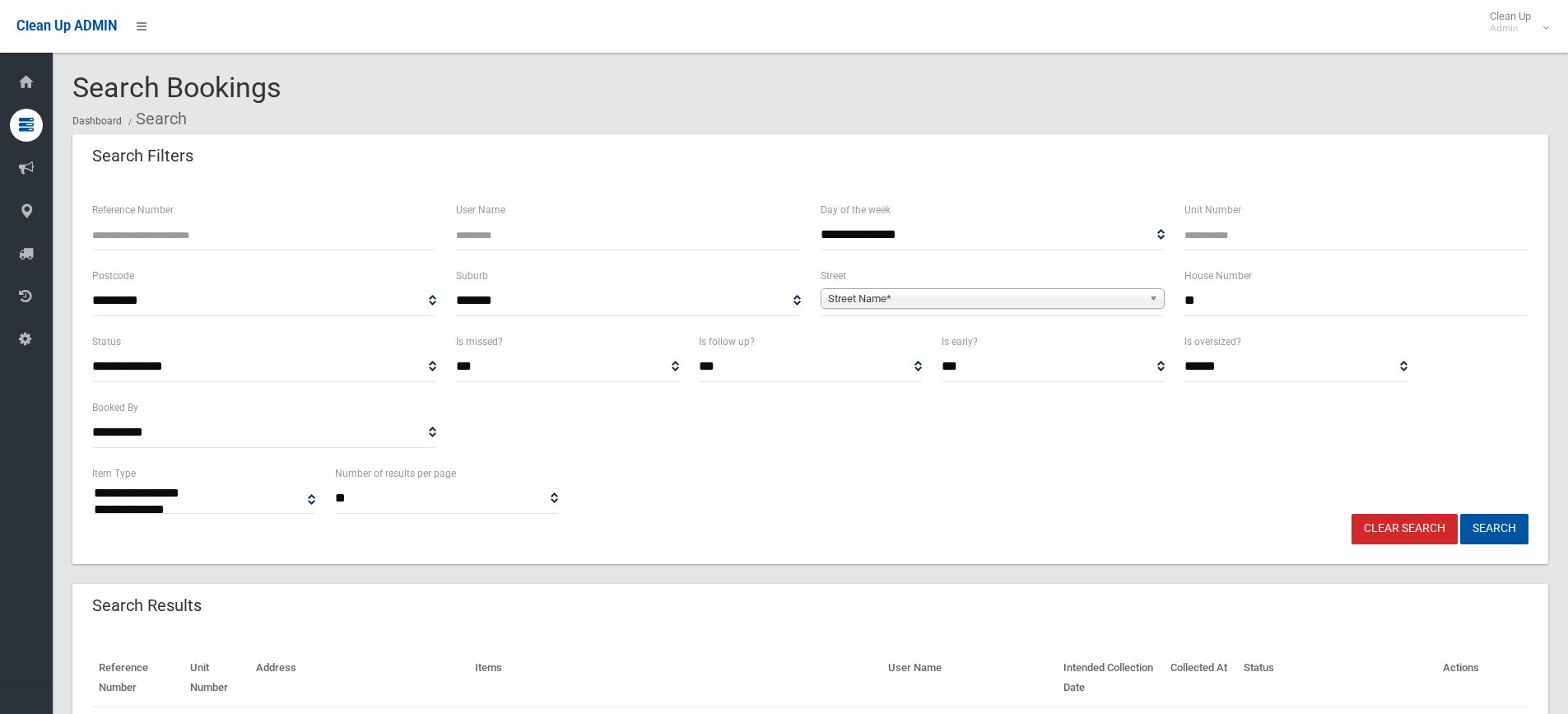
click at [1043, 294] on span "Street Name*" at bounding box center [985, 298] width 314 height 20
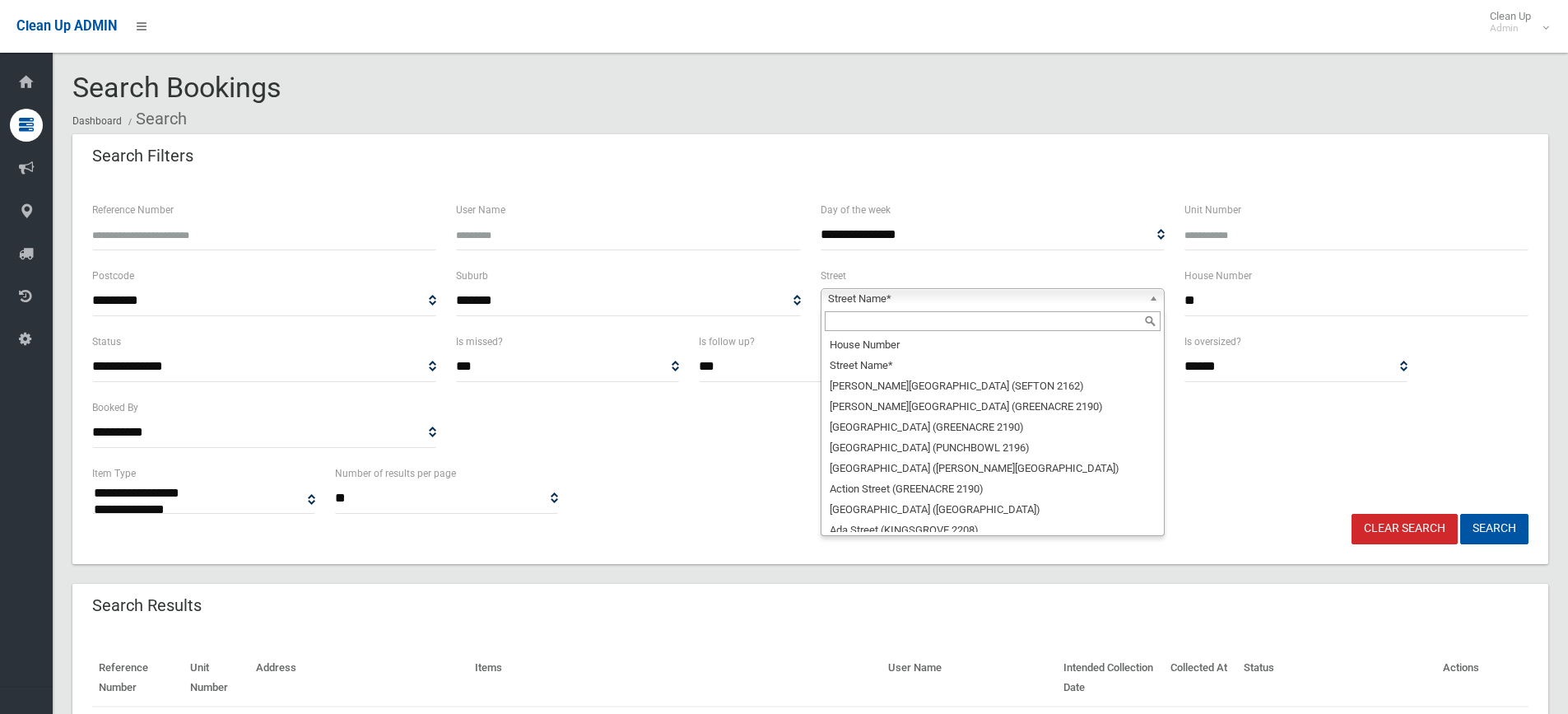
click at [868, 328] on input "text" at bounding box center [992, 321] width 336 height 20
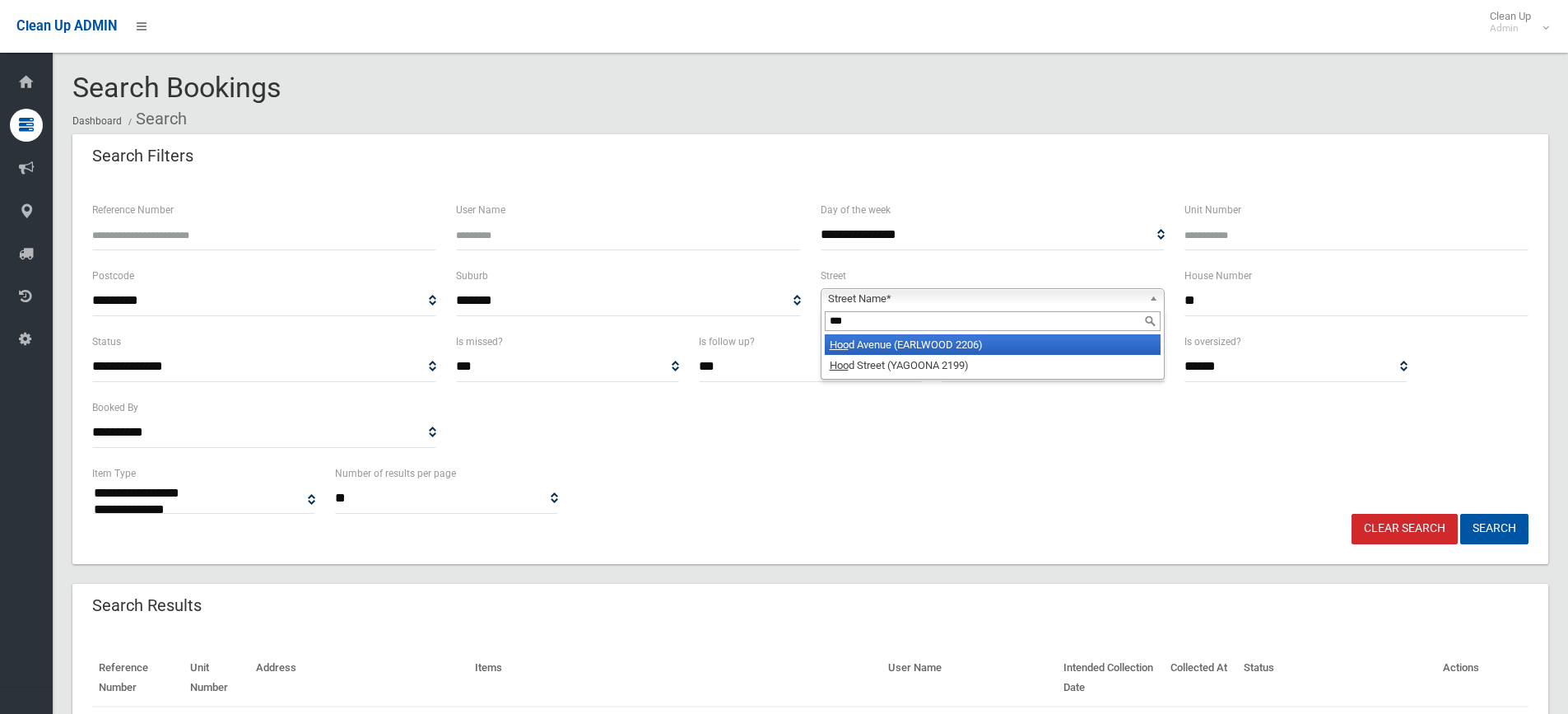
type input "****"
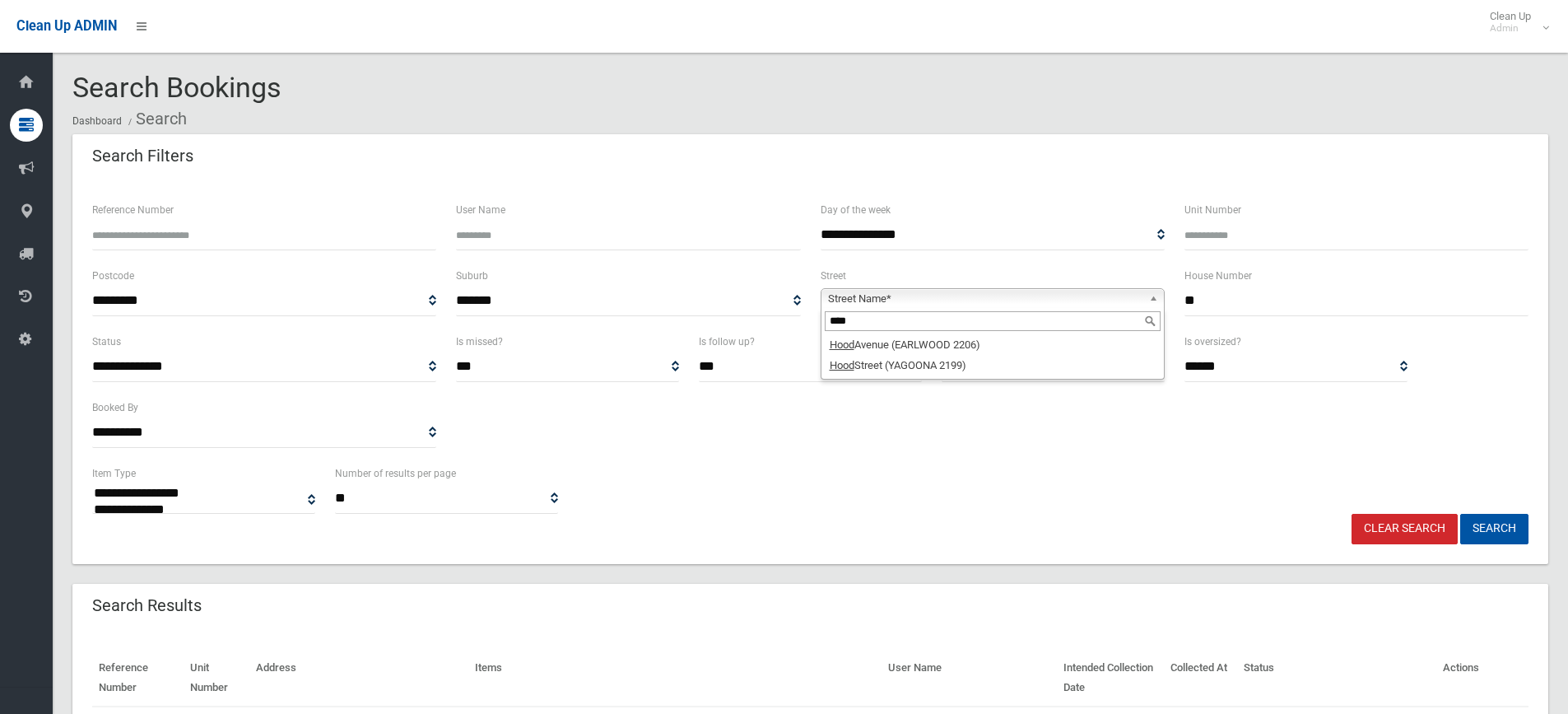
drag, startPoint x: 892, startPoint y: 321, endPoint x: 525, endPoint y: 276, distance: 369.7
click at [531, 278] on div "**********" at bounding box center [810, 299] width 1456 height 66
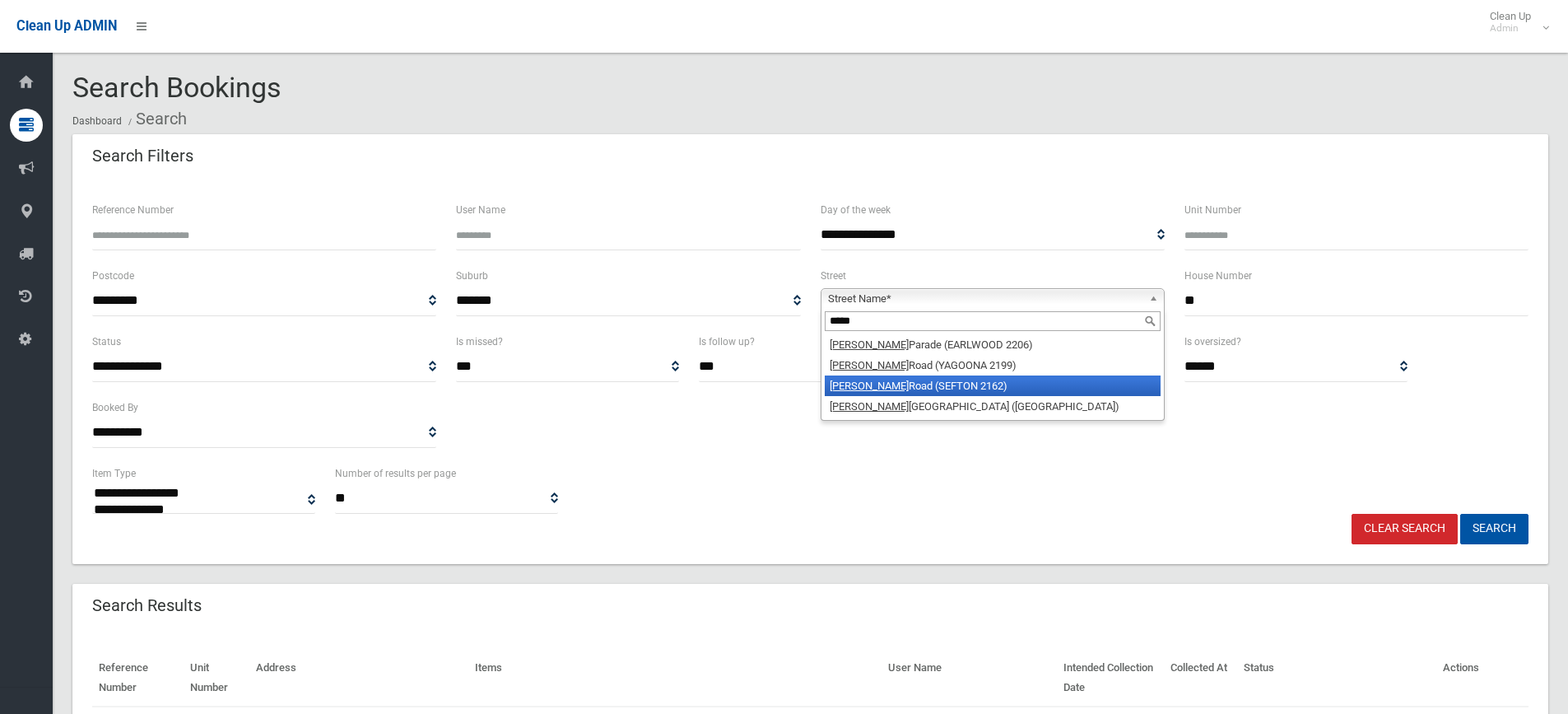
type input "*****"
click at [961, 392] on li "Woods Road (SEFTON 2162)" at bounding box center [992, 386] width 336 height 21
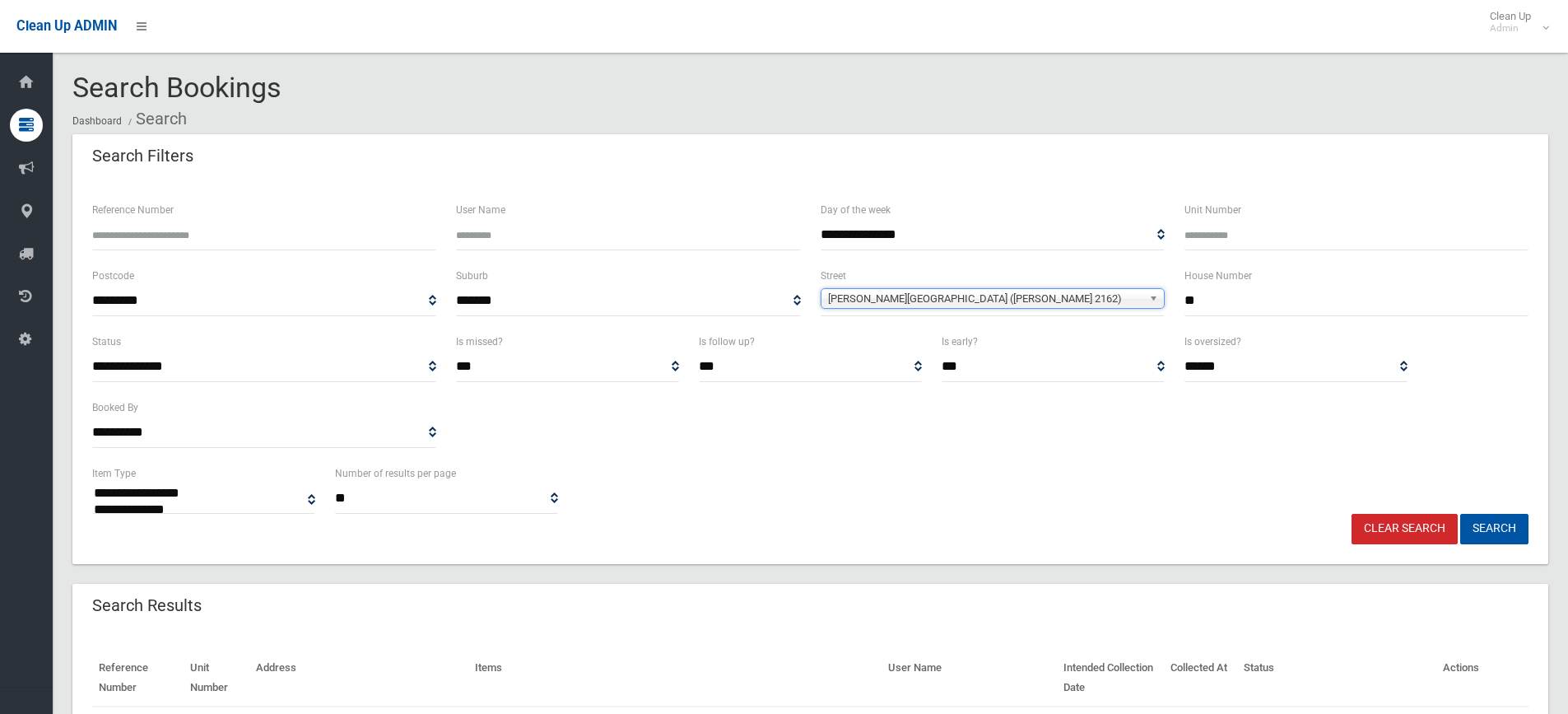
click at [1516, 550] on div "**********" at bounding box center [810, 373] width 1476 height 384
click at [1518, 520] on button "Search" at bounding box center [1494, 529] width 69 height 30
select select
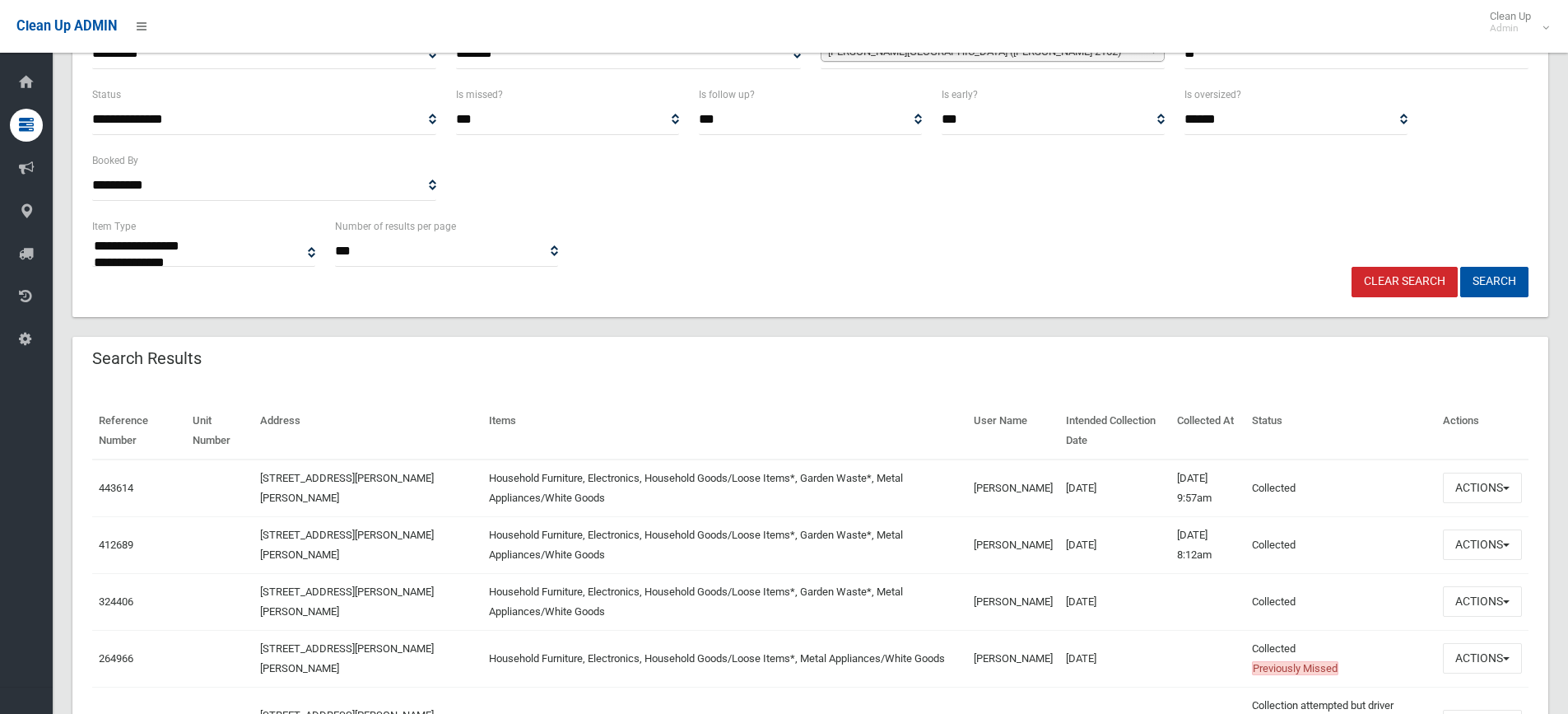
click at [119, 478] on td "443614" at bounding box center [139, 487] width 94 height 57
click at [116, 490] on link "443614" at bounding box center [116, 487] width 35 height 12
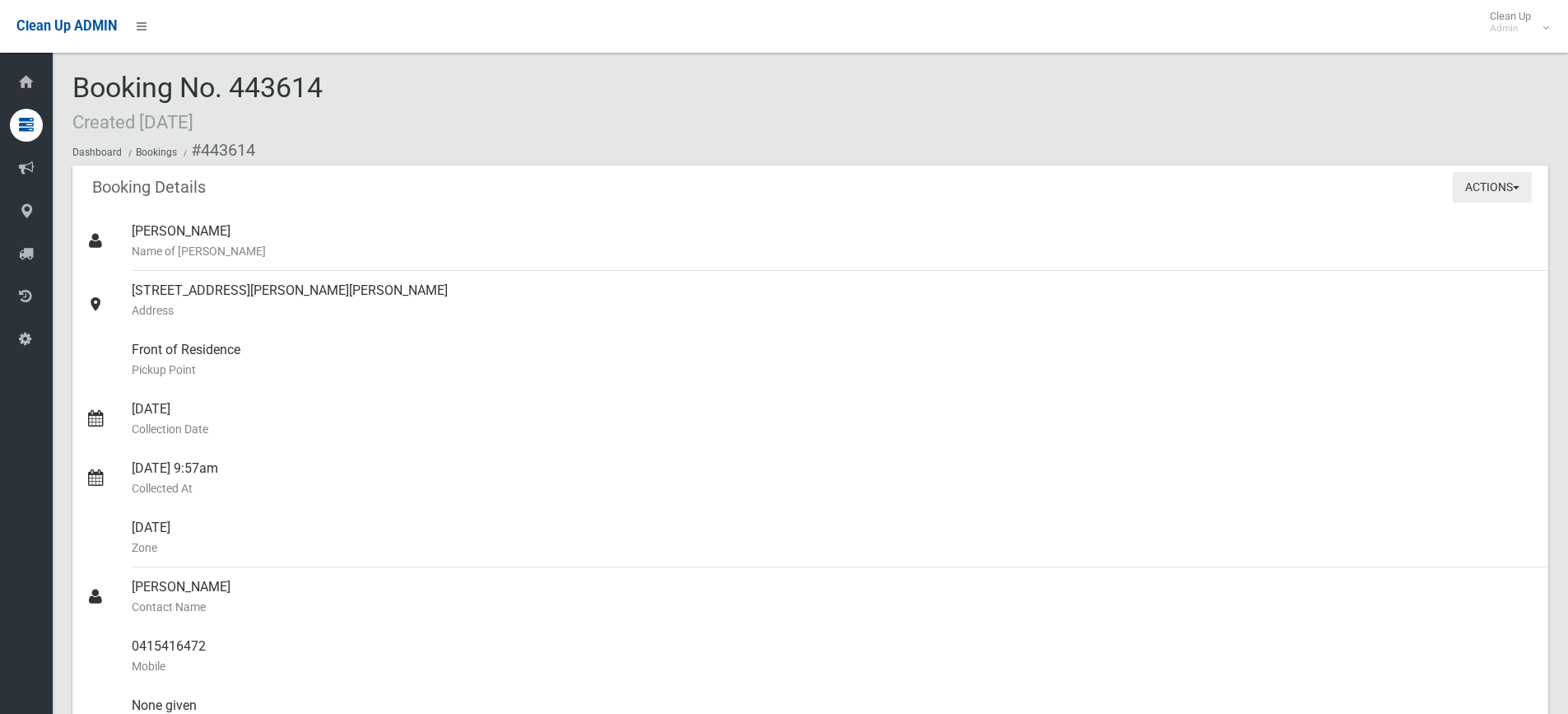
click at [1476, 200] on button "Actions" at bounding box center [1492, 187] width 79 height 30
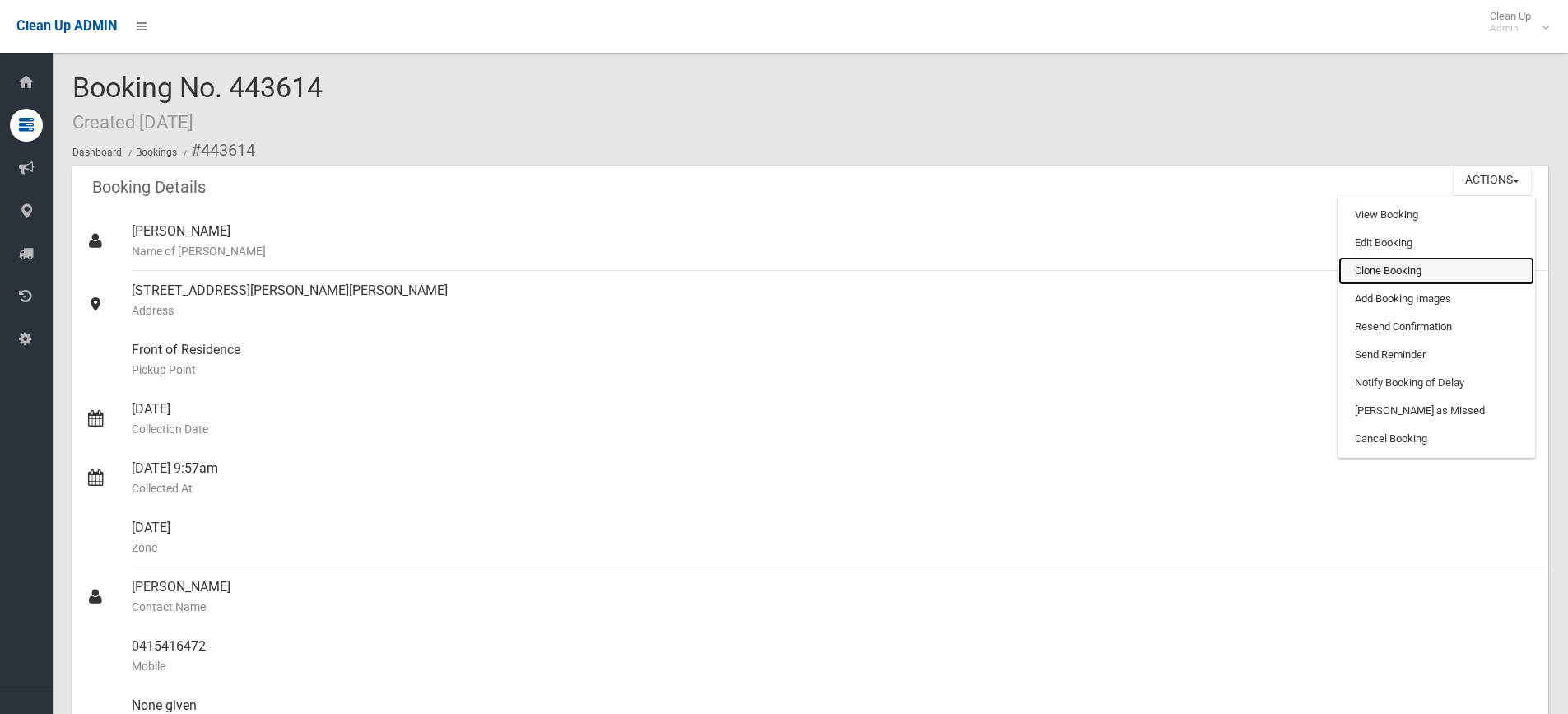
click at [1381, 278] on link "Clone Booking" at bounding box center [1436, 271] width 196 height 28
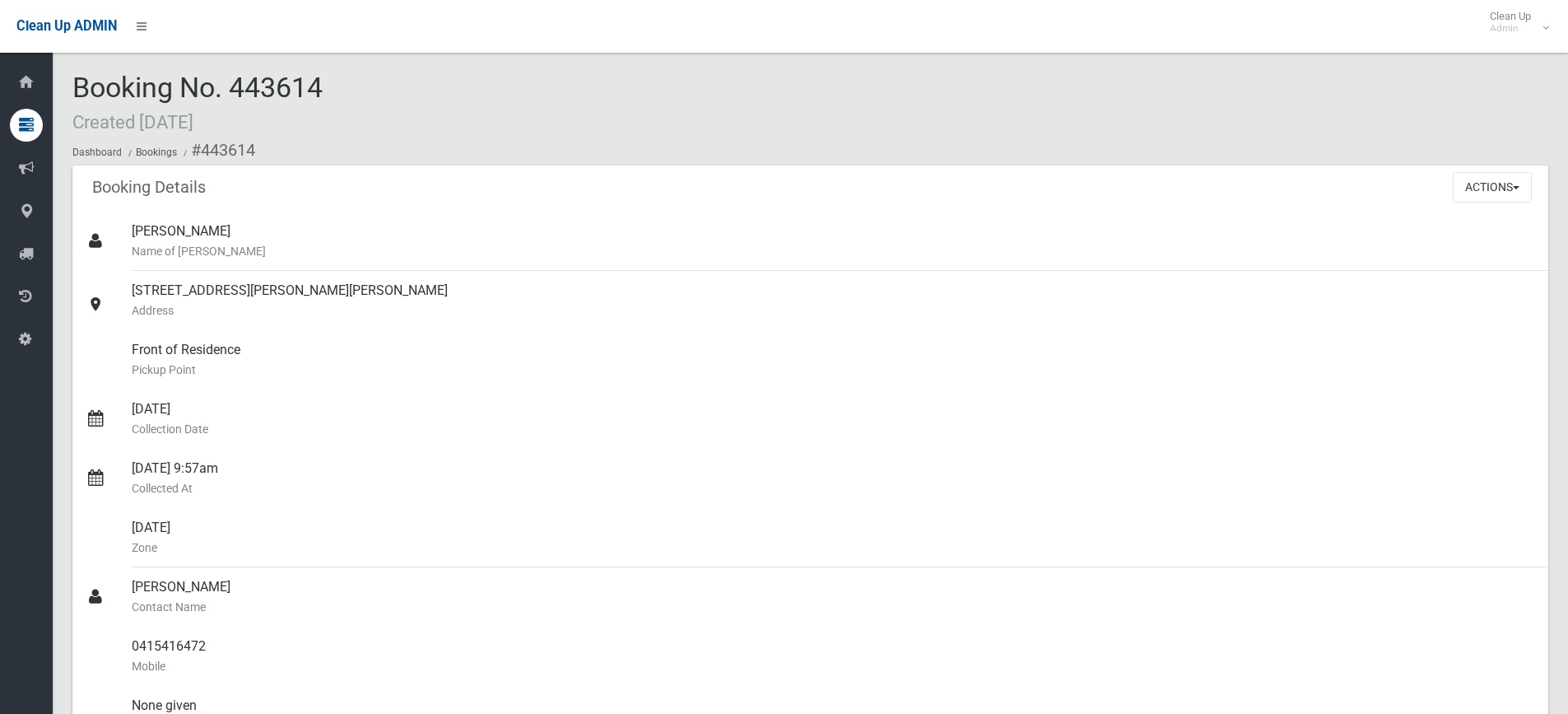
drag, startPoint x: 231, startPoint y: 578, endPoint x: 116, endPoint y: -36, distance: 624.7
click at [116, 0] on html "Clean Up ADMIN Clean Up Admin Logout Booking No. 443614 Created 05/02/2025 Dash…" at bounding box center [784, 357] width 1568 height 714
click at [721, 379] on div "Front of Residence Pickup Point" at bounding box center [833, 359] width 1403 height 59
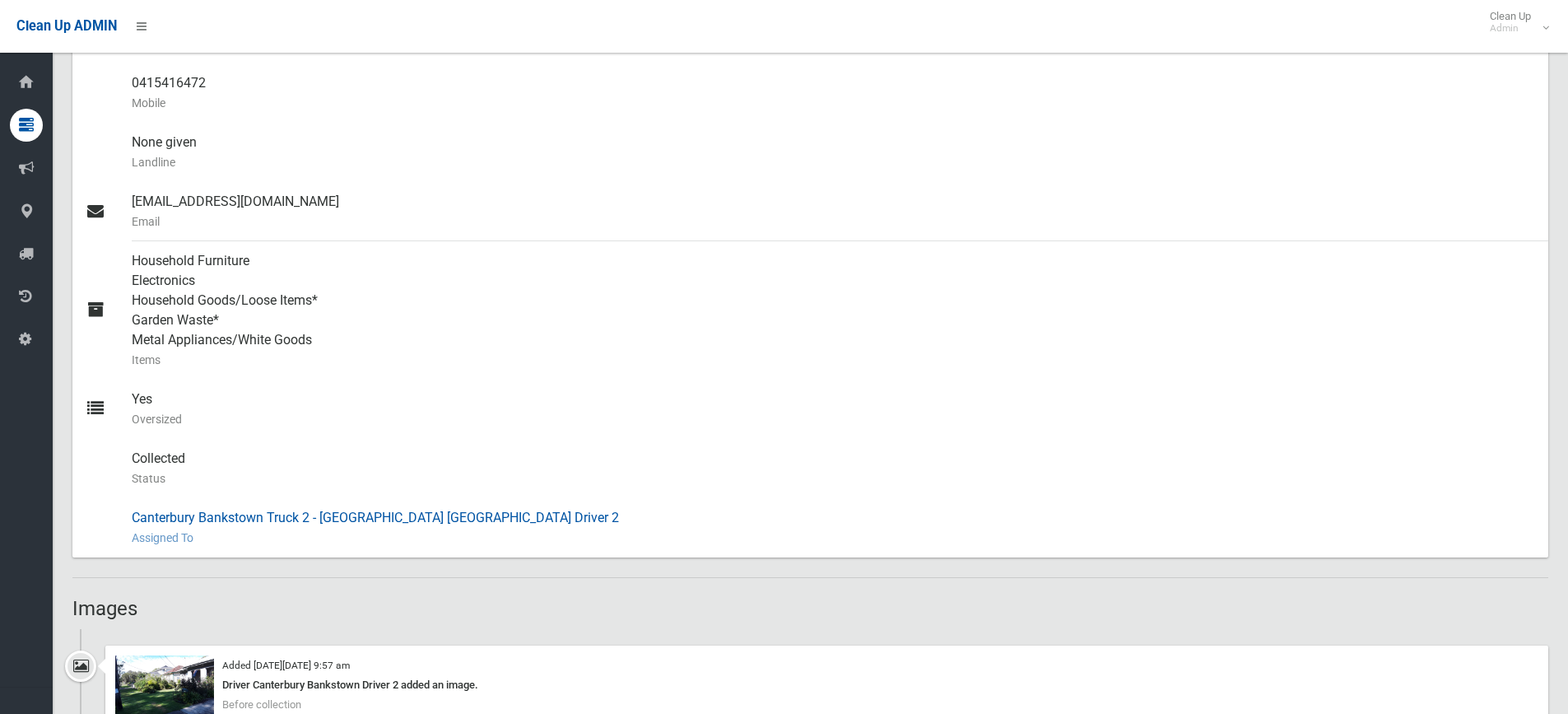
scroll to position [740, 0]
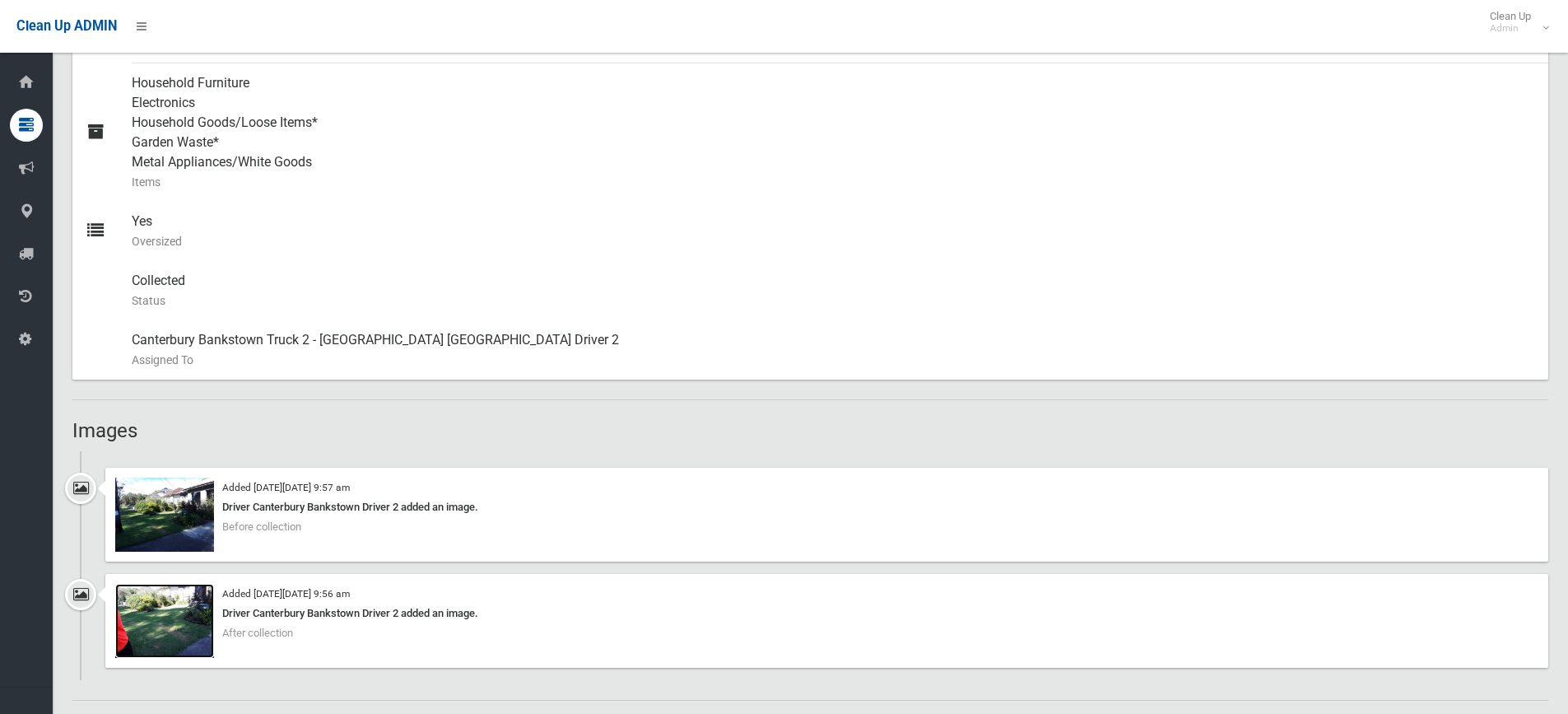
click at [208, 624] on img at bounding box center [164, 620] width 99 height 74
click at [198, 524] on img at bounding box center [164, 514] width 99 height 74
click at [347, 693] on div "Booking Details Actions View Booking Edit Booking Clone Booking Add Booking Ima…" at bounding box center [810, 430] width 1476 height 2011
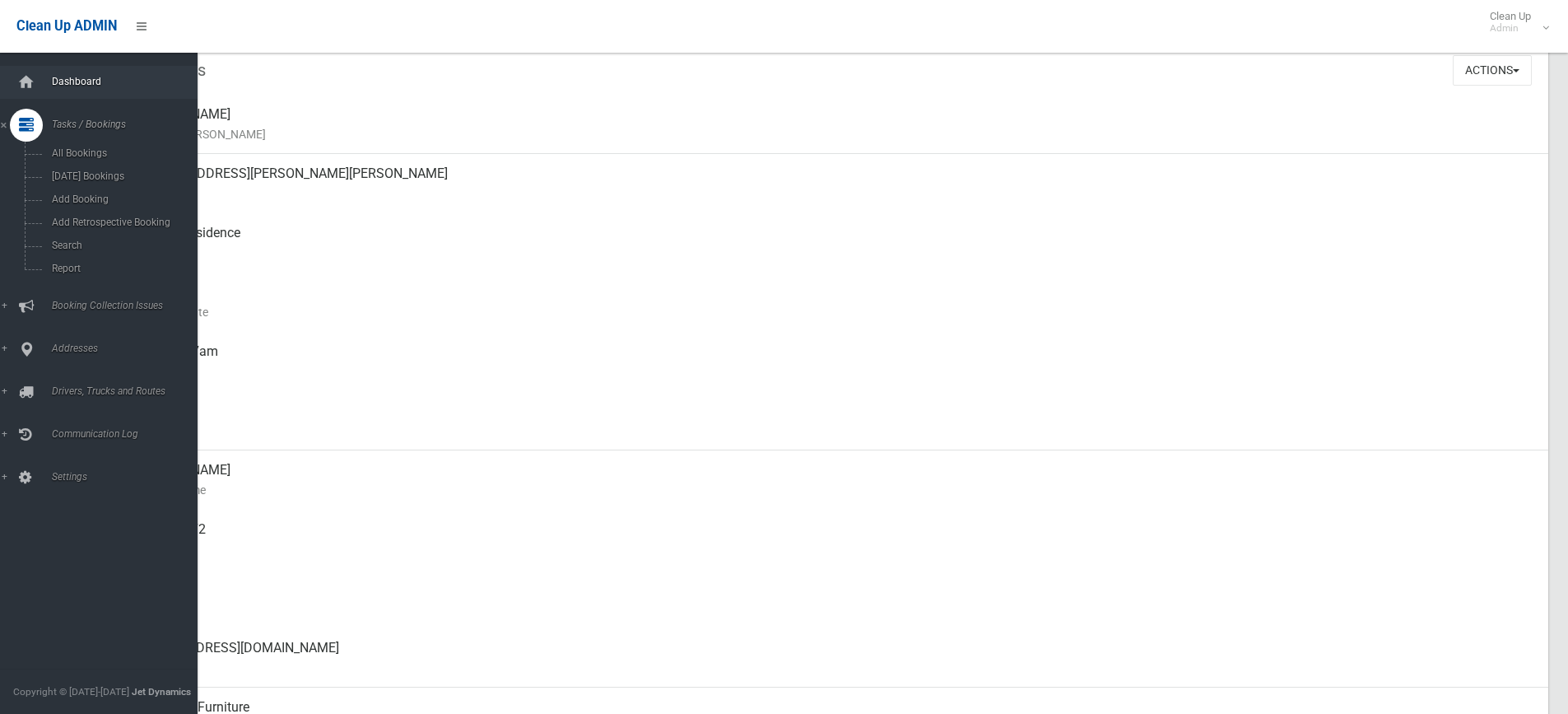
click at [44, 68] on link "Dashboard" at bounding box center [104, 82] width 210 height 33
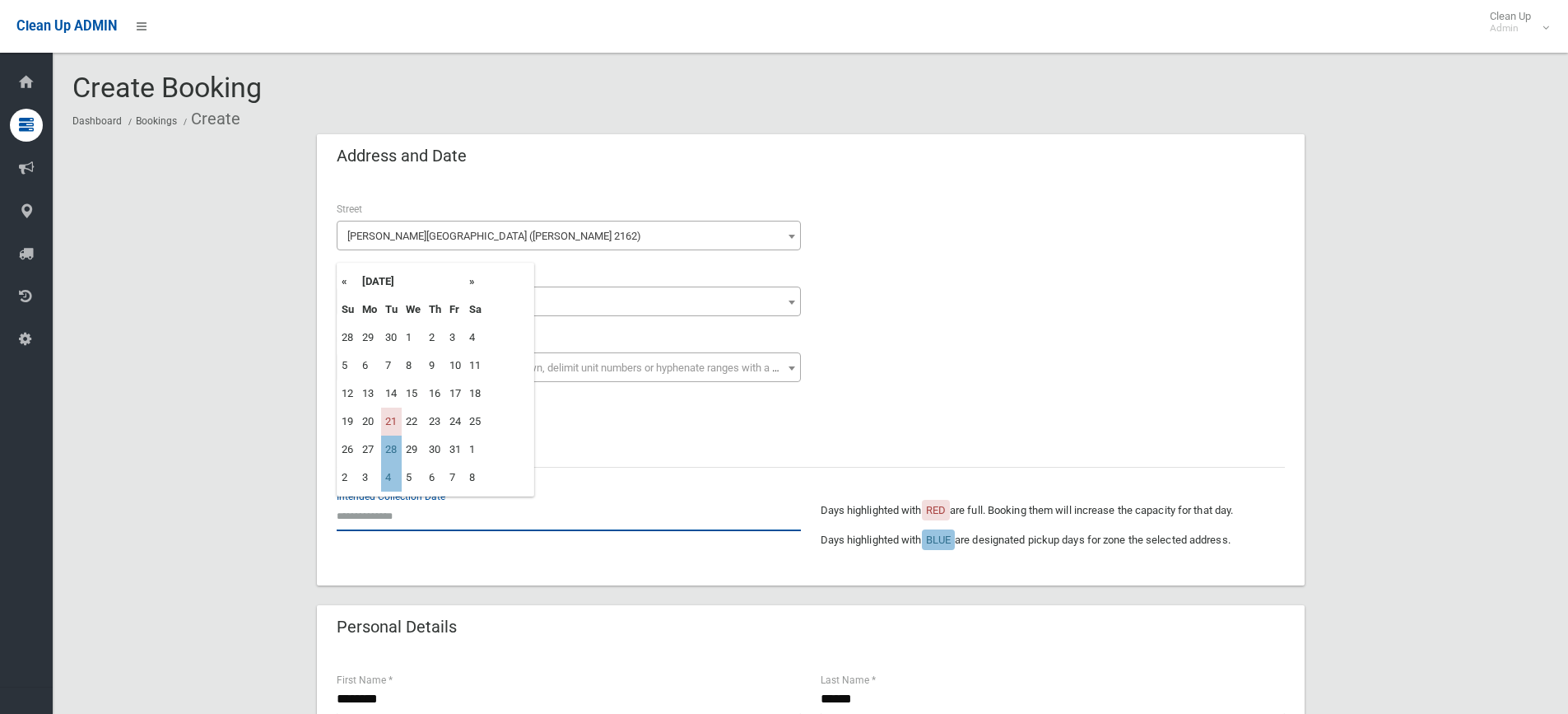
click at [394, 503] on input "text" at bounding box center [568, 516] width 464 height 30
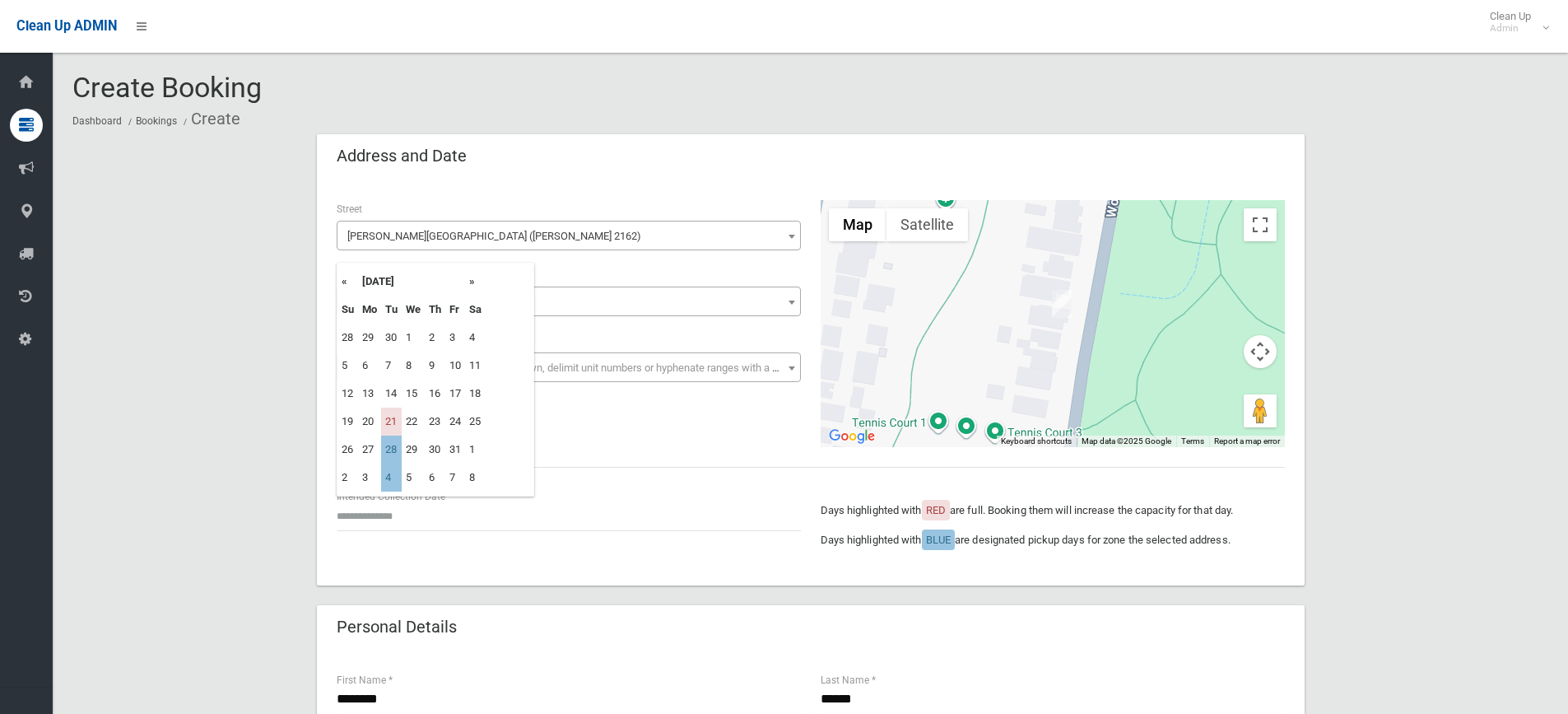
click at [401, 452] on td "28" at bounding box center [391, 450] width 21 height 28
type input "**********"
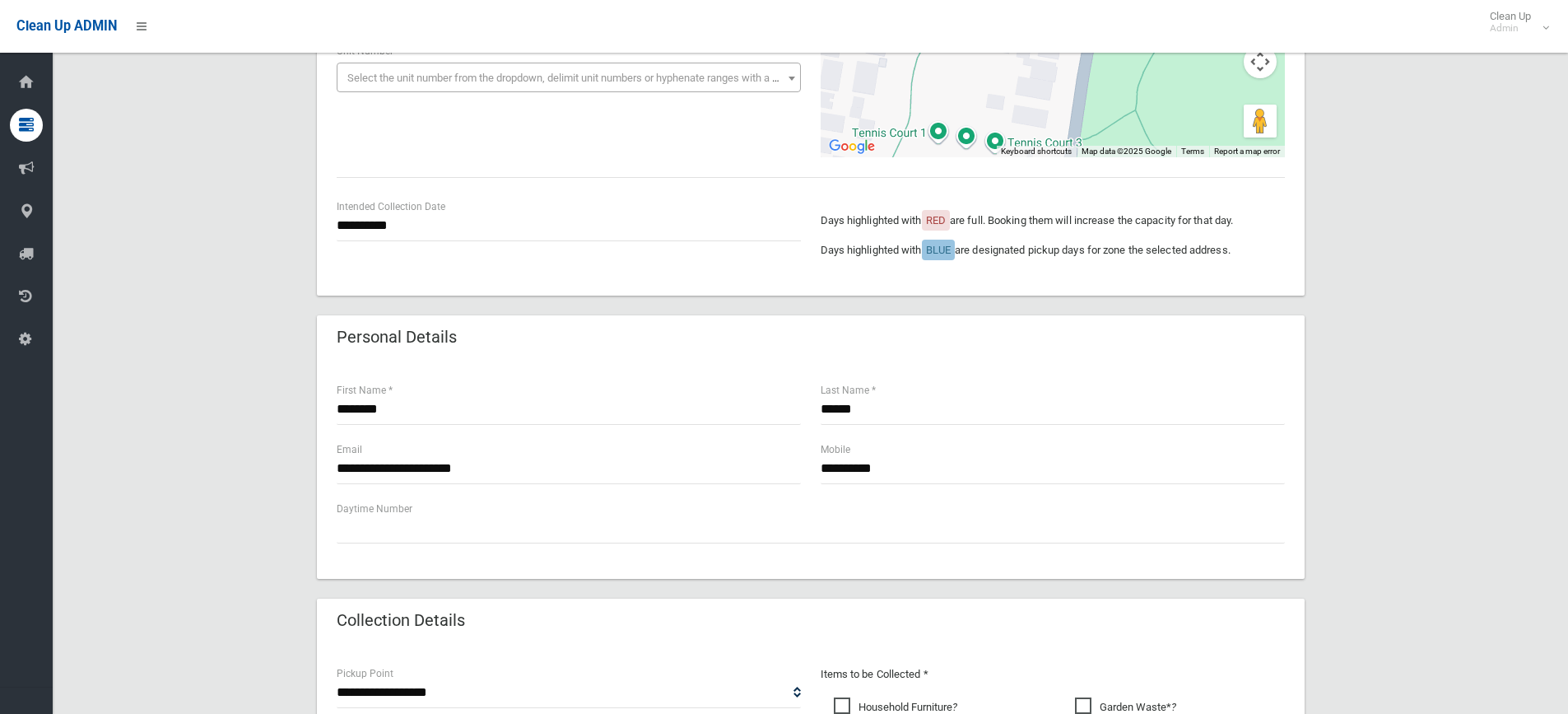
scroll to position [329, 0]
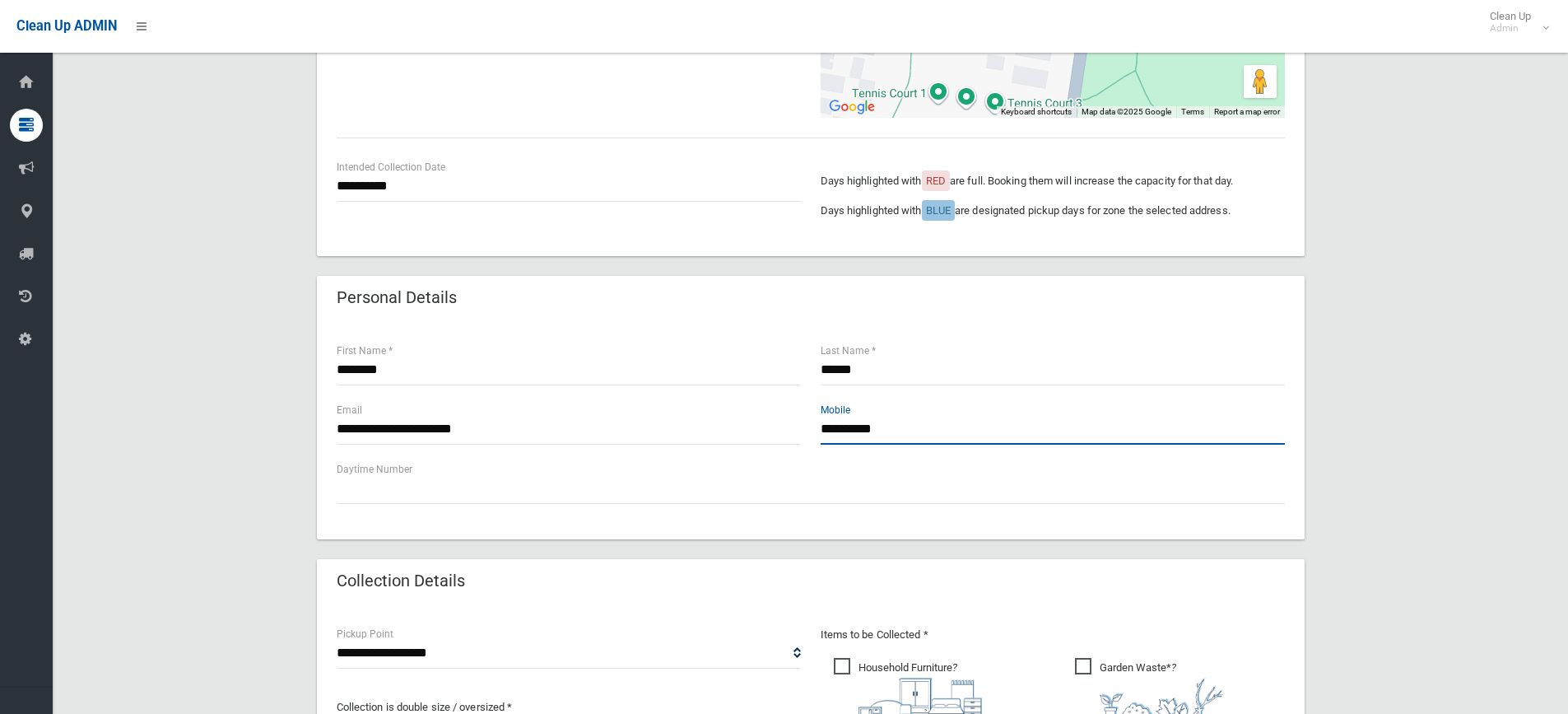
click at [972, 437] on input "**********" at bounding box center [1052, 429] width 464 height 30
click at [1379, 429] on div "**********" at bounding box center [810, 523] width 1476 height 1436
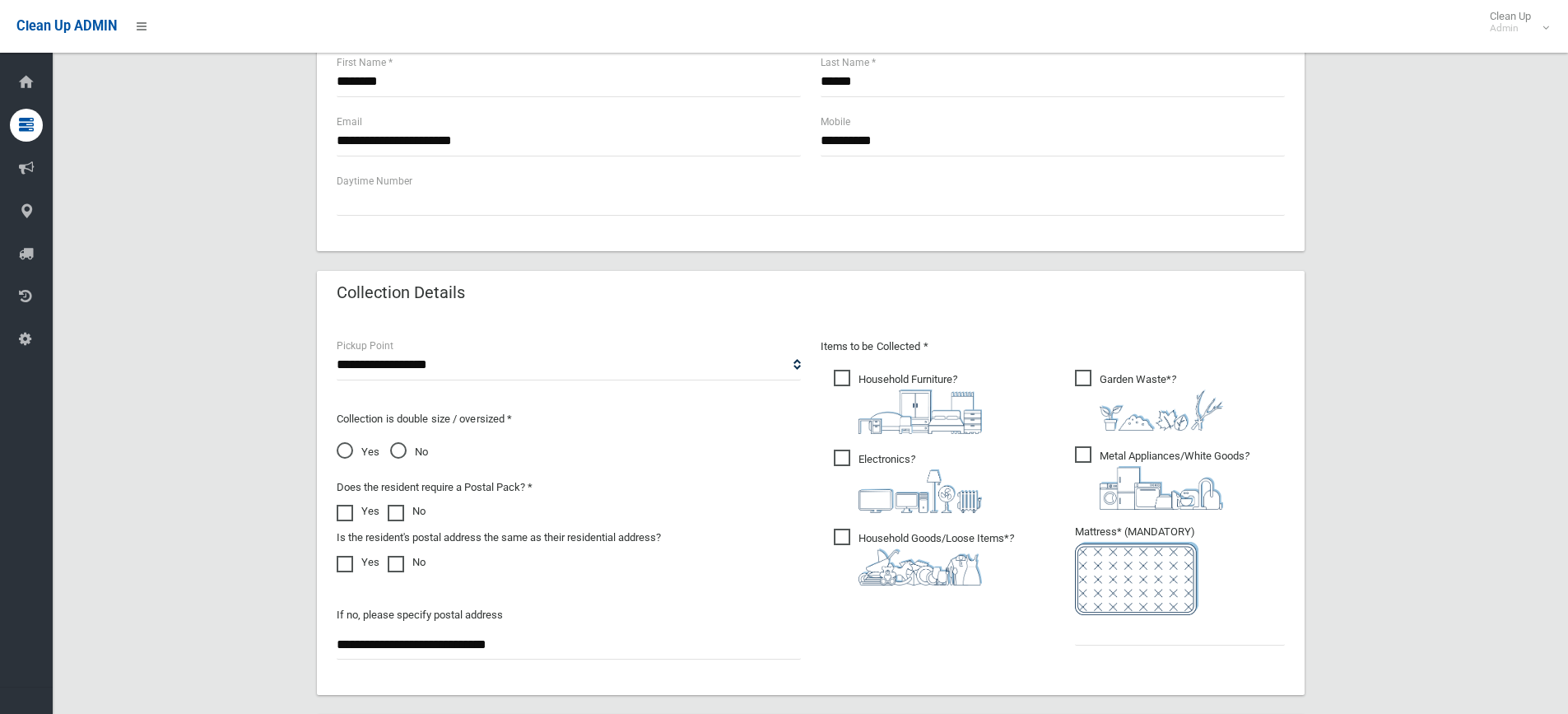
scroll to position [740, 0]
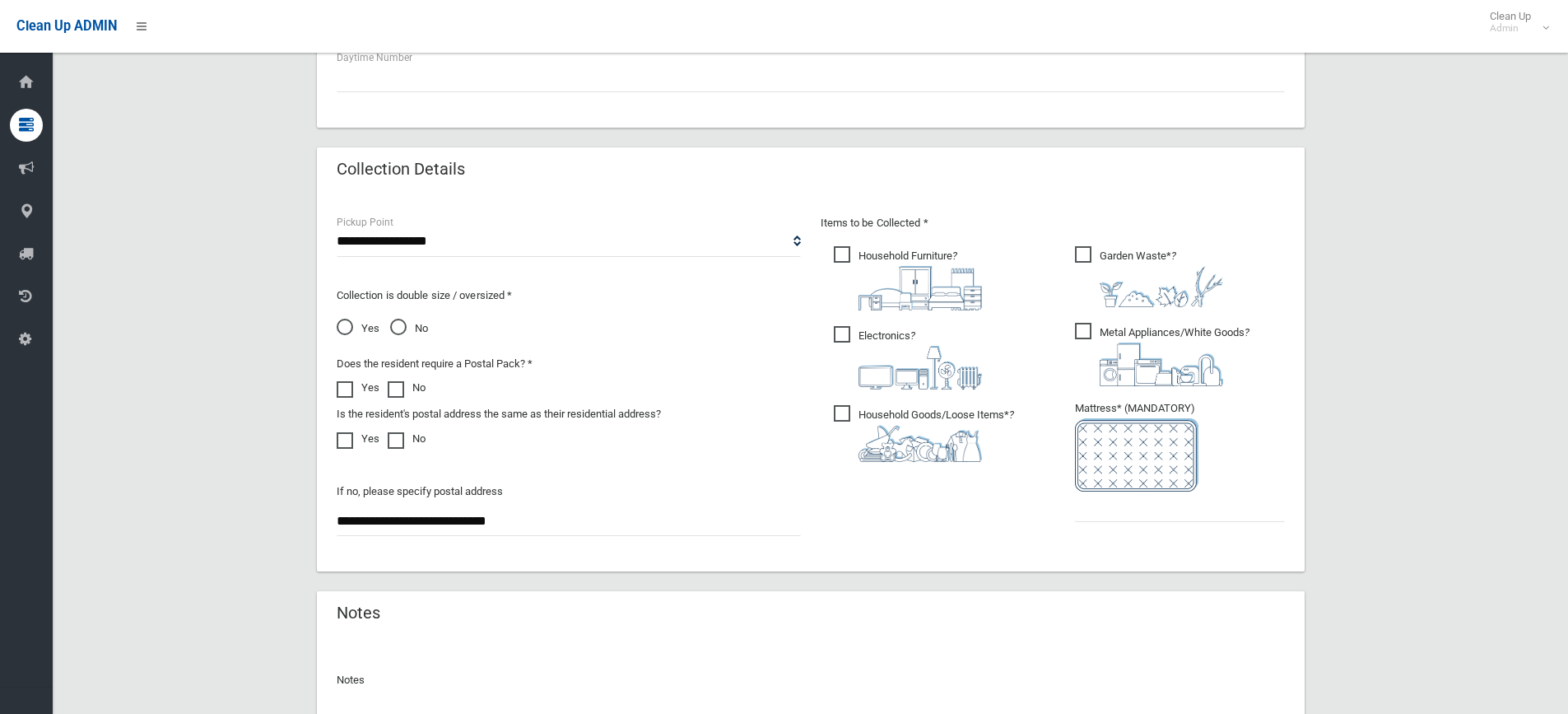
click at [406, 335] on span "No" at bounding box center [409, 328] width 38 height 20
click at [369, 325] on span "Yes" at bounding box center [357, 328] width 42 height 20
click at [409, 325] on span "No" at bounding box center [409, 328] width 38 height 20
click at [1119, 519] on input "text" at bounding box center [1180, 506] width 210 height 30
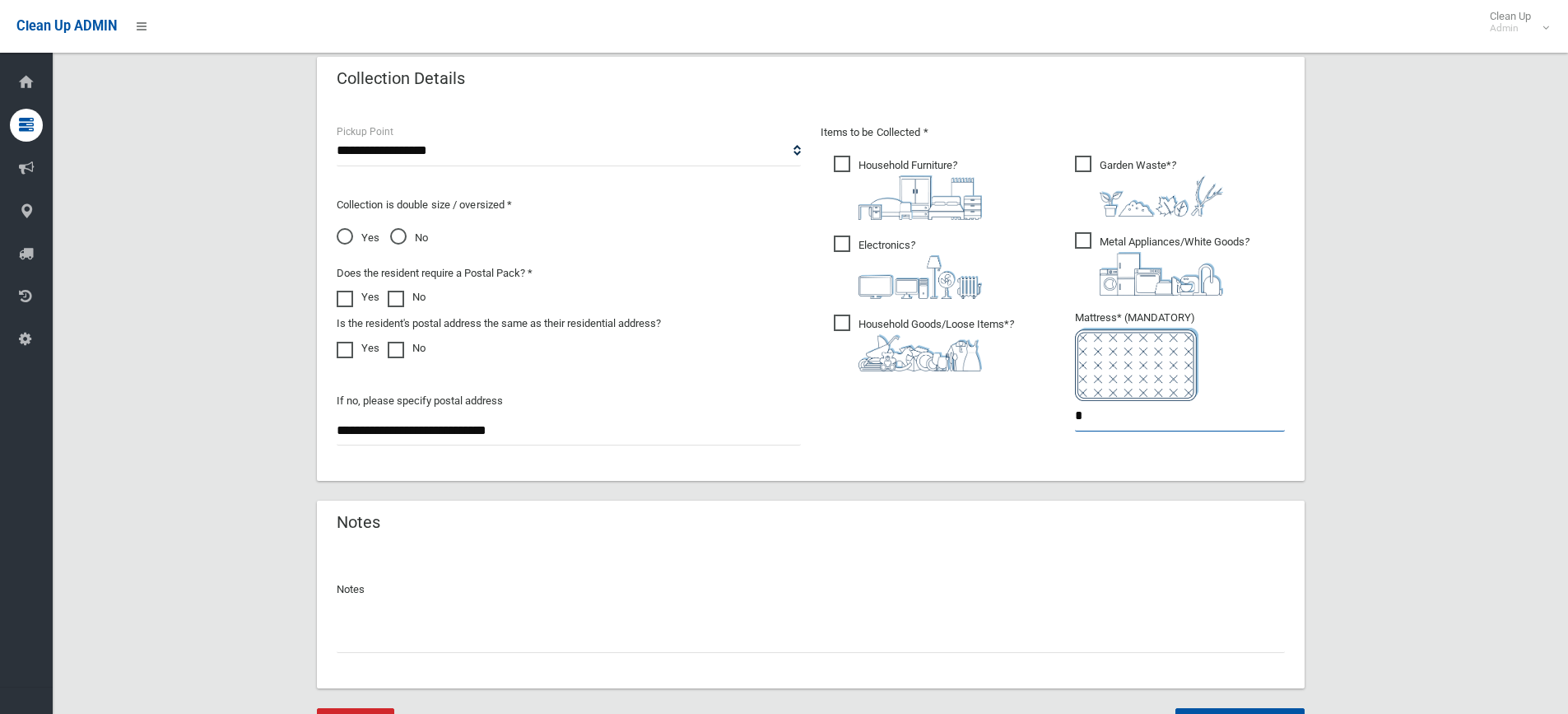
scroll to position [915, 0]
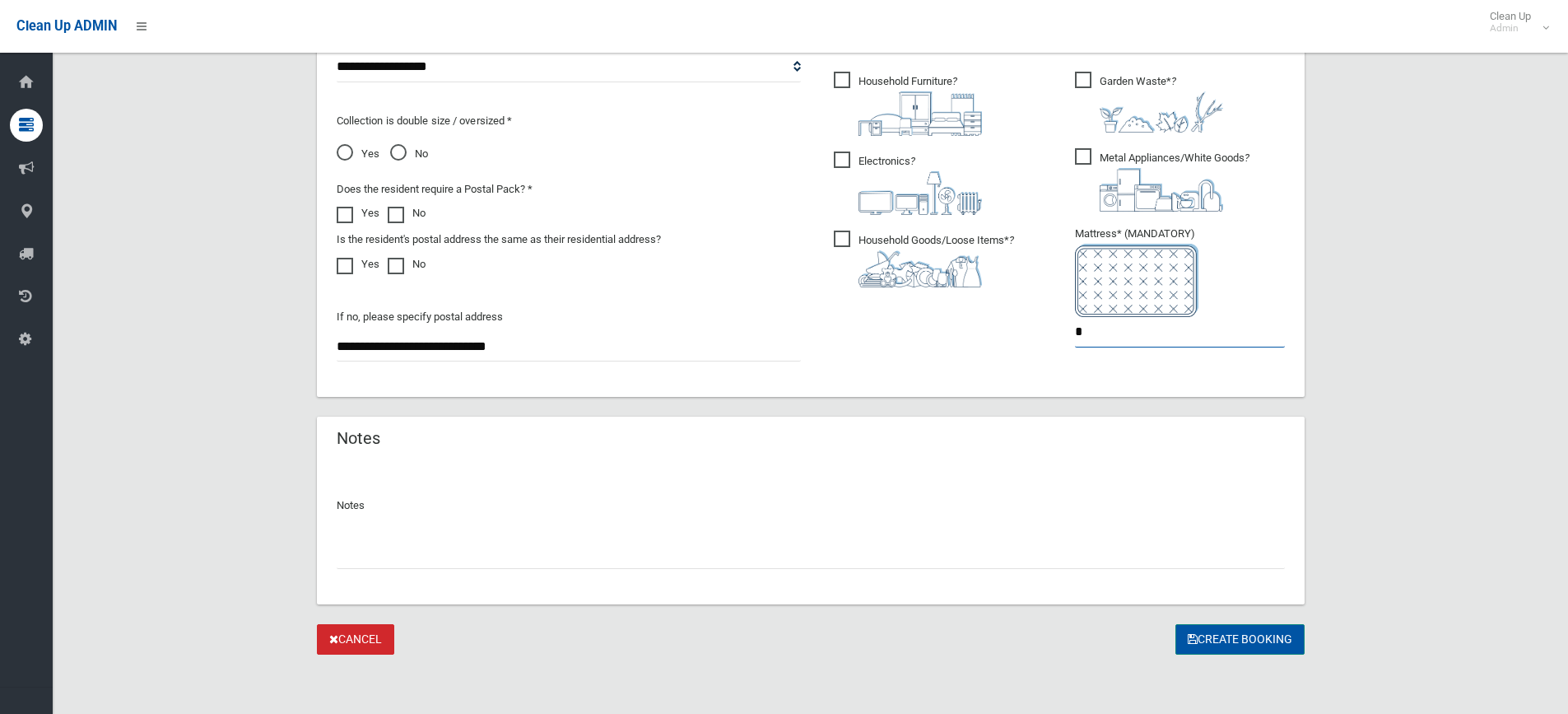
type input "*"
click at [1214, 639] on button "Create Booking" at bounding box center [1239, 639] width 129 height 30
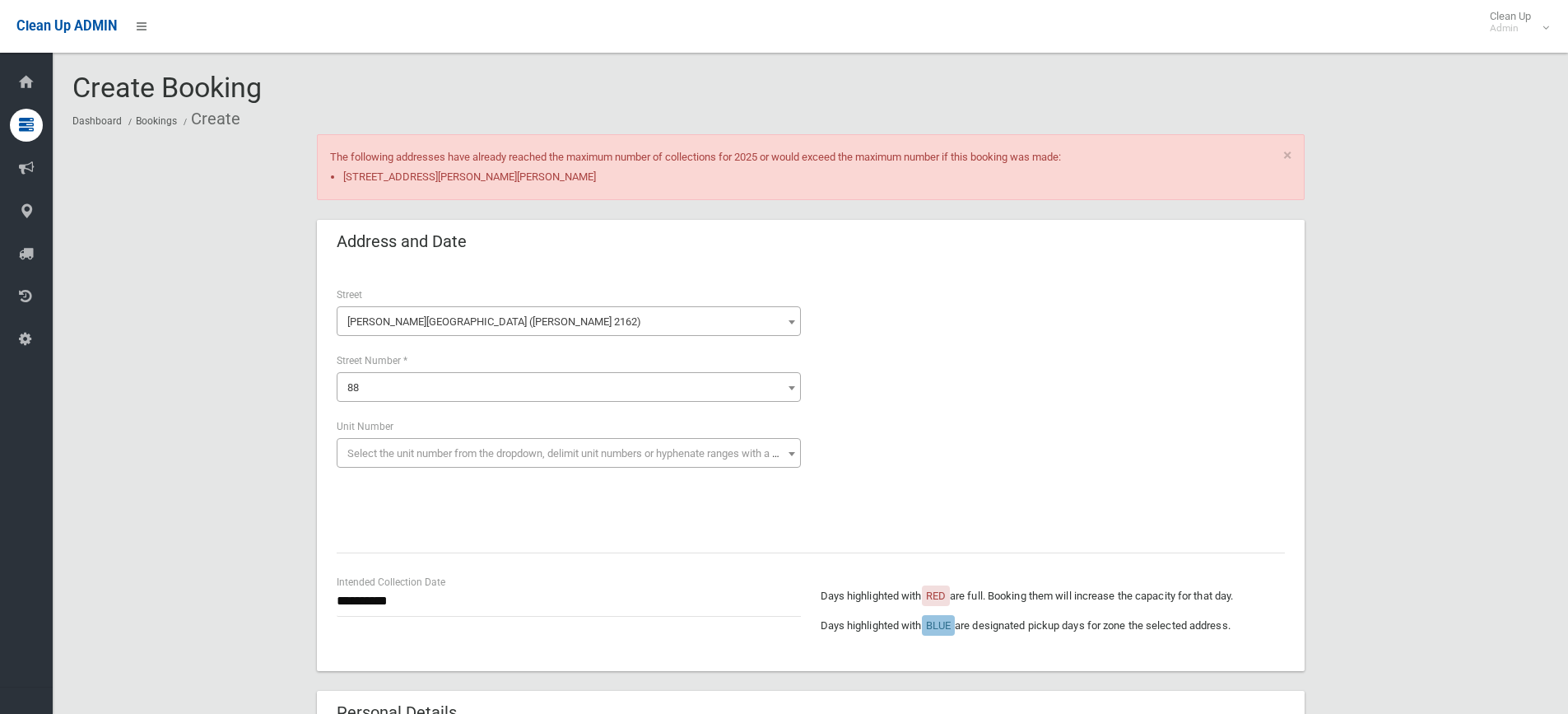
scroll to position [915, 0]
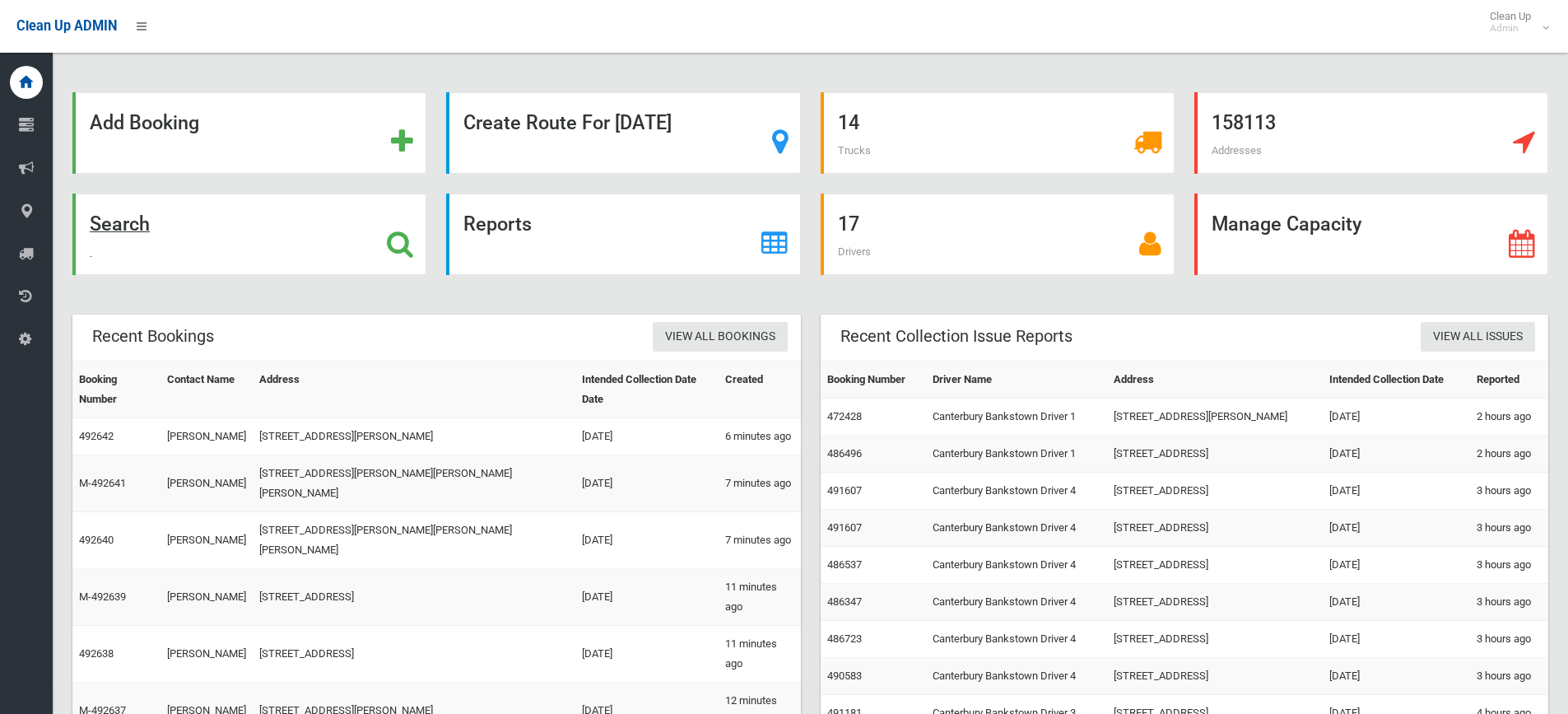
click at [230, 227] on div "Search" at bounding box center [249, 234] width 354 height 82
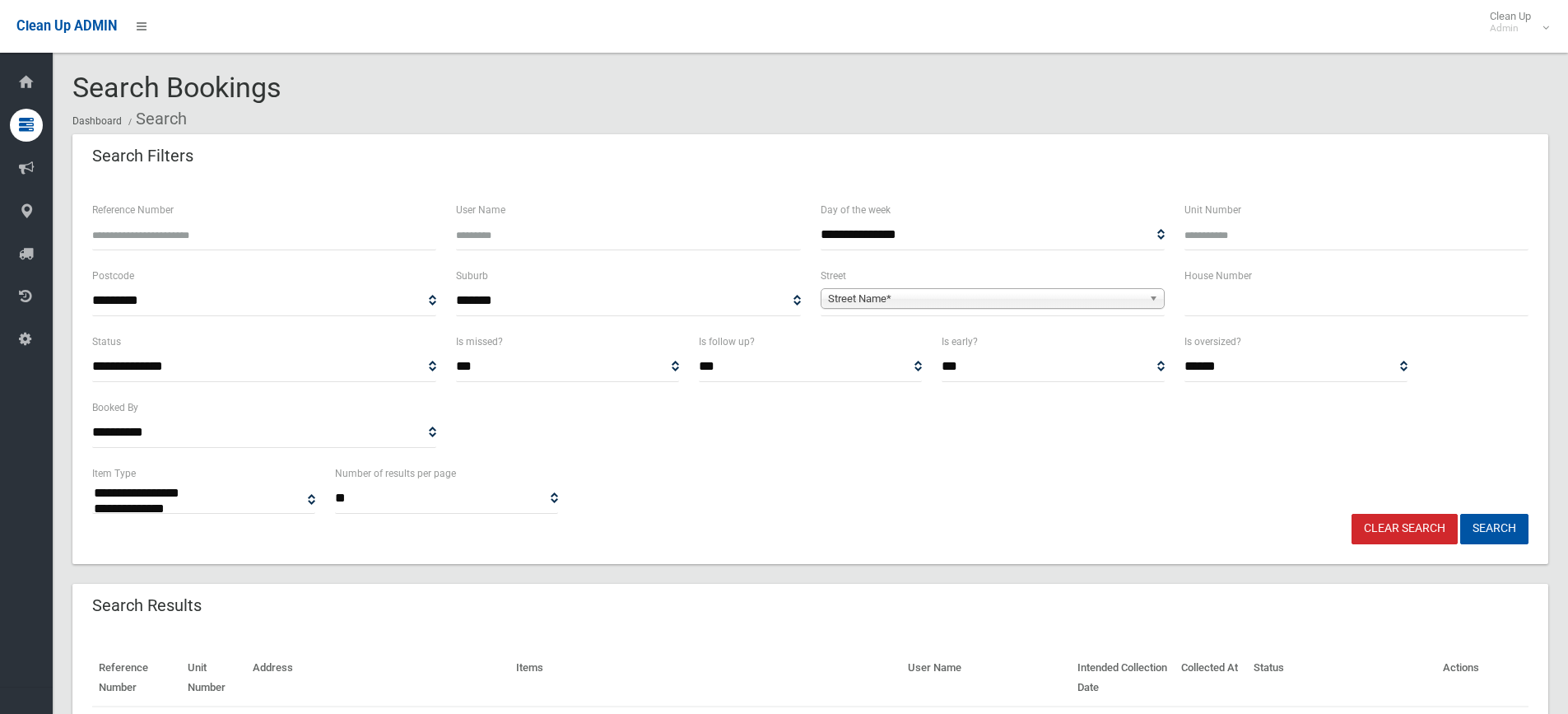
select select
click at [1285, 286] on input "text" at bounding box center [1356, 301] width 344 height 30
type input "*"
click at [1036, 294] on span "Street Name*" at bounding box center [985, 298] width 314 height 20
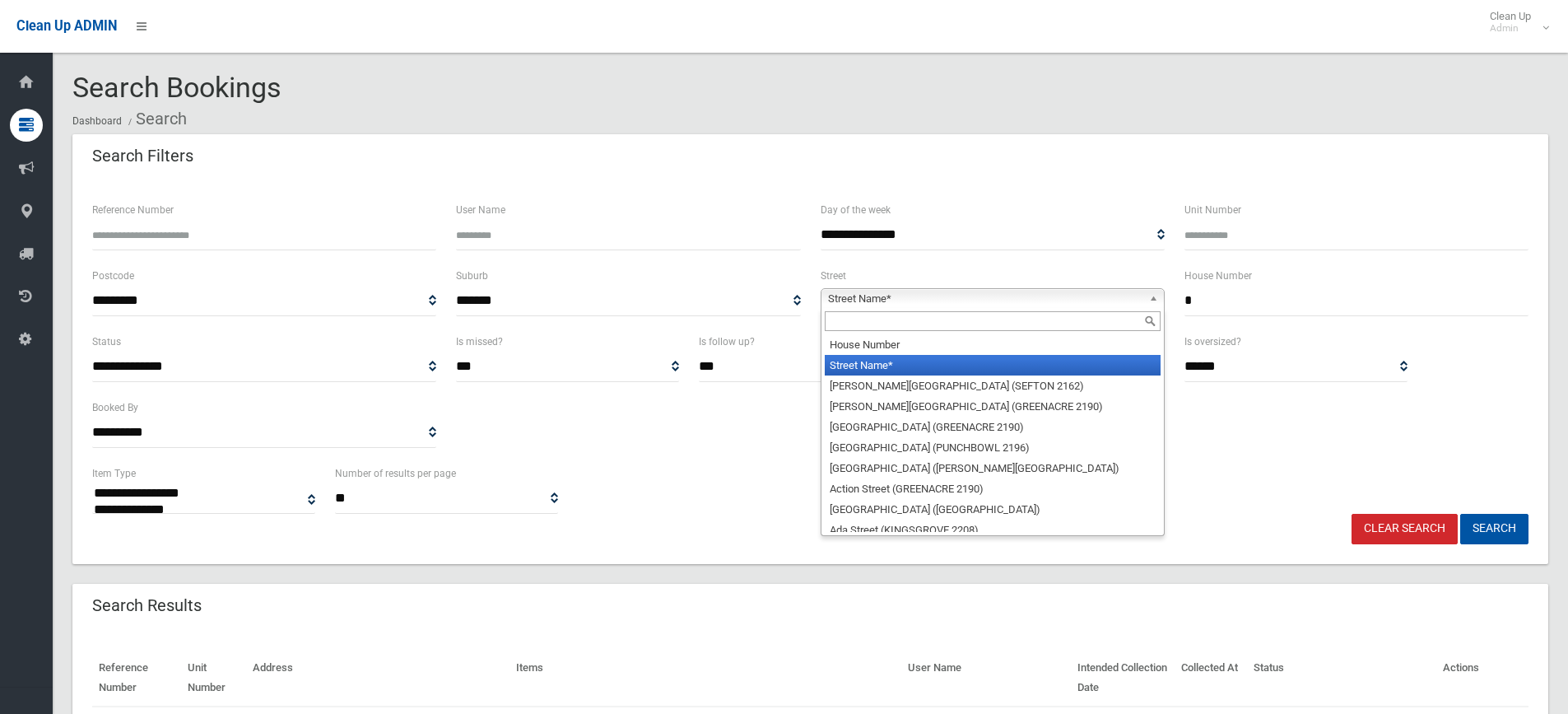
click at [995, 324] on input "text" at bounding box center [992, 321] width 336 height 20
type input "*"
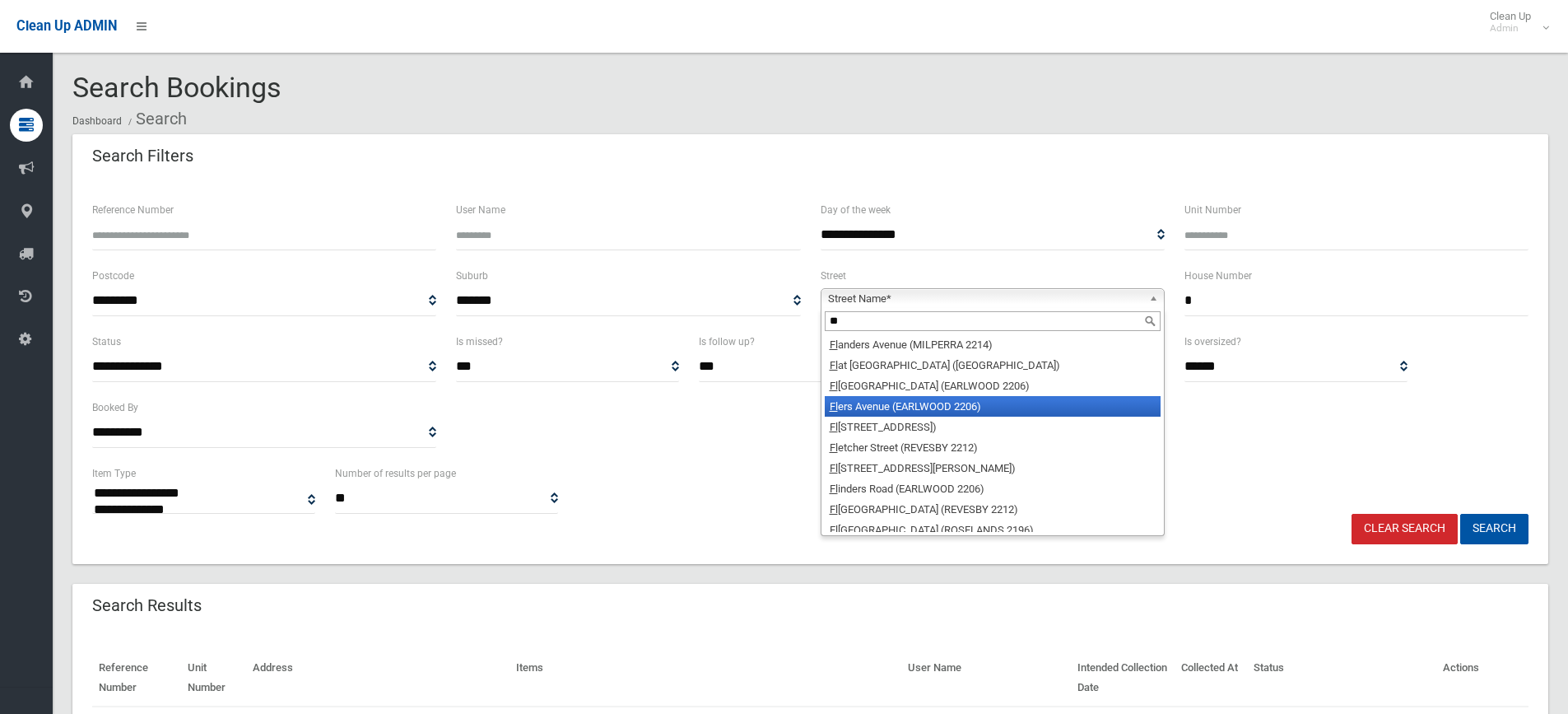
type input "**"
click at [885, 406] on li "Fl ers Avenue (EARLWOOD 2206)" at bounding box center [992, 406] width 336 height 21
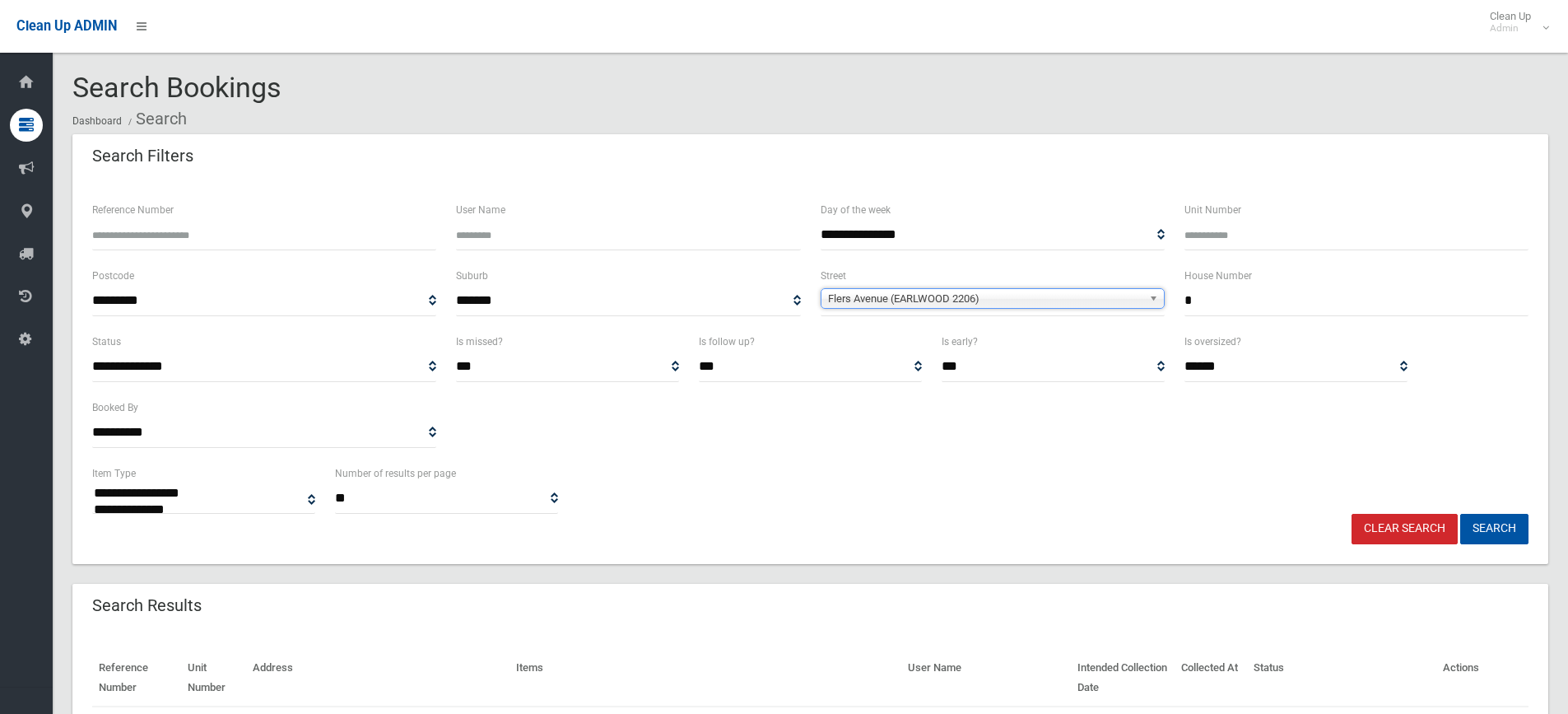
click at [1152, 495] on div "**********" at bounding box center [810, 488] width 1456 height 50
click at [1501, 531] on button "Search" at bounding box center [1494, 529] width 69 height 30
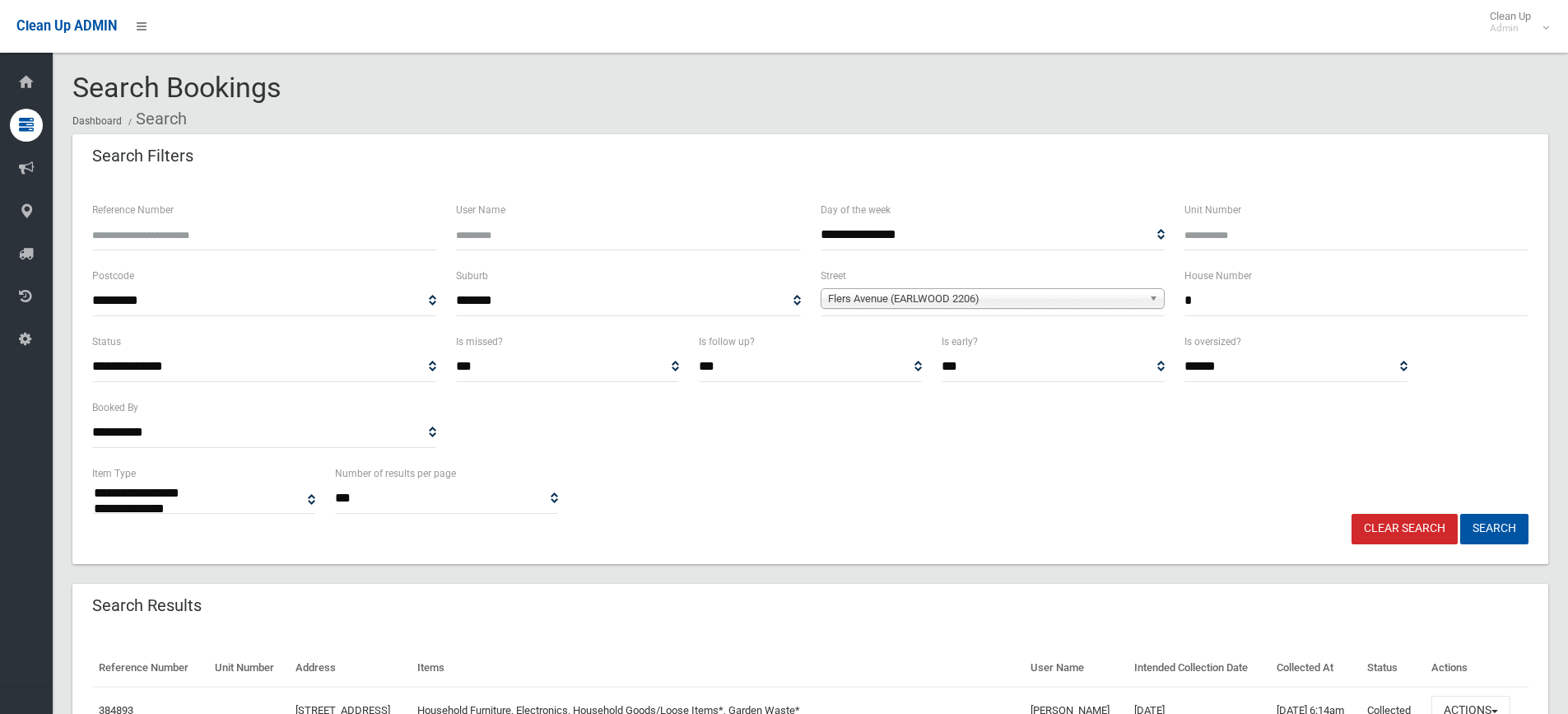
select select
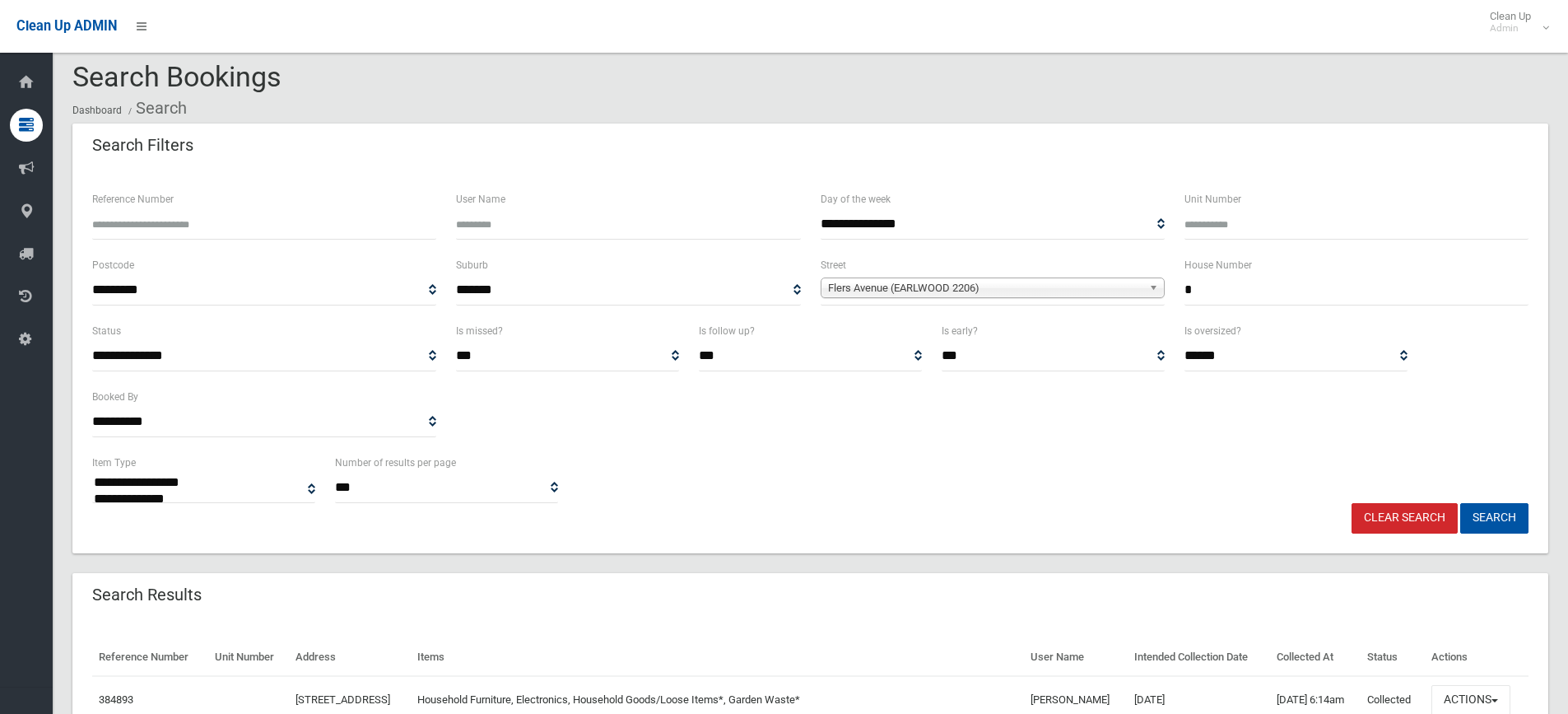
scroll to position [165, 0]
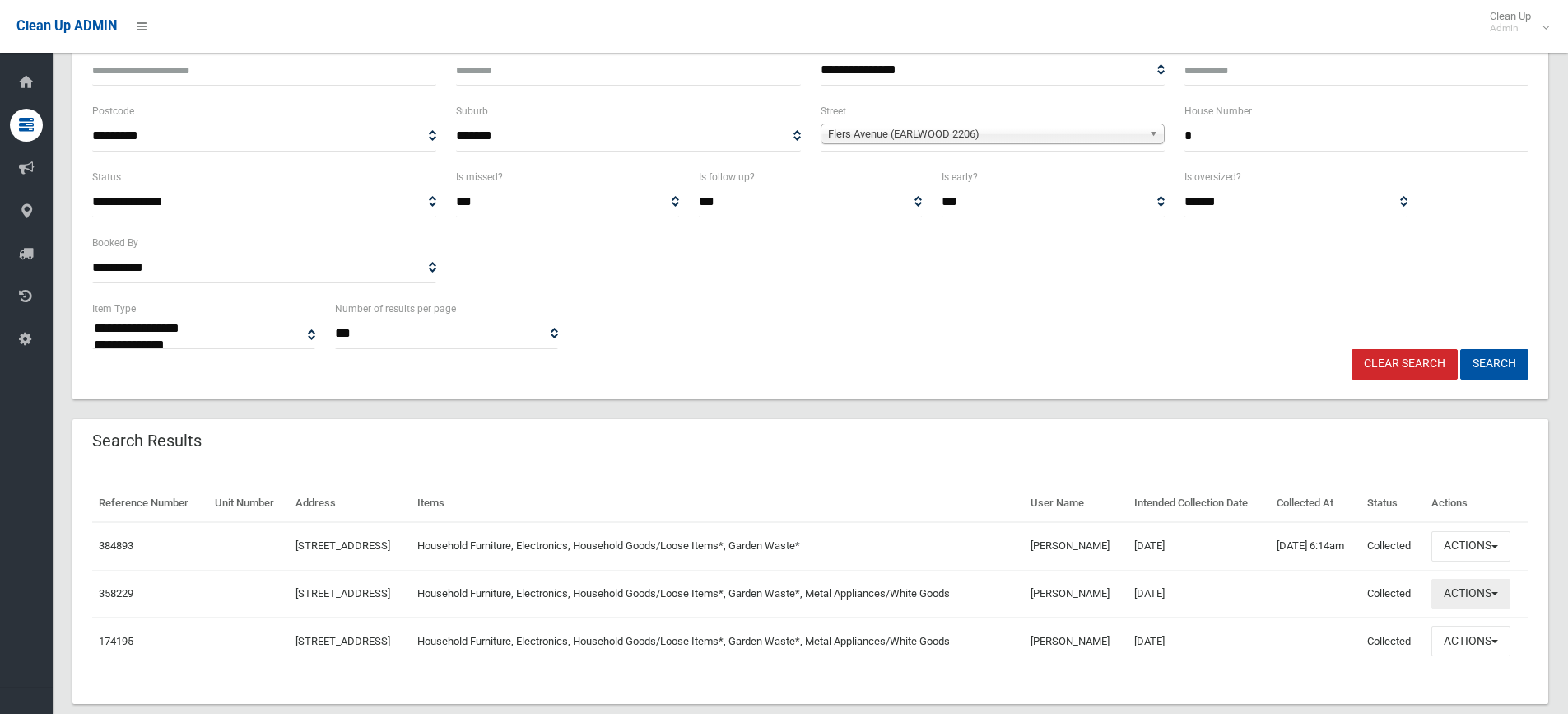
click at [1462, 602] on button "Actions" at bounding box center [1471, 594] width 79 height 30
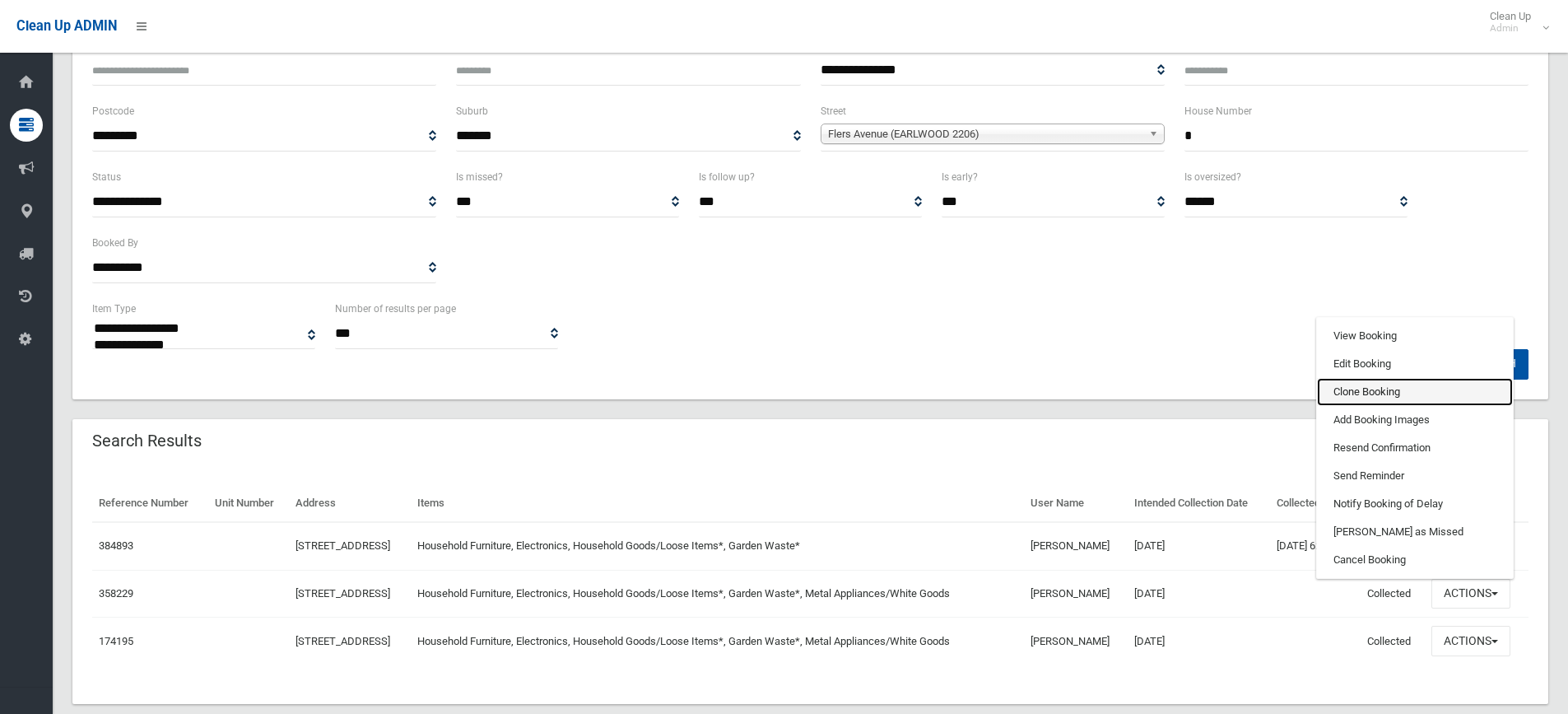
click at [1380, 389] on link "Clone Booking" at bounding box center [1415, 392] width 196 height 28
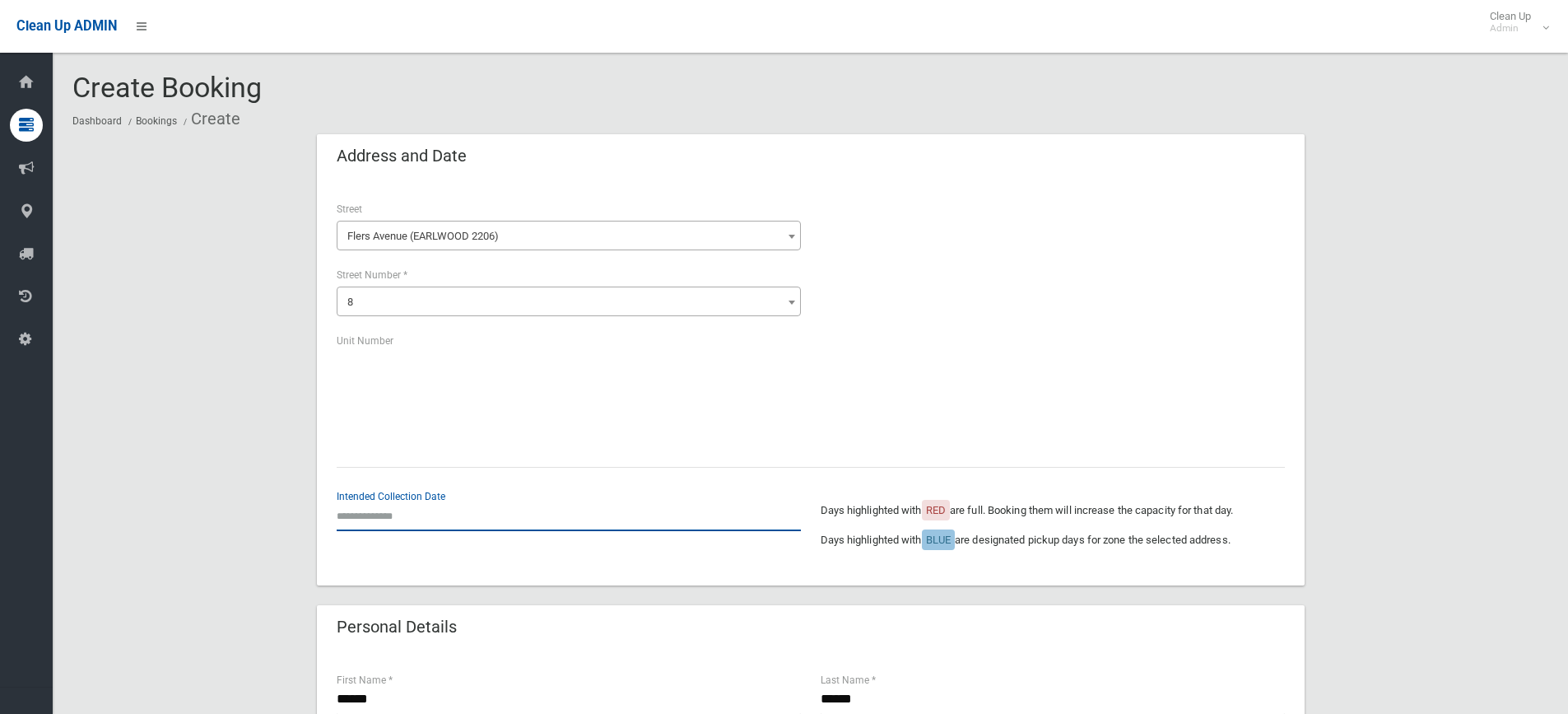
click at [370, 523] on input "text" at bounding box center [568, 516] width 464 height 30
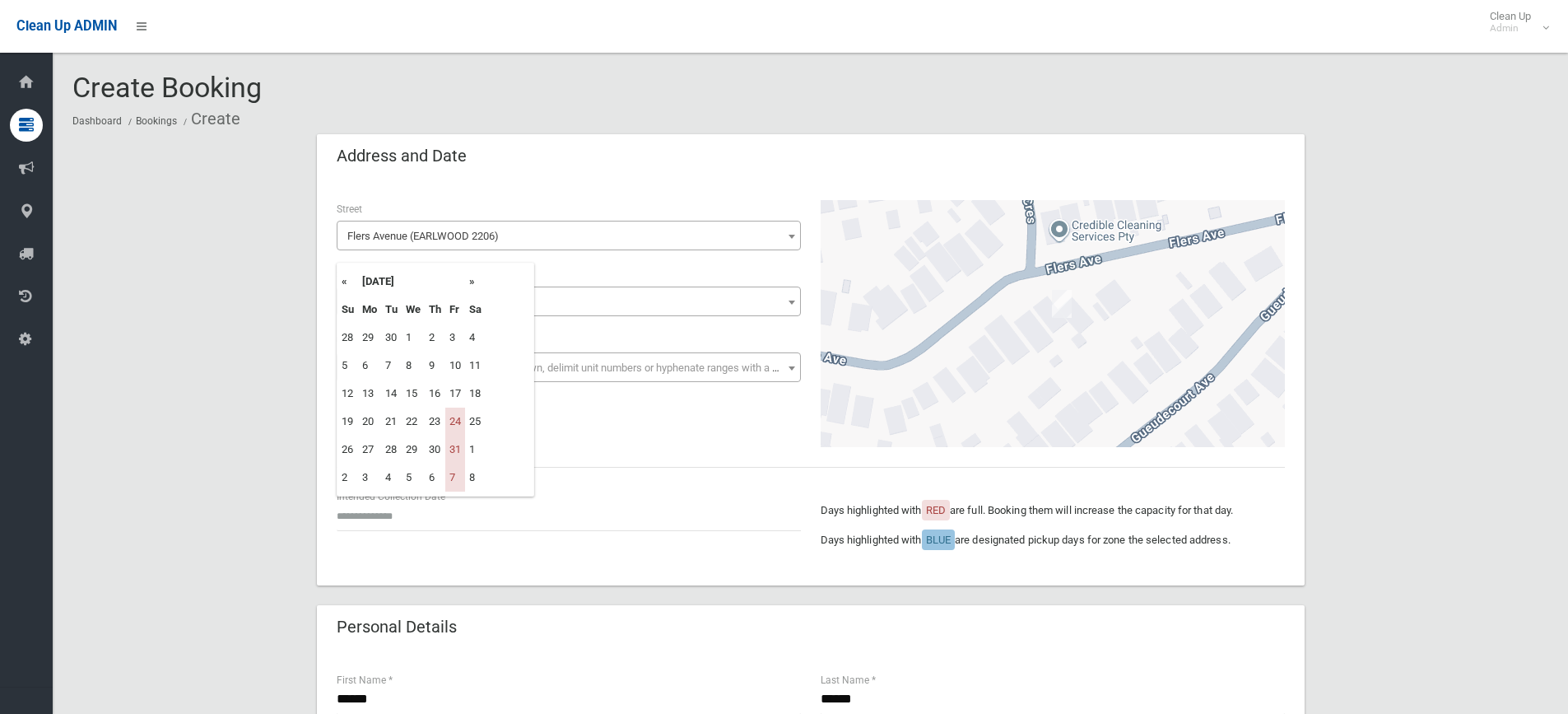
click at [470, 282] on th "»" at bounding box center [475, 281] width 21 height 28
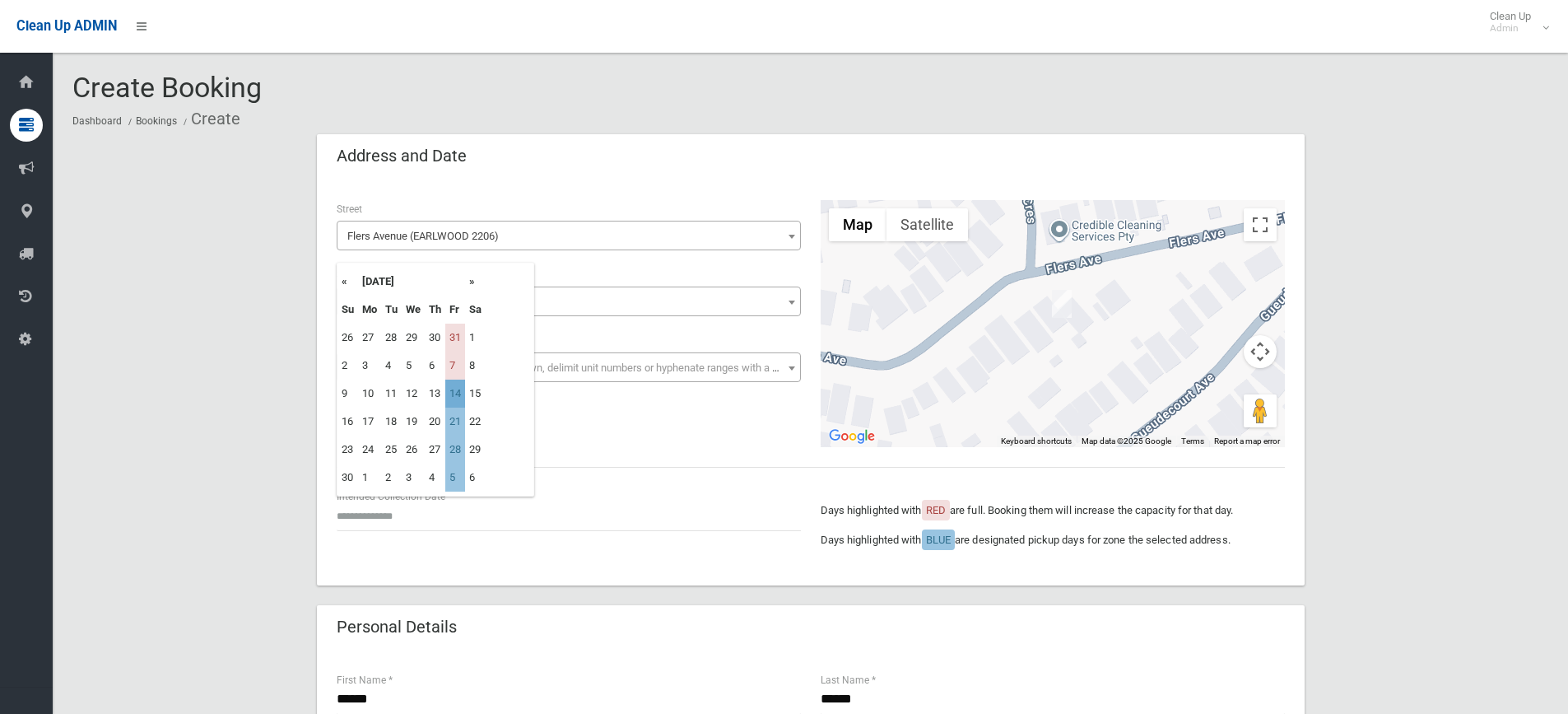
click at [457, 395] on td "14" at bounding box center [454, 393] width 20 height 28
type input "**********"
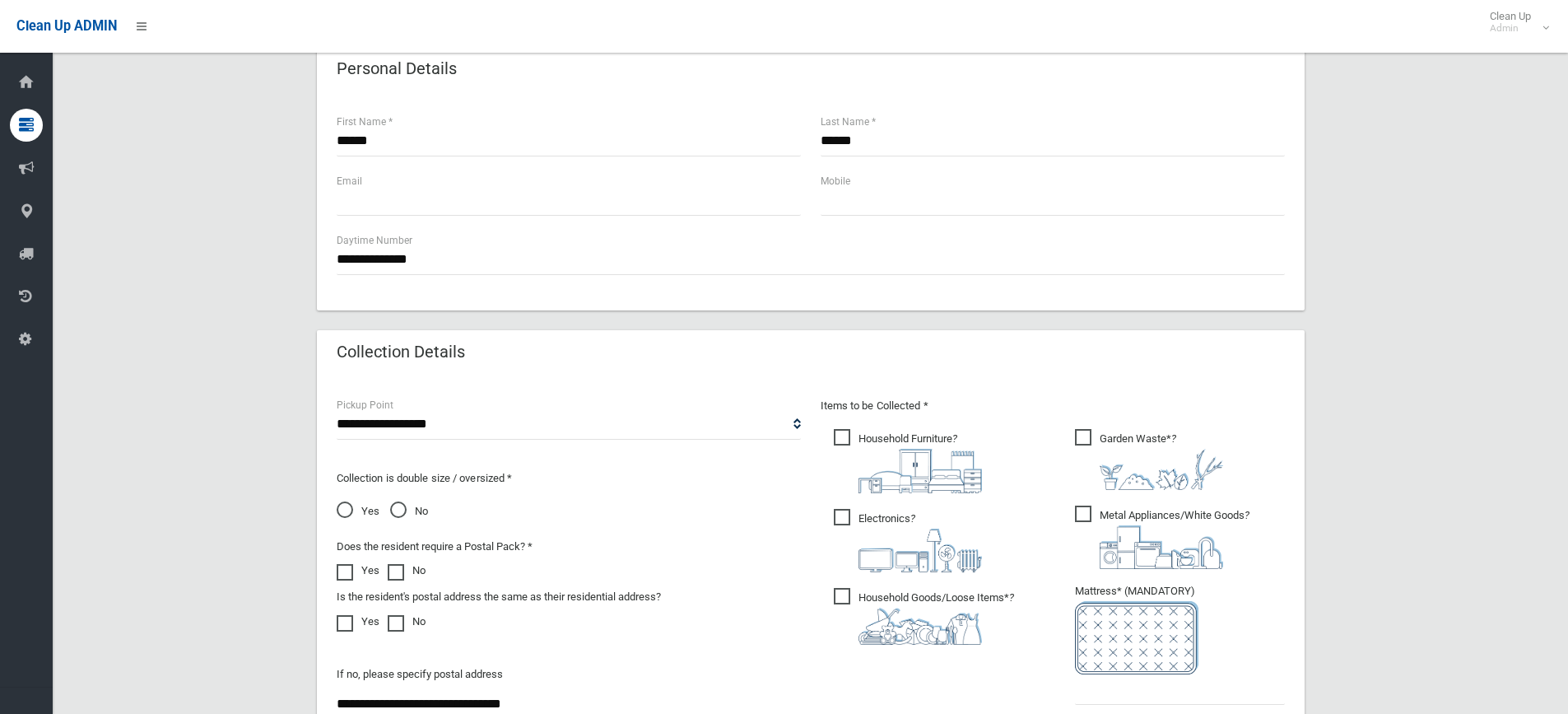
scroll to position [658, 0]
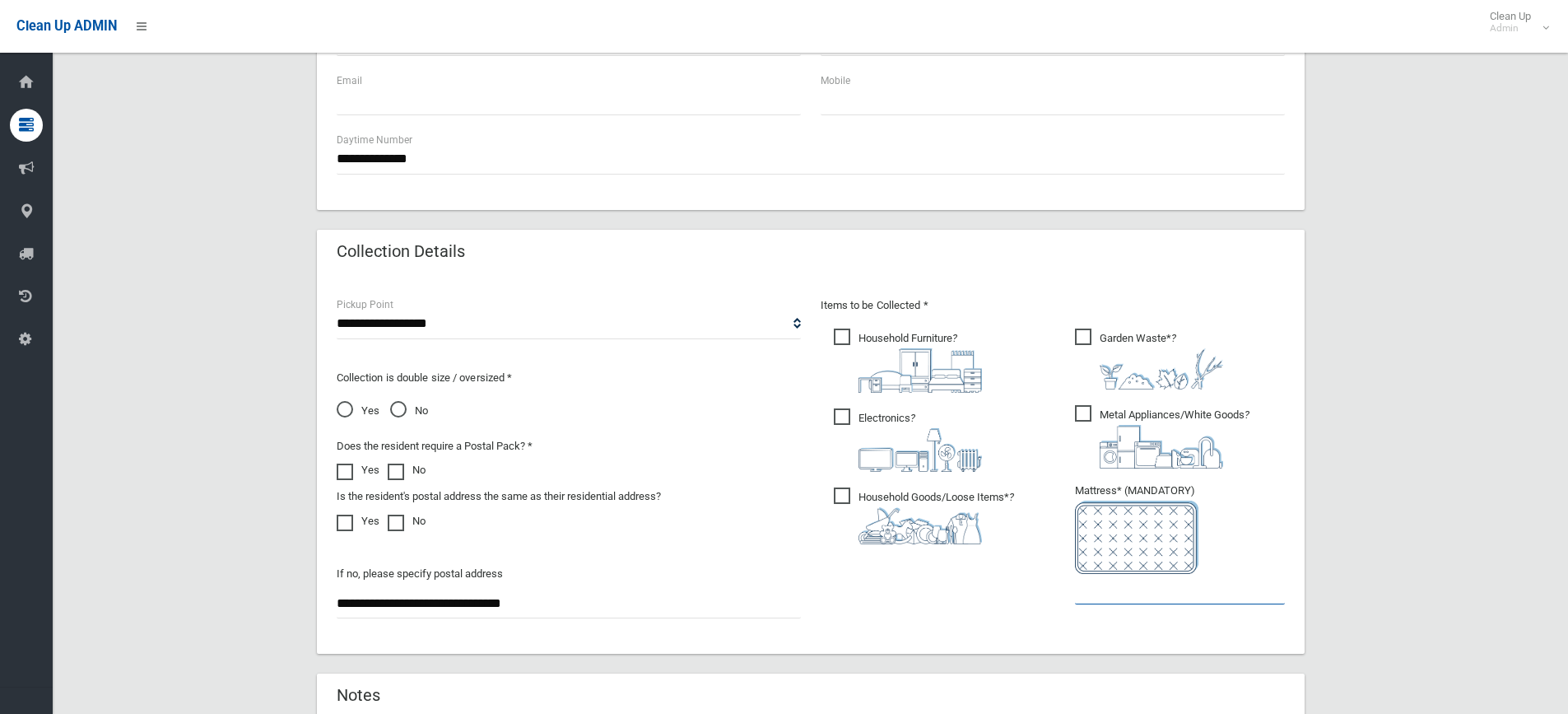
click at [1114, 589] on input "text" at bounding box center [1180, 589] width 210 height 30
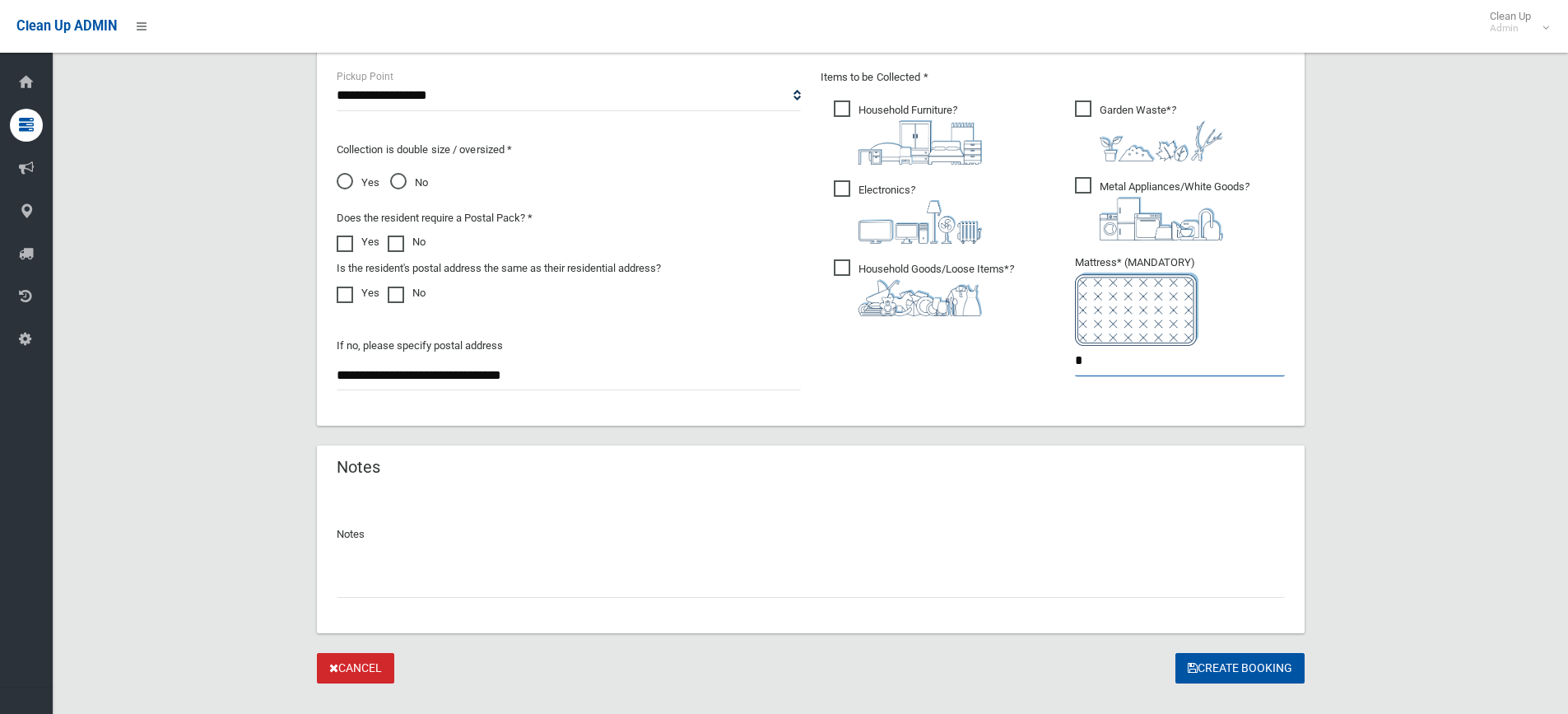
scroll to position [915, 0]
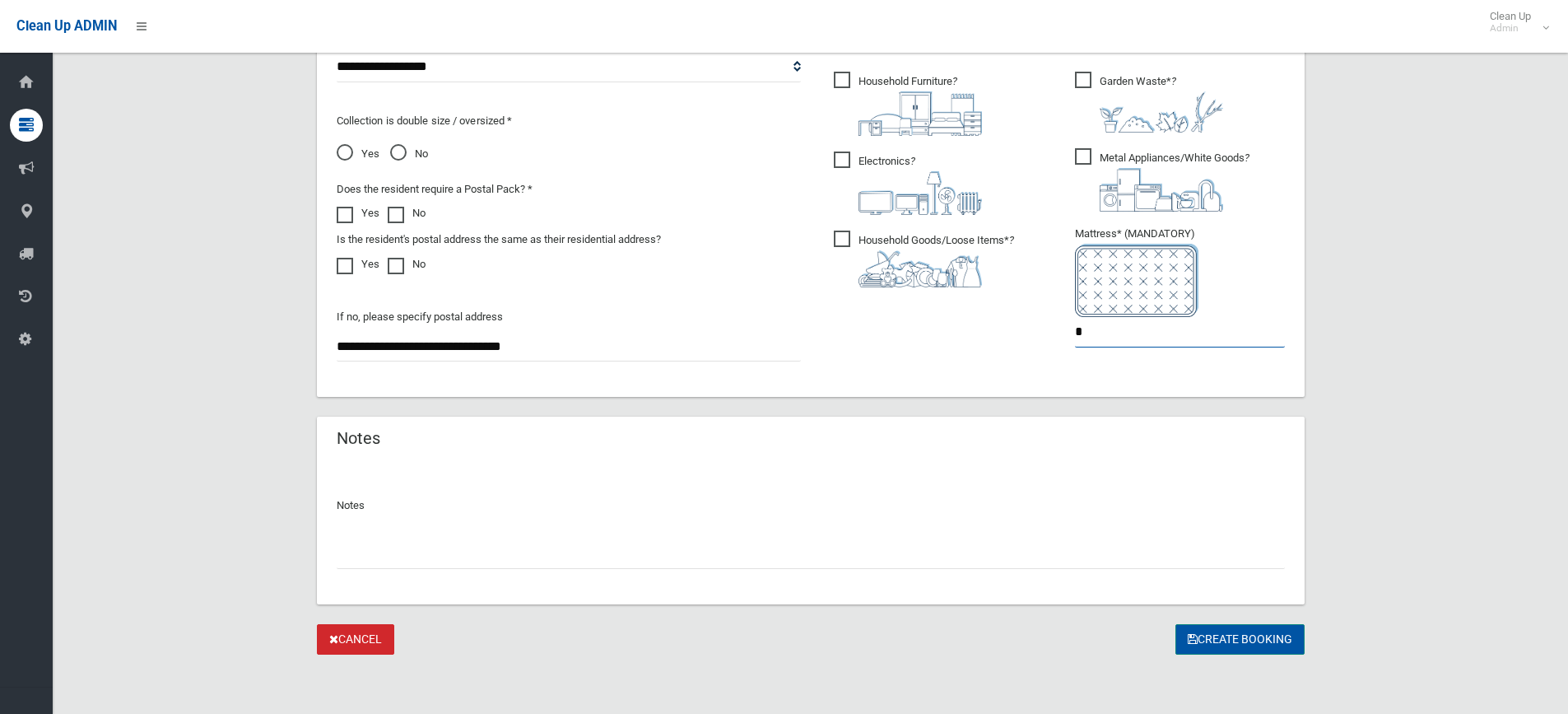
type input "*"
click at [1230, 652] on button "Create Booking" at bounding box center [1239, 639] width 129 height 30
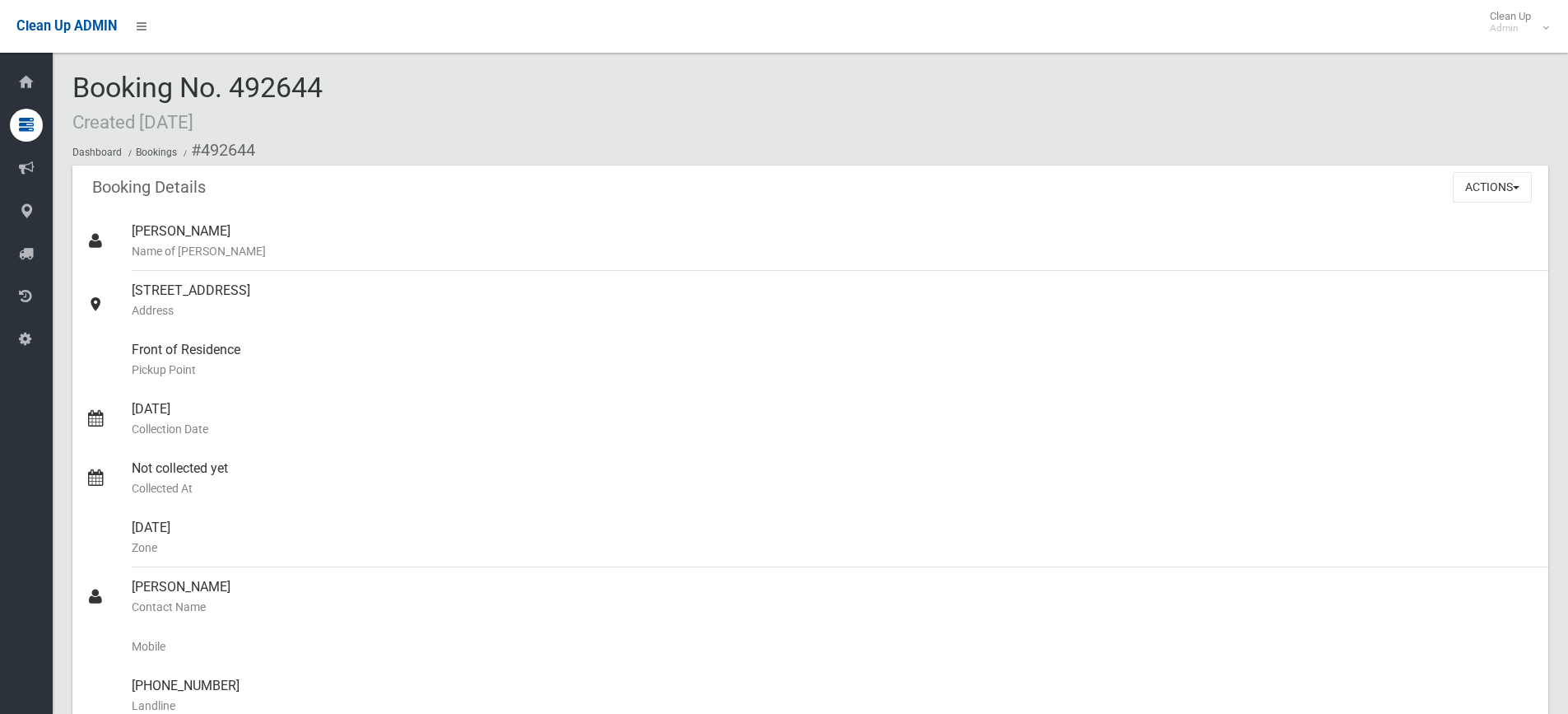
drag, startPoint x: 340, startPoint y: 82, endPoint x: 220, endPoint y: 87, distance: 120.1
click at [220, 87] on div "Booking No. 492644 Created [DATE] Dashboard Bookings #492644" at bounding box center [810, 119] width 1476 height 93
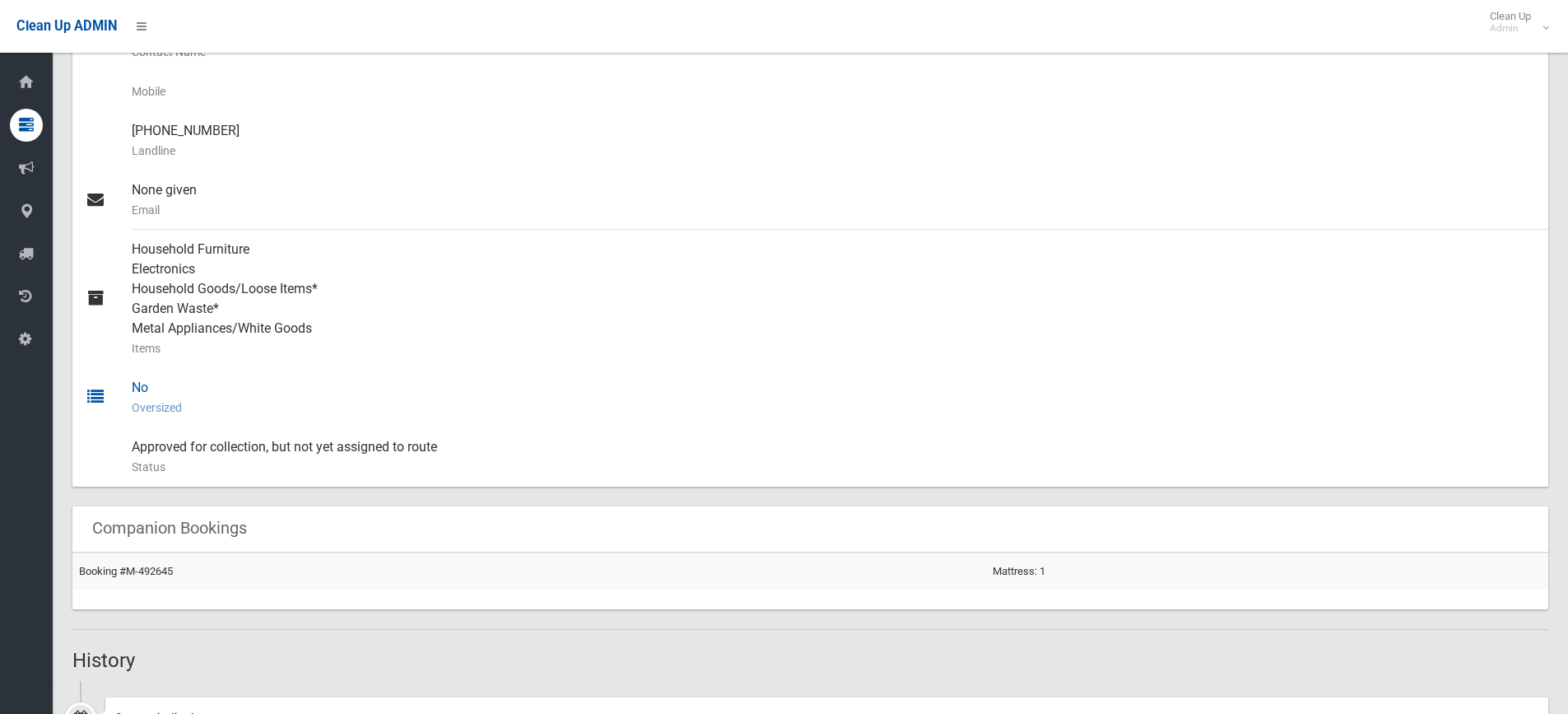
scroll to position [679, 0]
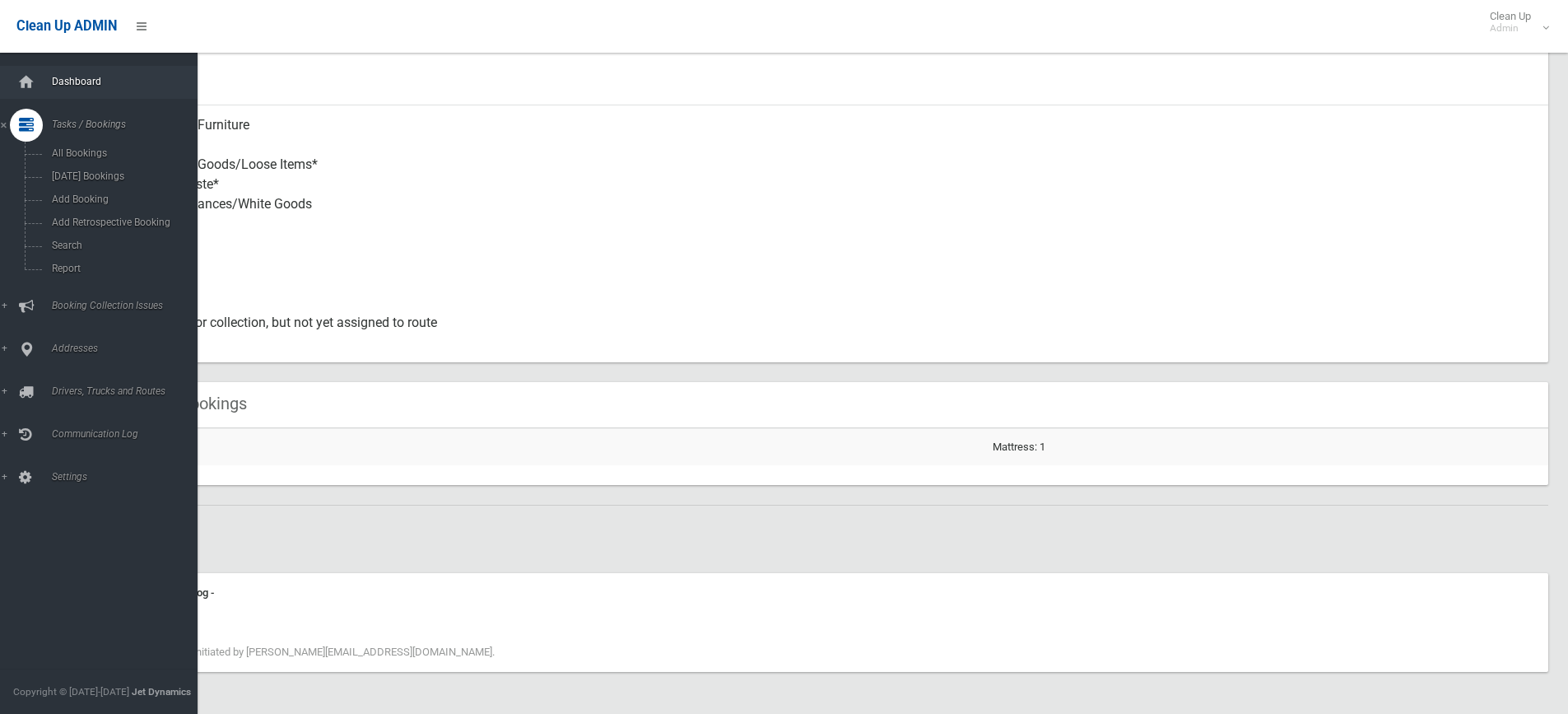
click at [49, 81] on span "Dashboard" at bounding box center [128, 81] width 163 height 11
